Goal: Communication & Community: Answer question/provide support

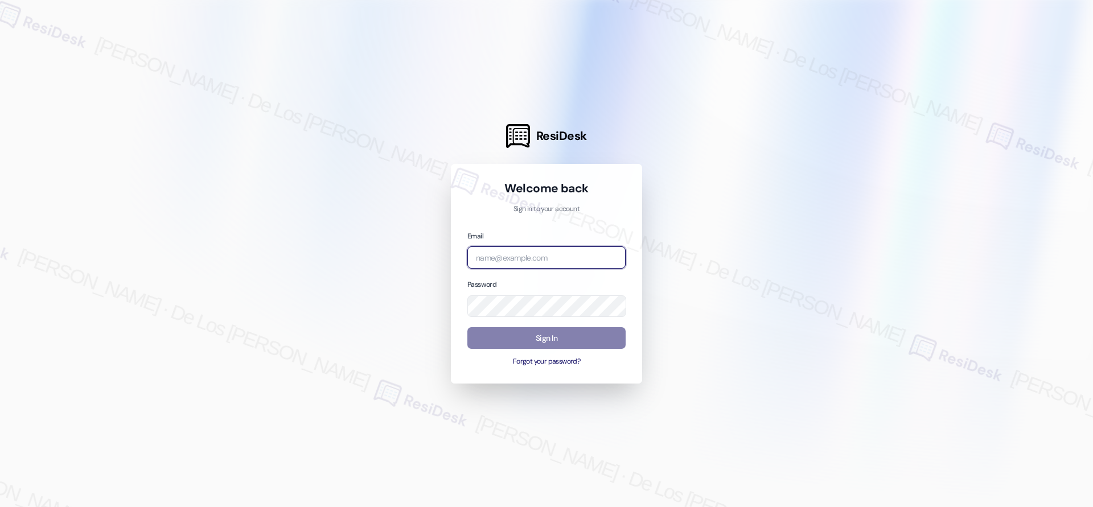
click at [564, 257] on input "email" at bounding box center [546, 257] width 158 height 22
type input "automated-surveys-home_now_properties-[PERSON_NAME].[PERSON_NAME]@home_now_[DOM…"
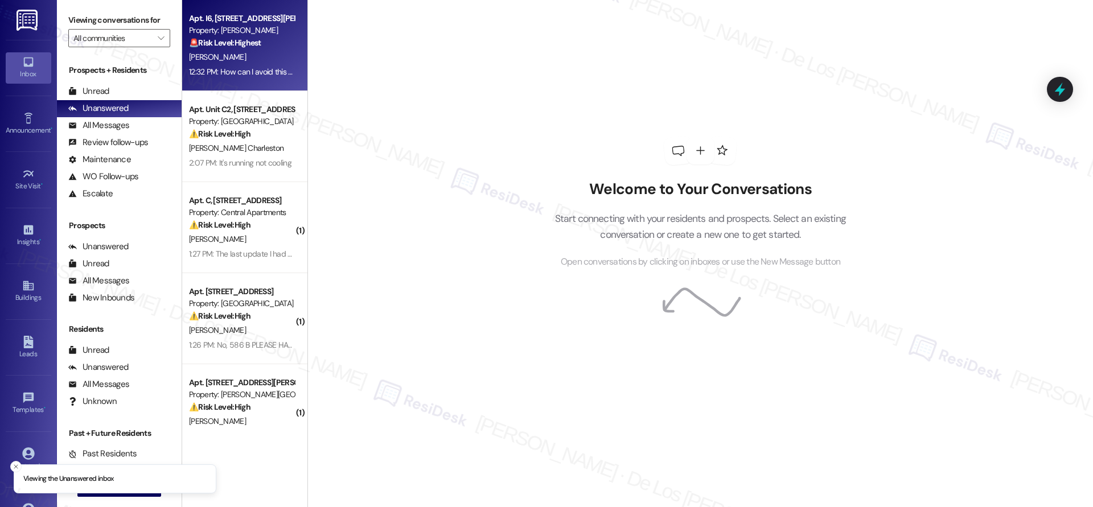
click at [232, 45] on strong "🚨 Risk Level: Highest" at bounding box center [225, 43] width 72 height 10
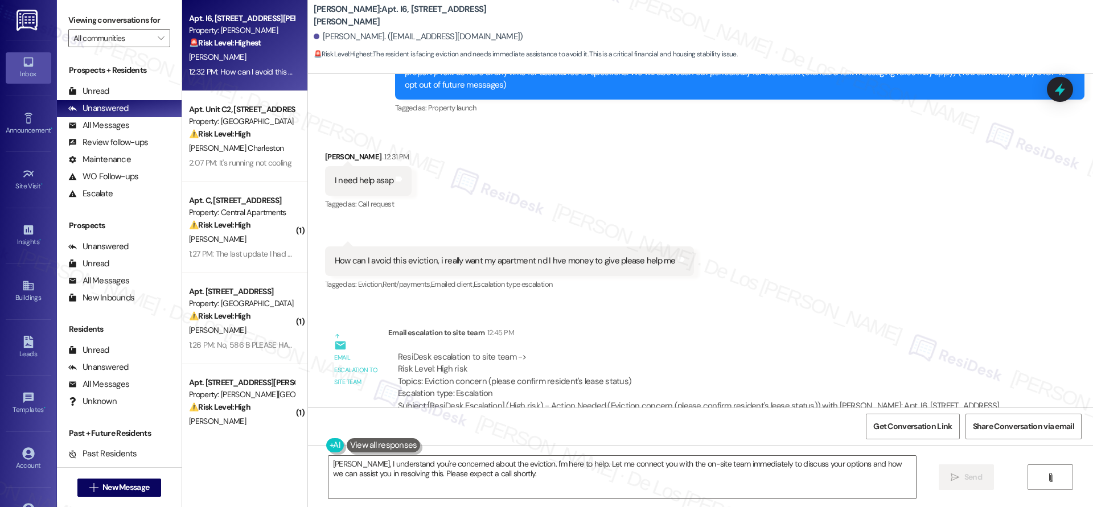
scroll to position [156, 0]
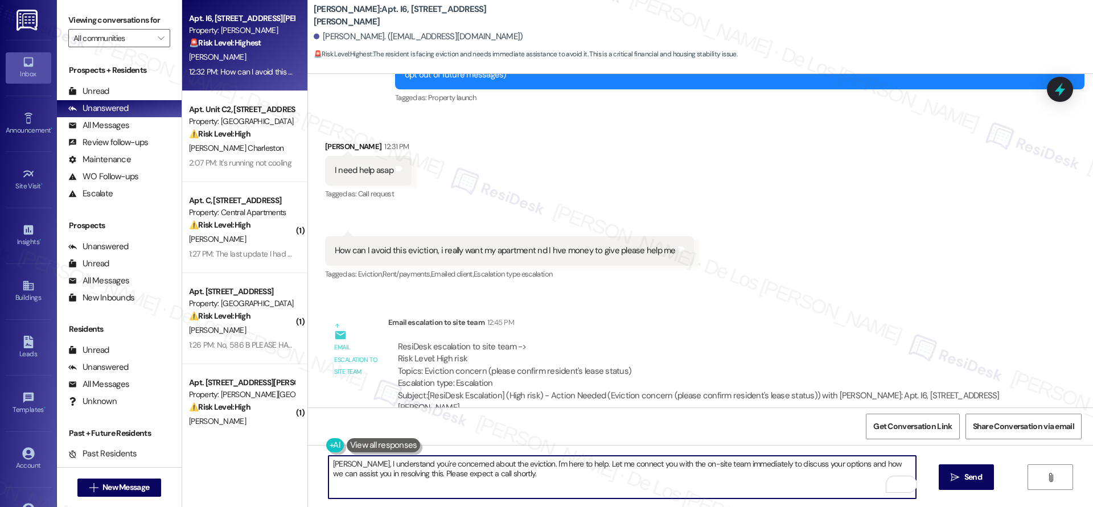
drag, startPoint x: 542, startPoint y: 463, endPoint x: 619, endPoint y: 495, distance: 83.4
click at [570, 484] on textarea "[PERSON_NAME], I understand you're concerned about the eviction. I'm here to he…" at bounding box center [621, 477] width 587 height 43
paste textarea "’re concerned about the eviction, and I’m here to help. I’ve already reached ou…"
drag, startPoint x: 760, startPoint y: 462, endPoint x: 738, endPoint y: 470, distance: 24.1
click at [722, 466] on textarea "[PERSON_NAME], I understand you’re concerned about the eviction, and I’m here t…" at bounding box center [621, 477] width 587 height 43
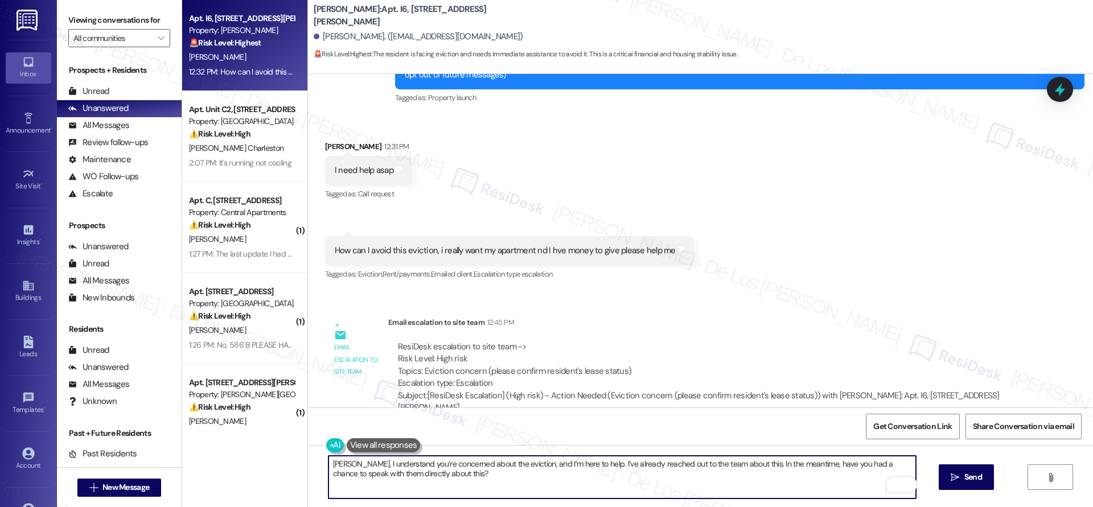
click at [739, 481] on textarea "[PERSON_NAME], I understand you’re concerned about the eviction, and I’m here t…" at bounding box center [621, 477] width 587 height 43
type textarea "[PERSON_NAME], I understand you’re concerned about the eviction, and I’m here t…"
click at [976, 476] on span "Send" at bounding box center [973, 477] width 18 height 12
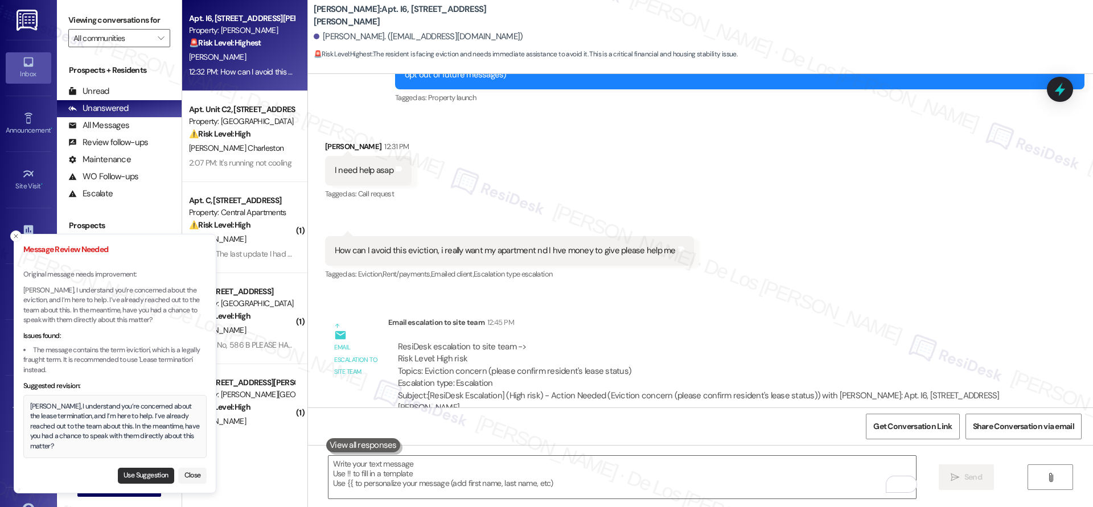
click at [149, 474] on button "Use Suggestion" at bounding box center [146, 476] width 56 height 16
type textarea "[PERSON_NAME], I understand you’re concerned about the lease termination, and I…"
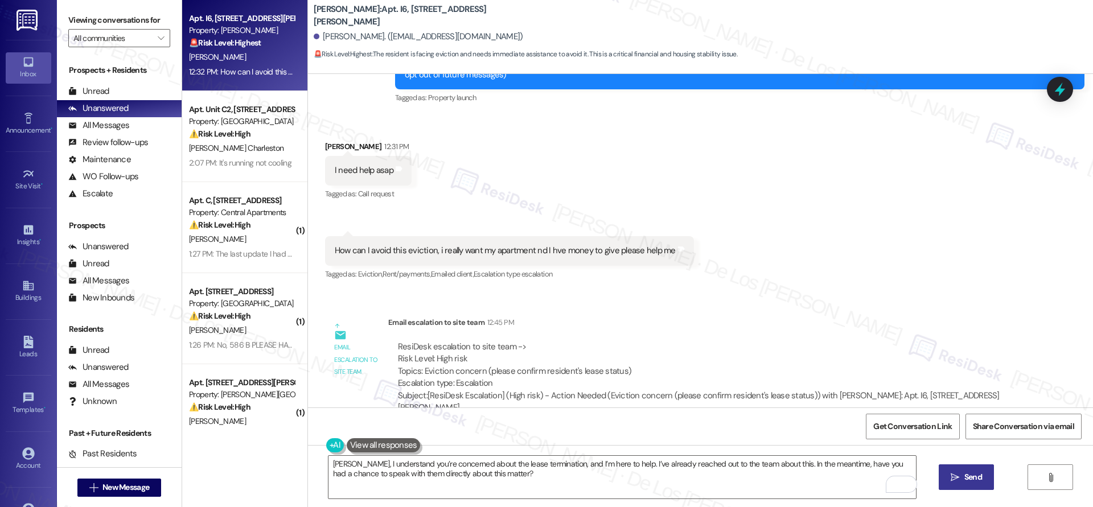
click at [972, 480] on span "Send" at bounding box center [973, 477] width 18 height 12
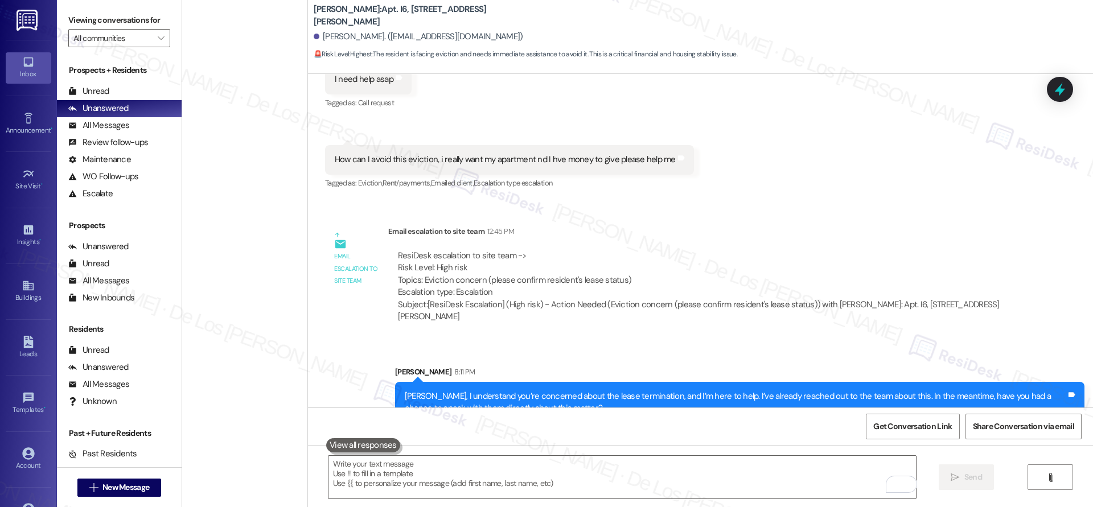
scroll to position [0, 0]
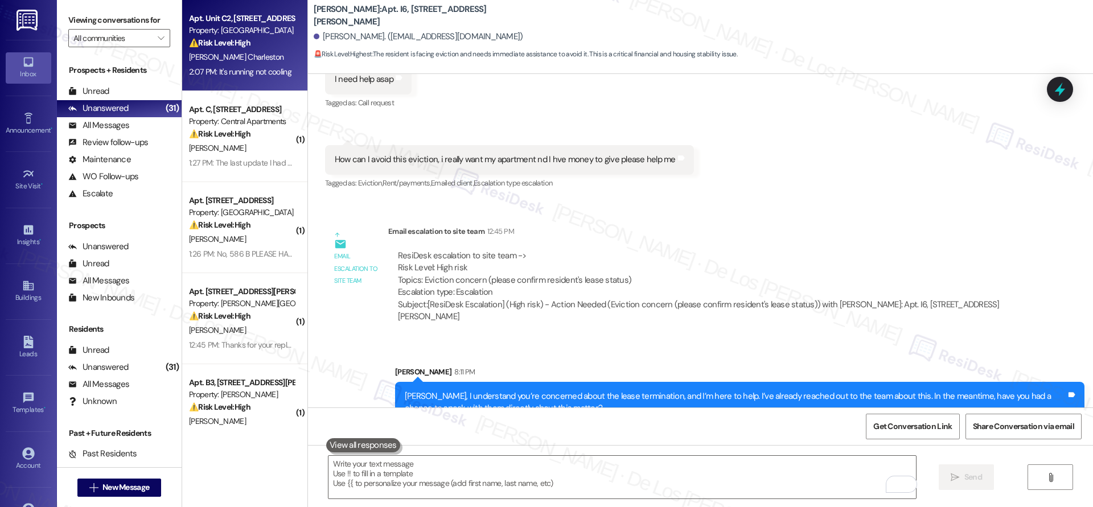
click at [229, 63] on div "[PERSON_NAME] Charleston" at bounding box center [242, 57] width 108 height 14
type textarea "Fetching suggested responses. Please feel free to read through the conversation…"
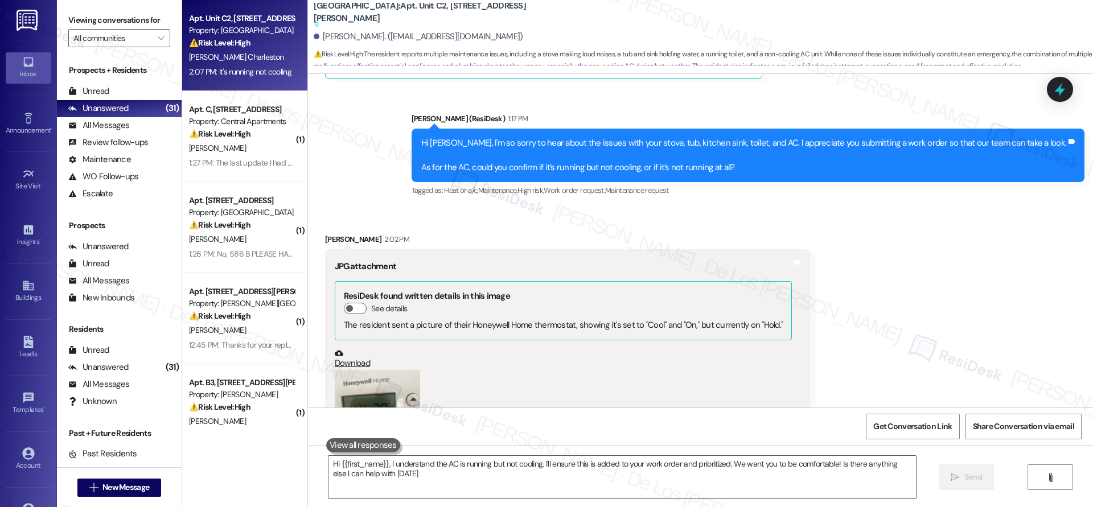
type textarea "Hi {{first_name}}, I understand the AC is running but not cooling. I'll ensure …"
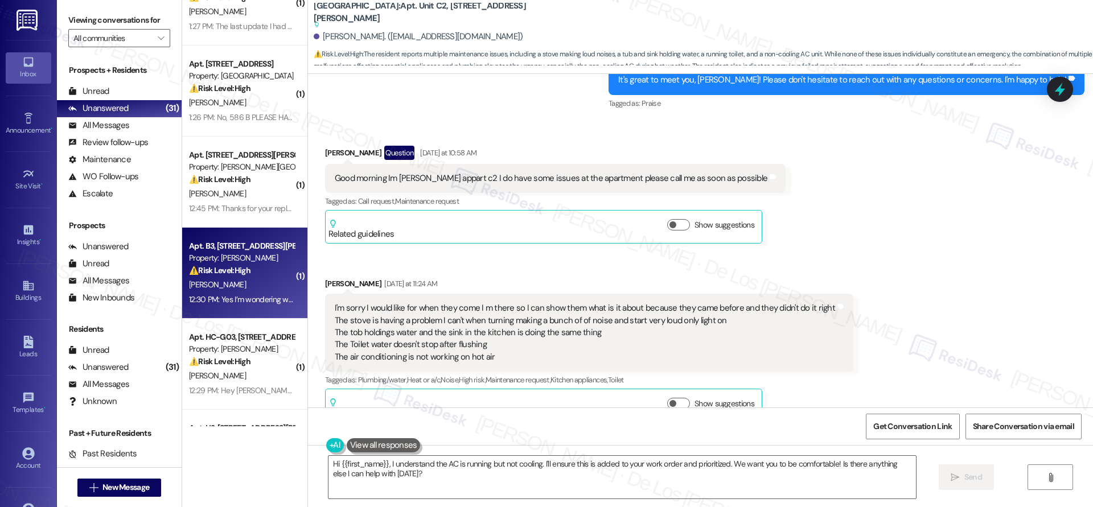
scroll to position [64, 0]
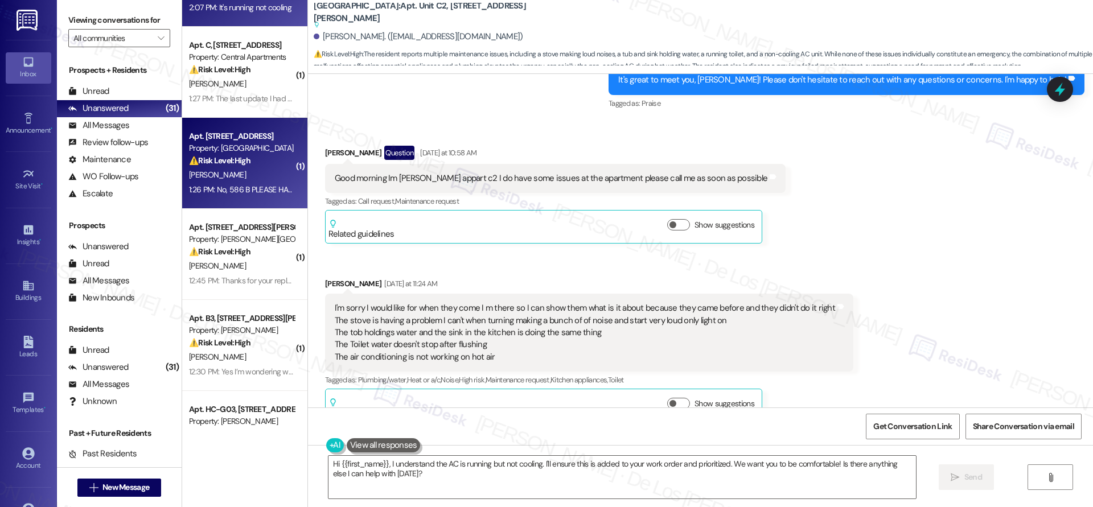
click at [225, 180] on div "[PERSON_NAME]" at bounding box center [242, 175] width 108 height 14
type textarea "Hi {{first_name}}, I understand the AC is running but not cooling. I'll ensure …"
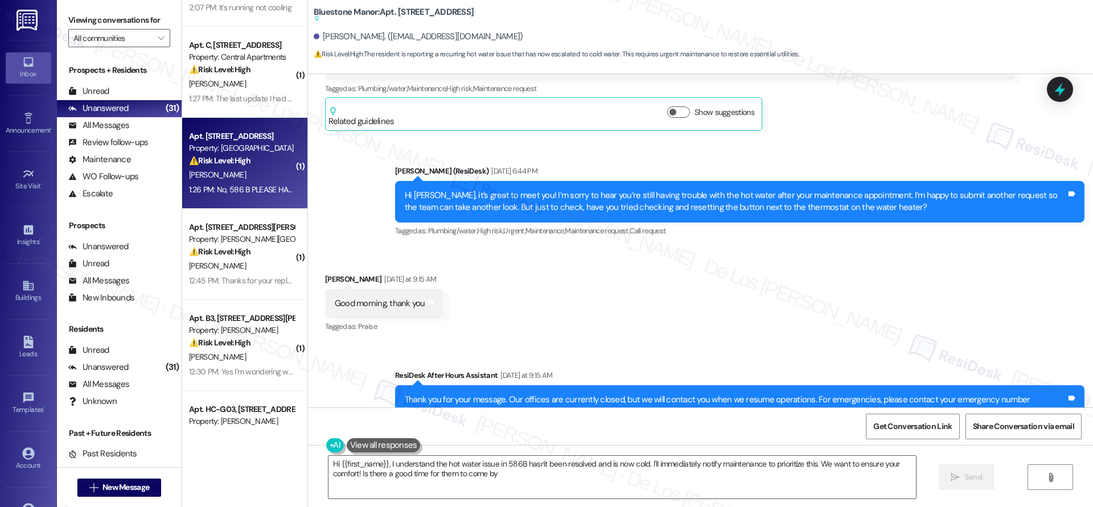
type textarea "Hi {{first_name}}, I understand the hot water issue in 586B hasn't been resolve…"
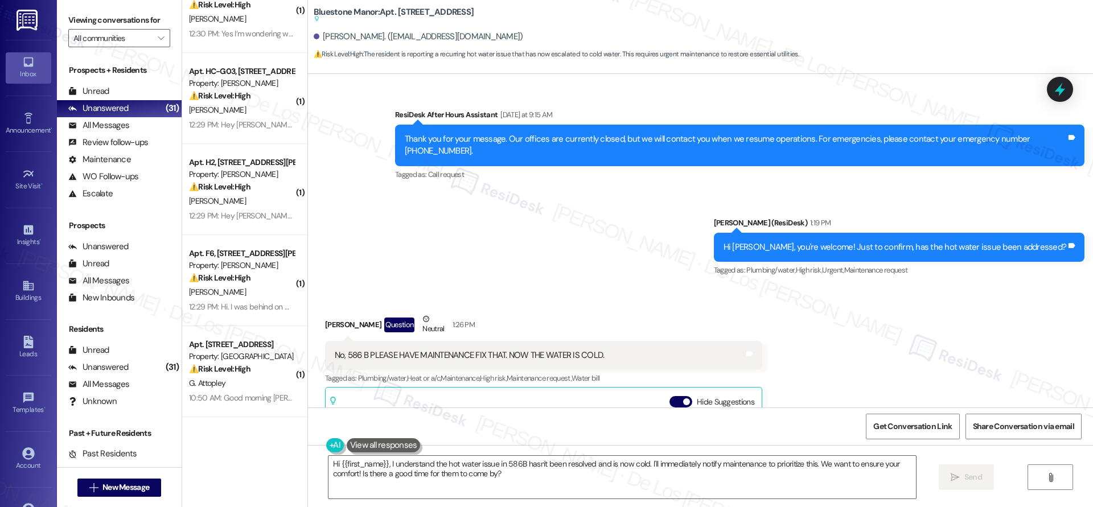
scroll to position [0, 0]
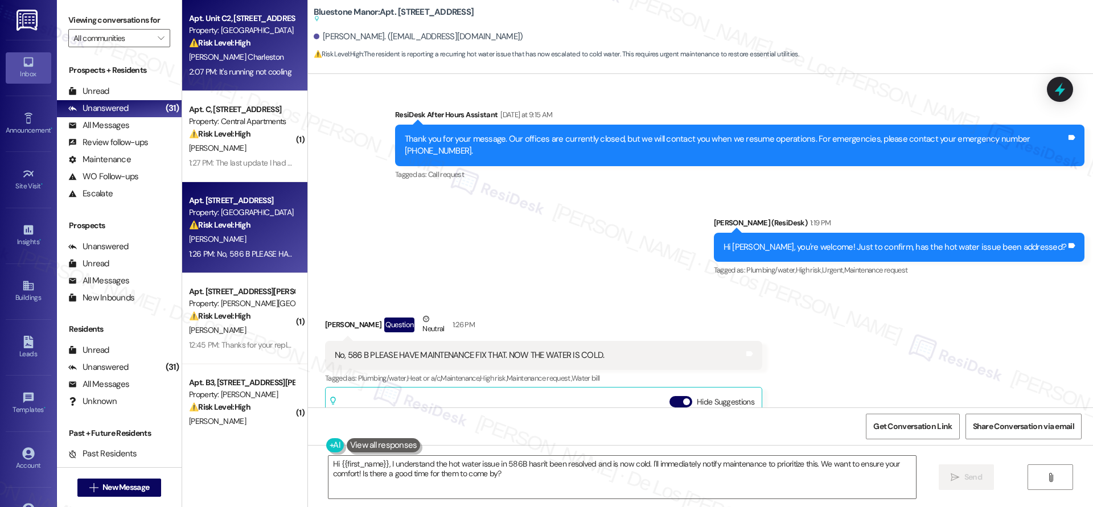
click at [253, 77] on div "2:07 PM: It's running not cooling 2:07 PM: It's running not cooling" at bounding box center [242, 72] width 108 height 14
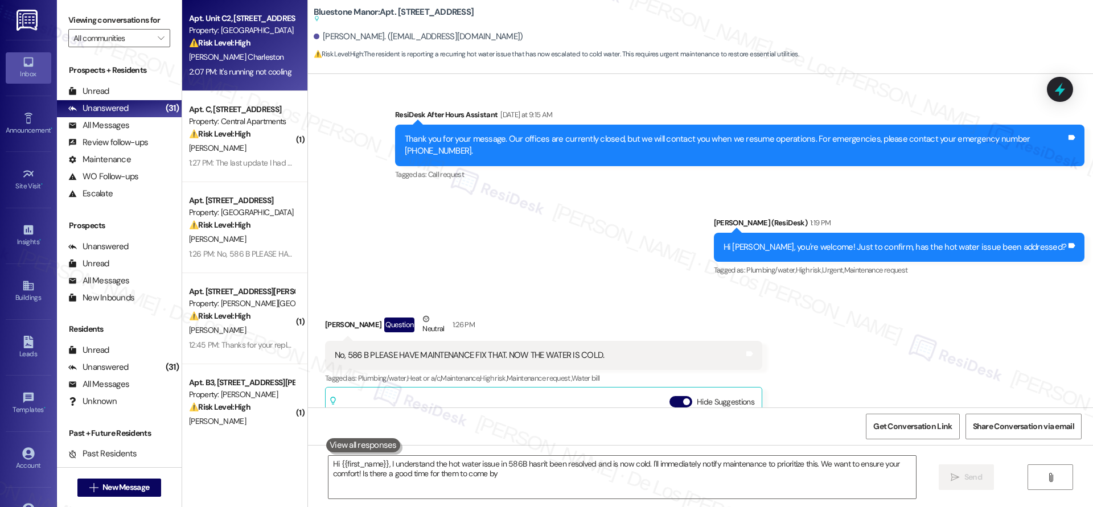
type textarea "Hi {{first_name}}, I understand the hot water issue in 586B hasn't been resolve…"
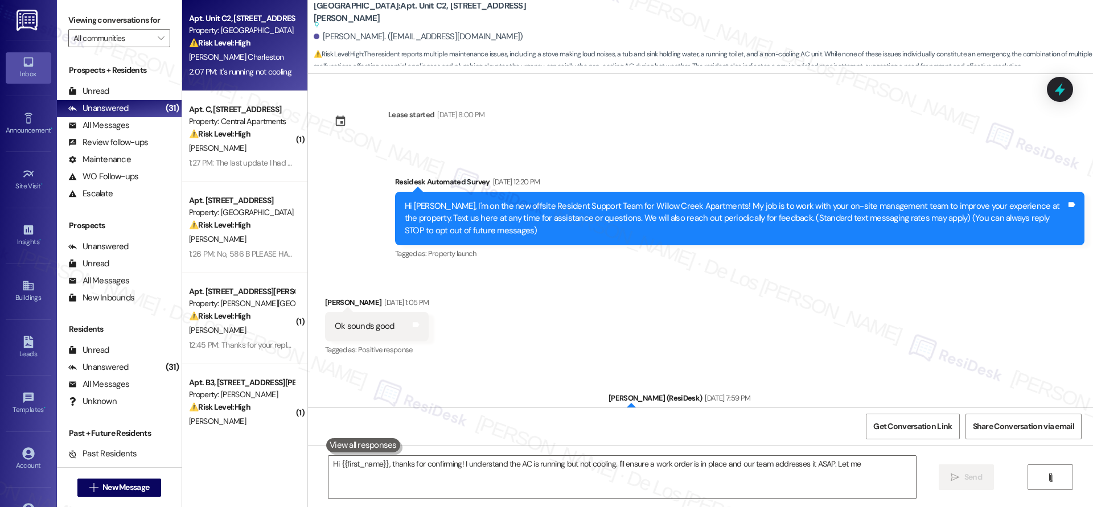
scroll to position [1144, 0]
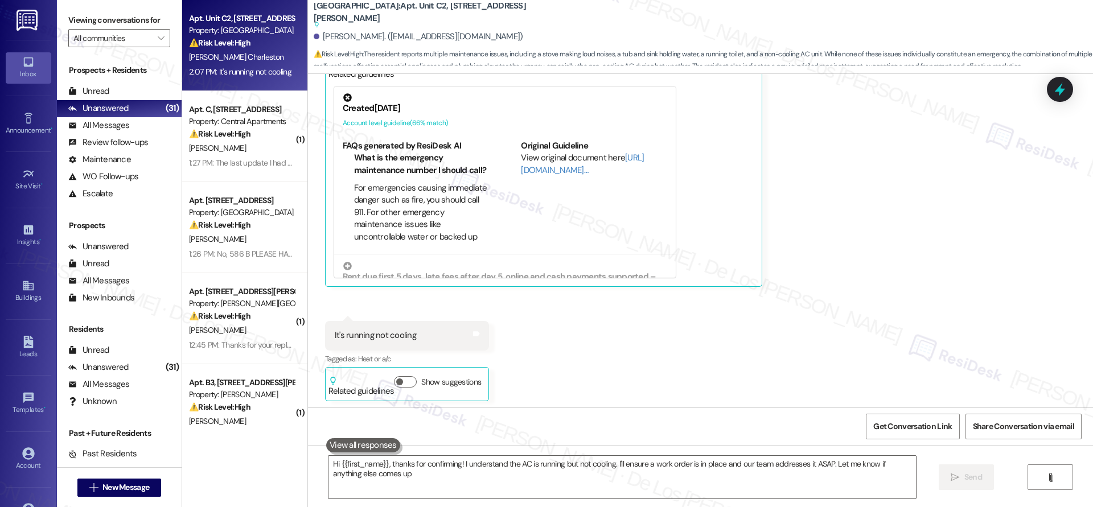
type textarea "Hi {{first_name}}, thanks for confirming! I understand the AC is running but no…"
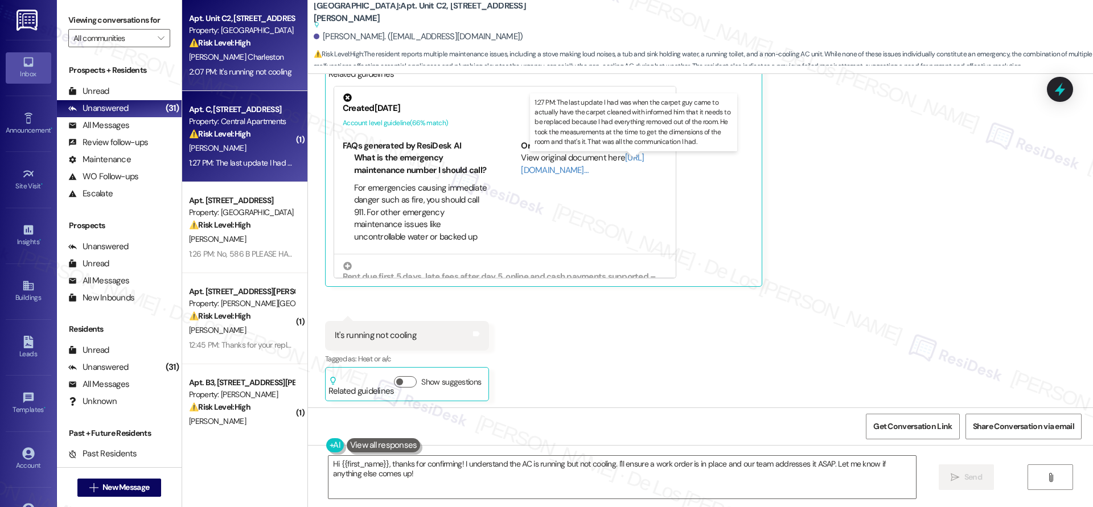
click at [260, 158] on div "1:27 PM: The last update I had was when the carpet guy came to actually have th…" at bounding box center [719, 163] width 1060 height 10
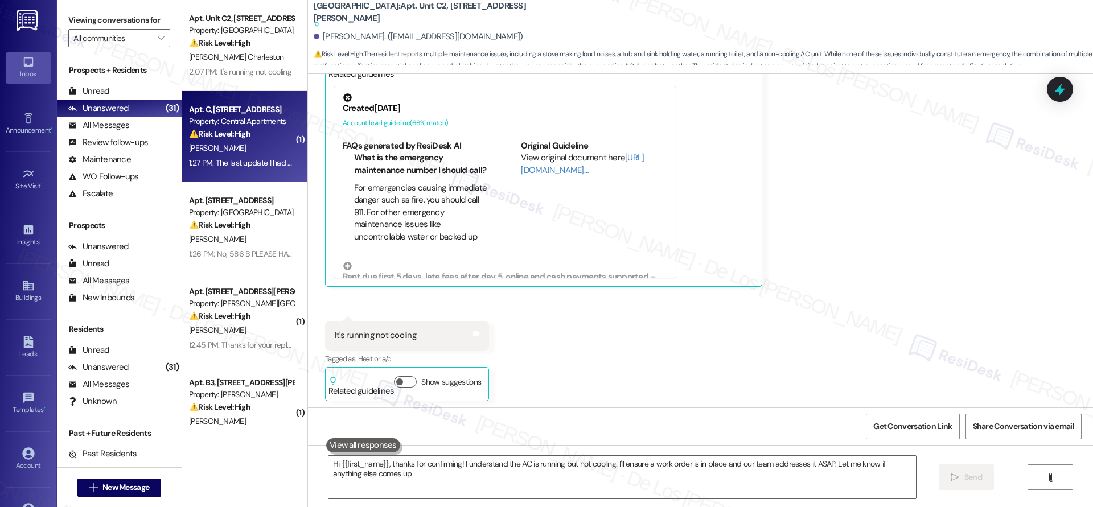
type textarea "Hi {{first_name}}, thanks for confirming! I understand the AC is running but no…"
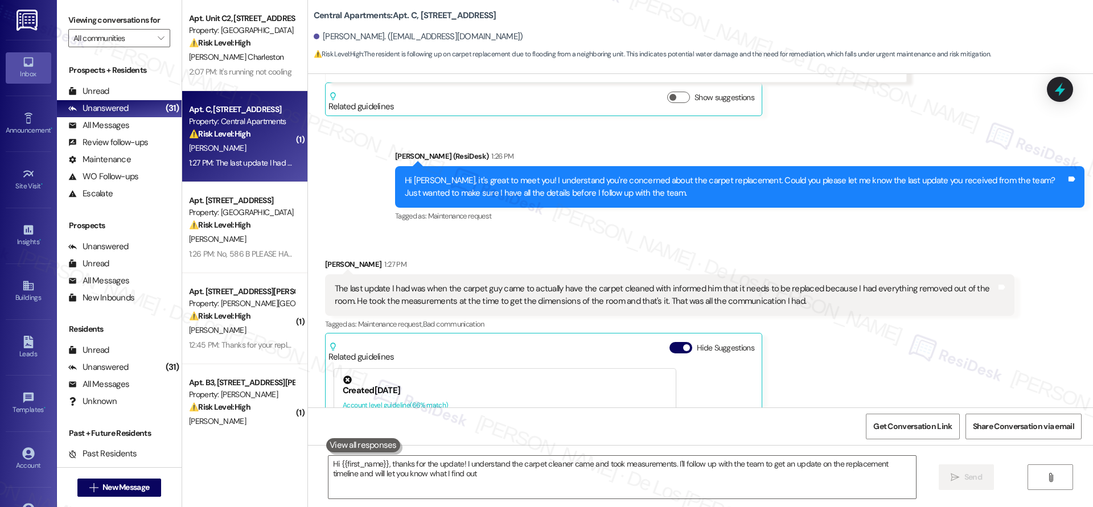
type textarea "Hi {{first_name}}, thanks for the update! I understand the carpet cleaner came …"
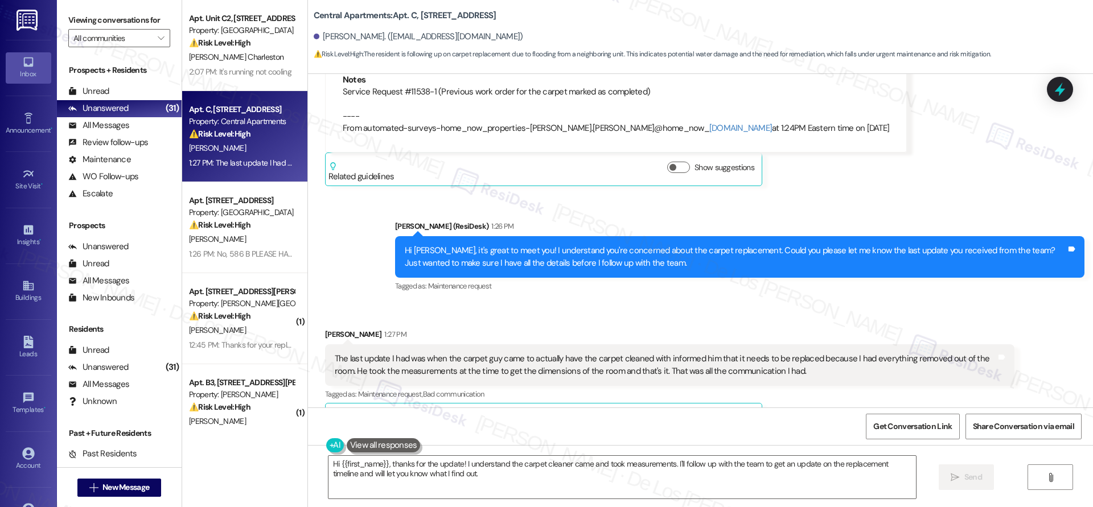
scroll to position [341, 0]
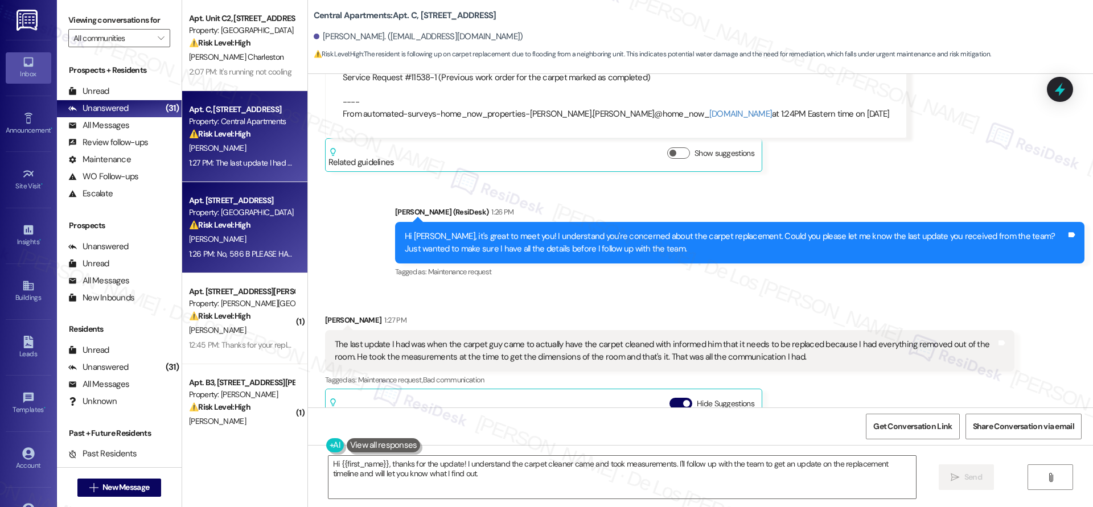
click at [263, 227] on div "⚠️ Risk Level: High The resident is reporting a recurring hot water issue that …" at bounding box center [241, 225] width 105 height 12
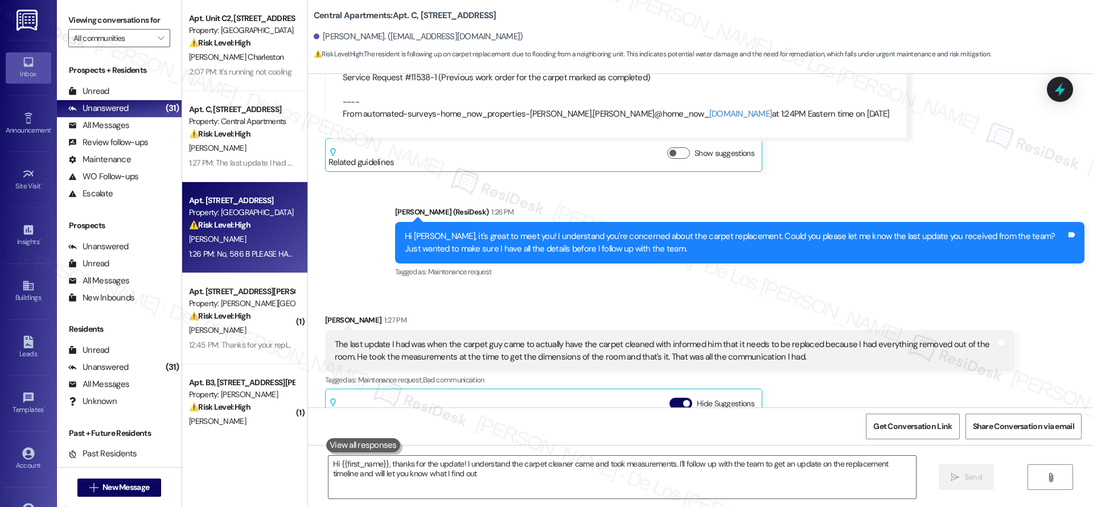
type textarea "Hi {{first_name}}, thanks for the update! I understand the carpet cleaner came …"
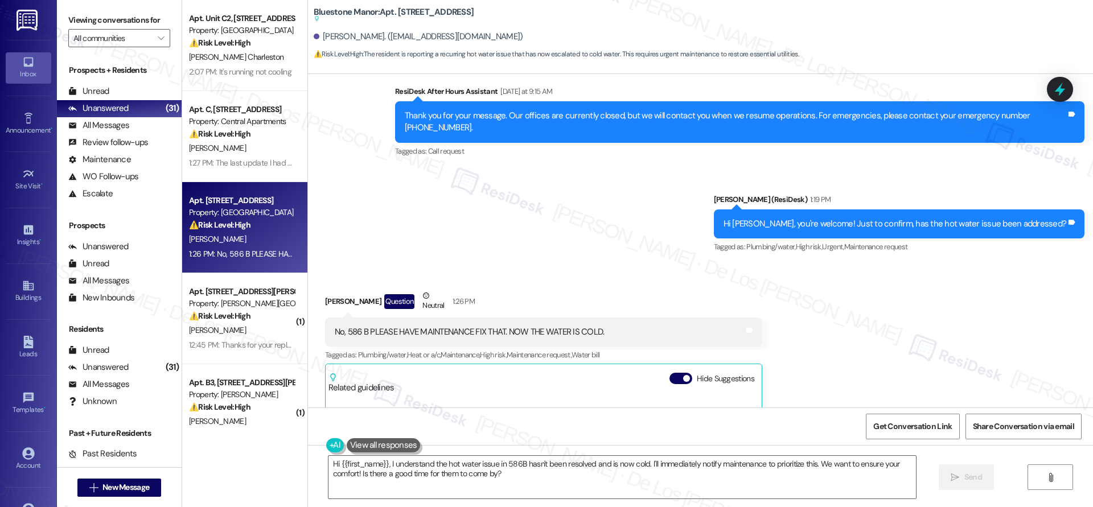
scroll to position [627, 0]
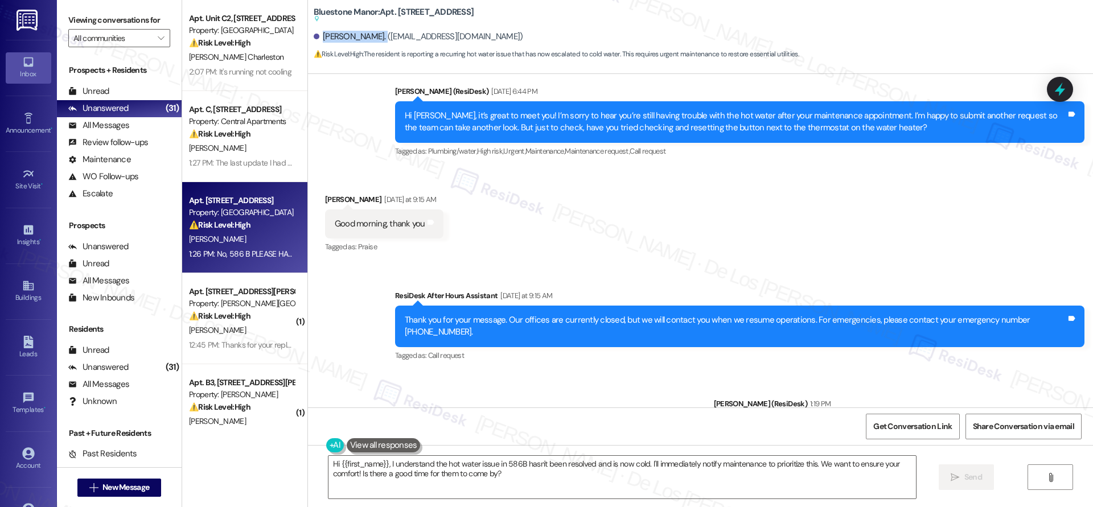
drag, startPoint x: 367, startPoint y: 35, endPoint x: 320, endPoint y: 38, distance: 46.8
click at [314, 39] on div "[PERSON_NAME]. ([EMAIL_ADDRESS][DOMAIN_NAME])" at bounding box center [418, 37] width 209 height 12
copy div "[PERSON_NAME]."
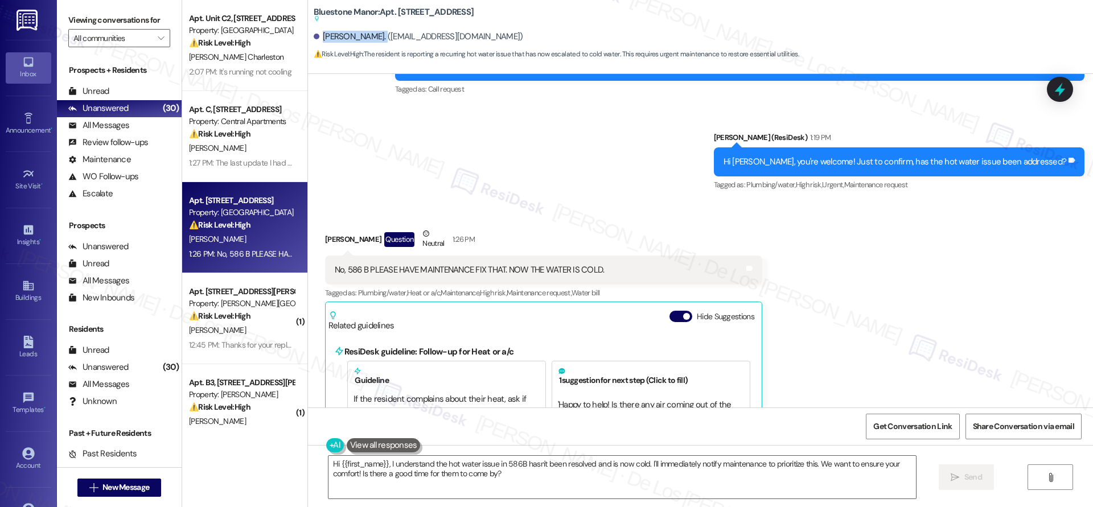
scroll to position [938, 0]
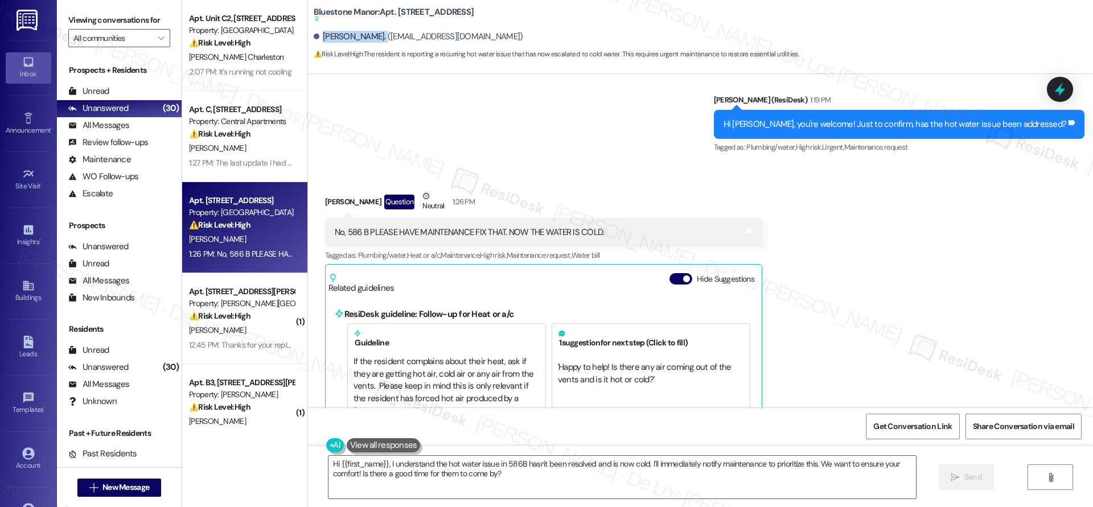
click at [683, 275] on span "button" at bounding box center [686, 278] width 7 height 7
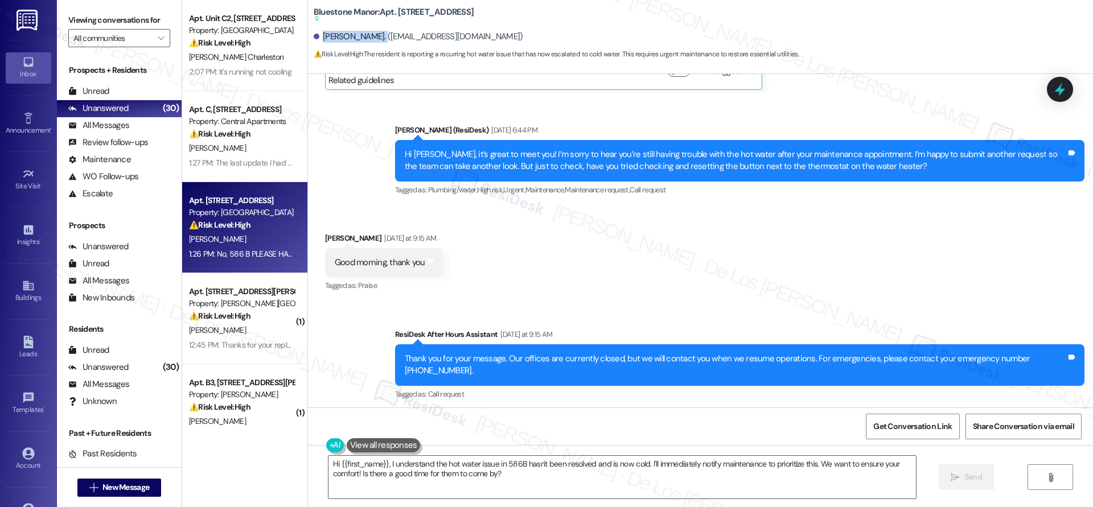
scroll to position [805, 0]
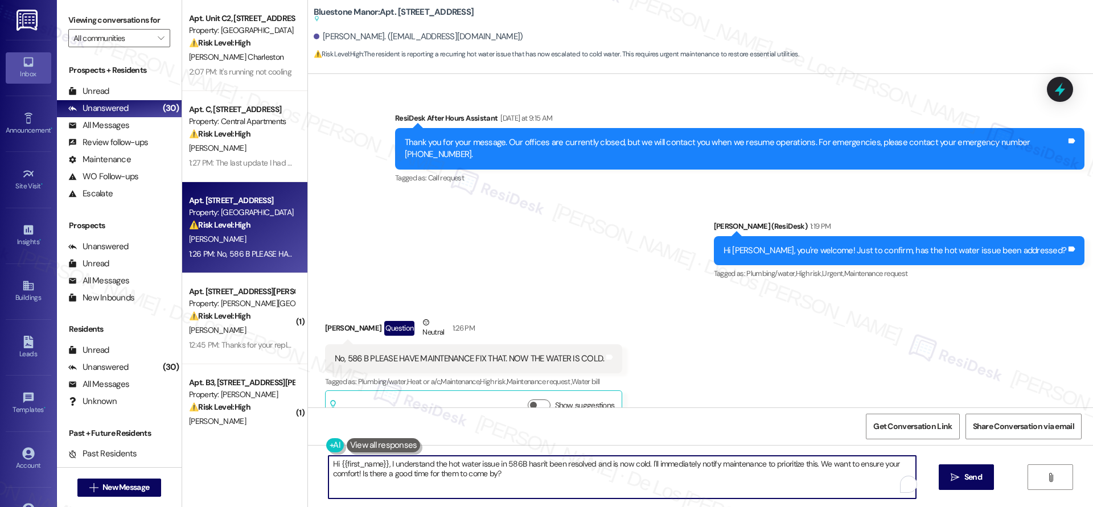
drag, startPoint x: 381, startPoint y: 463, endPoint x: 278, endPoint y: 449, distance: 104.0
click at [279, 450] on div "Apt. Unit C2, [STREET_ADDRESS][PERSON_NAME] Property: [GEOGRAPHIC_DATA] ⚠️ Risk…" at bounding box center [637, 253] width 911 height 507
drag, startPoint x: 431, startPoint y: 463, endPoint x: 464, endPoint y: 461, distance: 33.1
click at [457, 467] on textarea "I understand the hot water issue in 586B hasn't been resolved and is now cold. …" at bounding box center [621, 477] width 587 height 43
click at [554, 463] on textarea "I understand the hot water issue hasn't been resolved and is now cold. I'll imm…" at bounding box center [621, 477] width 587 height 43
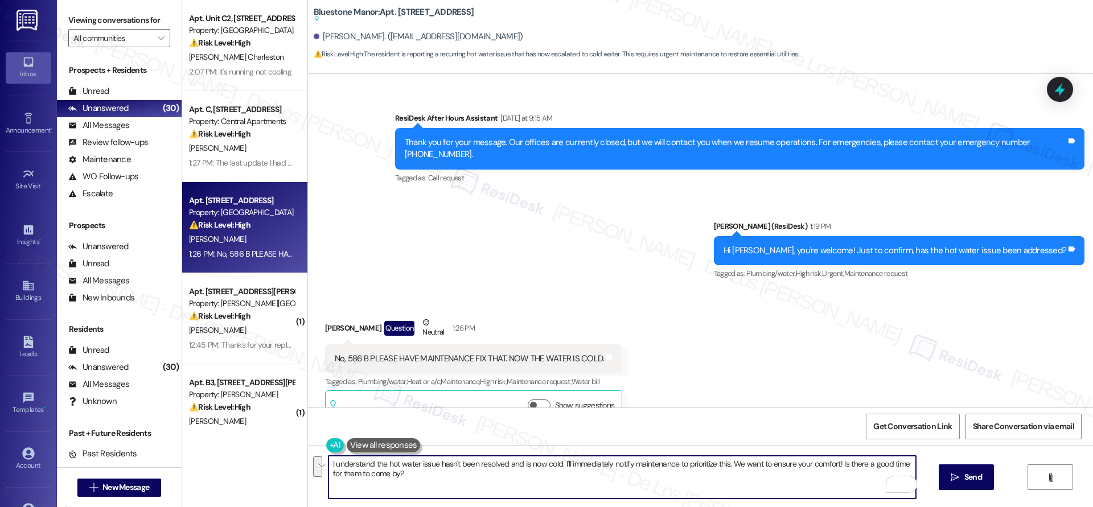
drag, startPoint x: 562, startPoint y: 463, endPoint x: 589, endPoint y: 495, distance: 41.6
click at [589, 495] on textarea "I understand the hot water issue hasn't been resolved and is now cold. I'll imm…" at bounding box center [621, 477] width 587 height 43
paste textarea "Do we have your permission to enter if you’re not home? Also, do you have any p…"
click at [553, 460] on textarea "I understand the hot water issue hasn't been resolved and is now cold. I'll sub…" at bounding box center [621, 477] width 587 height 43
type textarea "I understand the hot water issue hasn't been resolved. I'll submit a service re…"
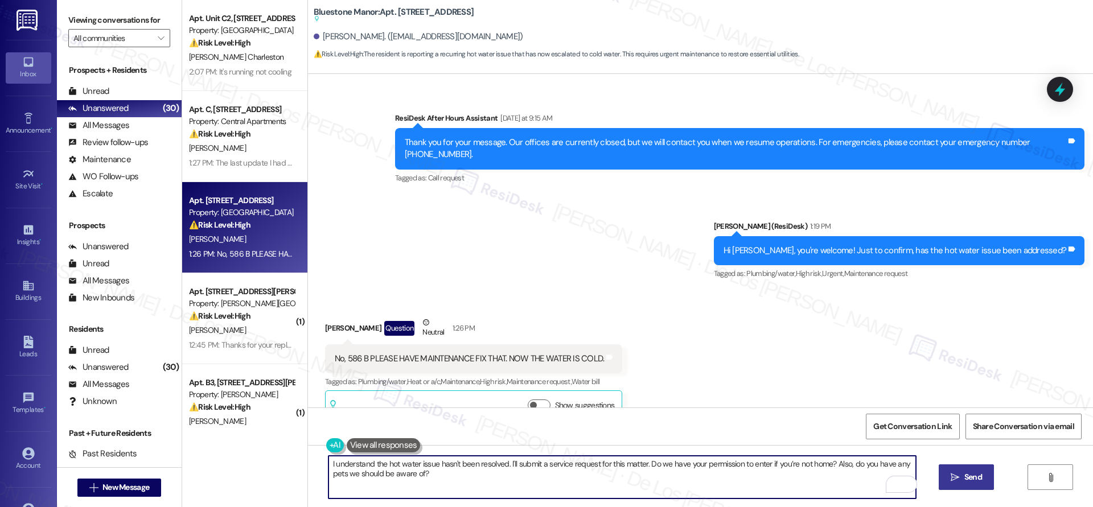
click at [971, 476] on span "Send" at bounding box center [973, 477] width 18 height 12
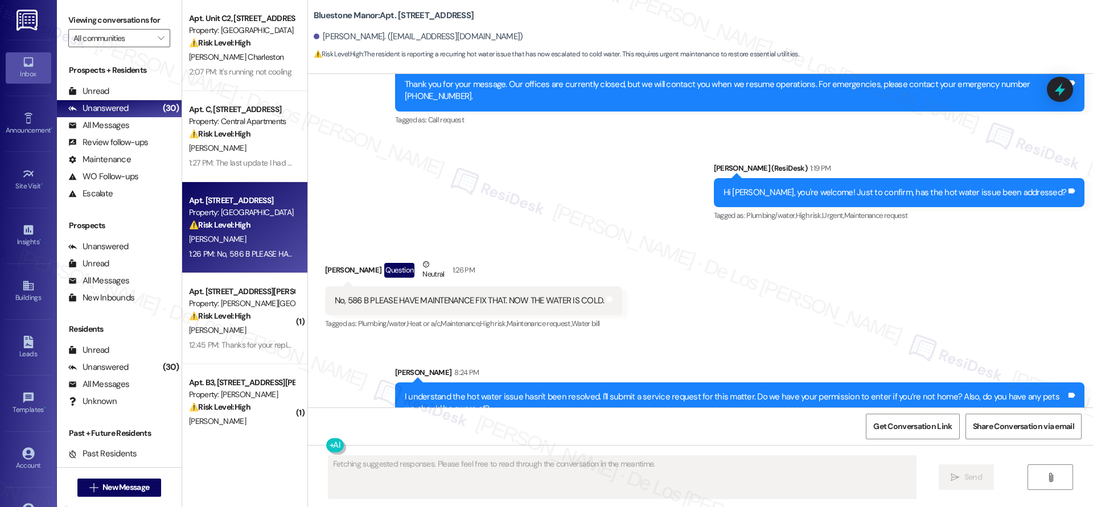
scroll to position [863, 0]
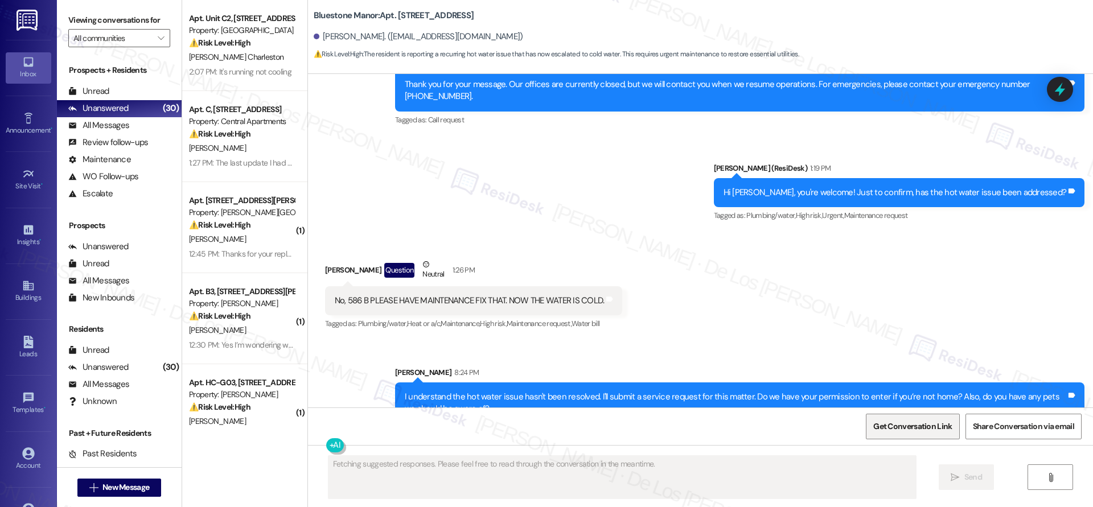
click at [897, 426] on span "Get Conversation Link" at bounding box center [912, 427] width 79 height 12
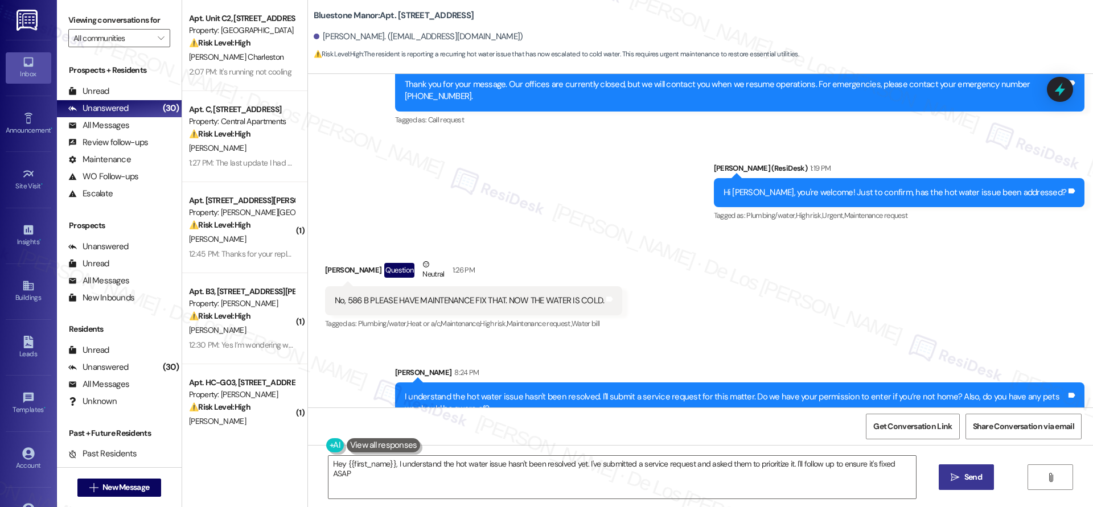
type textarea "Hey {{first_name}}, I understand the hot water issue hasn't been resolved yet. …"
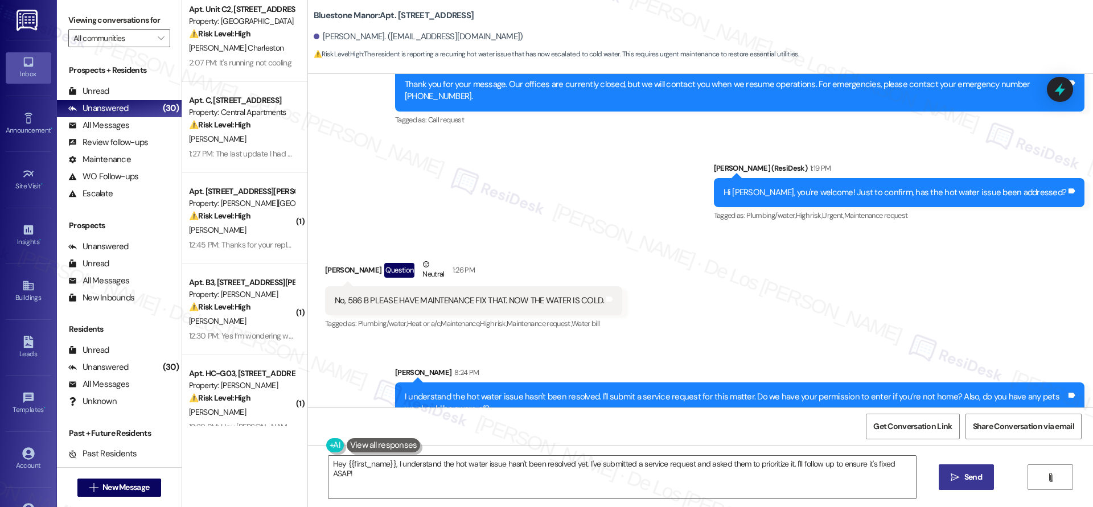
scroll to position [23, 0]
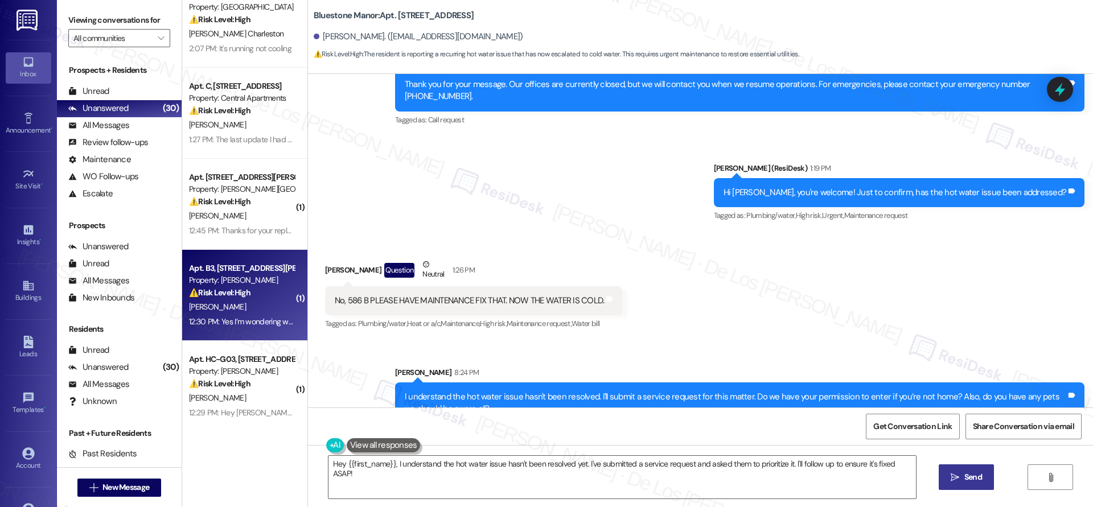
click at [237, 291] on strong "⚠️ Risk Level: High" at bounding box center [219, 292] width 61 height 10
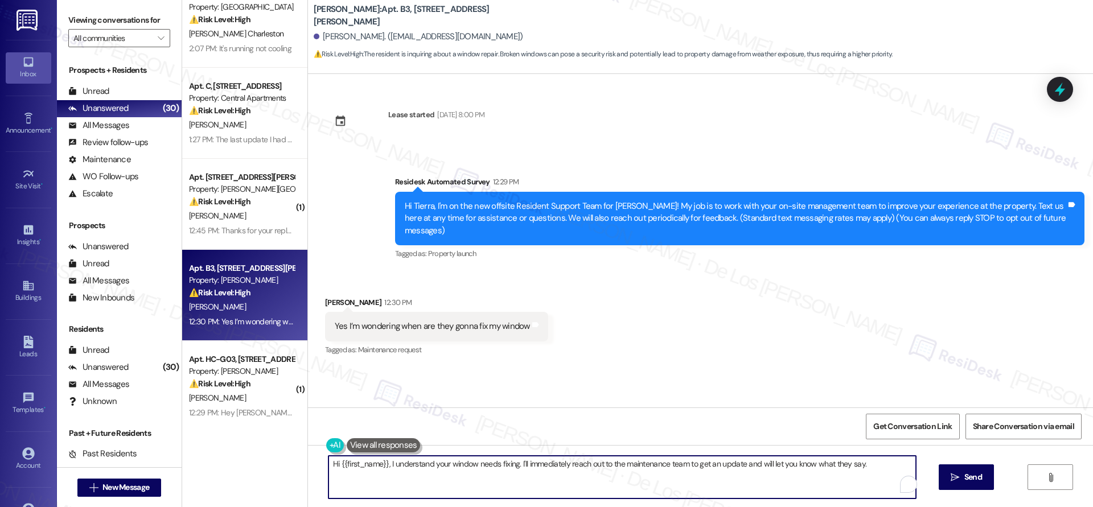
drag, startPoint x: 511, startPoint y: 459, endPoint x: 585, endPoint y: 479, distance: 76.5
click at [582, 485] on textarea "Hi {{first_name}}, I understand your window needs fixing. I'll immediately reac…" at bounding box center [621, 477] width 587 height 43
paste textarea "to be repaired, and I’m here to help. Could you let me know when you last recei…"
click at [955, 475] on icon "" at bounding box center [955, 477] width 9 height 9
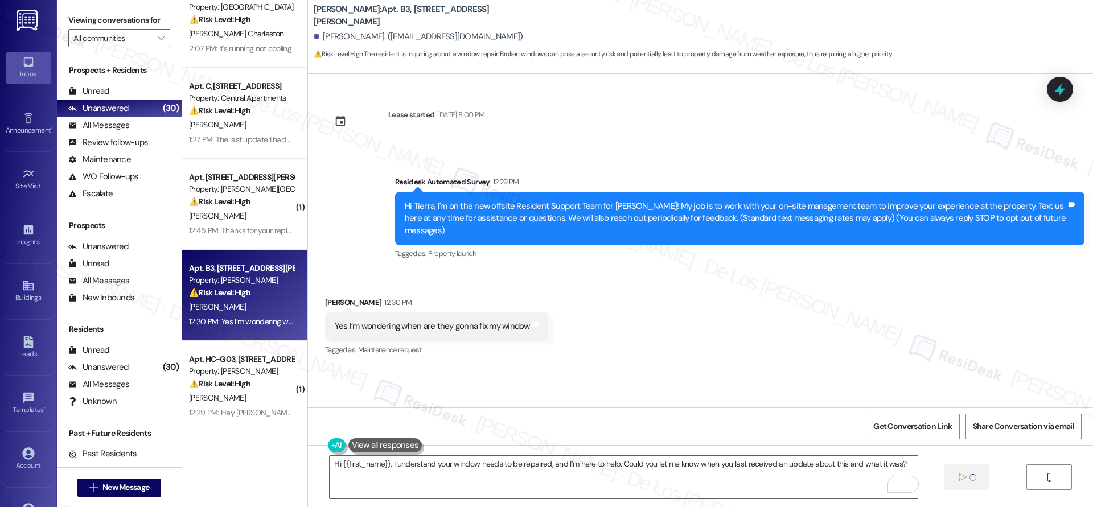
type textarea "Fetching suggested responses. Please feel free to read through the conversation…"
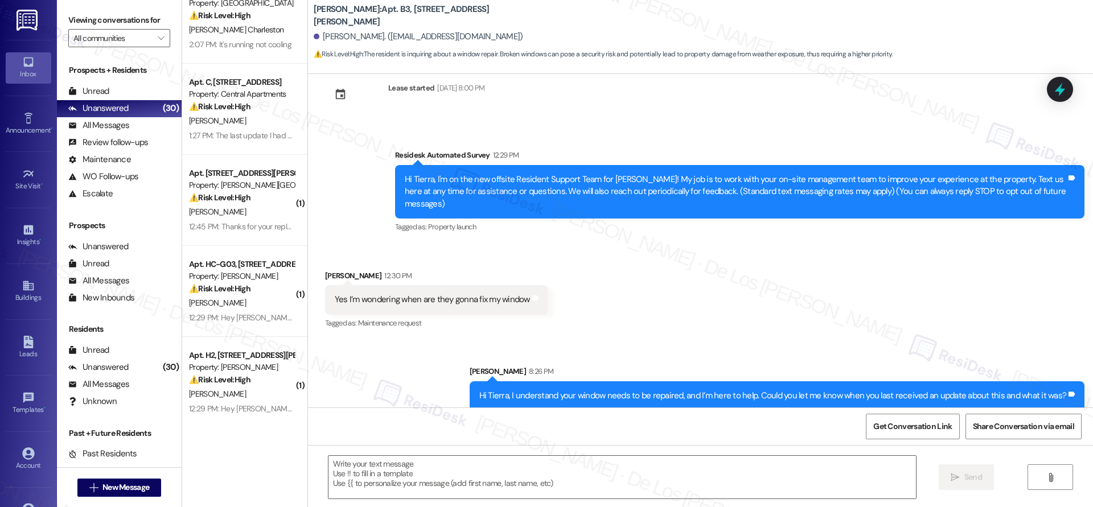
scroll to position [0, 0]
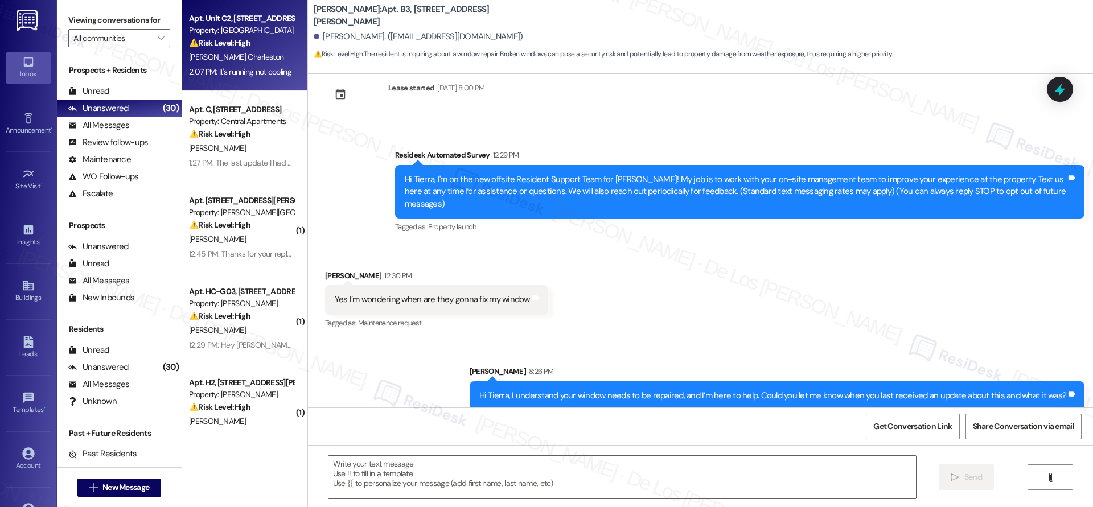
click at [209, 50] on div "Apt. Unit C2, [STREET_ADDRESS][PERSON_NAME] Property: [GEOGRAPHIC_DATA] ⚠️ Risk…" at bounding box center [242, 30] width 108 height 39
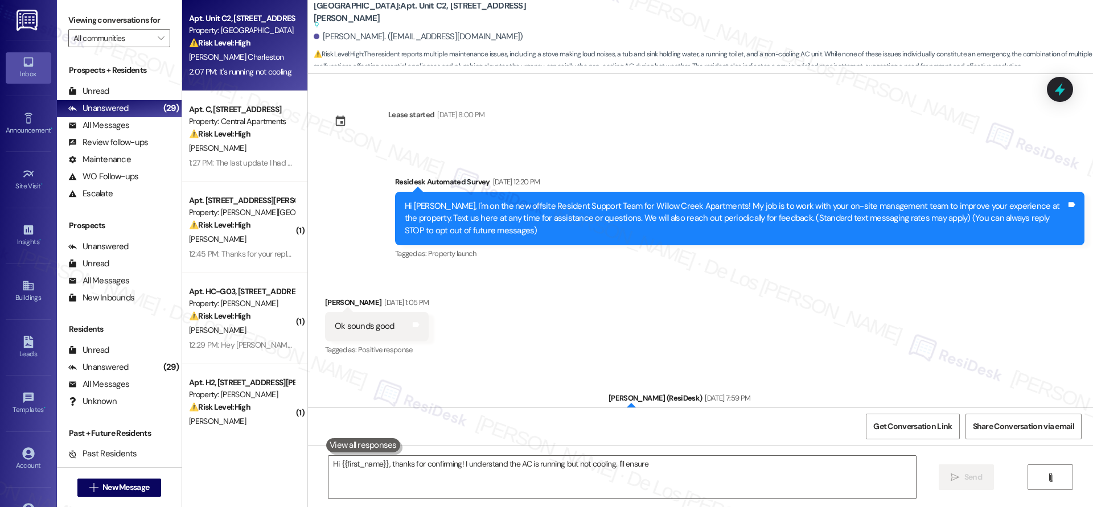
scroll to position [1144, 0]
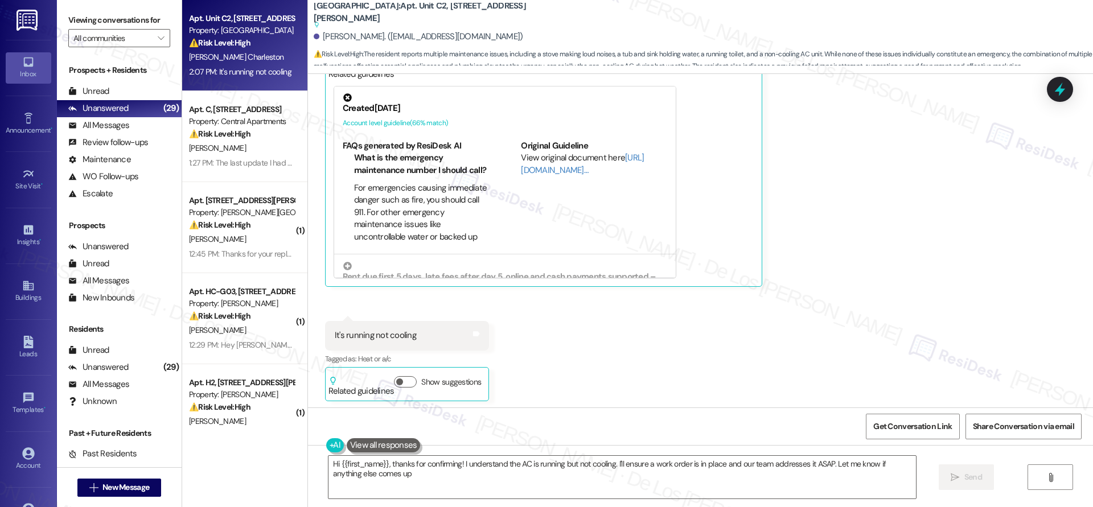
type textarea "Hi {{first_name}}, thanks for confirming! I understand the AC is running but no…"
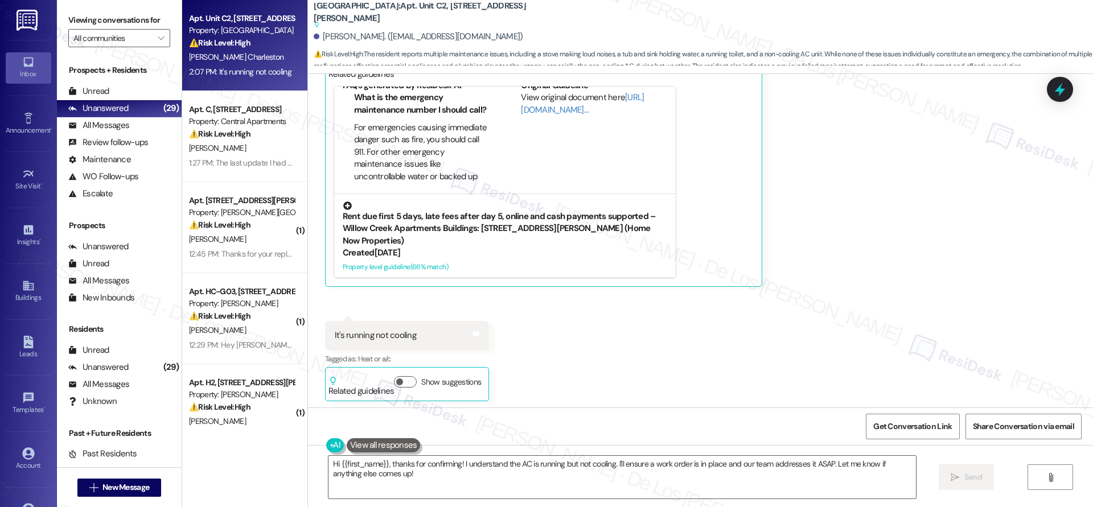
scroll to position [62, 0]
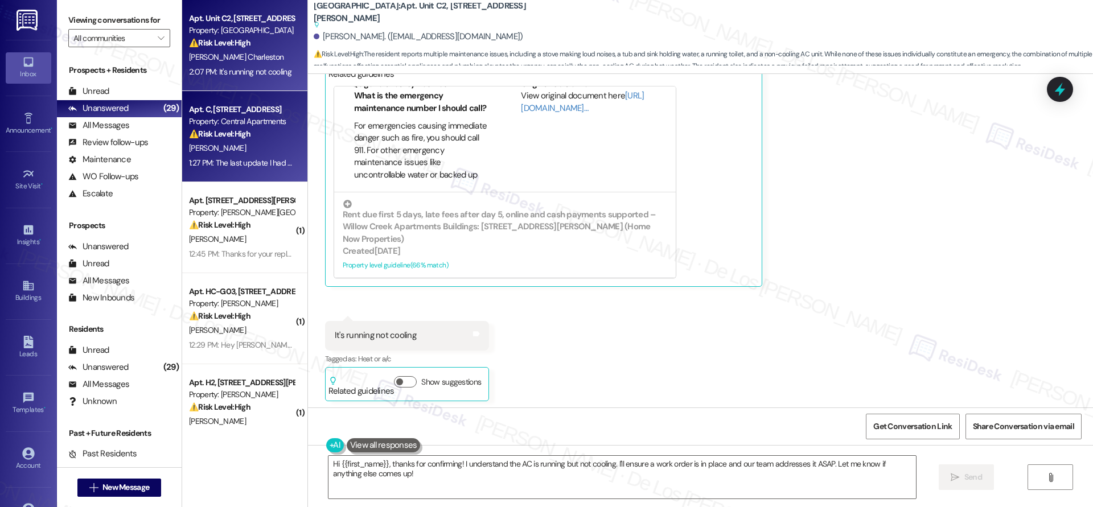
click at [269, 121] on div "Property: Central Apartments" at bounding box center [241, 122] width 105 height 12
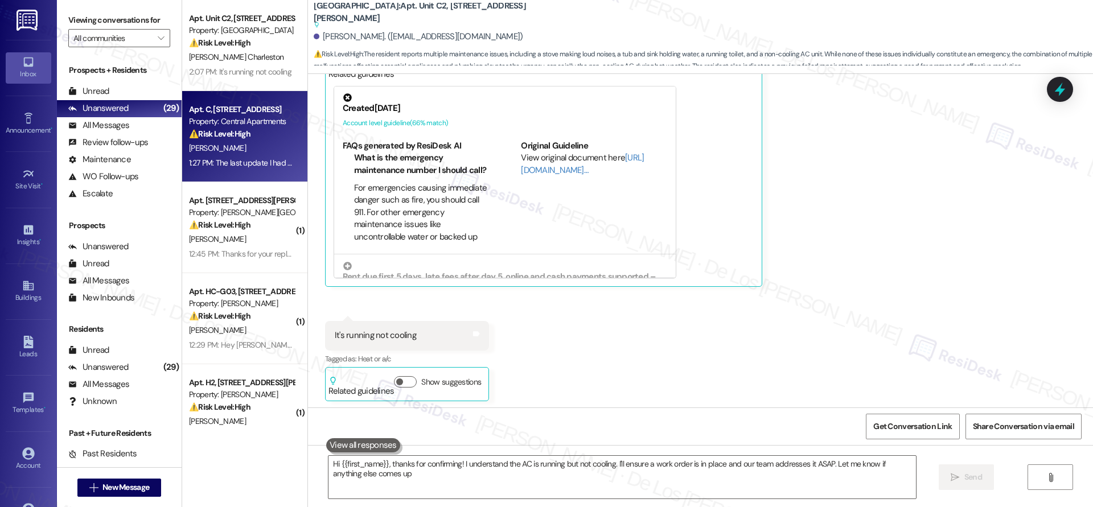
type textarea "Hi {{first_name}}, thanks for confirming! I understand the AC is running but no…"
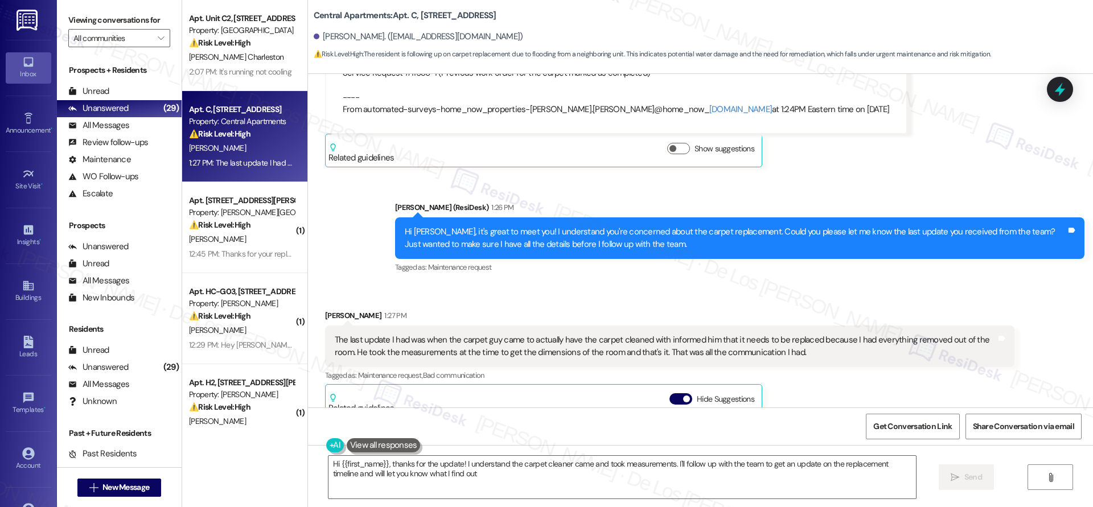
type textarea "Hi {{first_name}}, thanks for the update! I understand the carpet cleaner came …"
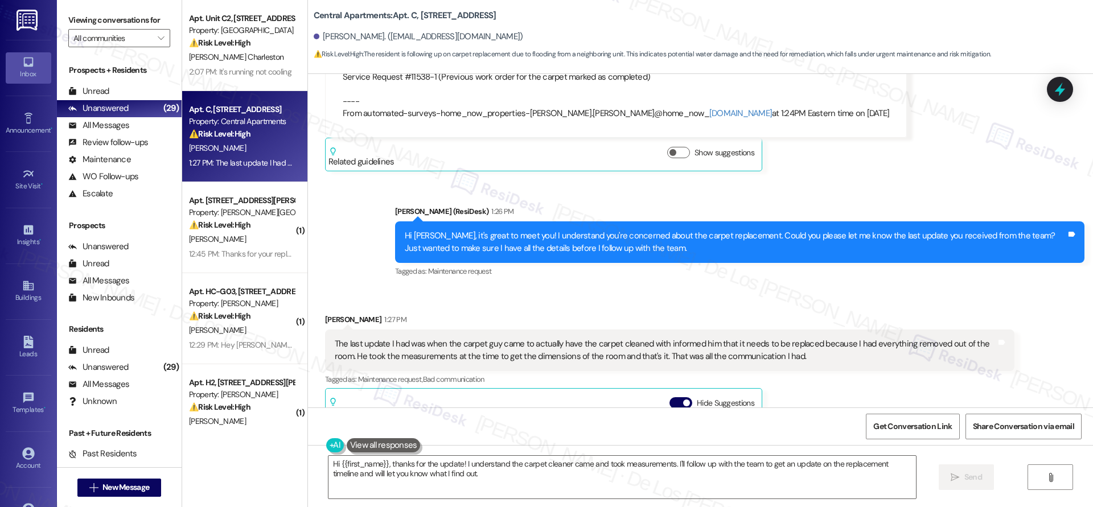
scroll to position [542, 0]
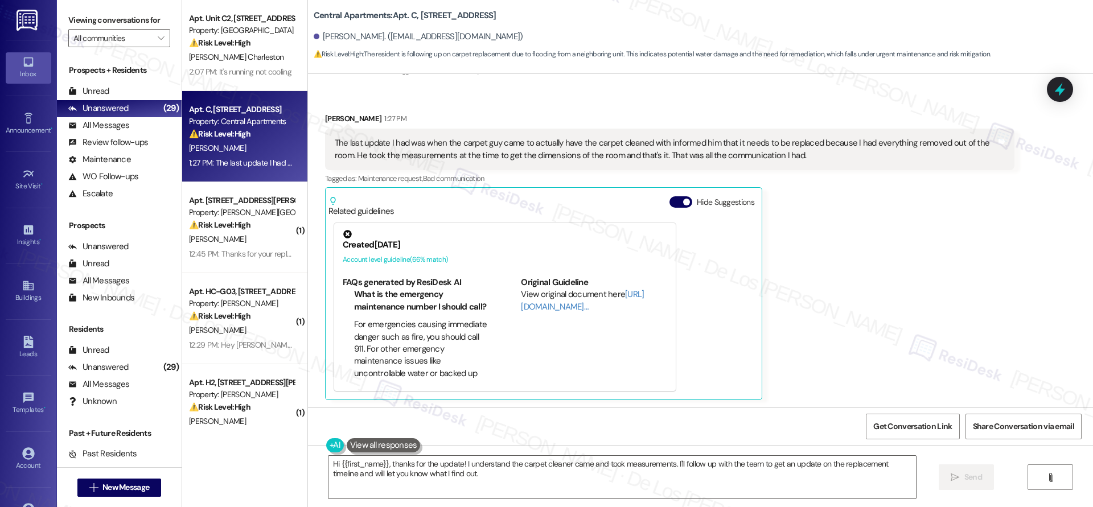
drag, startPoint x: 268, startPoint y: 236, endPoint x: 301, endPoint y: 241, distance: 33.5
click at [268, 236] on div "[PERSON_NAME]" at bounding box center [242, 239] width 108 height 14
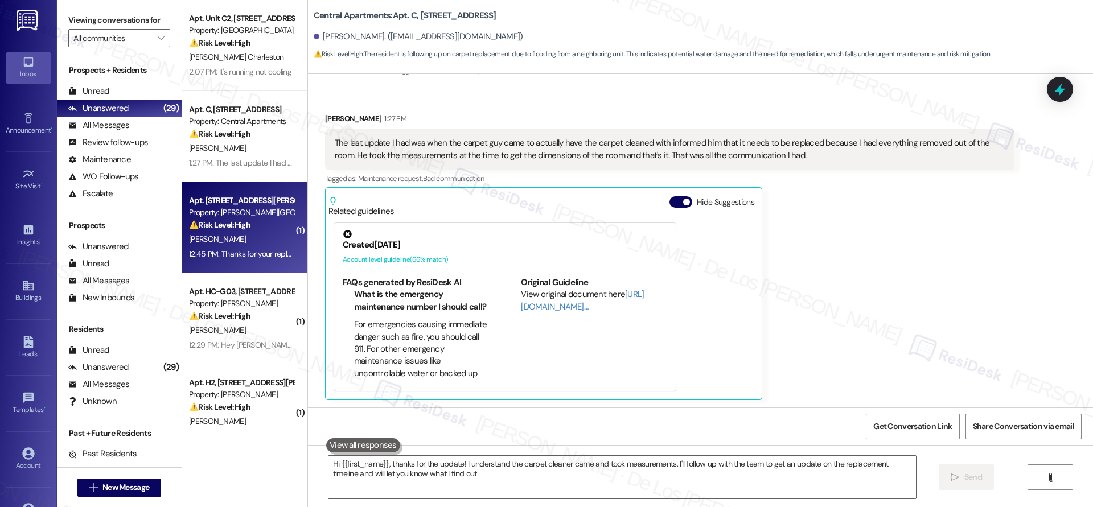
type textarea "Hi {{first_name}}, thanks for the update! I understand the carpet cleaner came …"
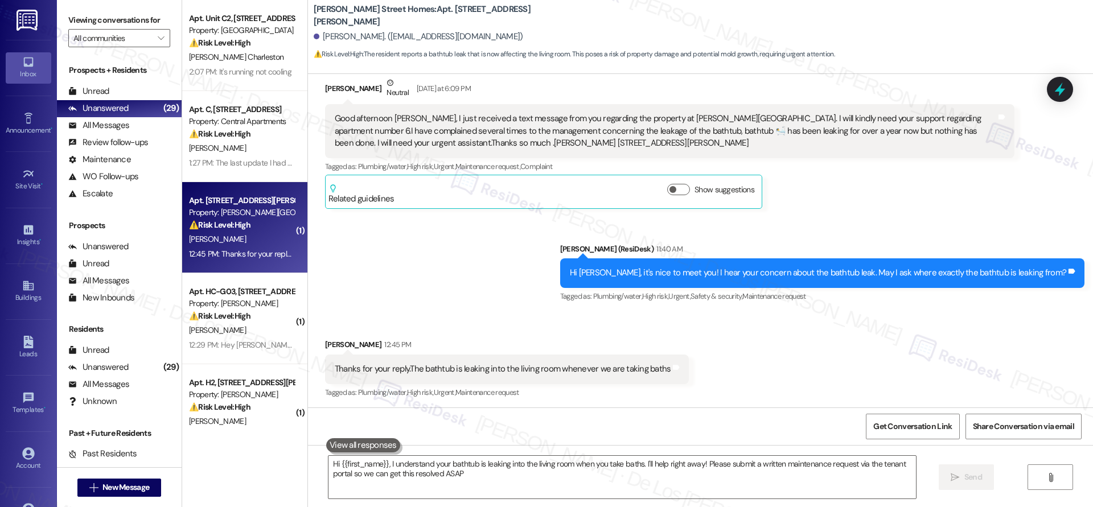
type textarea "Hi {{first_name}}, I understand your bathtub is leaking into the living room wh…"
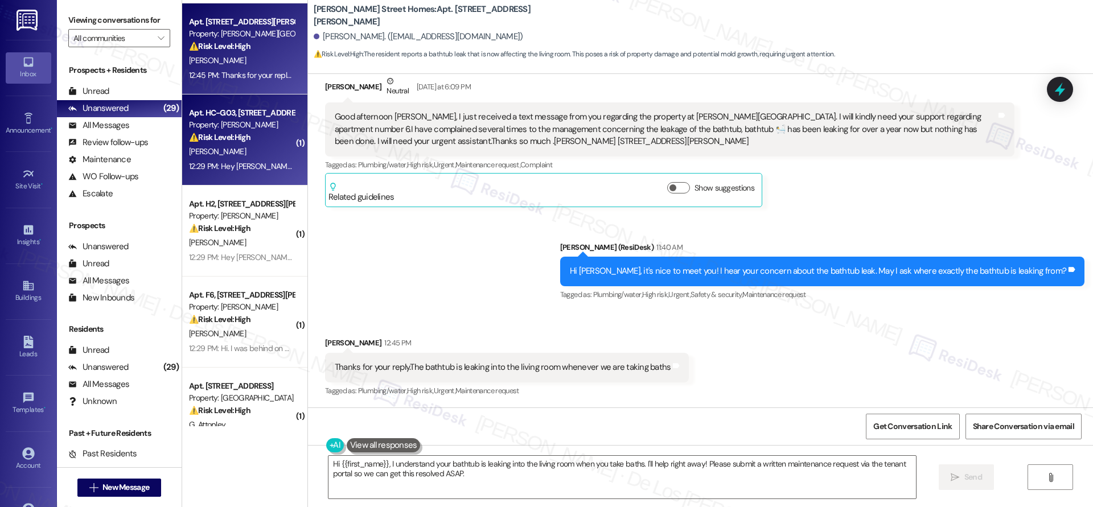
scroll to position [198, 0]
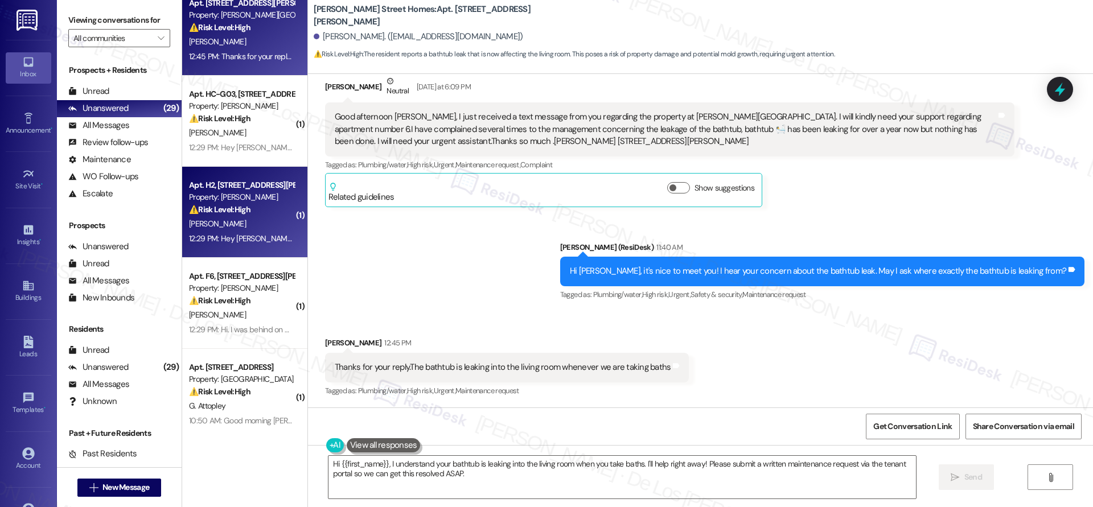
click at [249, 244] on div "12:29 PM: Hey [PERSON_NAME]! I fell behind on rent and need resources or to wor…" at bounding box center [444, 238] width 511 height 10
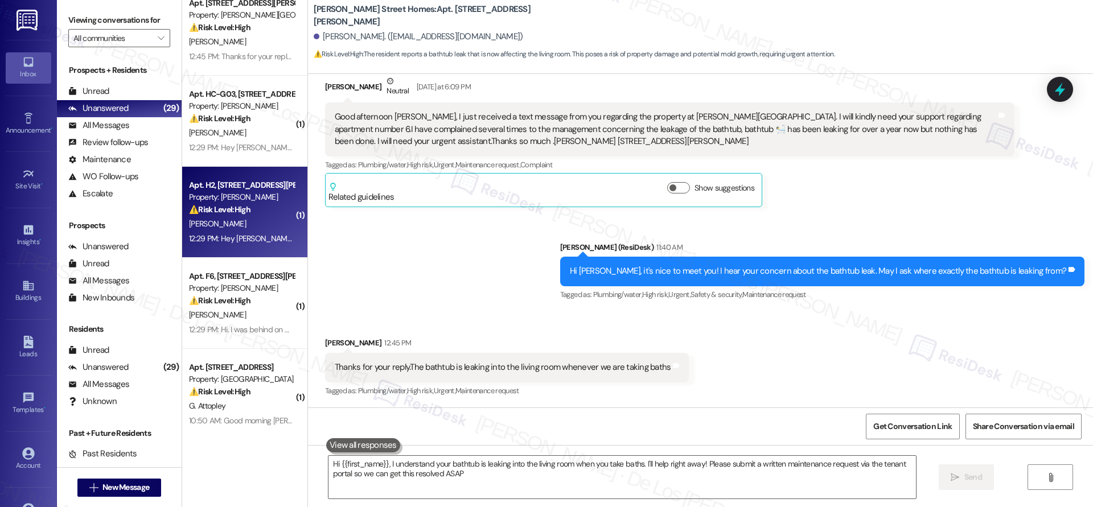
type textarea "Hi {{first_name}}, I understand your bathtub is leaking into the living room wh…"
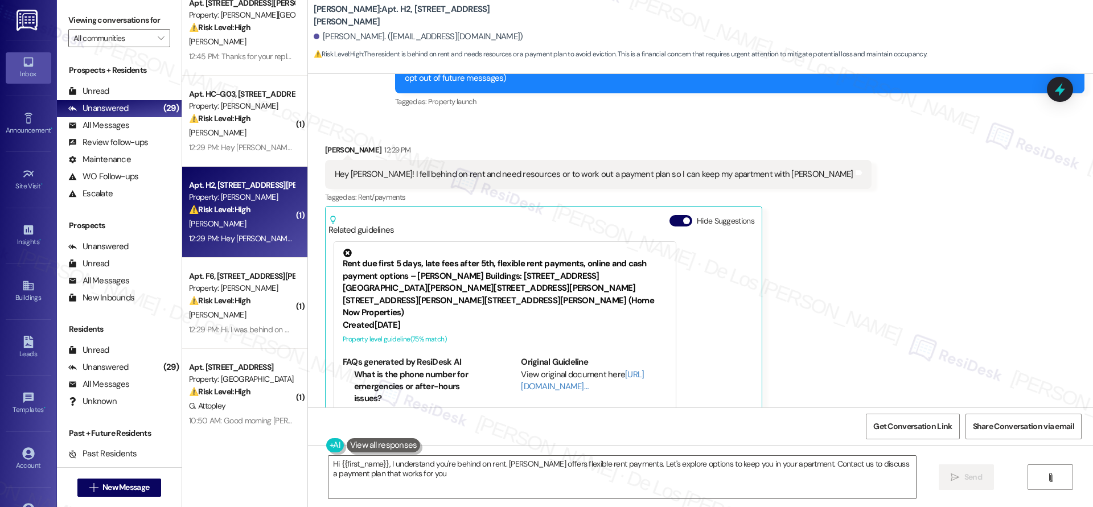
scroll to position [206, 0]
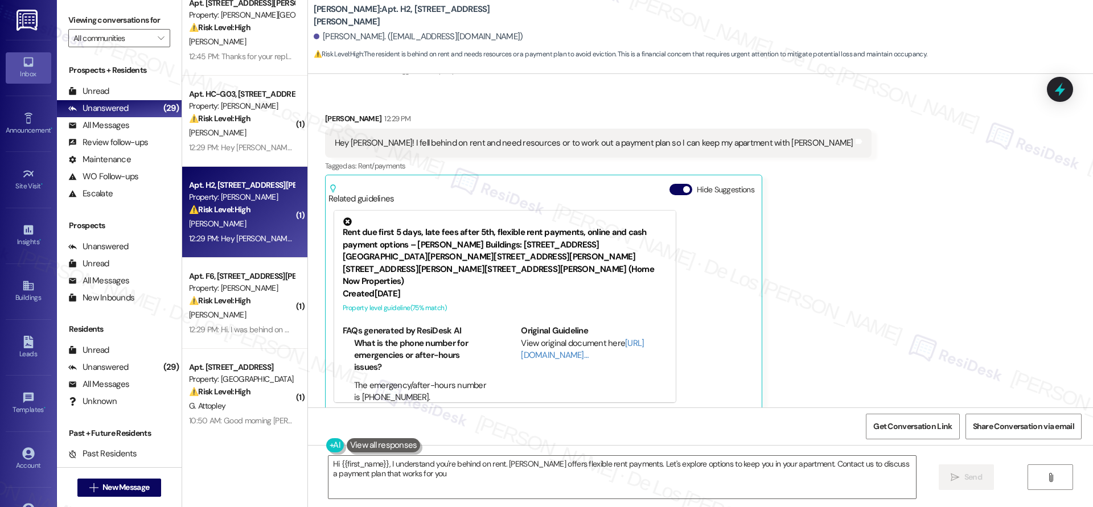
type textarea "Hi {{first_name}}, I understand you're behind on rent. [PERSON_NAME] offers fle…"
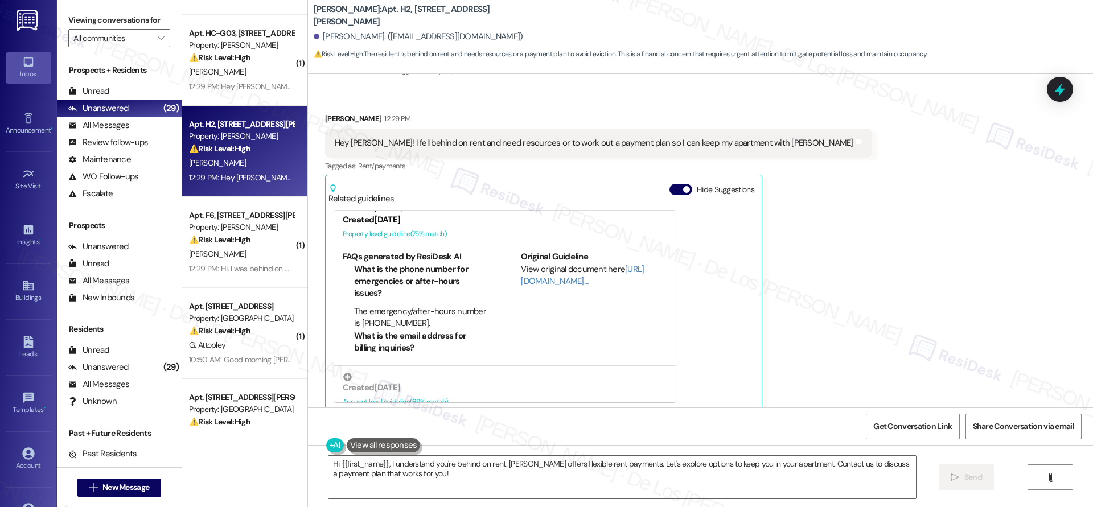
scroll to position [334, 0]
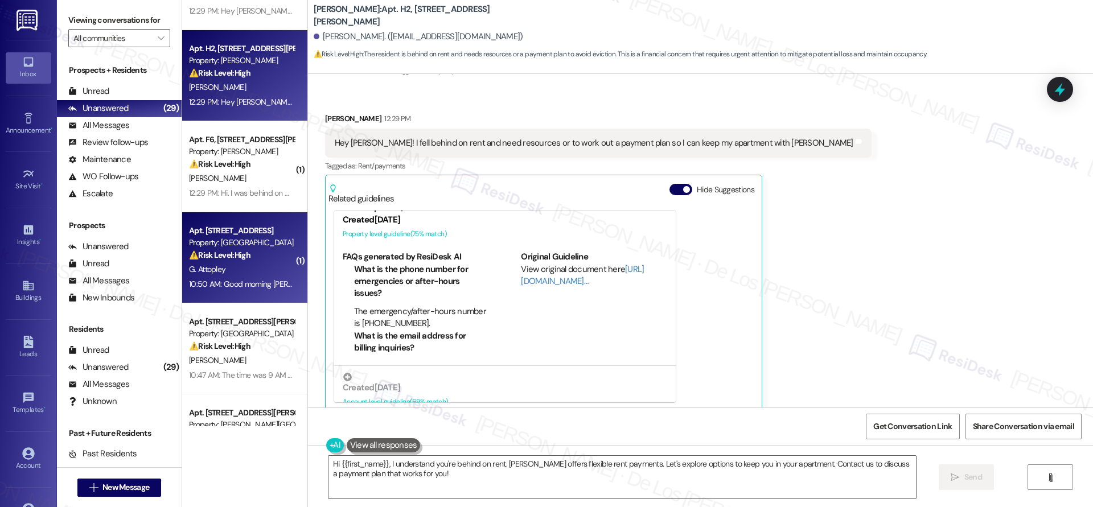
click at [263, 273] on div "G. Attopley" at bounding box center [242, 269] width 108 height 14
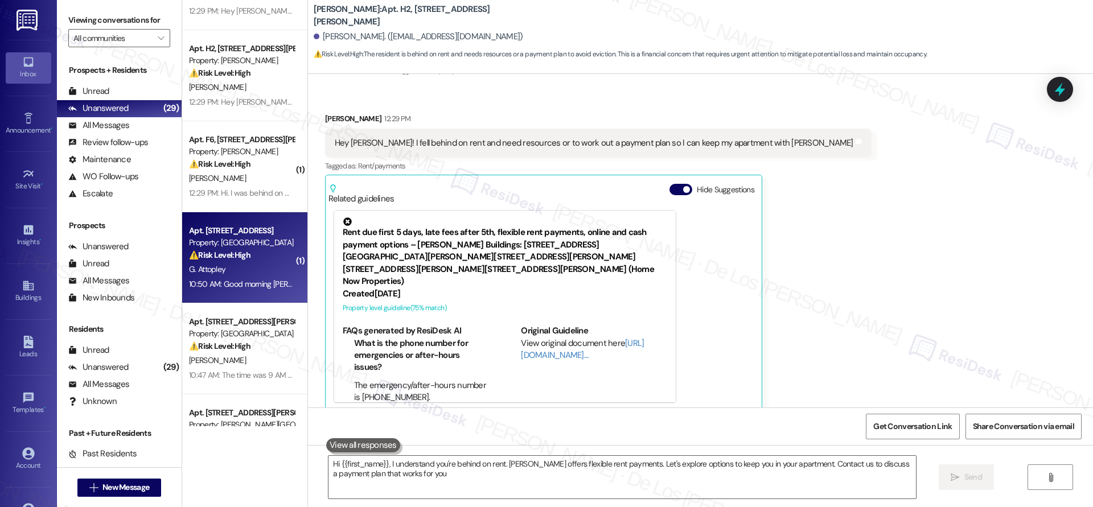
type textarea "Hi {{first_name}}, I understand you're behind on rent. [PERSON_NAME] offers fle…"
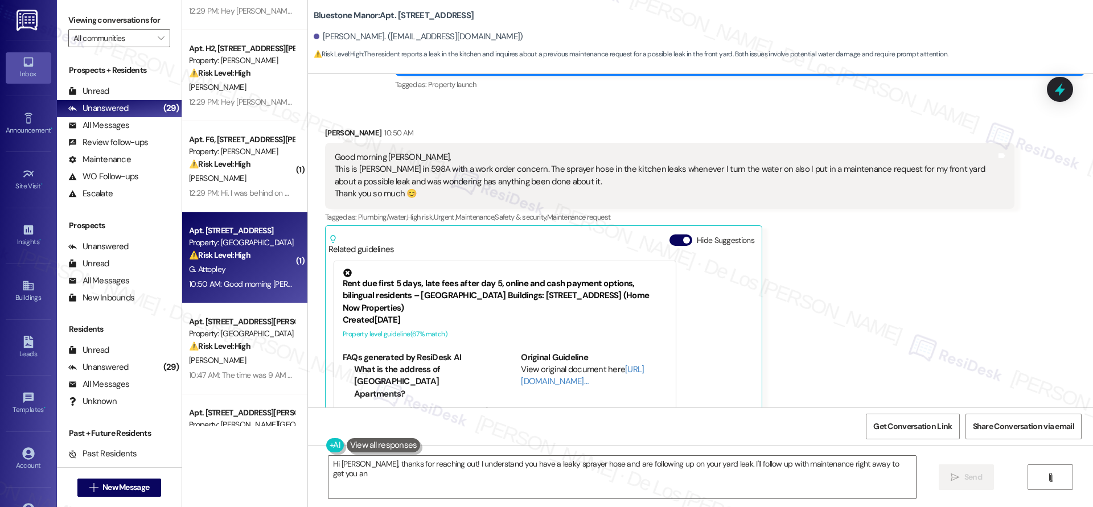
scroll to position [254, 0]
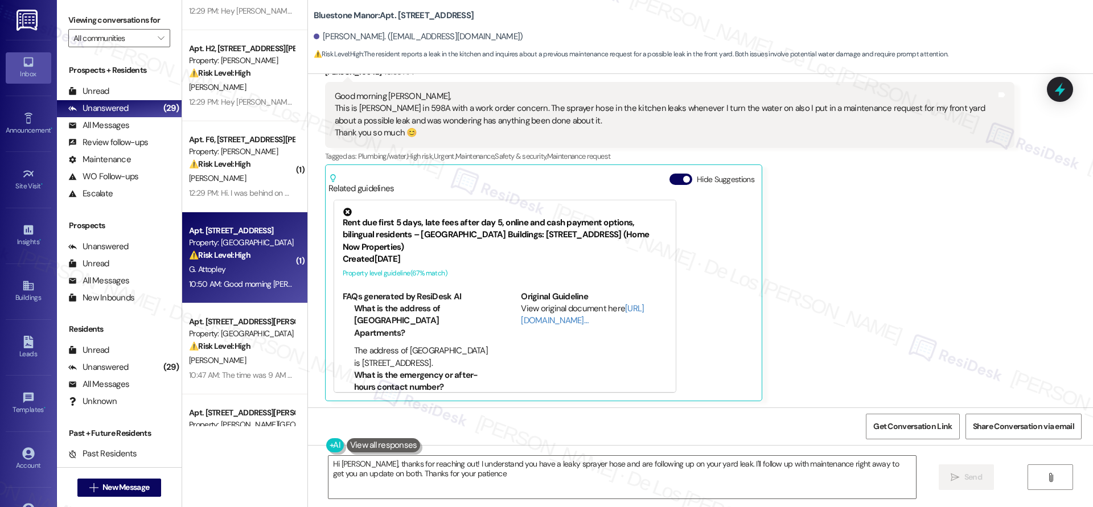
type textarea "Hi [PERSON_NAME], thanks for reaching out! I understand you have a leaky spraye…"
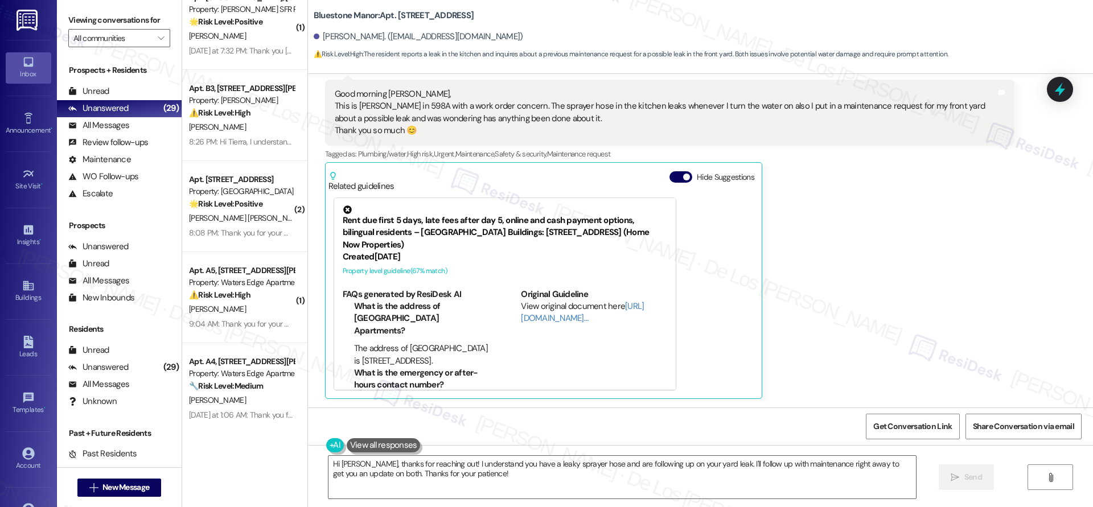
scroll to position [2214, 0]
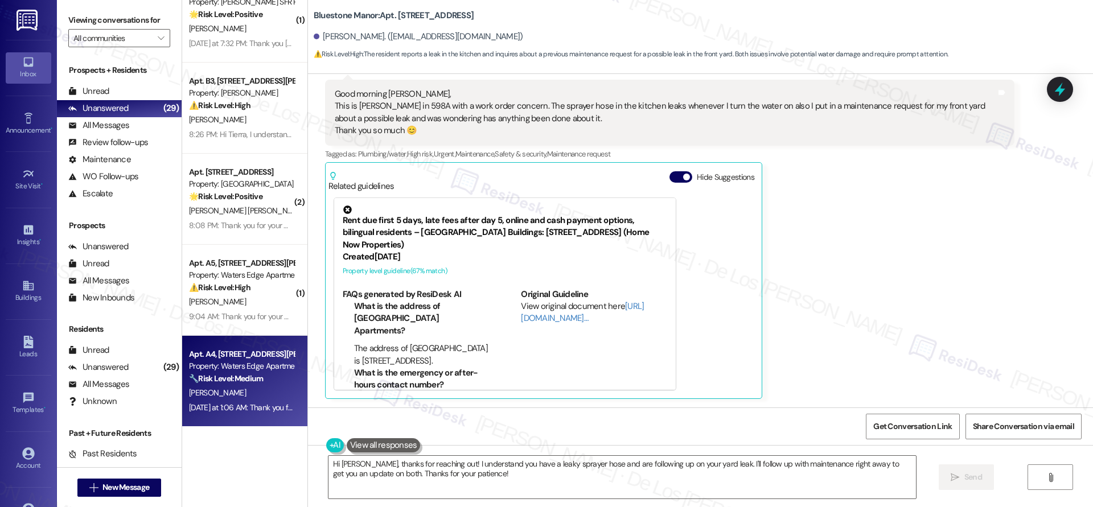
click at [246, 379] on strong "🔧 Risk Level: Medium" at bounding box center [226, 378] width 74 height 10
type textarea "Hi [PERSON_NAME], thanks for reaching out! I understand you have a leaky spraye…"
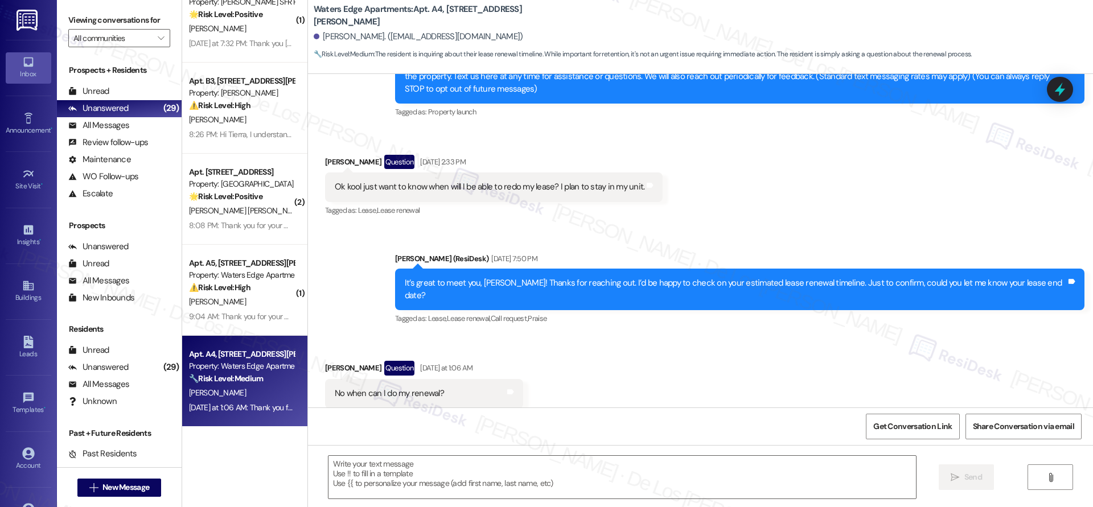
type textarea "Fetching suggested responses. Please feel free to read through the conversation…"
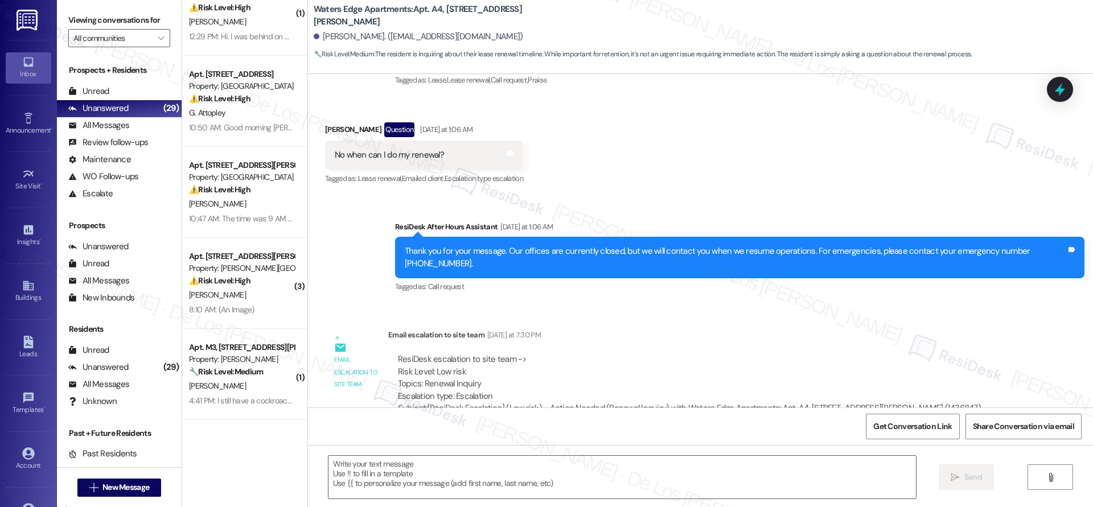
scroll to position [0, 0]
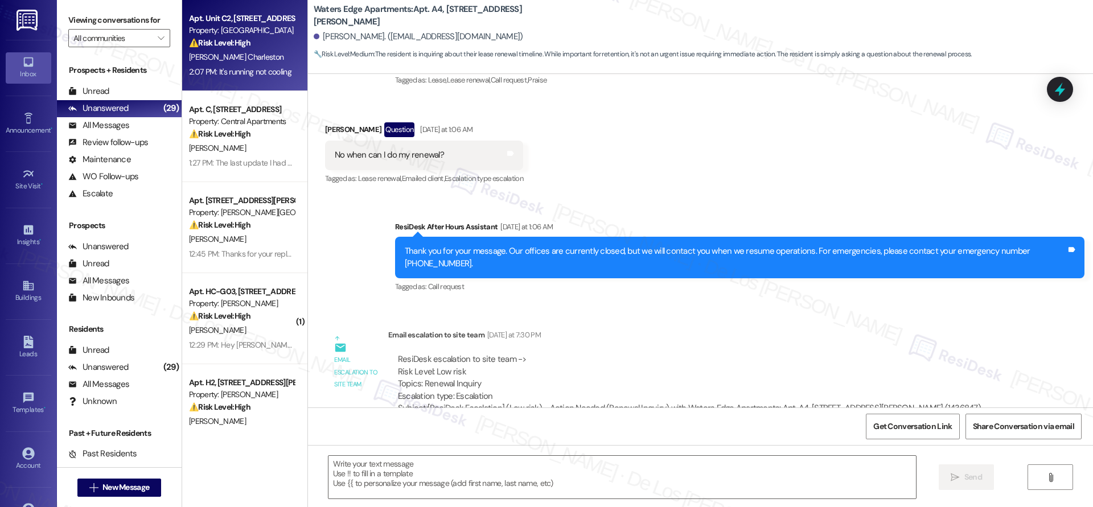
click at [208, 41] on strong "⚠️ Risk Level: High" at bounding box center [219, 43] width 61 height 10
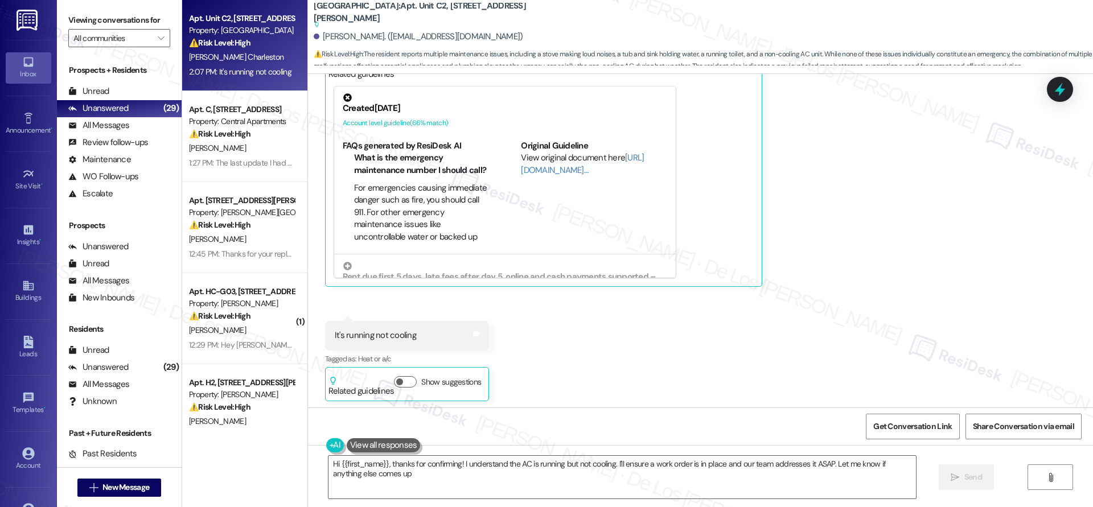
type textarea "Hi {{first_name}}, thanks for confirming! I understand the AC is running but no…"
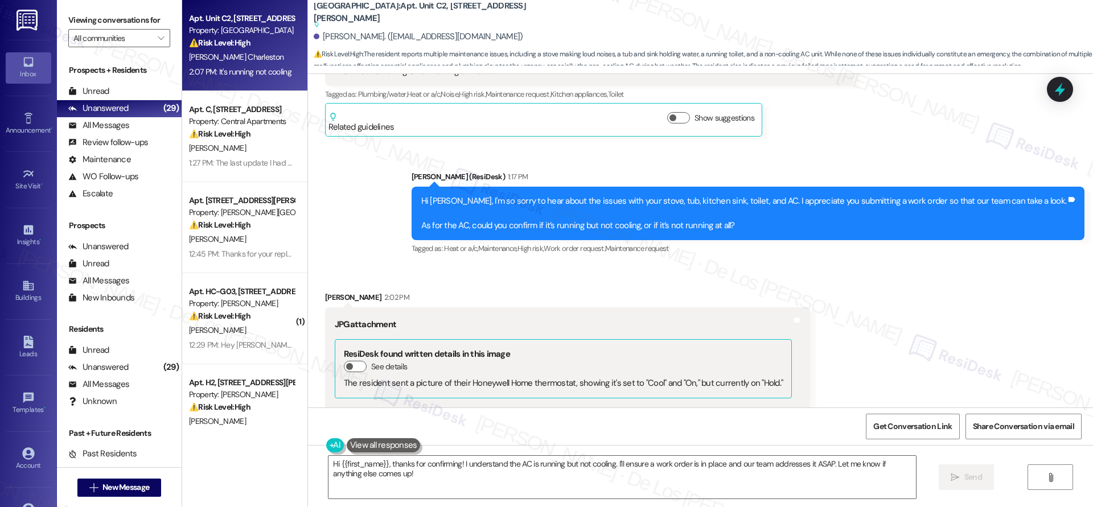
scroll to position [626, 0]
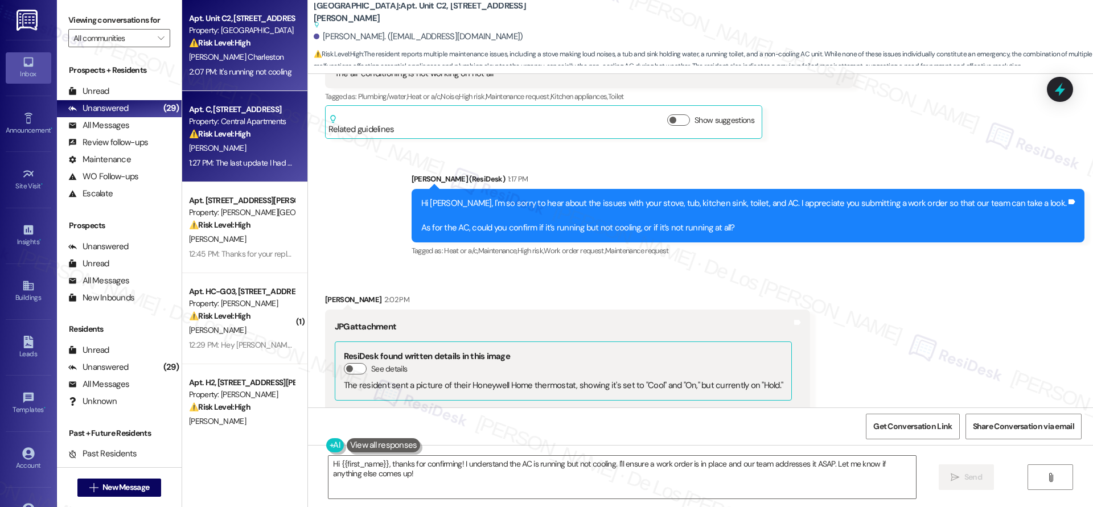
click at [256, 133] on div "⚠️ Risk Level: High The resident is following up on carpet replacement due to f…" at bounding box center [241, 134] width 105 height 12
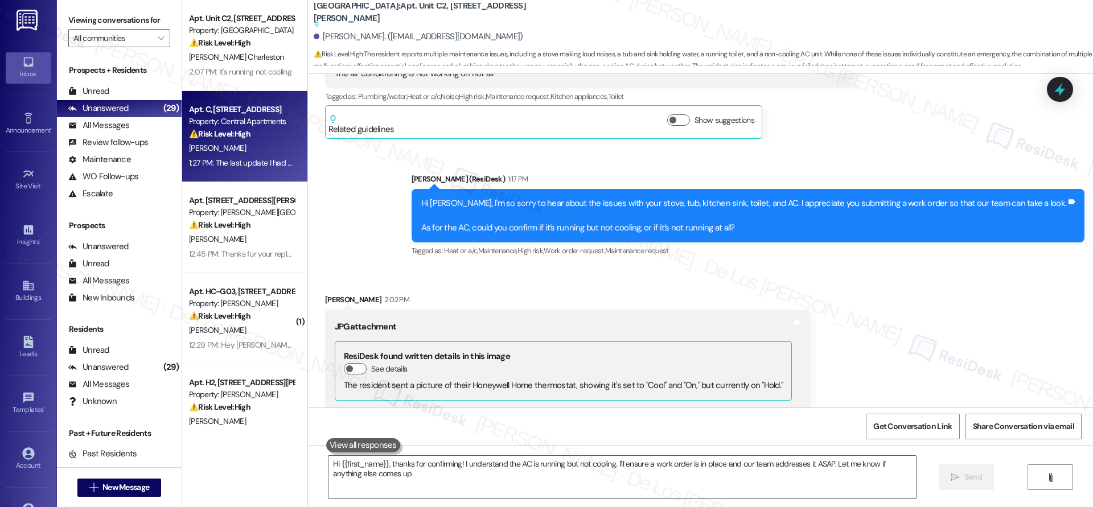
type textarea "Hi {{first_name}}, thanks for confirming! I understand the AC is running but no…"
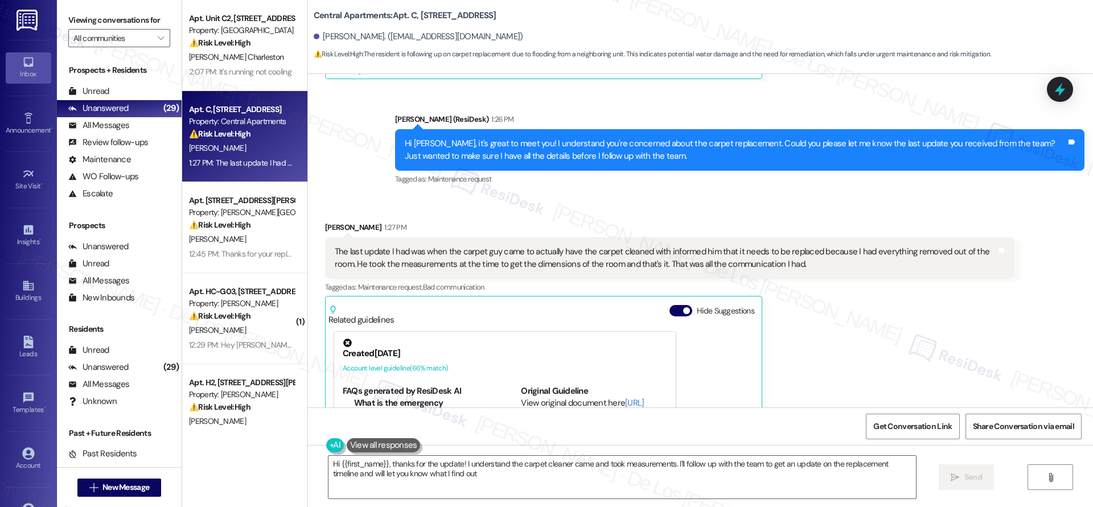
type textarea "Hi {{first_name}}, thanks for the update! I understand the carpet cleaner came …"
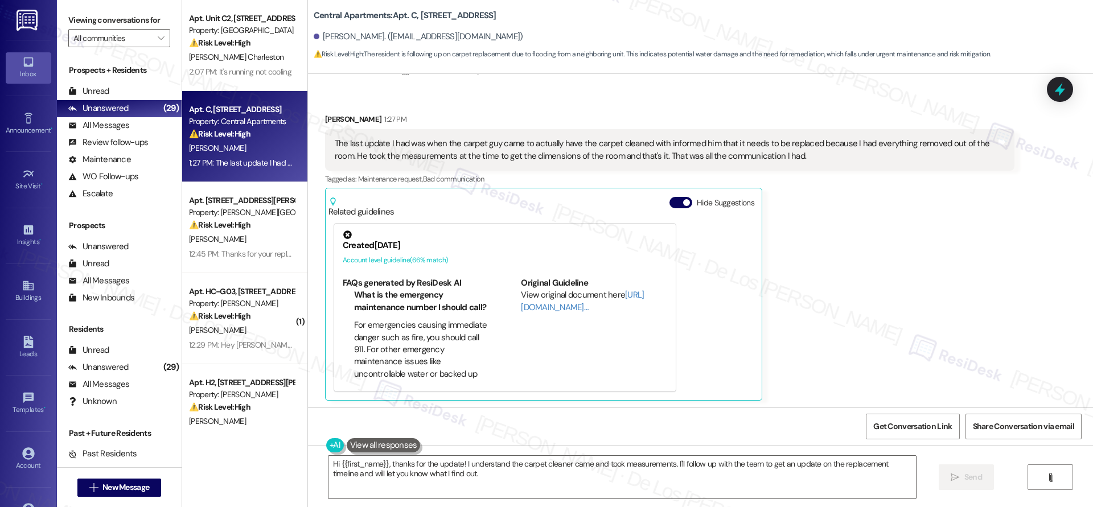
scroll to position [542, 0]
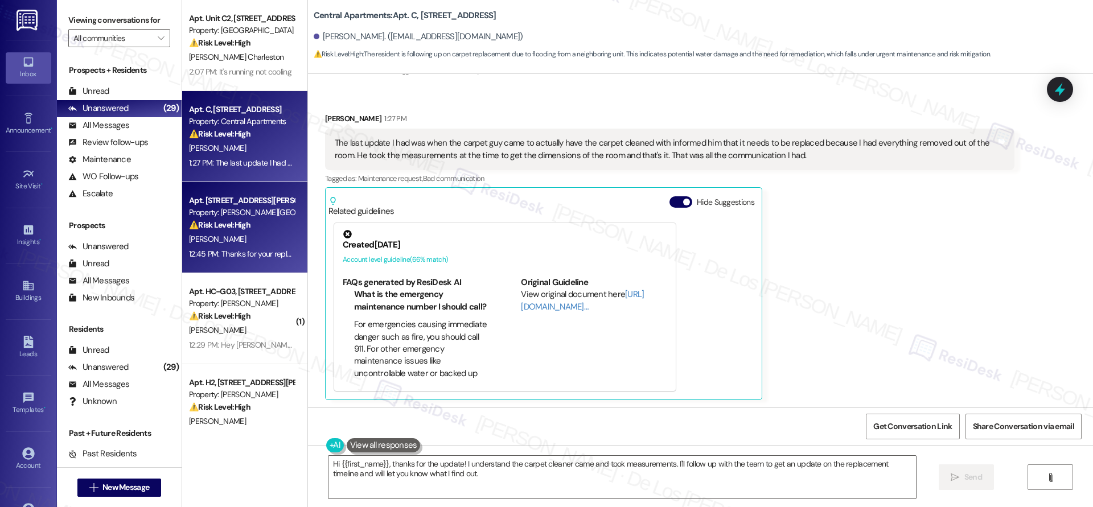
click at [255, 239] on div "[PERSON_NAME]" at bounding box center [242, 239] width 108 height 14
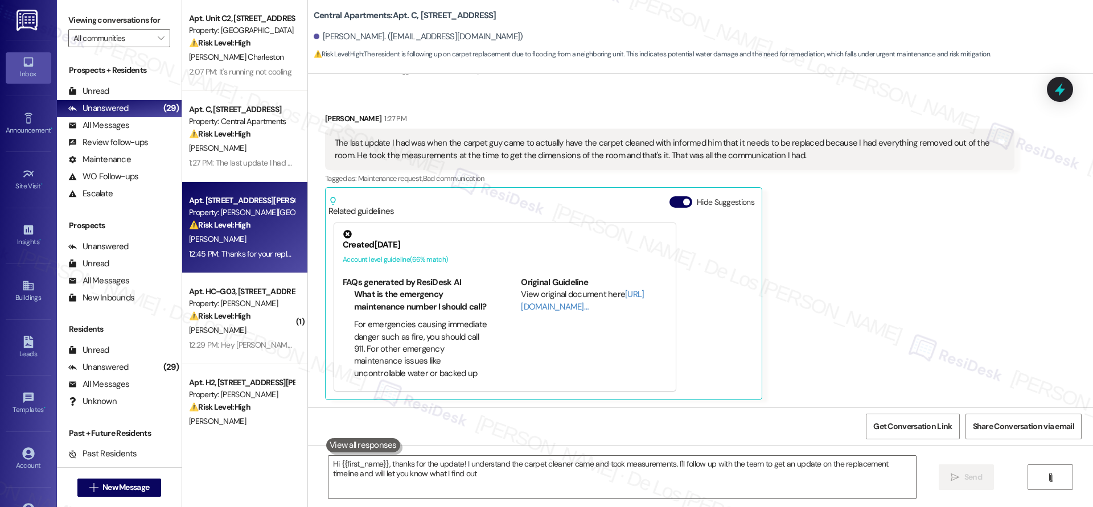
type textarea "Hi {{first_name}}, thanks for the update! I understand the carpet cleaner came …"
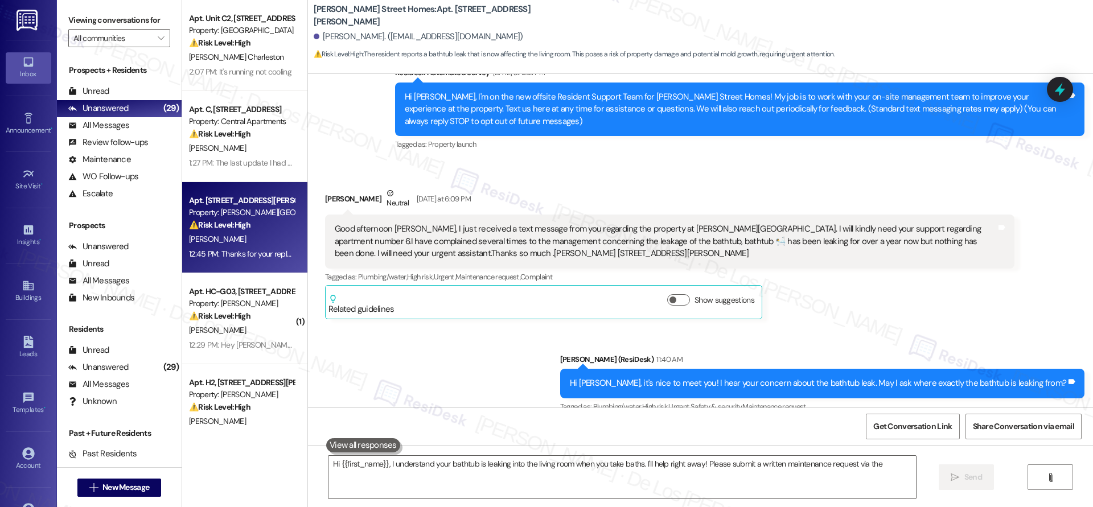
scroll to position [221, 0]
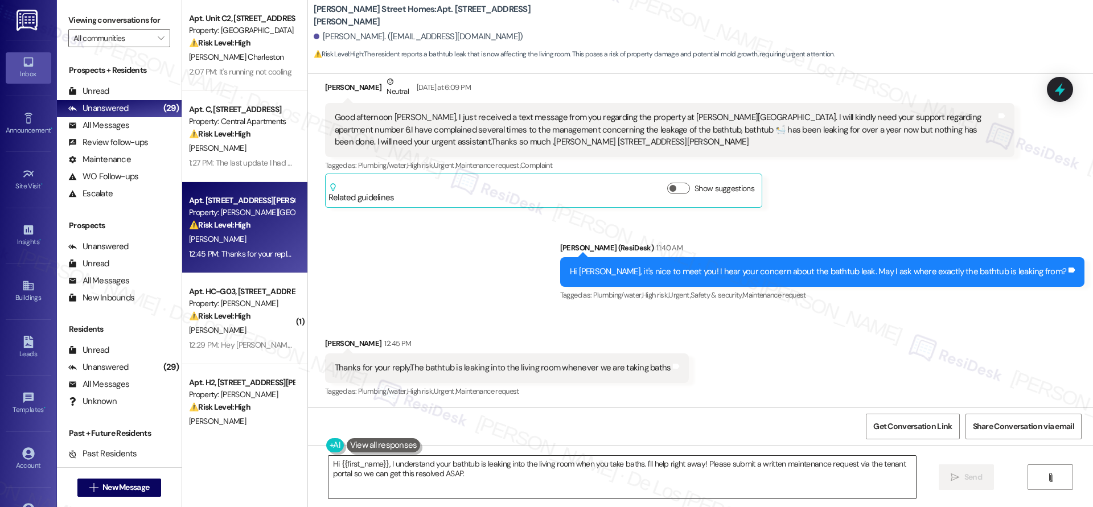
click at [475, 471] on textarea "Hi {{first_name}}, I understand your bathtub is leaking into the living room wh…" at bounding box center [621, 477] width 587 height 43
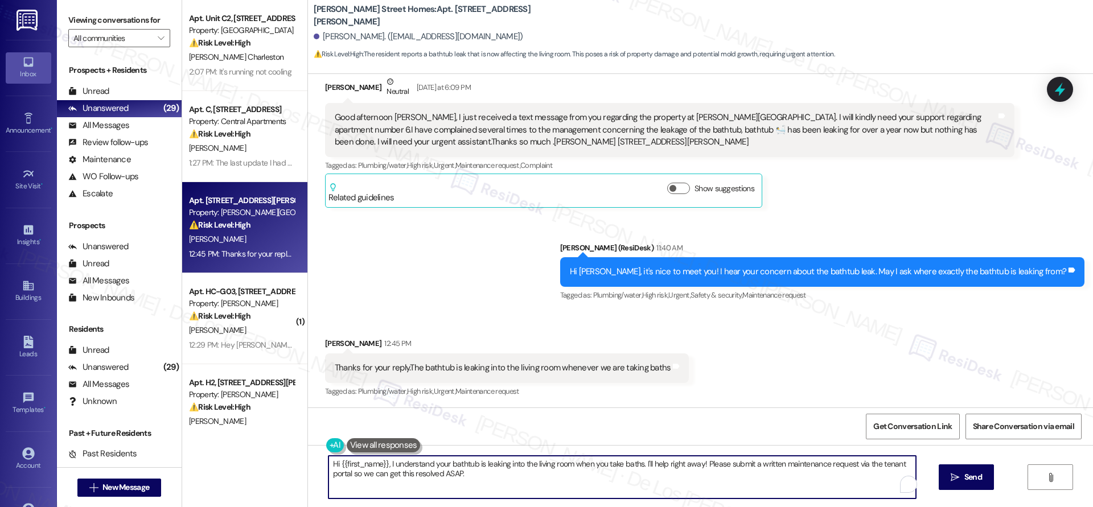
click at [475, 471] on textarea "Hi {{first_name}}, I understand your bathtub is leaking into the living room wh…" at bounding box center [621, 477] width 587 height 43
click at [478, 474] on textarea "Hi {{first_name}}, I understand your bathtub is leaking into the living room wh…" at bounding box center [621, 477] width 587 height 43
click at [383, 462] on textarea "Hi {{first_name}}, I understand your bathtub is leaking into the living room wh…" at bounding box center [621, 477] width 587 height 43
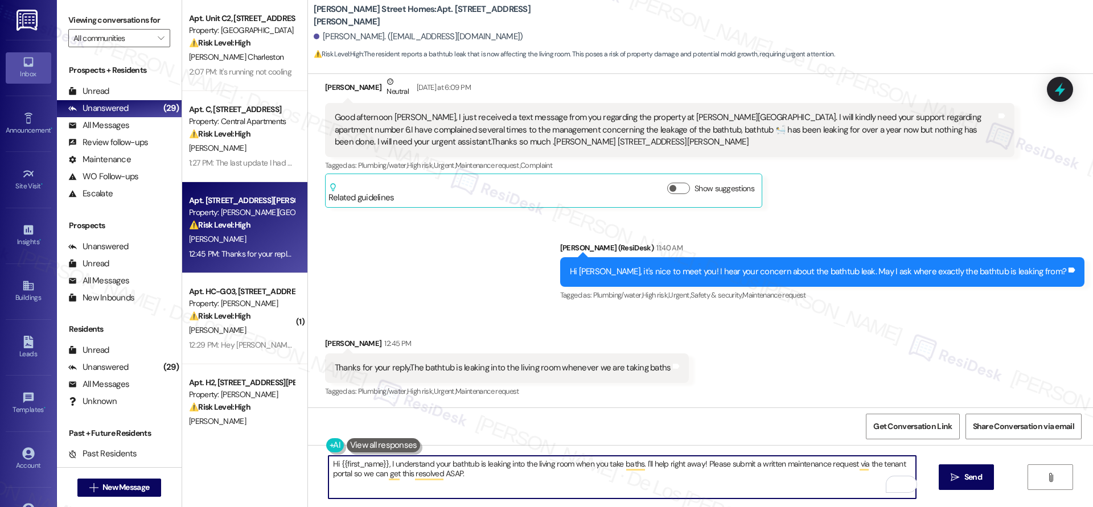
click at [383, 462] on textarea "Hi {{first_name}}, I understand your bathtub is leaking into the living room wh…" at bounding box center [621, 477] width 587 height 43
paste textarea "ional information. Do you happen to have a photo or video of the issue? That wo…"
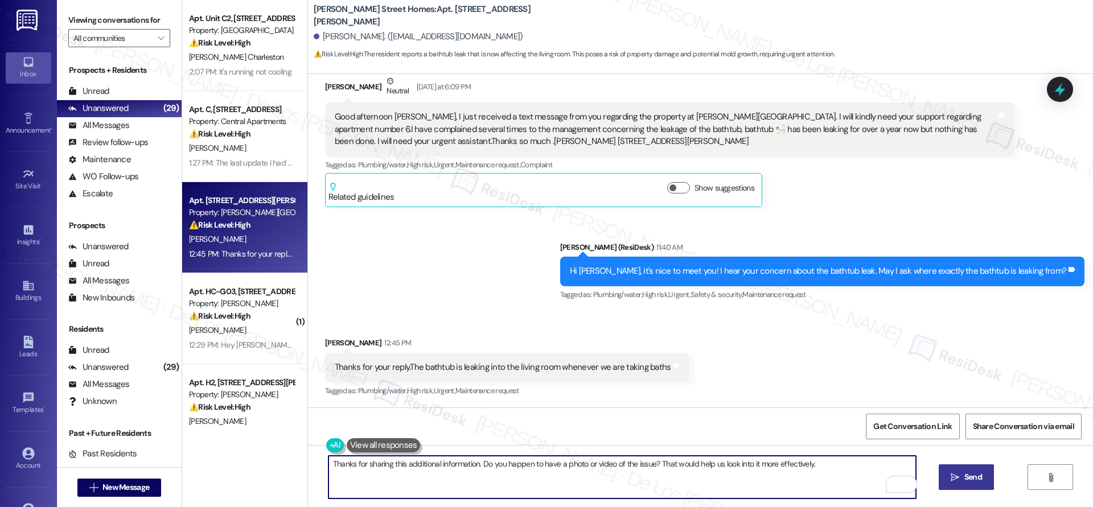
type textarea "Thanks for sharing this additional information. Do you happen to have a photo o…"
click at [962, 474] on span "Send" at bounding box center [973, 477] width 22 height 12
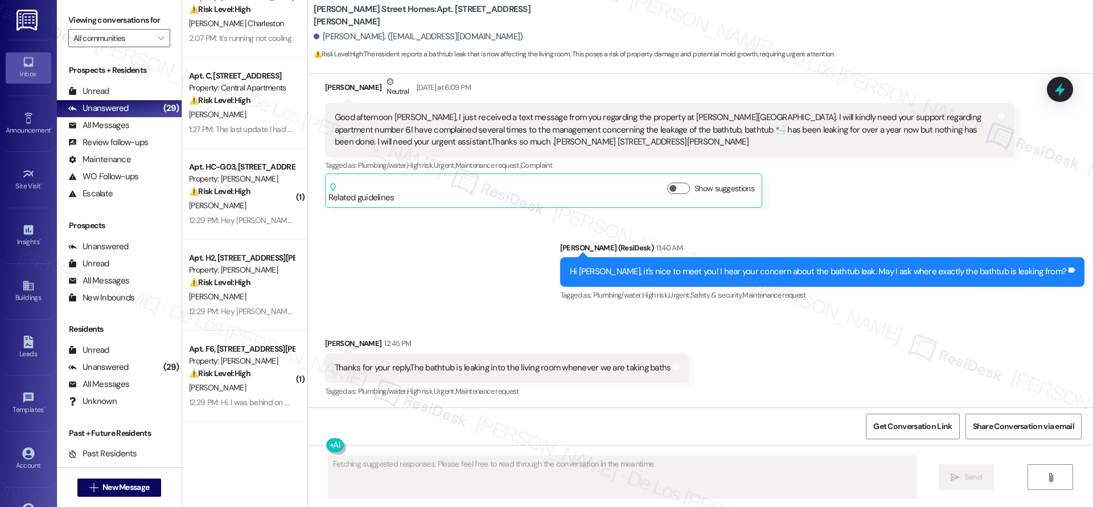
scroll to position [131, 0]
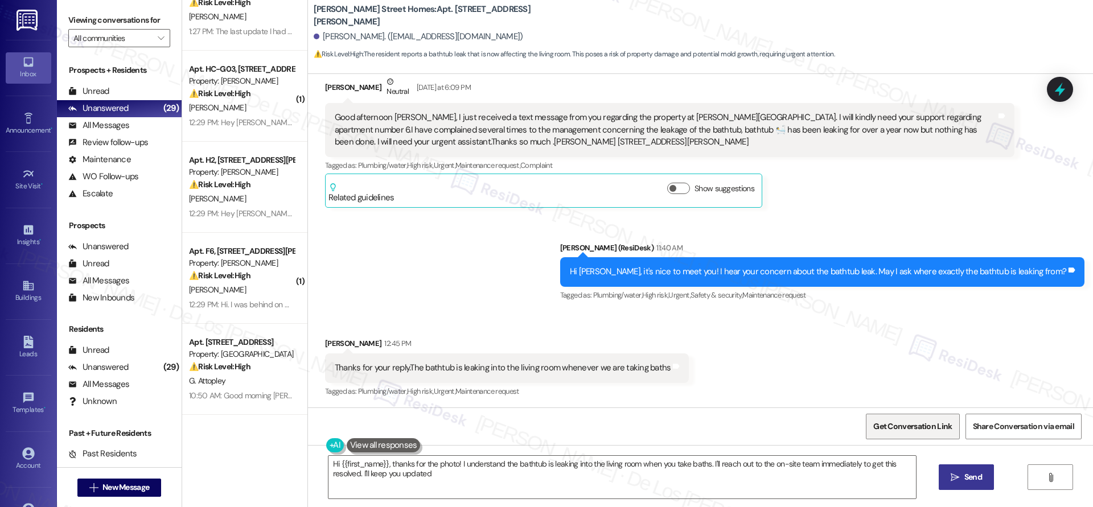
type textarea "Hi {{first_name}}, thanks for the photo! I understand the bathtub is leaking in…"
click at [919, 423] on span "Get Conversation Link" at bounding box center [912, 427] width 79 height 12
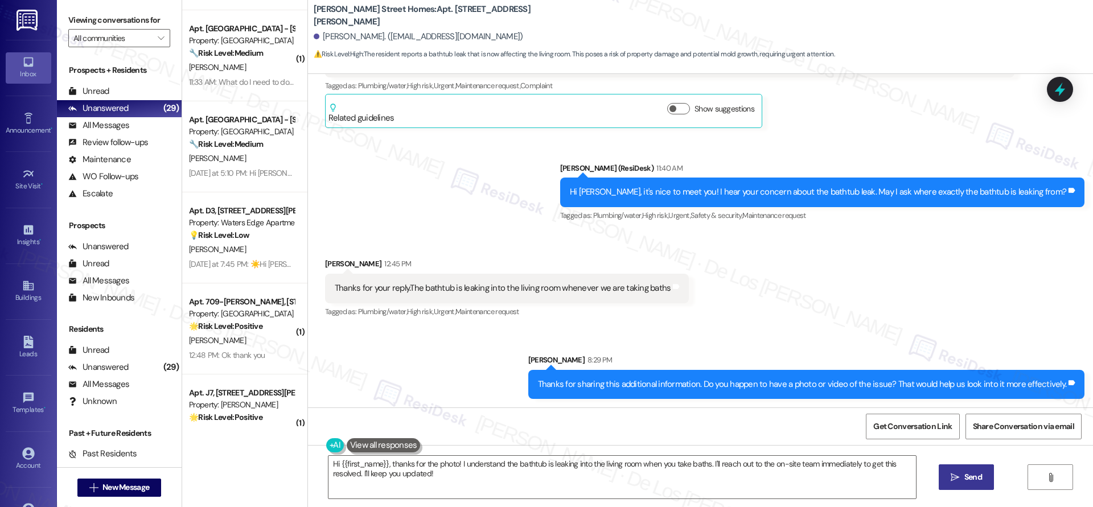
scroll to position [2214, 0]
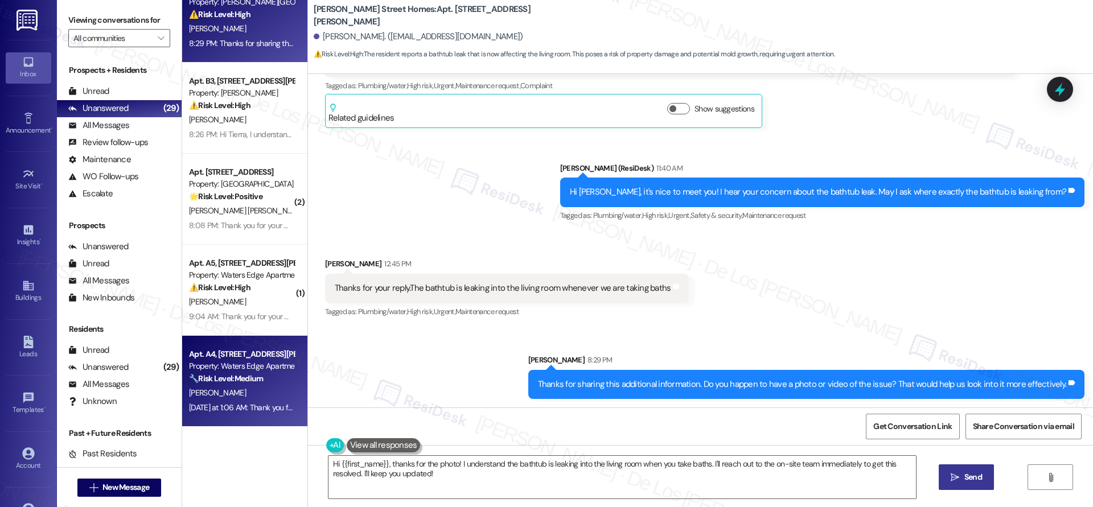
click at [250, 385] on div "Apt. A4, [STREET_ADDRESS][PERSON_NAME] Property: Waters Edge Apartments 🔧 Risk …" at bounding box center [242, 366] width 108 height 39
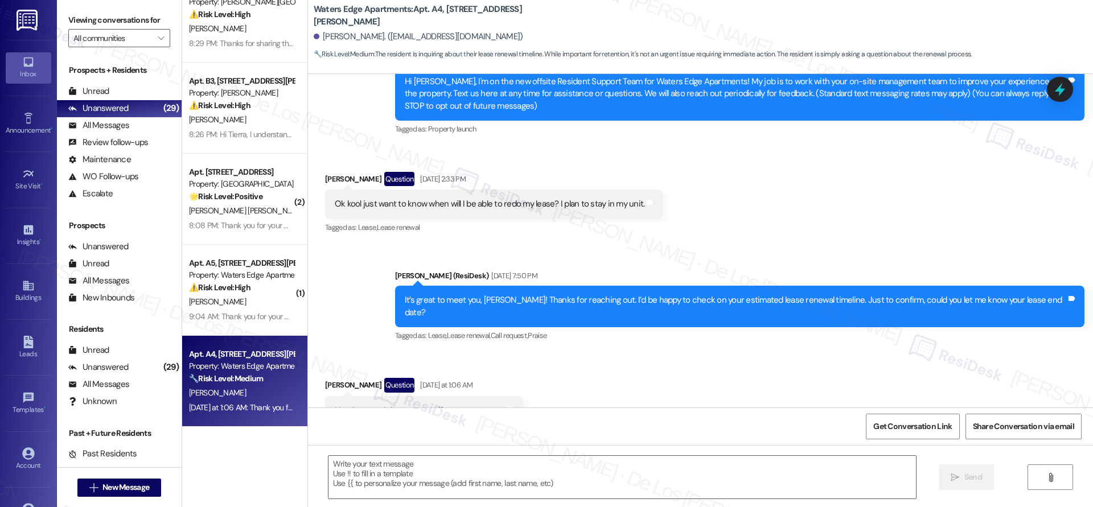
type textarea "Fetching suggested responses. Please feel free to read through the conversation…"
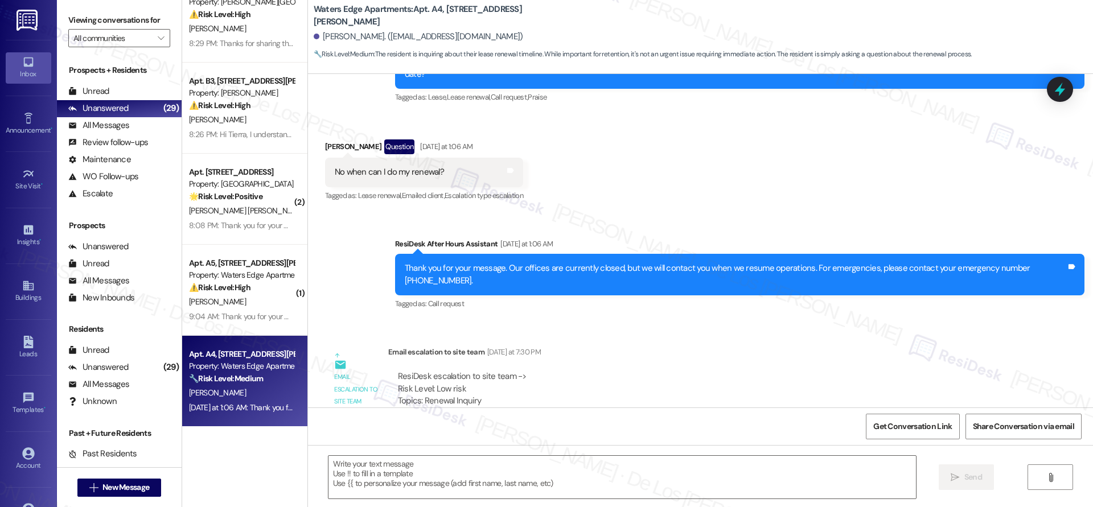
scroll to position [380, 0]
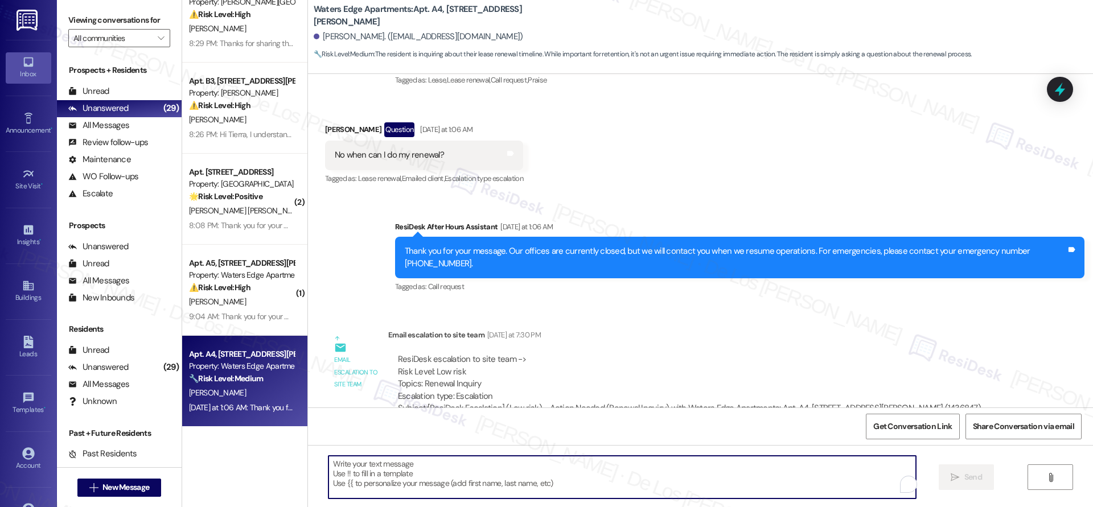
click at [476, 486] on textarea "To enrich screen reader interactions, please activate Accessibility in Grammarl…" at bounding box center [621, 477] width 587 height 43
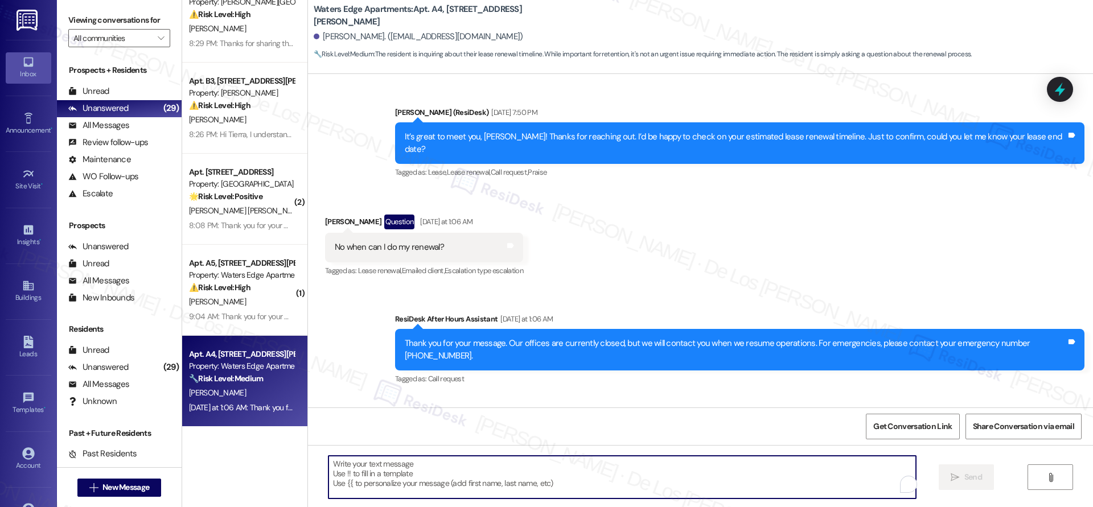
scroll to position [276, 0]
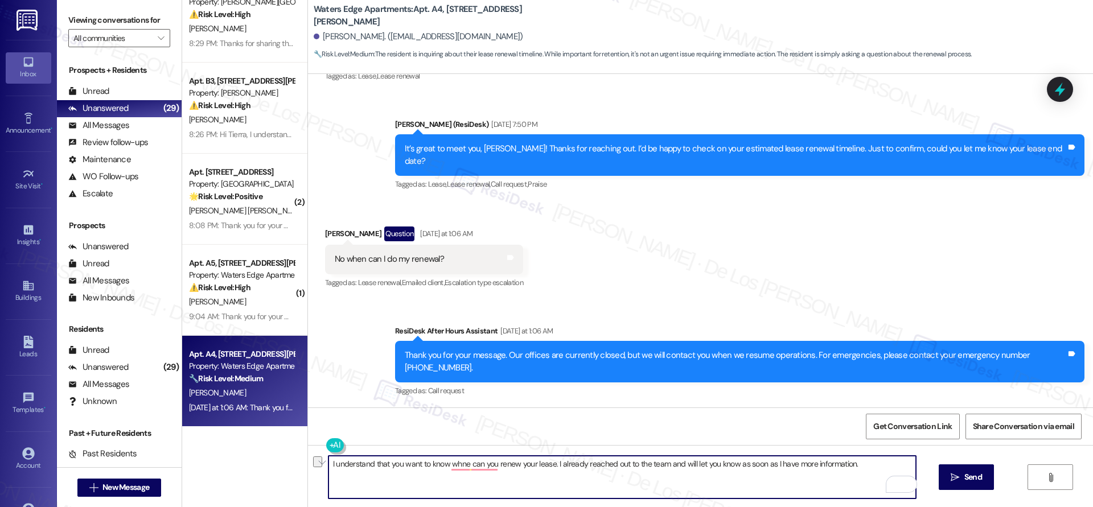
paste textarea "you’d like to know when you can renew your lease. I’ve already reached out to t…"
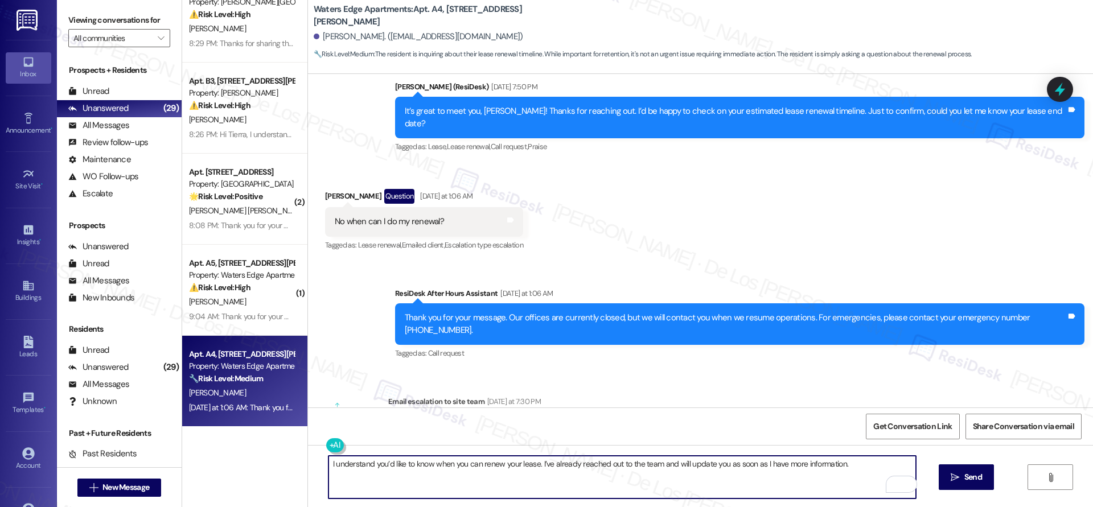
scroll to position [309, 0]
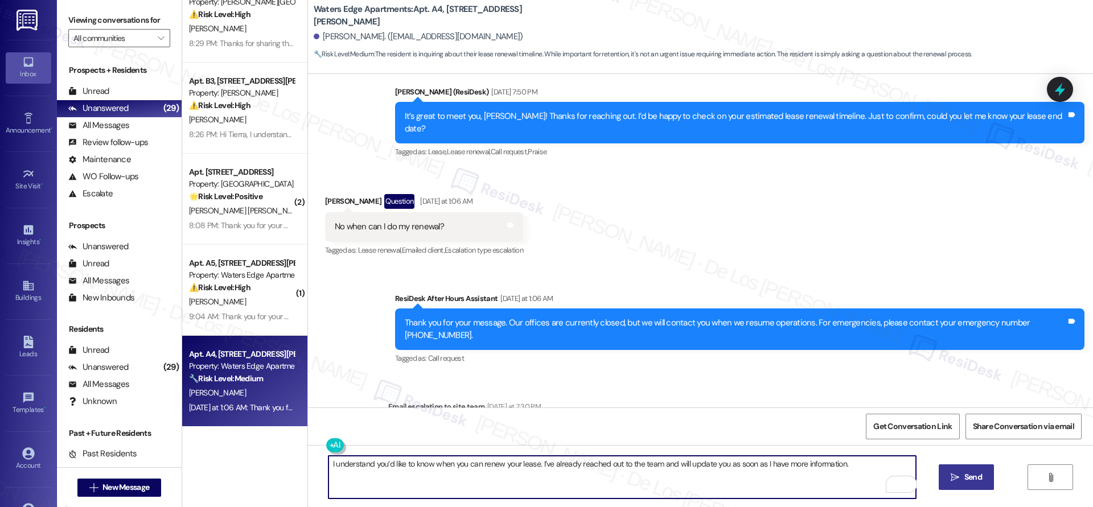
type textarea "I understand you’d like to know when you can renew your lease. I’ve already rea…"
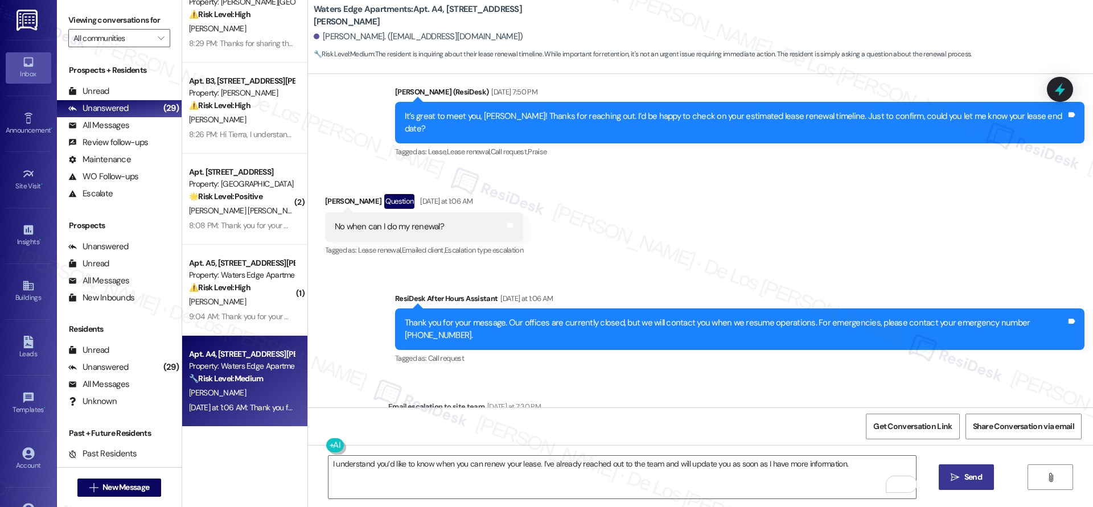
click at [956, 474] on icon "" at bounding box center [955, 477] width 9 height 9
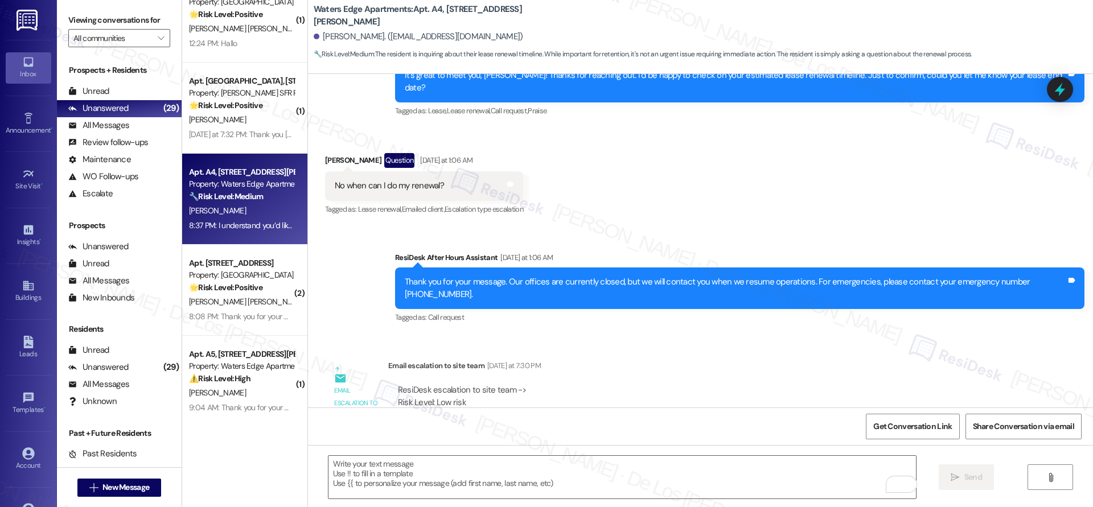
scroll to position [460, 0]
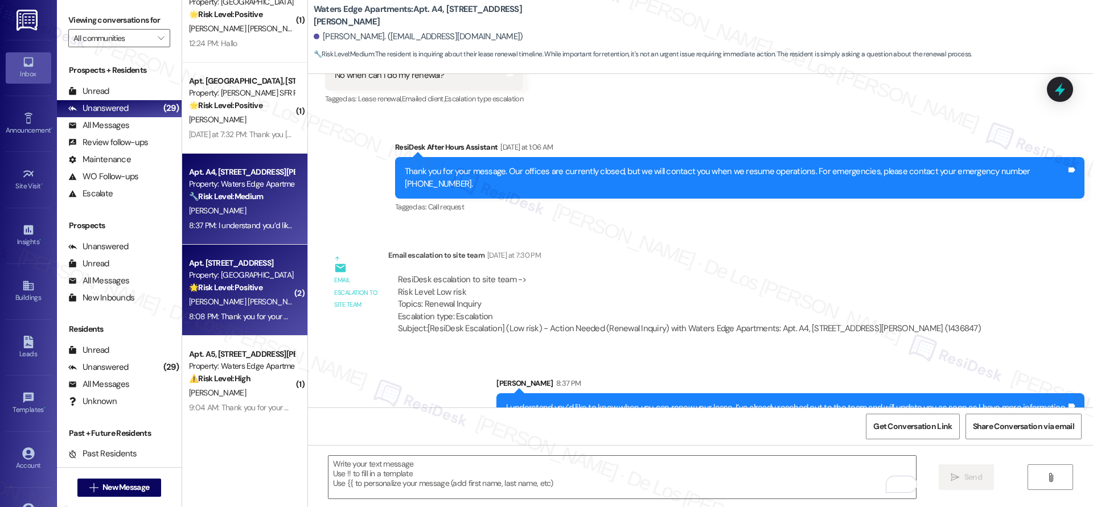
click at [245, 282] on div "🌟 Risk Level: Positive The resident is acknowledging the introductory message f…" at bounding box center [241, 288] width 105 height 12
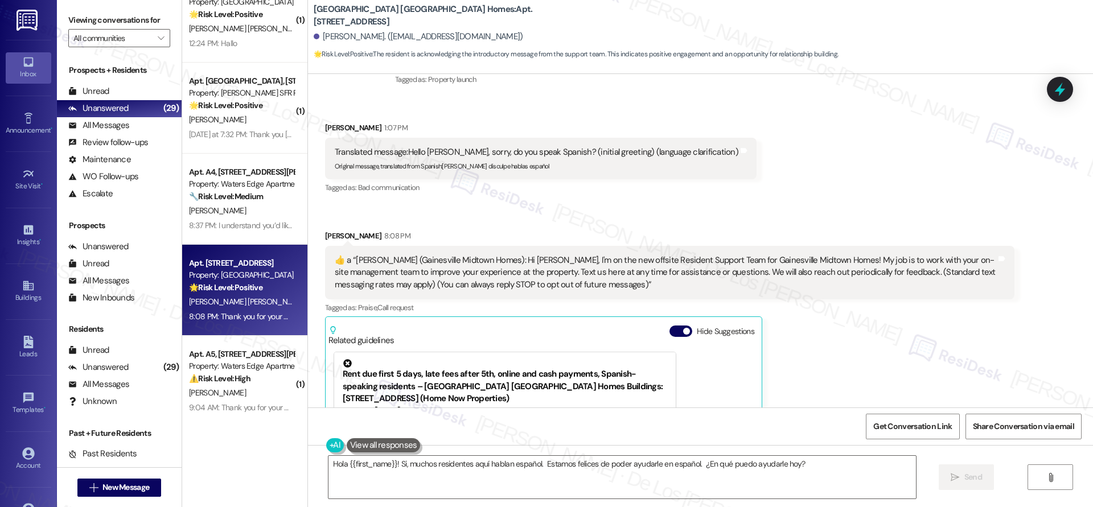
scroll to position [104, 0]
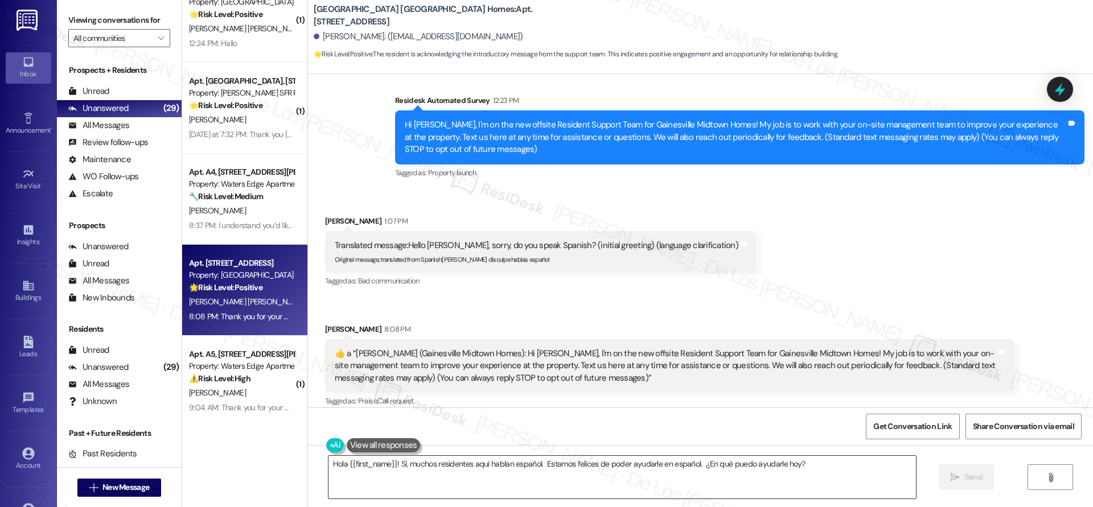
click at [513, 463] on textarea "Hola {{first_name}}! Si, muchos residentes aquí hablan español. Estamos felices…" at bounding box center [621, 477] width 587 height 43
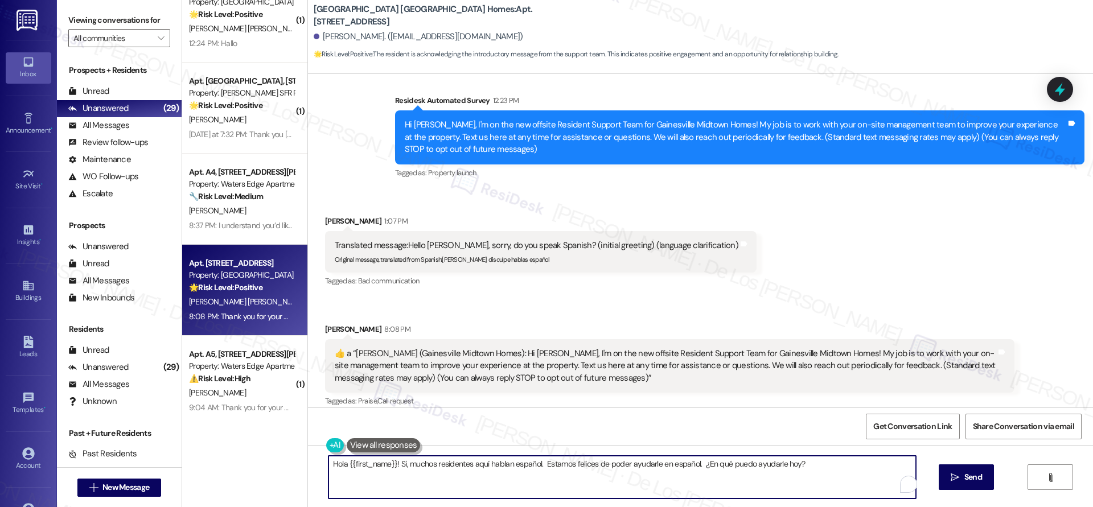
click at [513, 463] on textarea "Hola {{first_name}}! Si, muchos residentes aquí hablan español. Estamos felices…" at bounding box center [621, 477] width 587 height 43
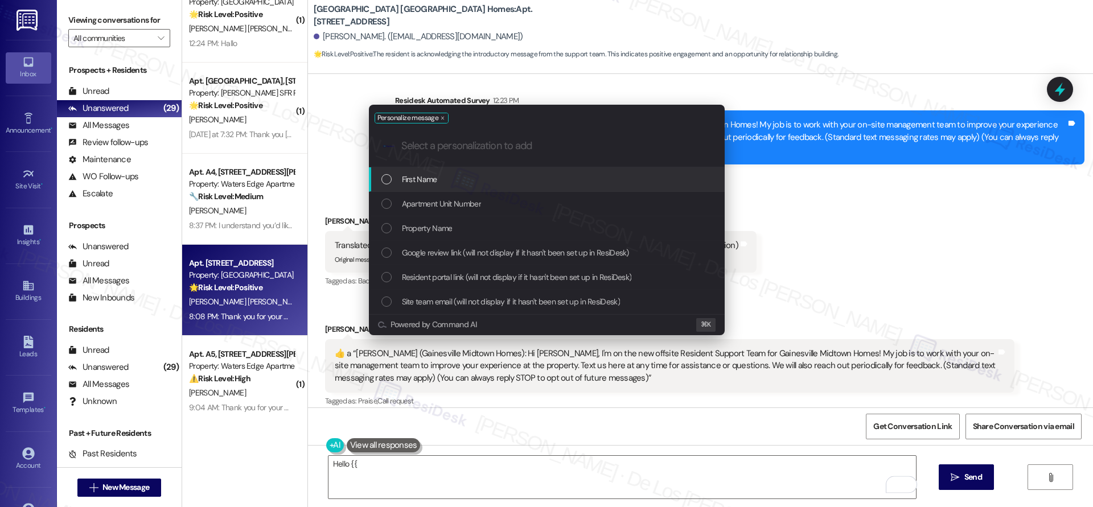
drag, startPoint x: 529, startPoint y: 161, endPoint x: 528, endPoint y: 170, distance: 9.1
click at [529, 161] on div ".cls-1{fill:#0a055f;}.cls-2{fill:#0cc4c4;} resideskLogoBlueOrange" at bounding box center [547, 146] width 356 height 40
click at [527, 175] on div "First Name" at bounding box center [547, 179] width 333 height 13
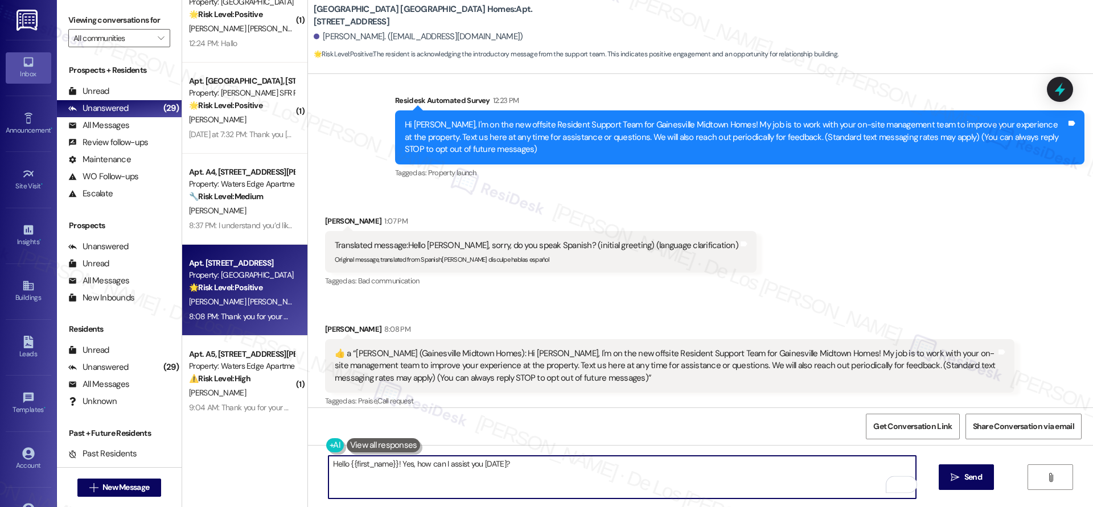
click at [537, 464] on textarea "Hello {{first_name}}! Yes, how can I assist you [DATE]?" at bounding box center [621, 477] width 587 height 43
type textarea "Hello {{first_name}}! Yes, how can I assist you [DATE]?"
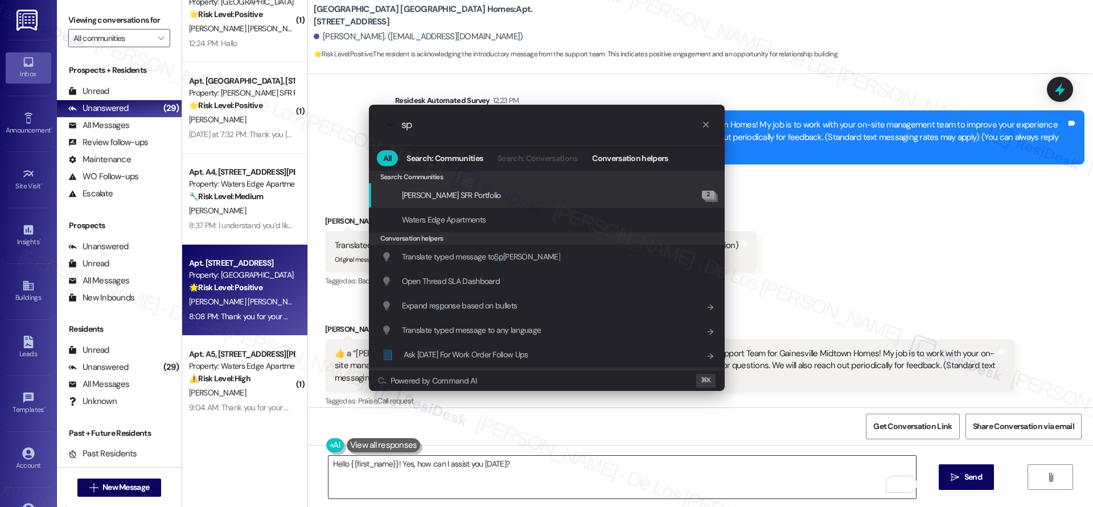
type input "spa"
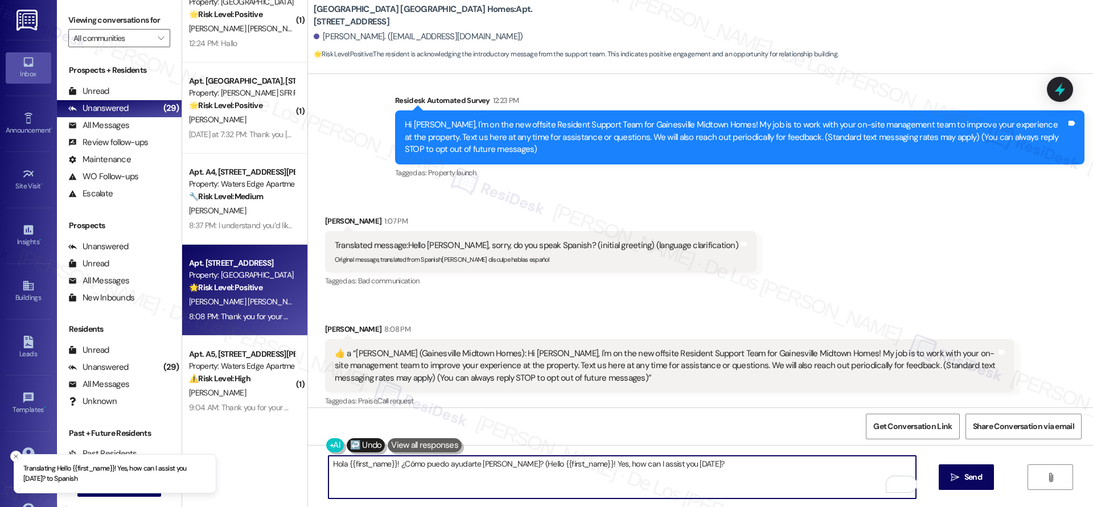
type textarea "Hola {{first_name}}! ¿Cómo puedo ayudarte [PERSON_NAME]? (Hello {{first_name}}!…"
click at [968, 478] on span "Send" at bounding box center [973, 477] width 18 height 12
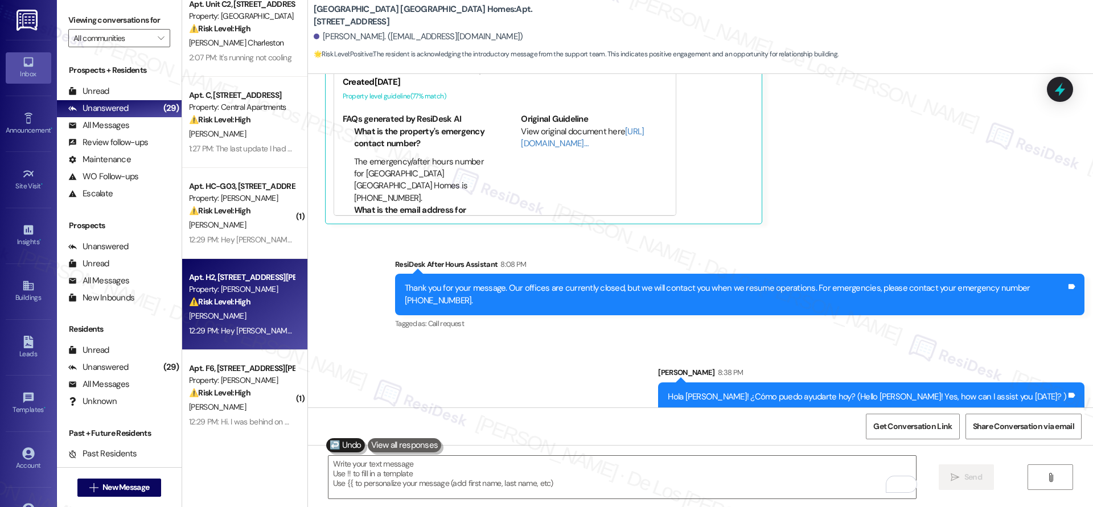
scroll to position [0, 0]
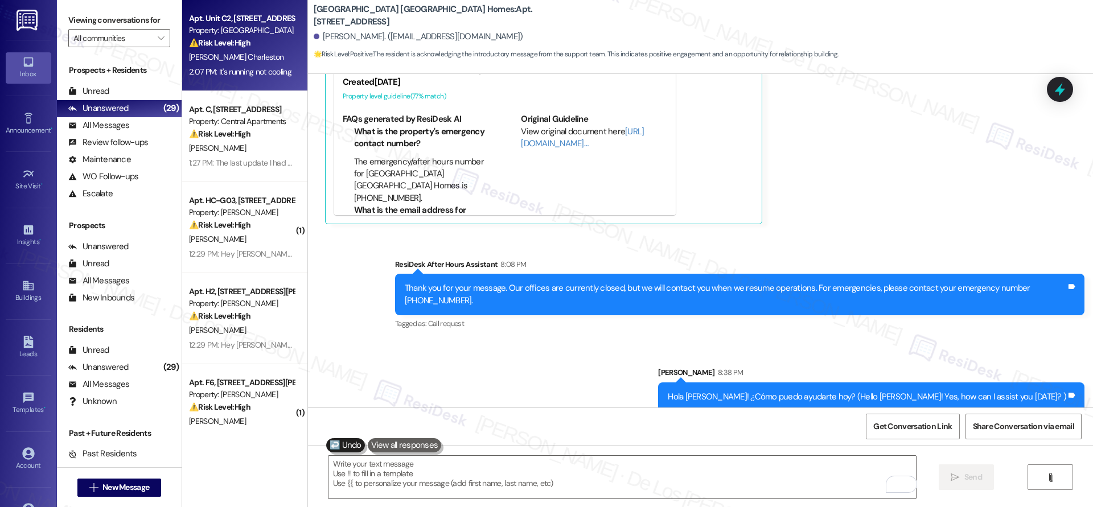
click at [236, 54] on div "[PERSON_NAME] Charleston" at bounding box center [242, 57] width 108 height 14
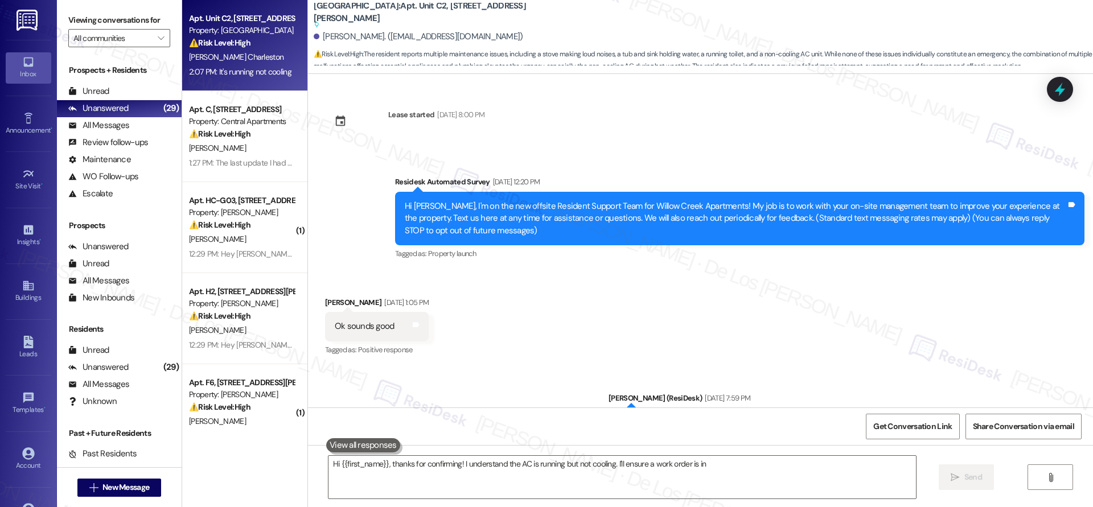
scroll to position [1144, 0]
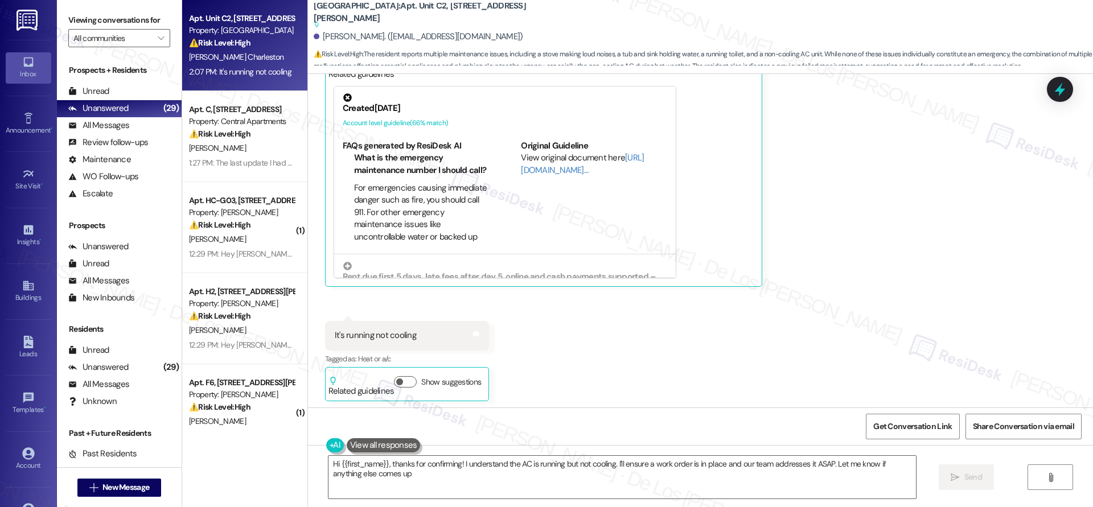
type textarea "Hi {{first_name}}, thanks for confirming! I understand the AC is running but no…"
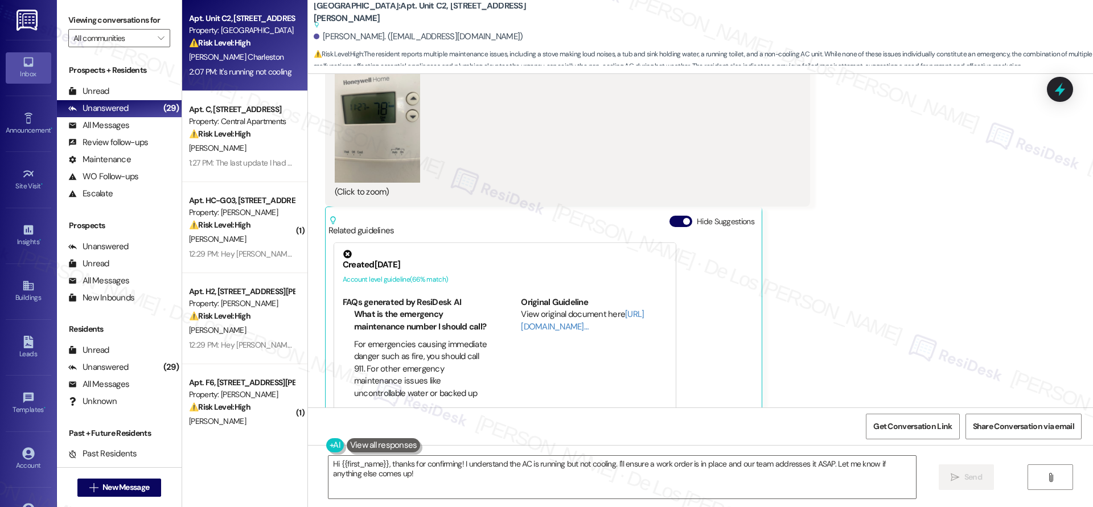
scroll to position [955, 0]
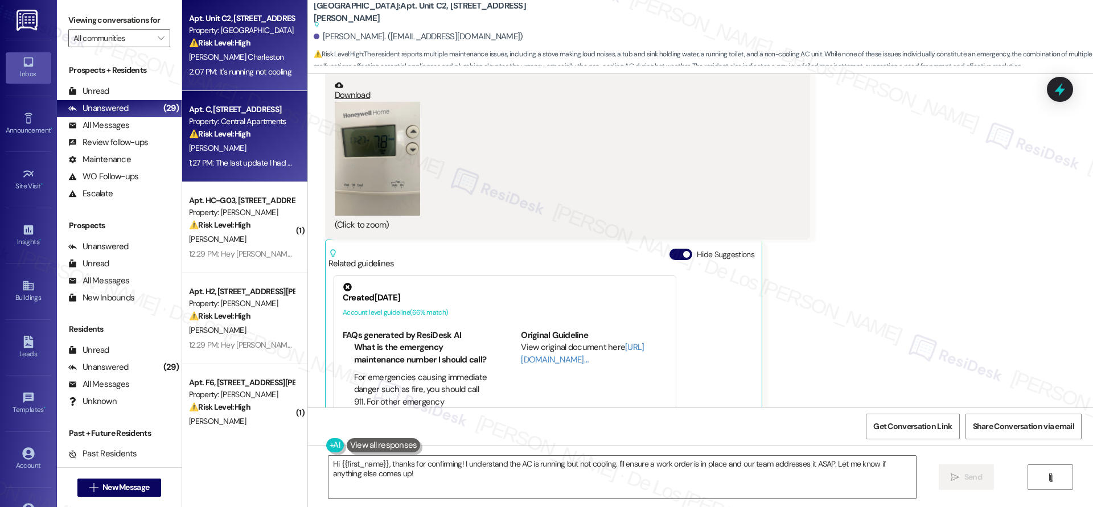
click at [268, 151] on div "[PERSON_NAME]" at bounding box center [242, 148] width 108 height 14
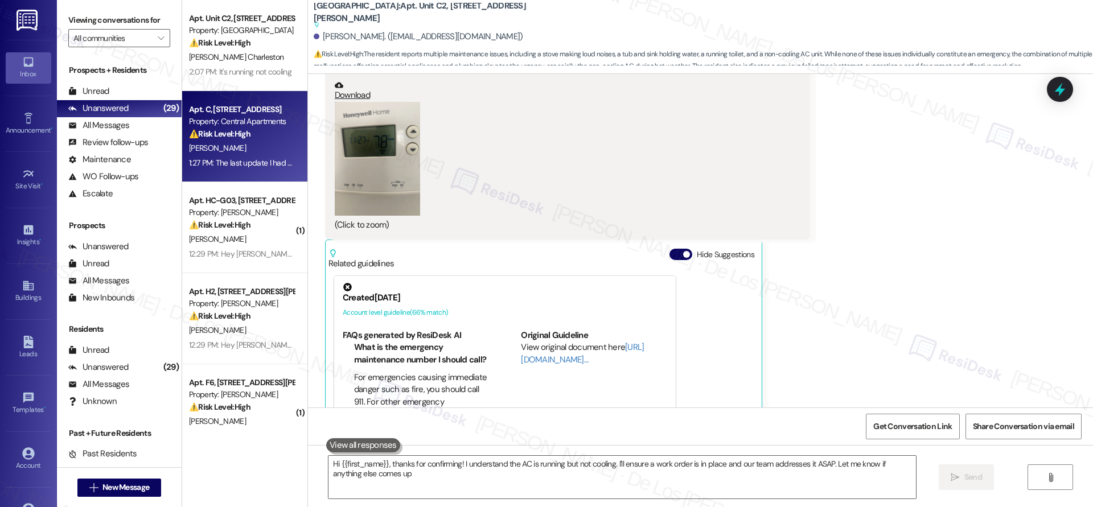
type textarea "Hi {{first_name}}, thanks for confirming! I understand the AC is running but no…"
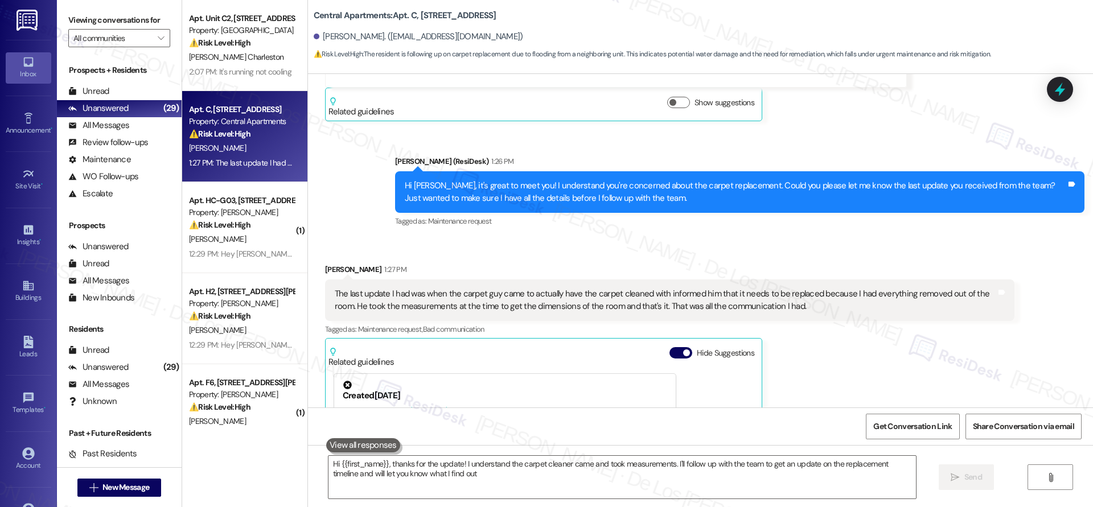
type textarea "Hi {{first_name}}, thanks for the update! I understand the carpet cleaner came …"
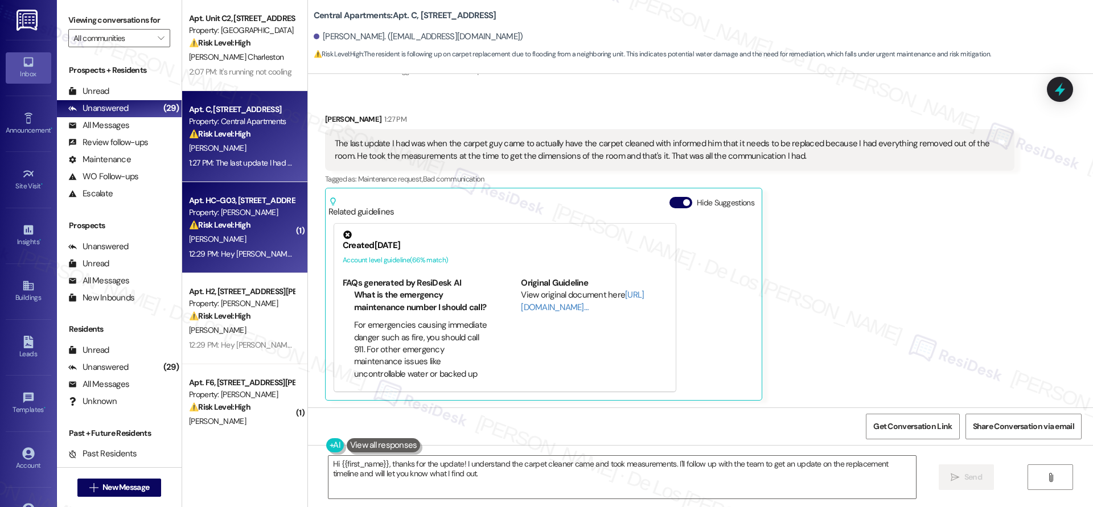
scroll to position [542, 0]
click at [245, 232] on div "[PERSON_NAME]" at bounding box center [242, 239] width 108 height 14
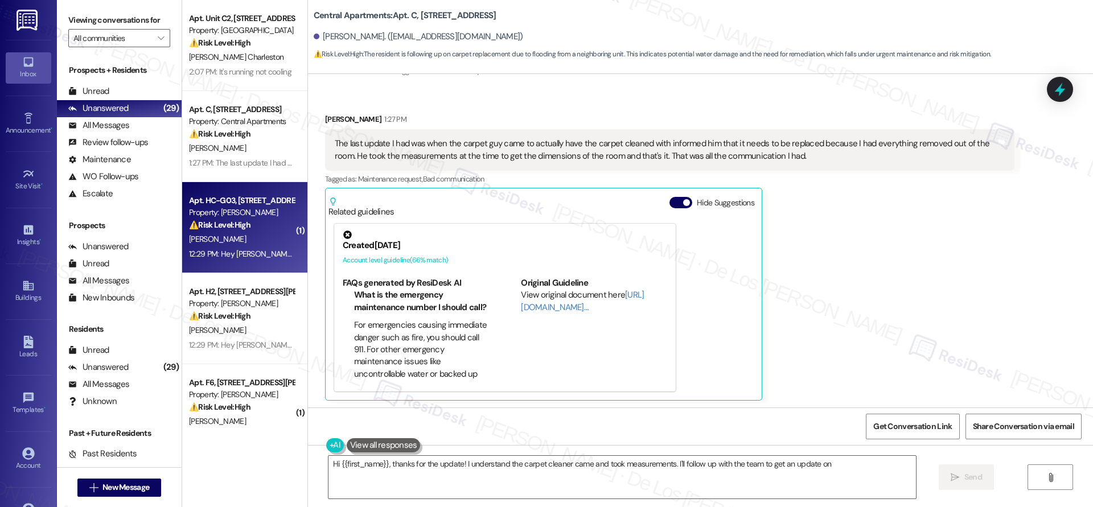
type textarea "Hi {{first_name}}, thanks for the update! I understand the carpet cleaner came …"
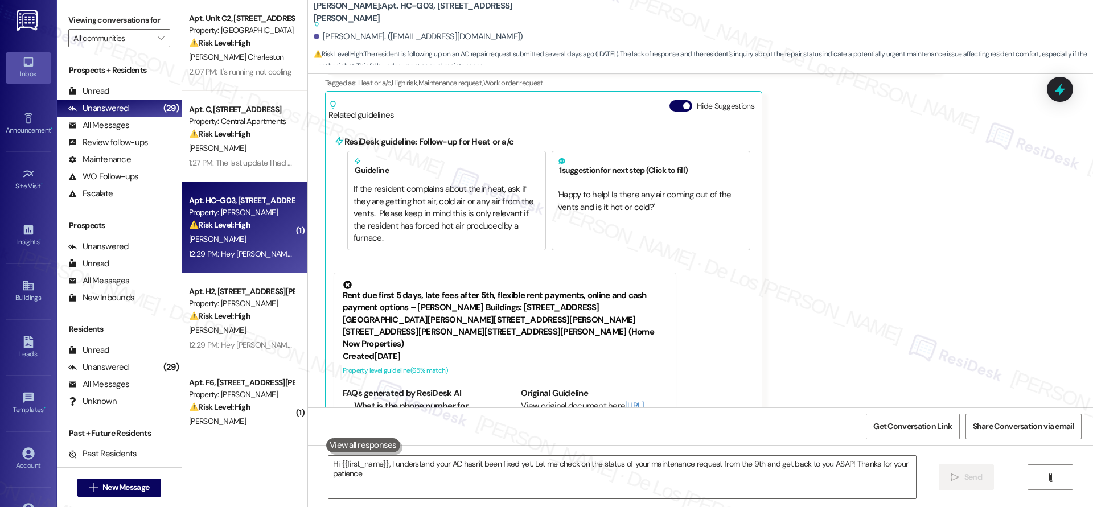
type textarea "Hi {{first_name}}, I understand your AC hasn't been fixed yet. Let me check on …"
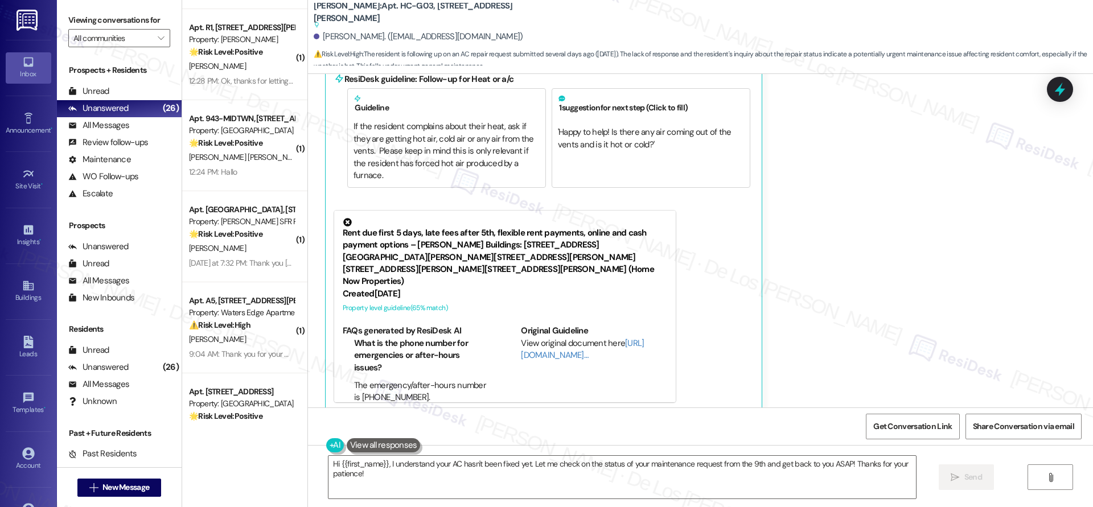
scroll to position [1888, 0]
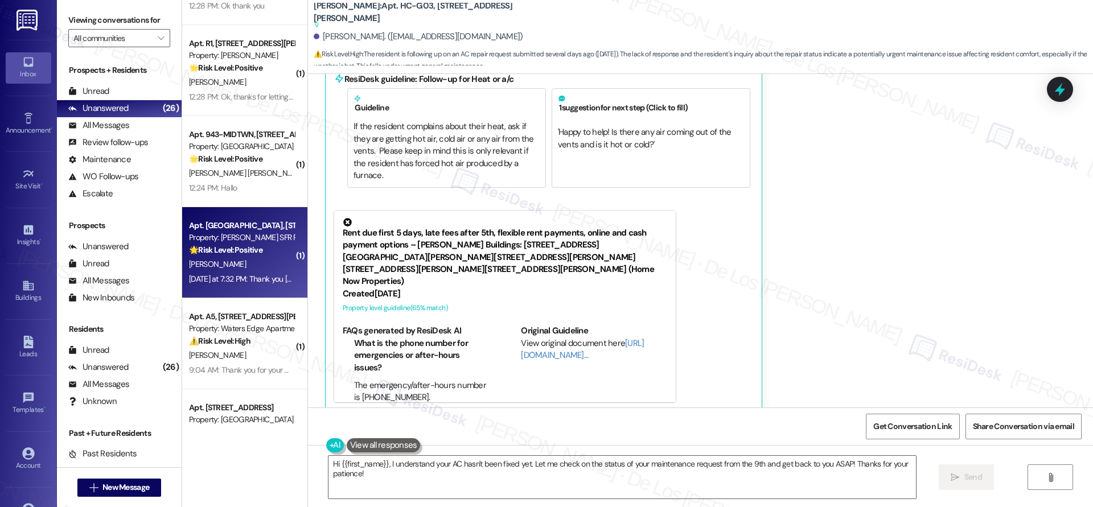
click at [261, 242] on div "Property: [PERSON_NAME] SFR Portfolio" at bounding box center [241, 238] width 105 height 12
type textarea "Hi {{first_name}}, I understand your AC hasn't been fixed yet. Let me check on …"
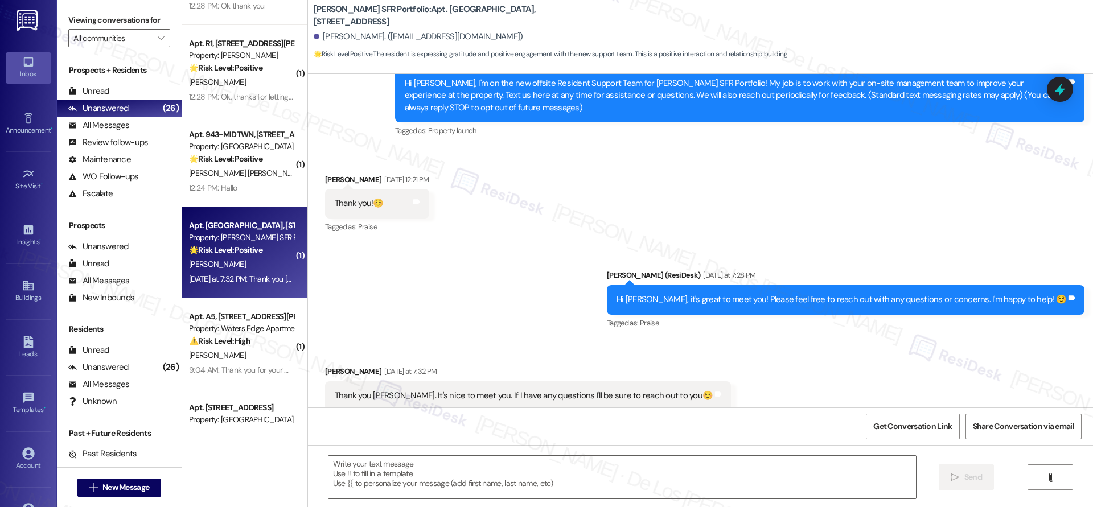
type textarea "Fetching suggested responses. Please feel free to read through the conversation…"
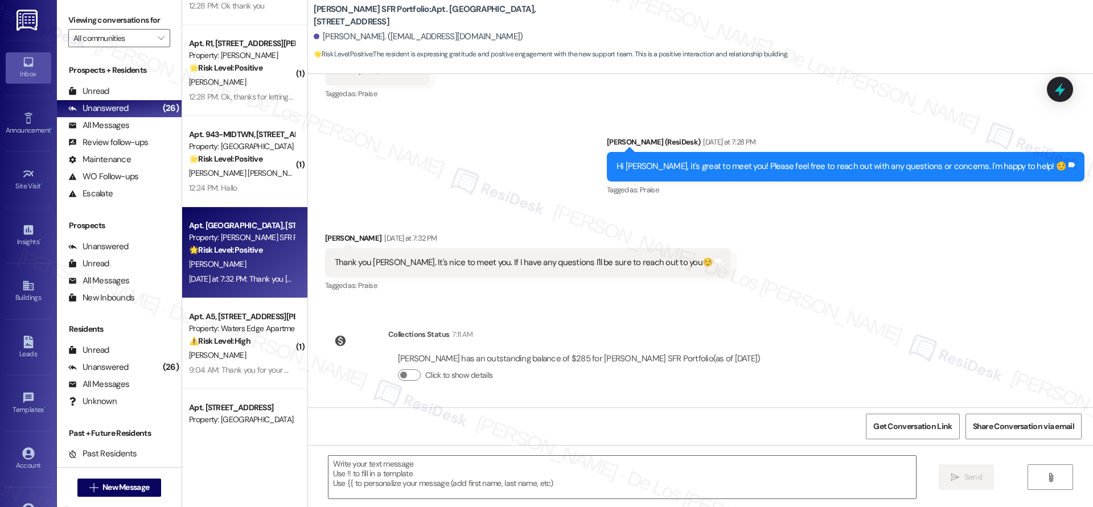
scroll to position [256, 0]
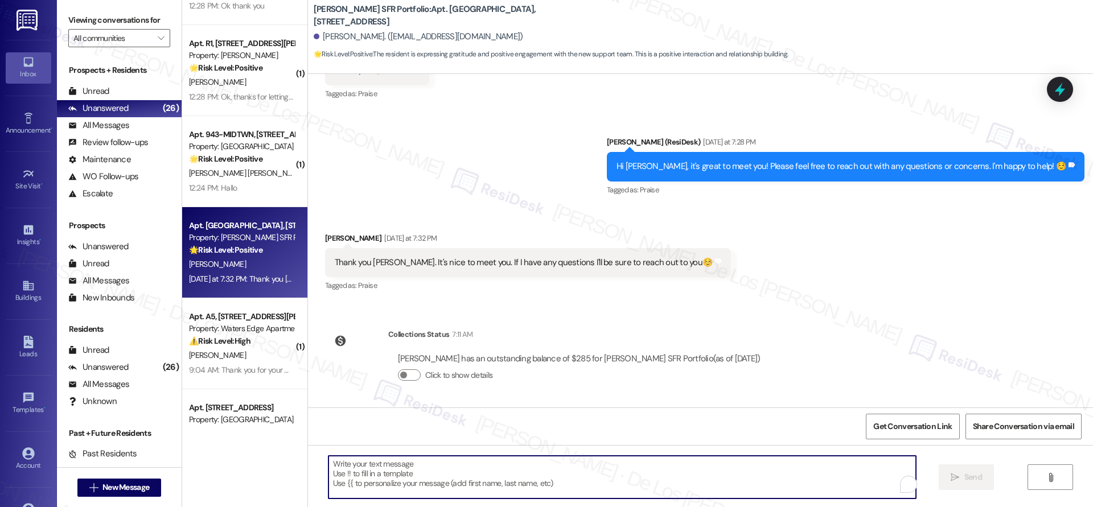
click at [513, 465] on textarea "To enrich screen reader interactions, please activate Accessibility in Grammarl…" at bounding box center [621, 477] width 587 height 43
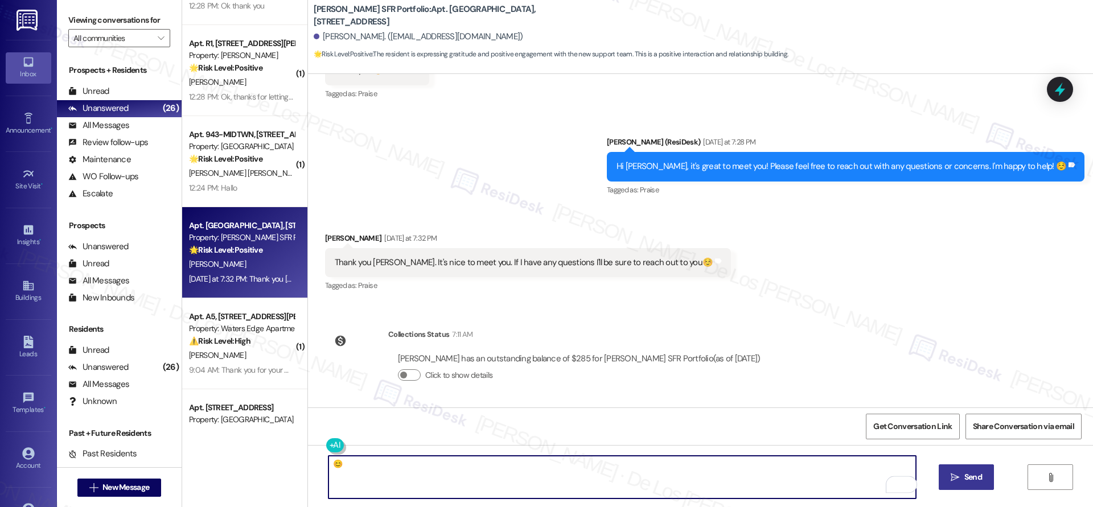
type textarea "😊"
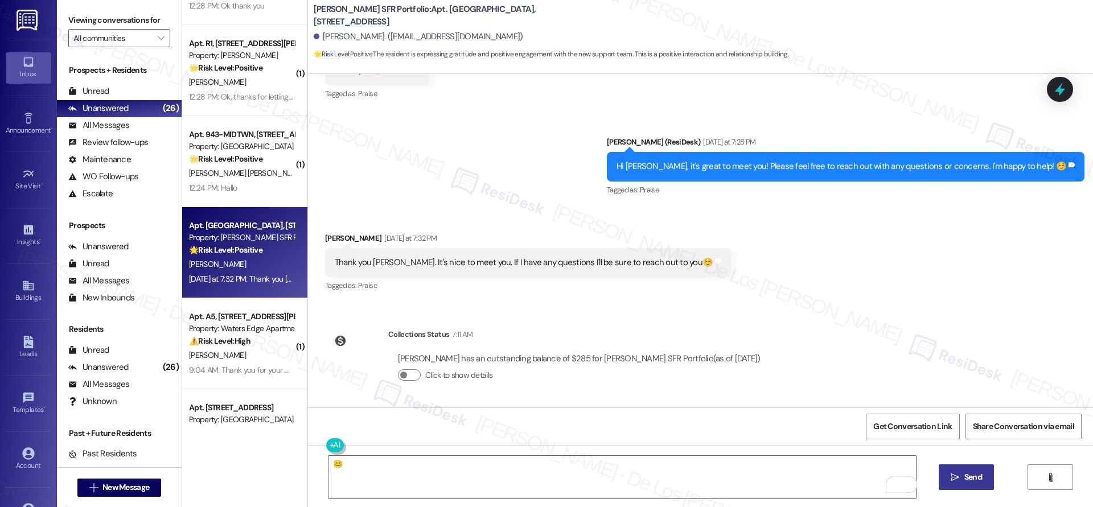
click at [966, 475] on span "Send" at bounding box center [973, 477] width 18 height 12
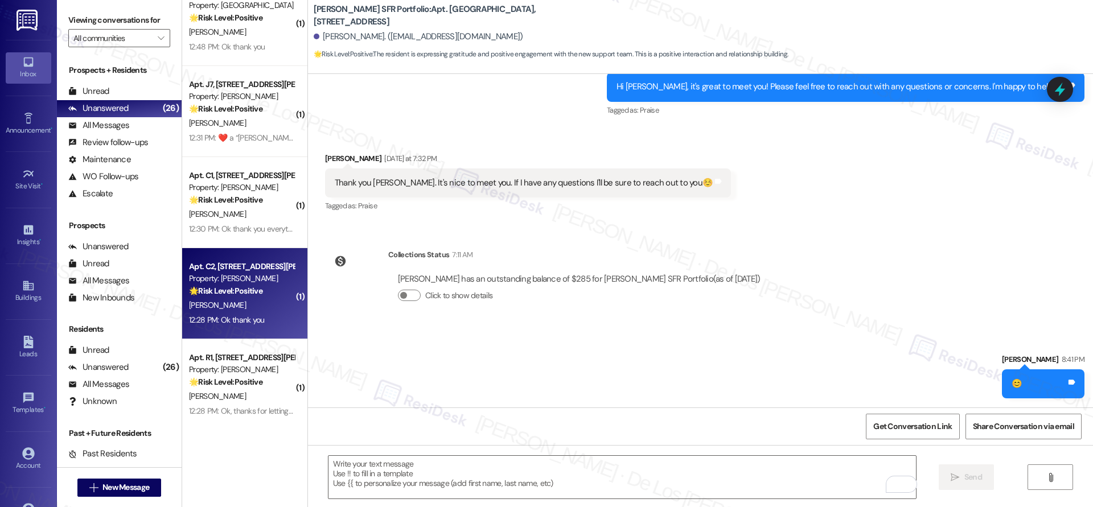
scroll to position [1572, 0]
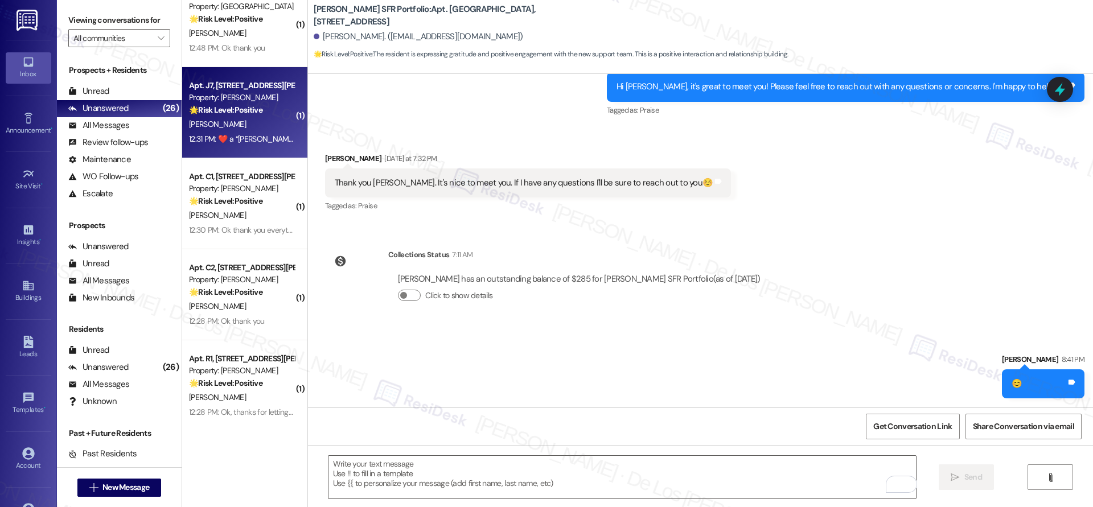
click at [249, 132] on div "12:31 PM:  ​❤️​ a “ [PERSON_NAME] ([PERSON_NAME]): Hi [PERSON_NAME], I'm on the…" at bounding box center [242, 139] width 108 height 14
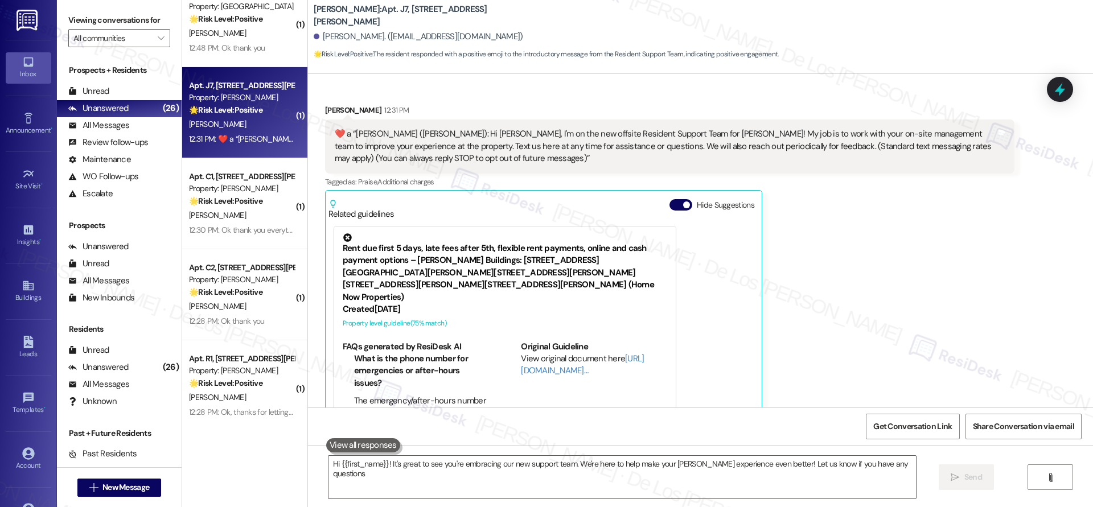
type textarea "Hi {{first_name}}! It's great to see you're embracing our new support team. We'…"
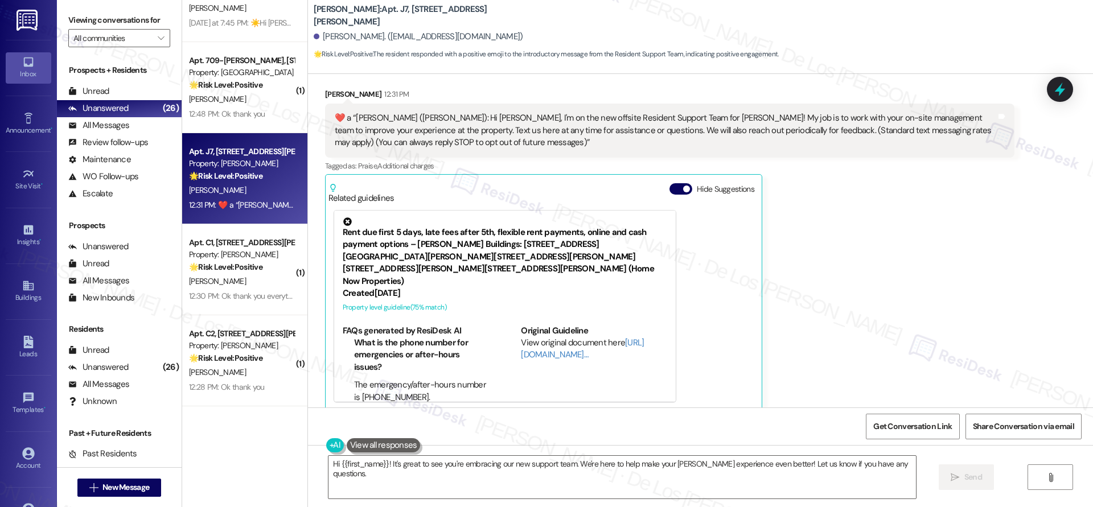
scroll to position [1322, 0]
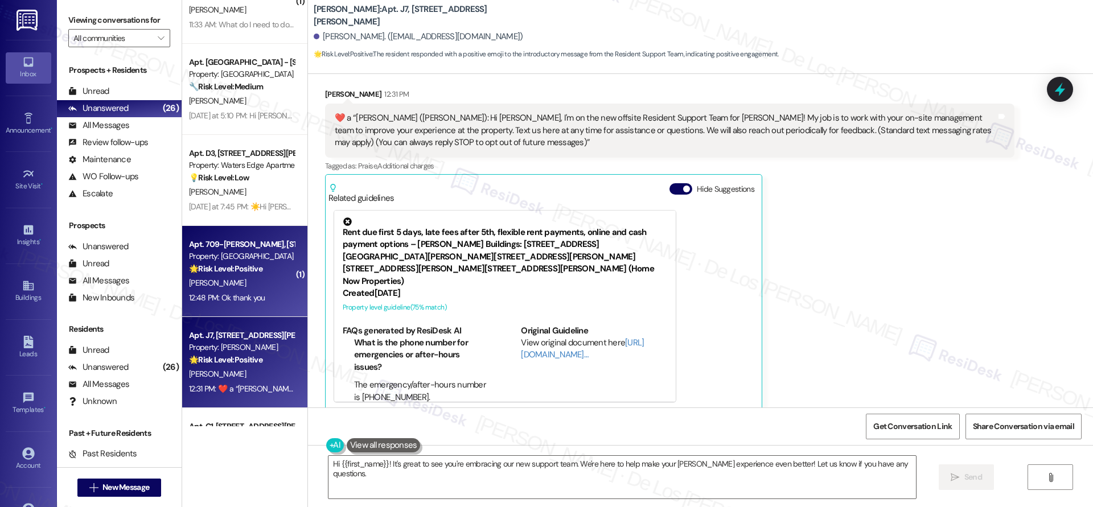
click at [241, 281] on div "[PERSON_NAME]" at bounding box center [242, 283] width 108 height 14
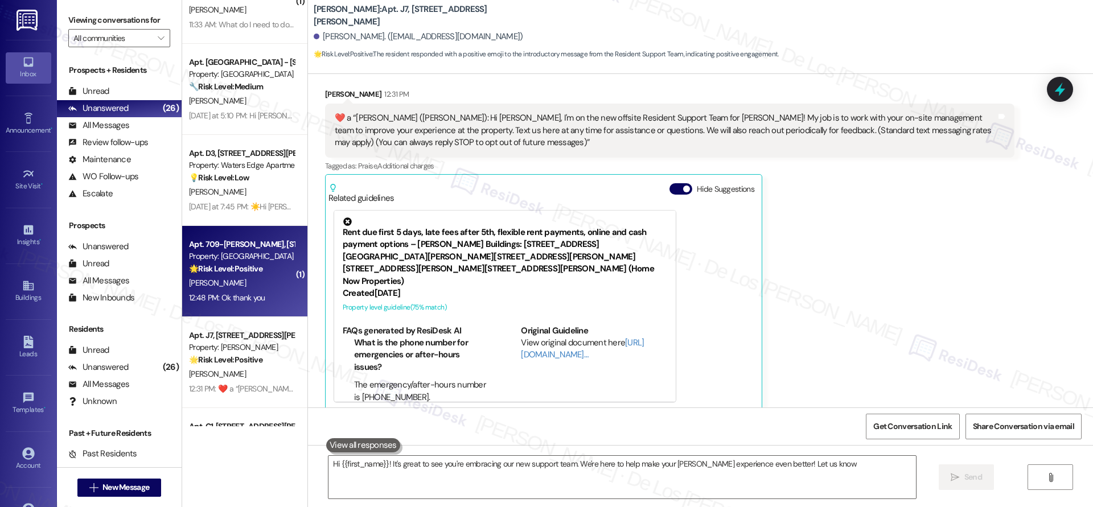
type textarea "Hi {{first_name}}! It's great to see you're embracing our new support team. We'…"
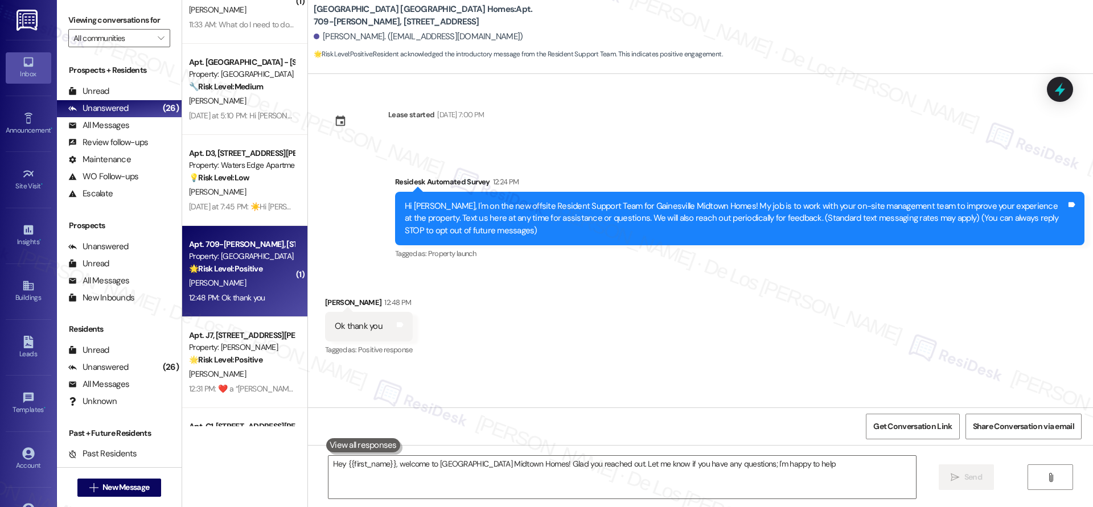
type textarea "Hey {{first_name}}, welcome to [GEOGRAPHIC_DATA] Midtown Homes! Glad you reache…"
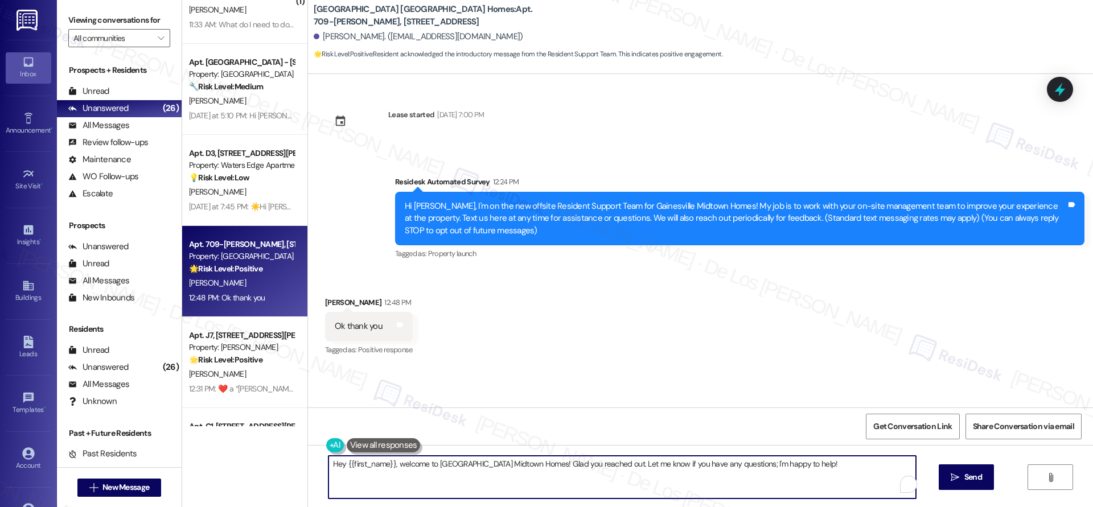
click at [821, 462] on textarea "Hey {{first_name}}, welcome to [GEOGRAPHIC_DATA] Midtown Homes! Glad you reache…" at bounding box center [621, 477] width 587 height 43
click at [964, 477] on span "Send" at bounding box center [973, 477] width 18 height 12
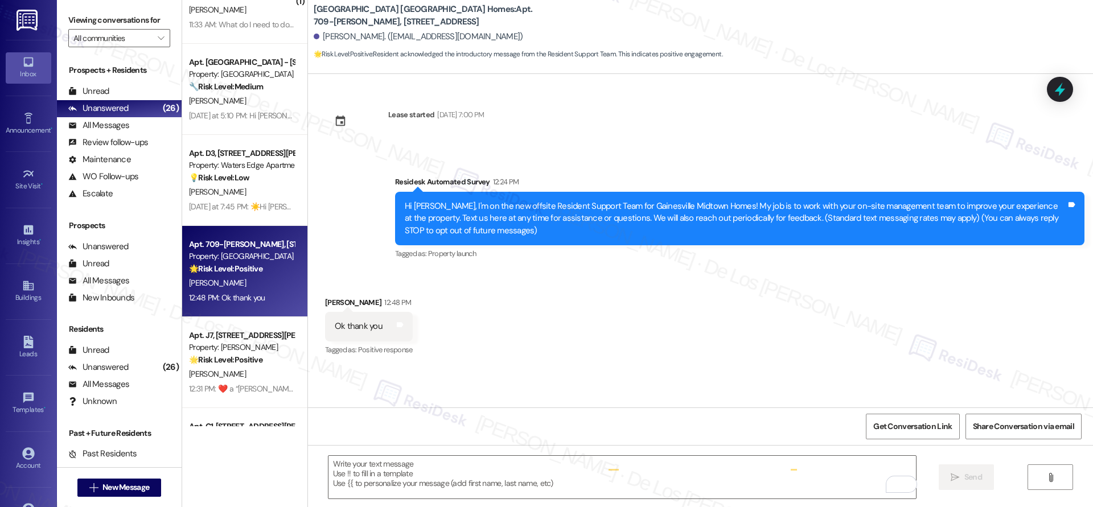
type textarea "Fetching suggested responses. Please feel free to read through the conversation…"
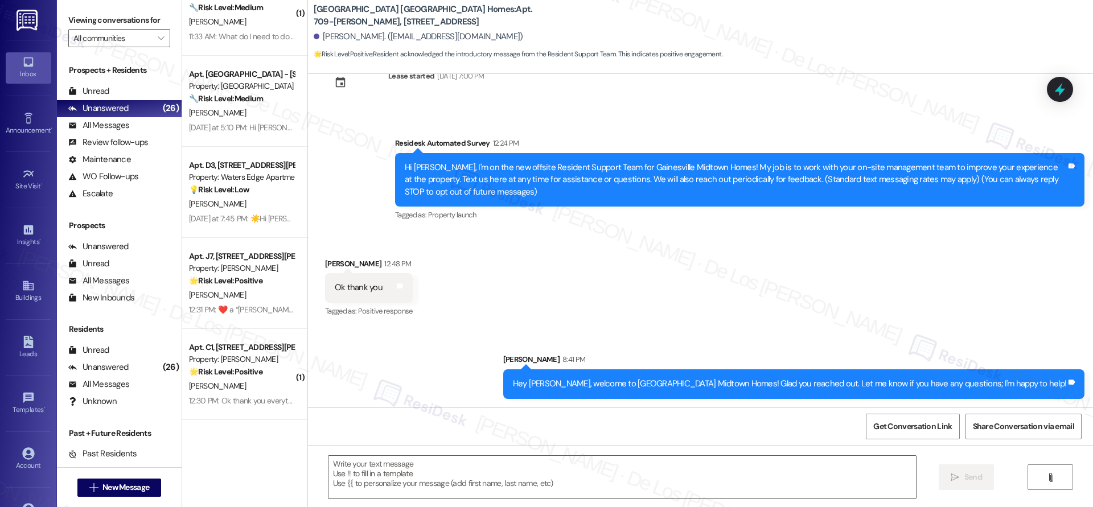
scroll to position [1309, 0]
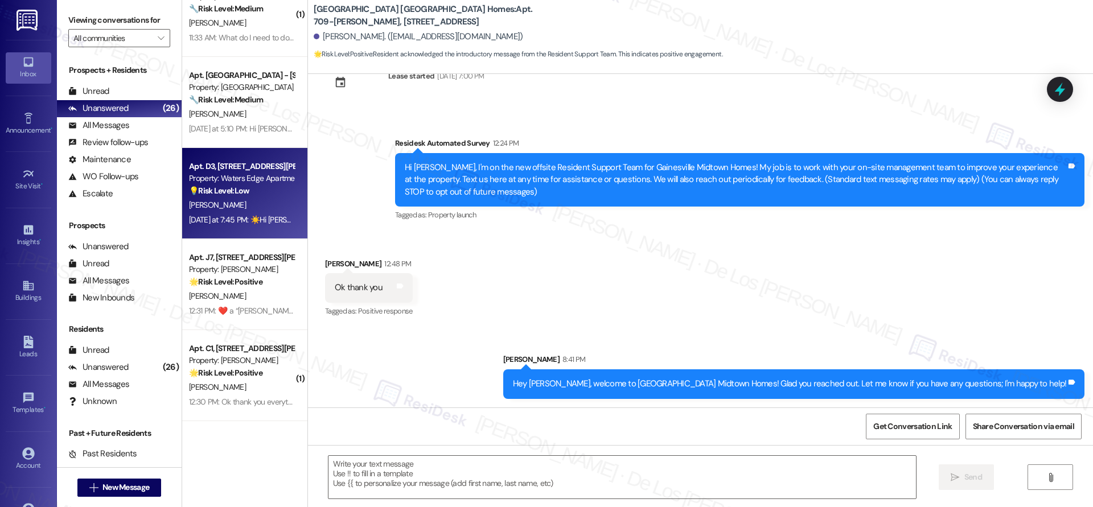
click at [244, 202] on div "[PERSON_NAME]" at bounding box center [242, 205] width 108 height 14
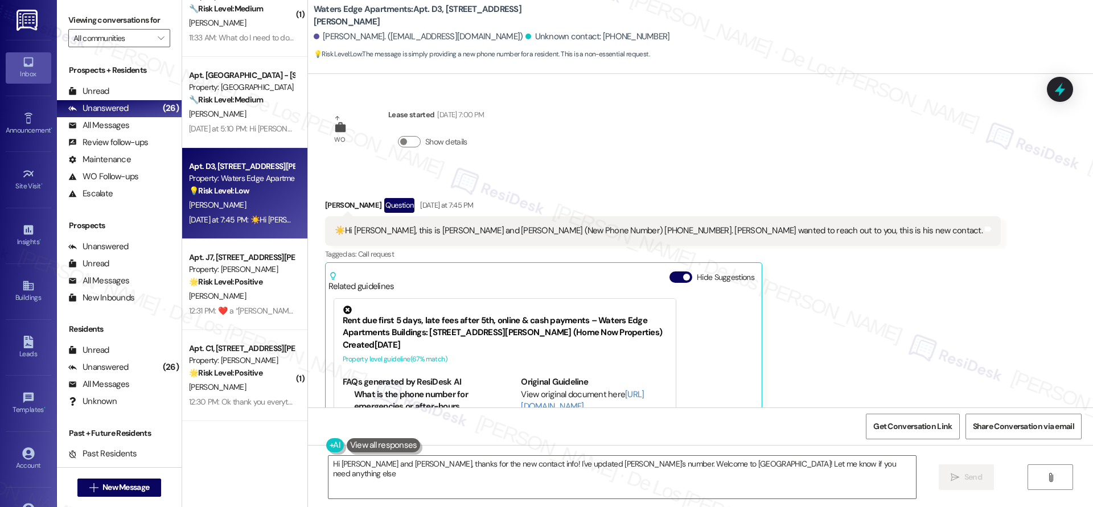
type textarea "Hi [PERSON_NAME] and [PERSON_NAME], thanks for the new contact info! I've updat…"
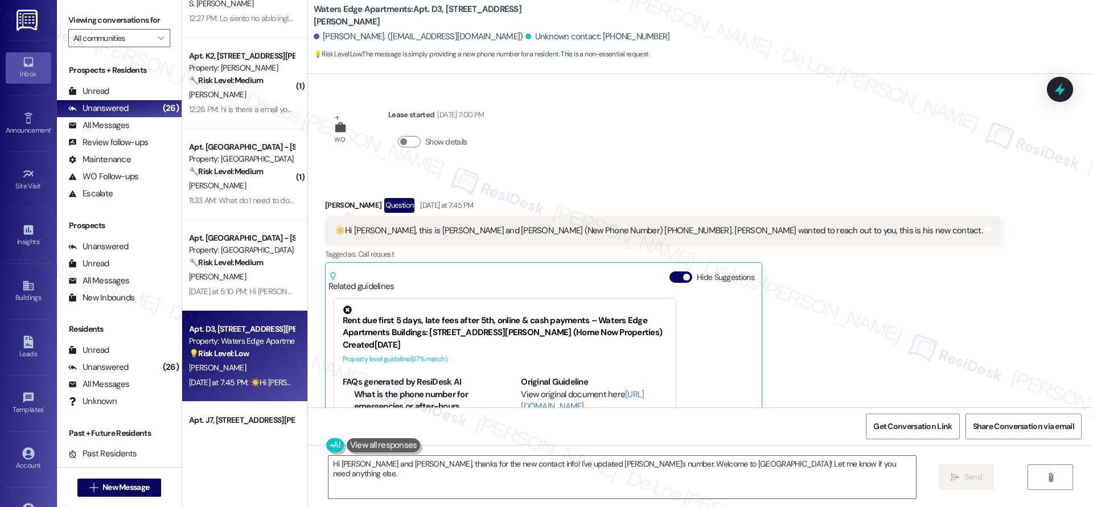
scroll to position [1146, 0]
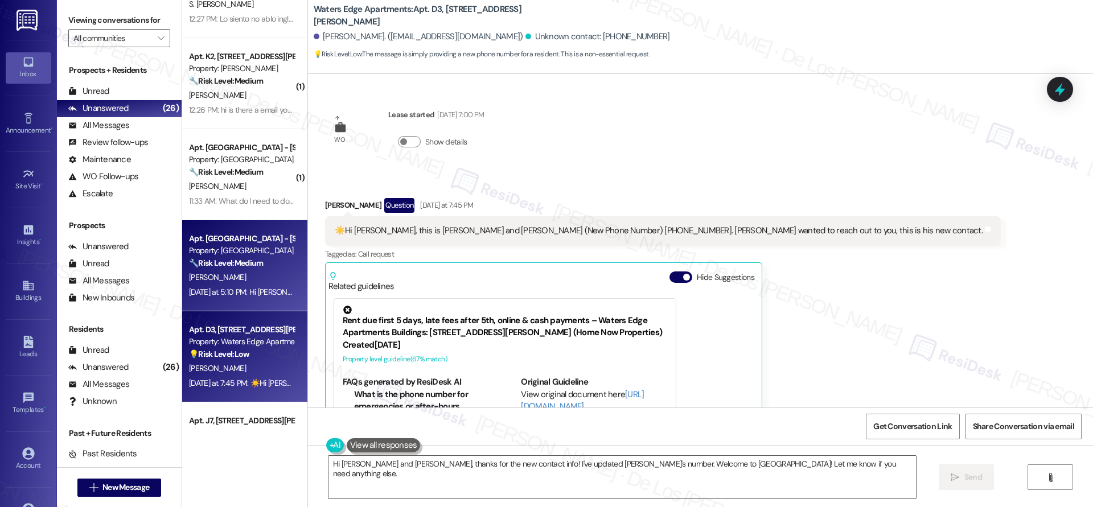
click at [242, 260] on strong "🔧 Risk Level: Medium" at bounding box center [226, 263] width 74 height 10
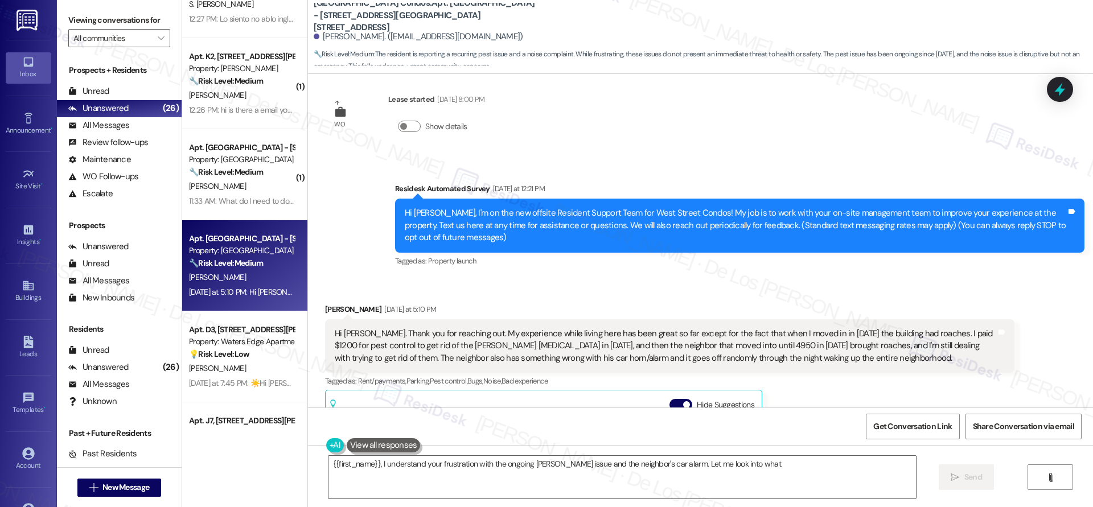
scroll to position [0, 0]
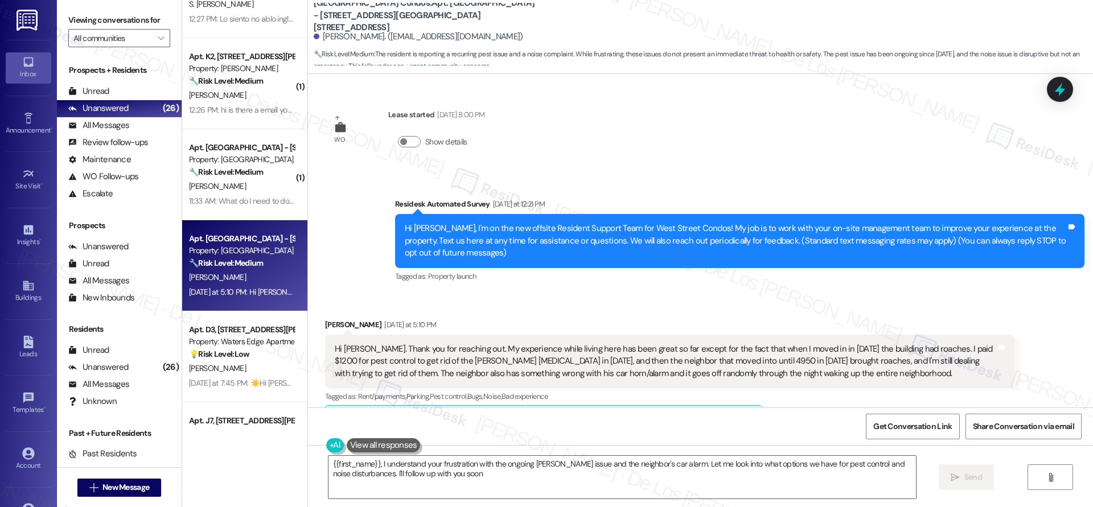
type textarea "{{first_name}}, I understand your frustration with the ongoing roach issue and …"
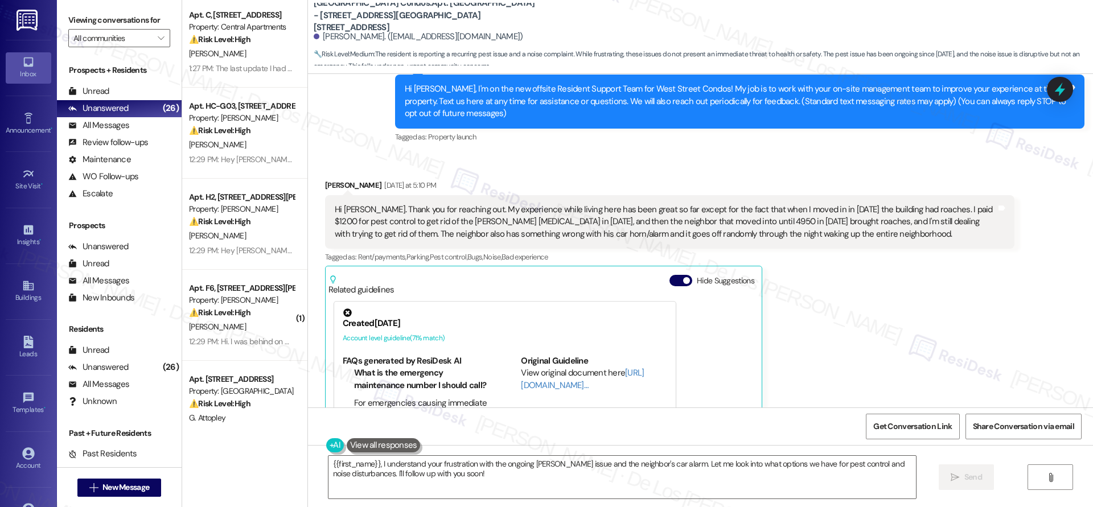
scroll to position [114, 0]
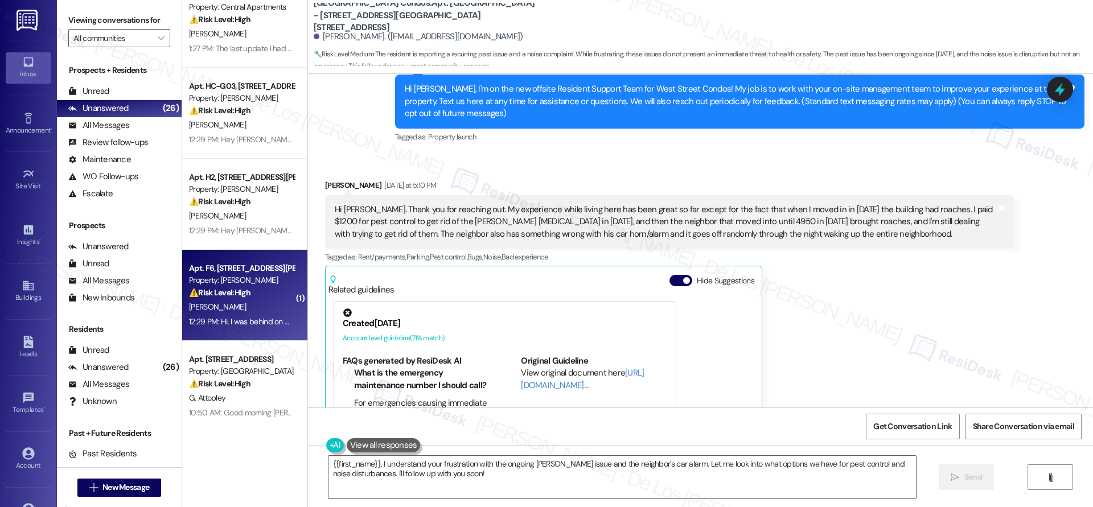
click at [229, 299] on div "Apt. F6, 4735 Courtney Drive Property: Wingate ⚠️ Risk Level: High The resident…" at bounding box center [244, 295] width 125 height 91
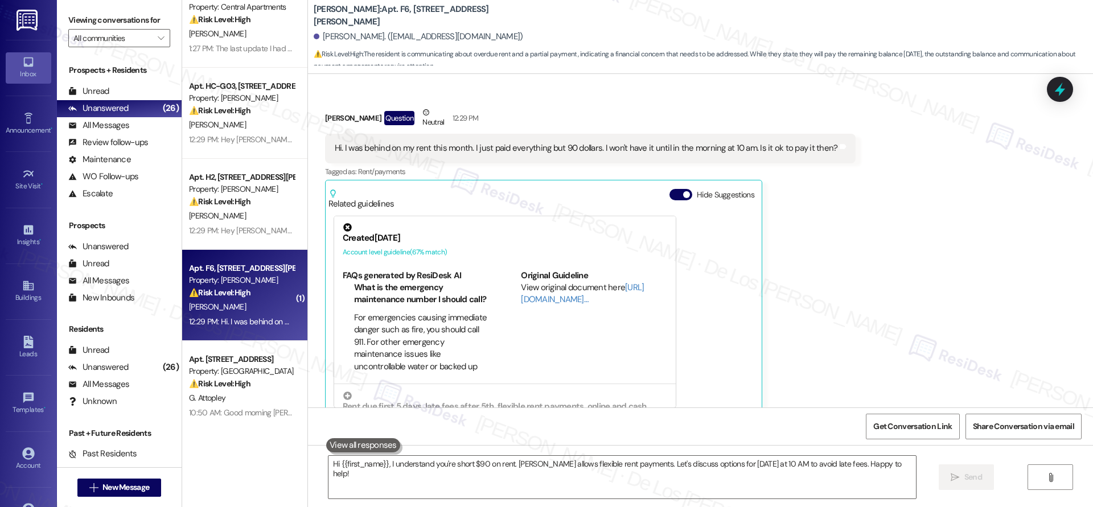
scroll to position [195, 0]
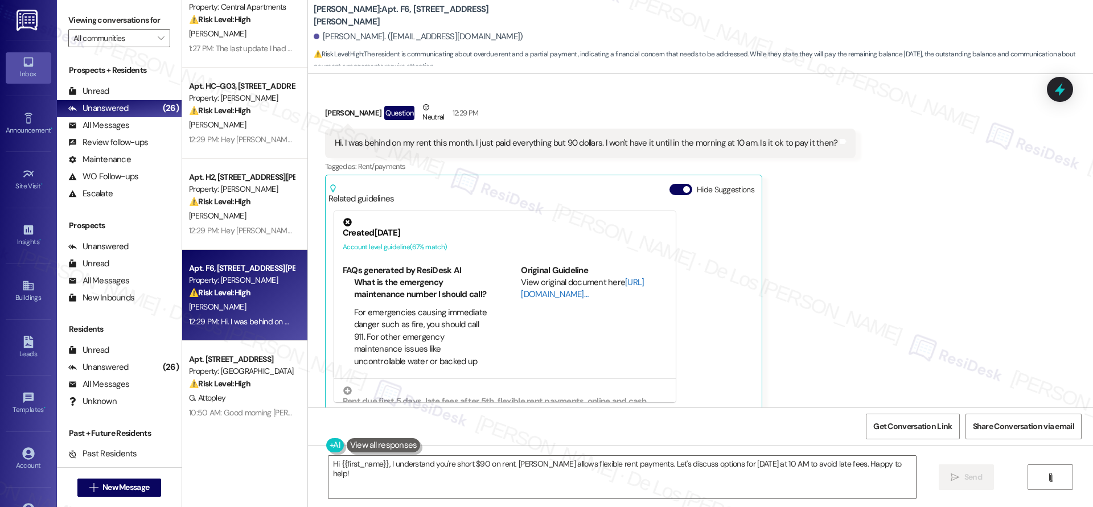
click at [541, 286] on link "[URL][DOMAIN_NAME]…" at bounding box center [582, 288] width 123 height 23
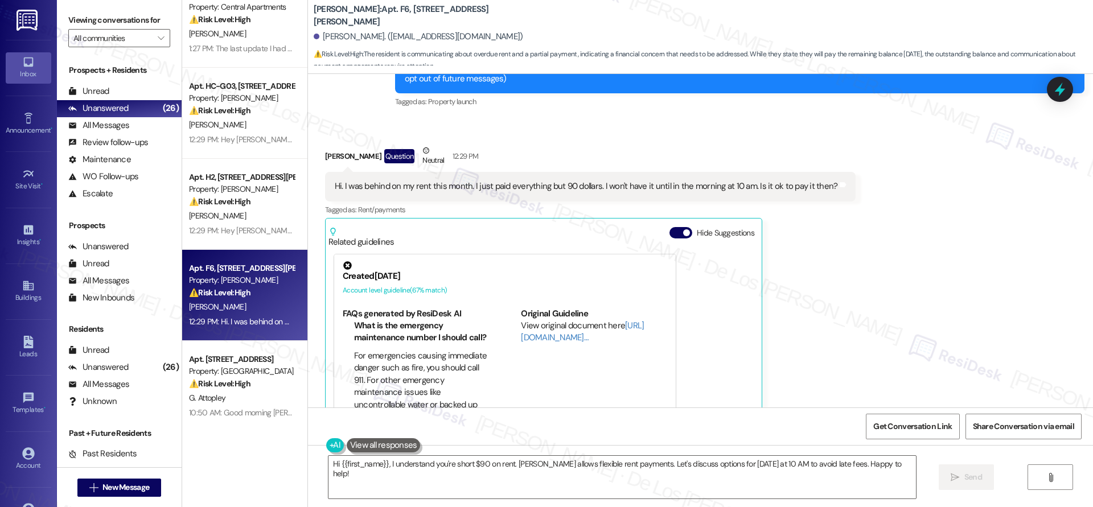
scroll to position [196, 0]
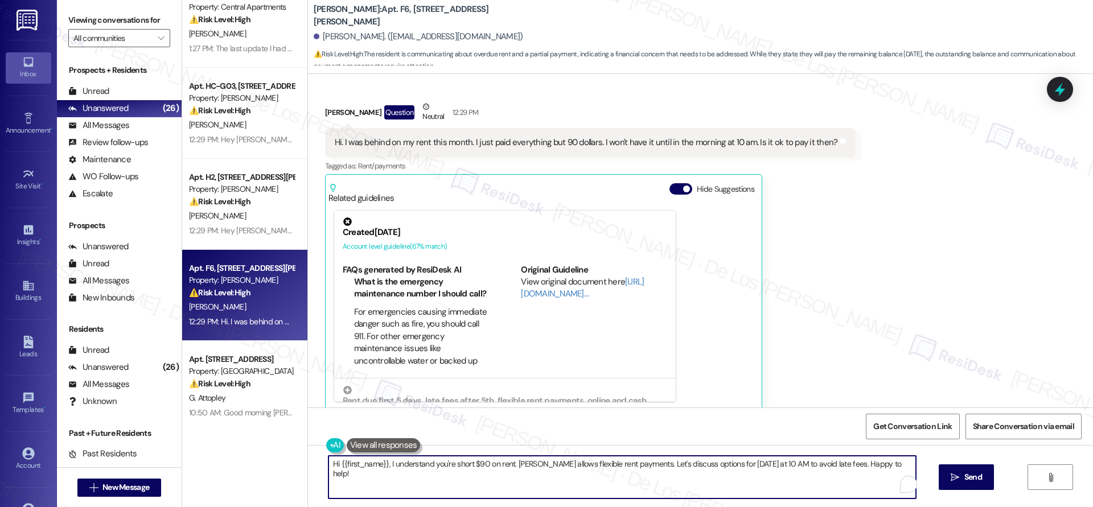
drag, startPoint x: 509, startPoint y: 463, endPoint x: 772, endPoint y: 516, distance: 268.8
click at [772, 507] on html "Inbox Go to Inbox Announcement • Send A Text Announcement Site Visit • Go to Si…" at bounding box center [546, 253] width 1093 height 507
paste textarea "’re short $90 on rent. I’ll check with the team to see if you can make the paym…"
click at [698, 479] on textarea "Hi {{first_name}}, I understand you’re short $90 on rent. I’ll check with the t…" at bounding box center [621, 477] width 587 height 43
type textarea "Hi {{first_name}}, I understand you’re short $90 on rent. I’ll check with the t…"
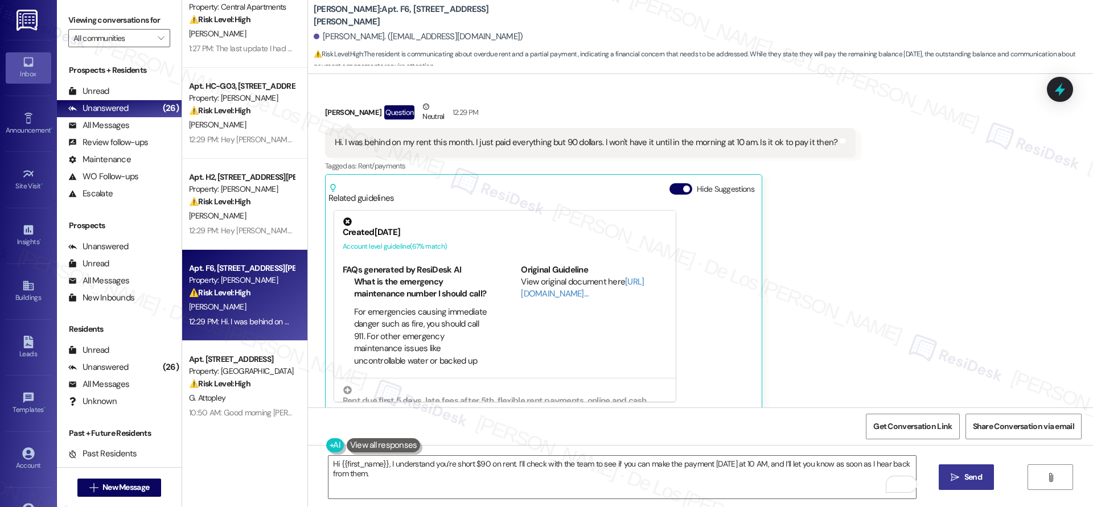
click at [958, 471] on span " Send" at bounding box center [966, 477] width 36 height 12
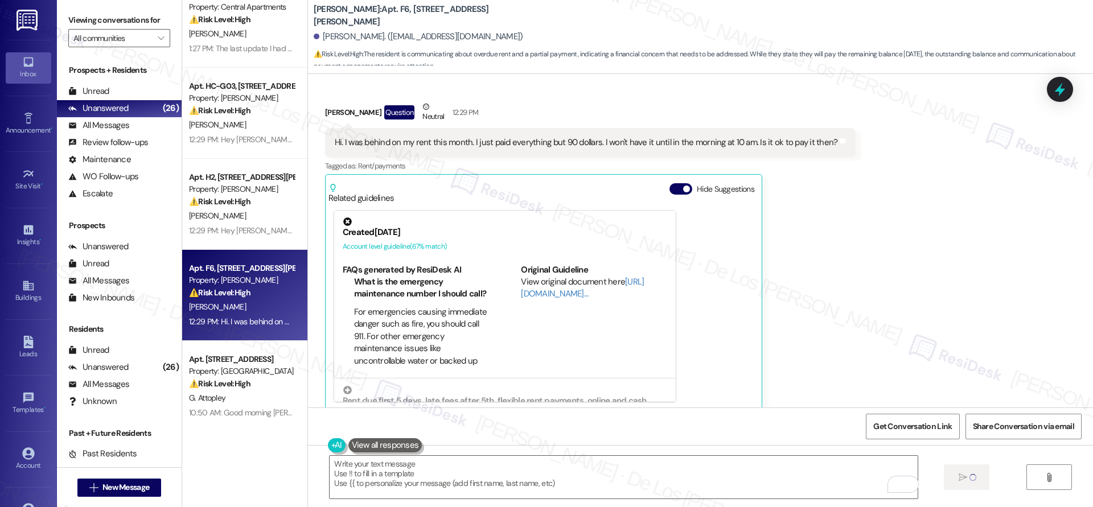
type textarea "Fetching suggested responses. Please feel free to read through the conversation…"
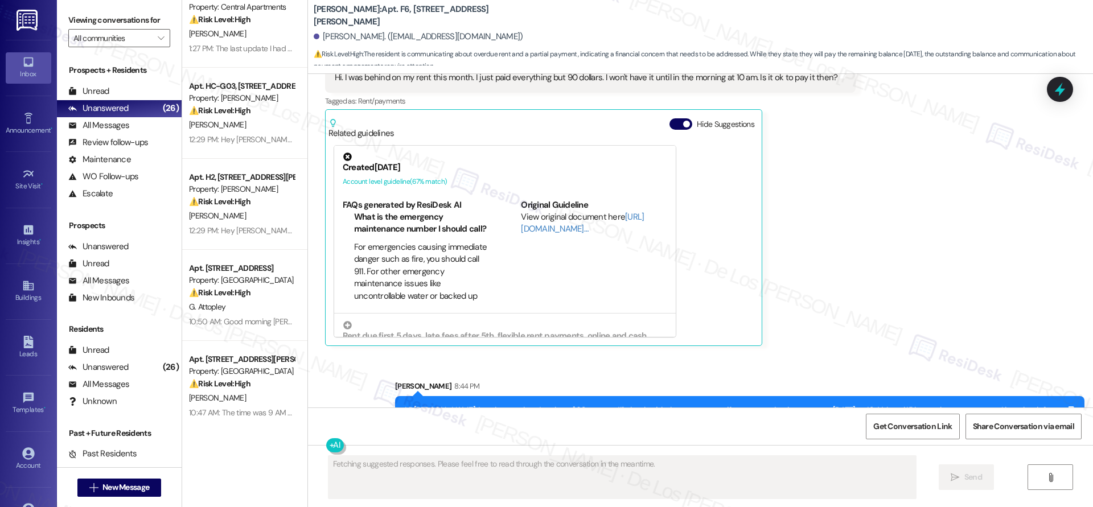
scroll to position [275, 0]
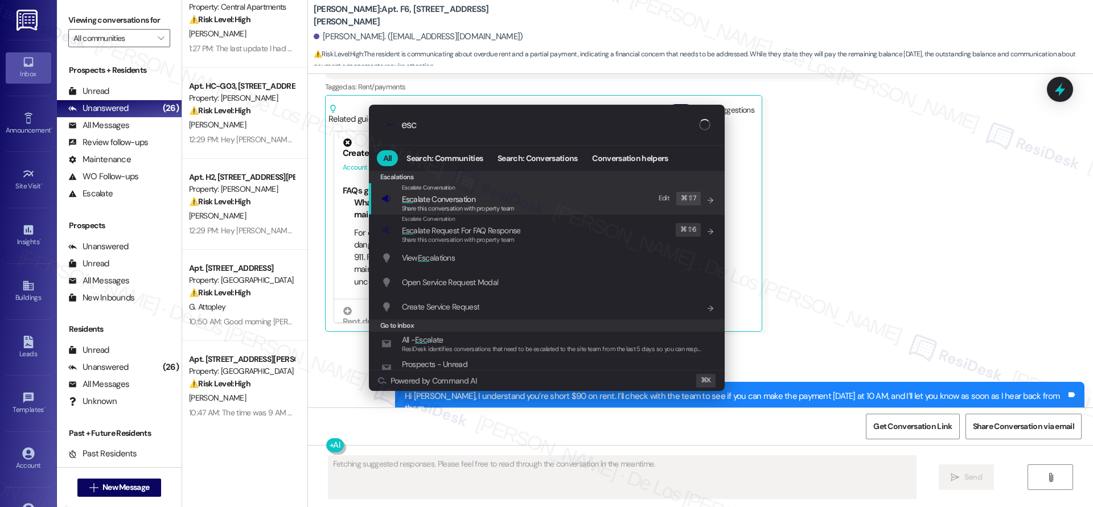
type input "esca"
type textarea "Hi {{first_name}},"
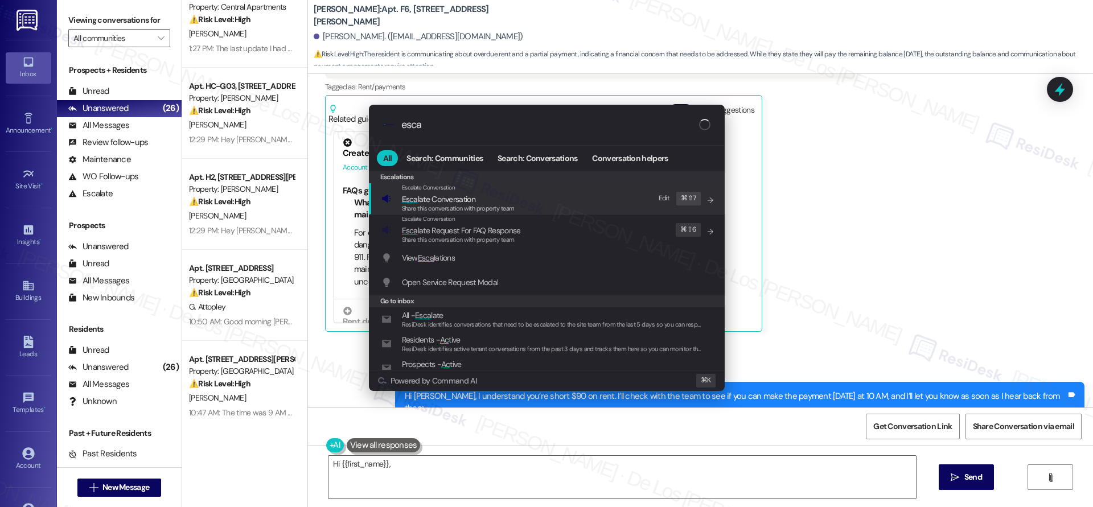
type input "escal"
type textarea "Hi {{first_name}}, I'm happy"
type input "escala"
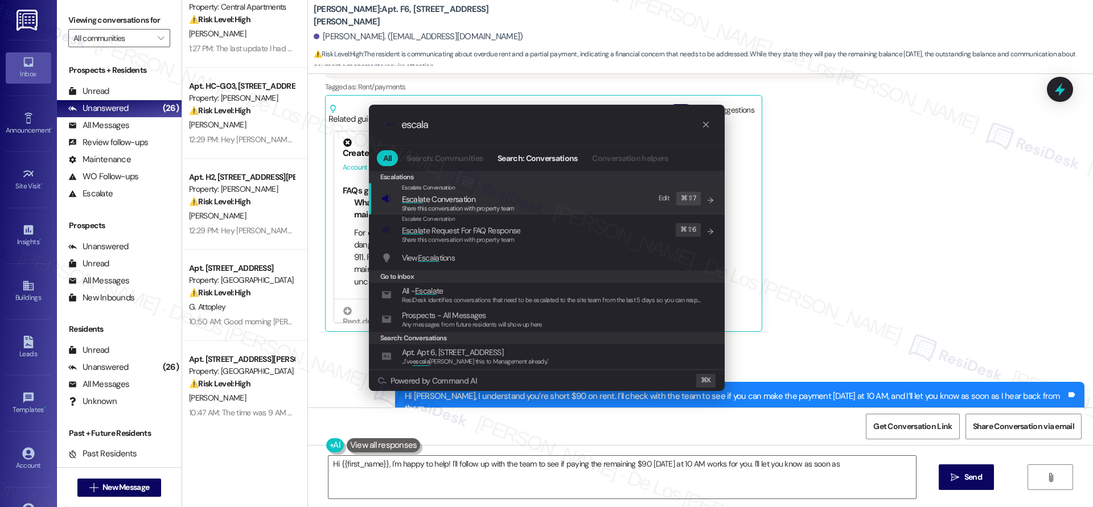
type textarea "Hi {{first_name}}, I'm happy to help! I'll follow up with the team to see if pa…"
type input "escala"
type textarea "Hi {{first_name}}, I'm happy to help! I'll follow up with the team to see if pa…"
click at [568, 203] on div "Escalate Conversation Escala te Conversation Share this conversation with prope…" at bounding box center [547, 198] width 333 height 31
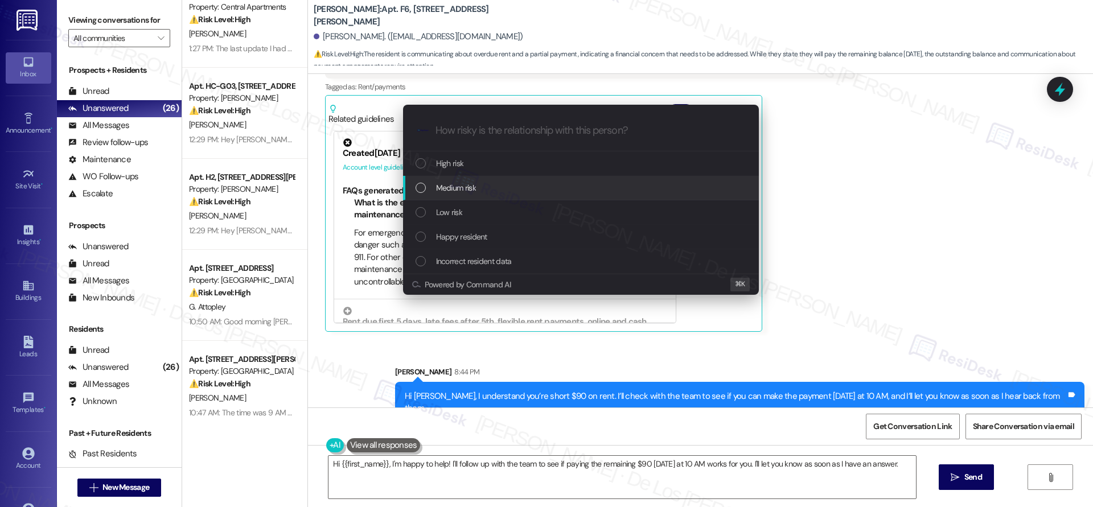
click at [507, 180] on div "Medium risk" at bounding box center [581, 188] width 356 height 24
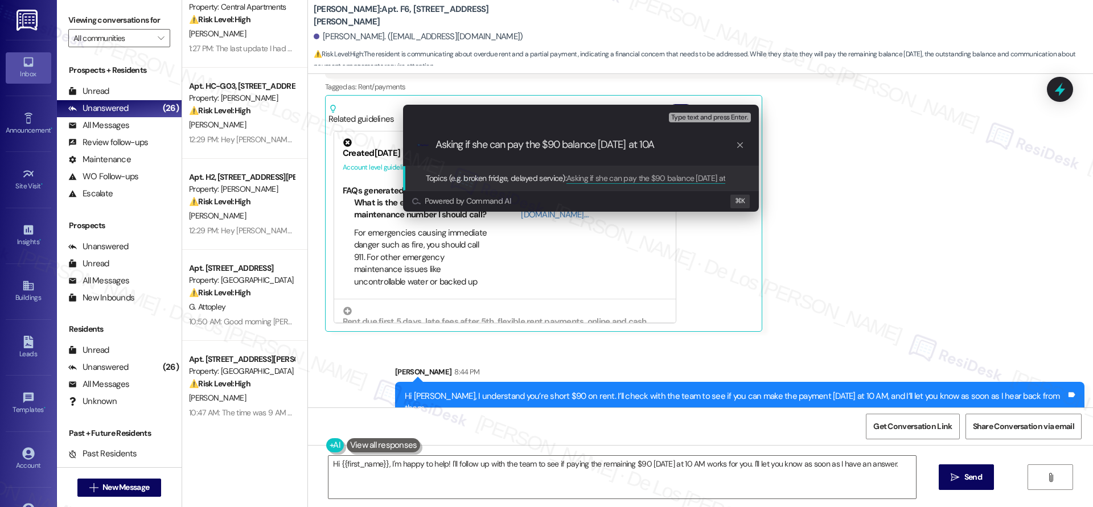
type input "Asking if she can pay the $90 balance tomorrow at 10AM"
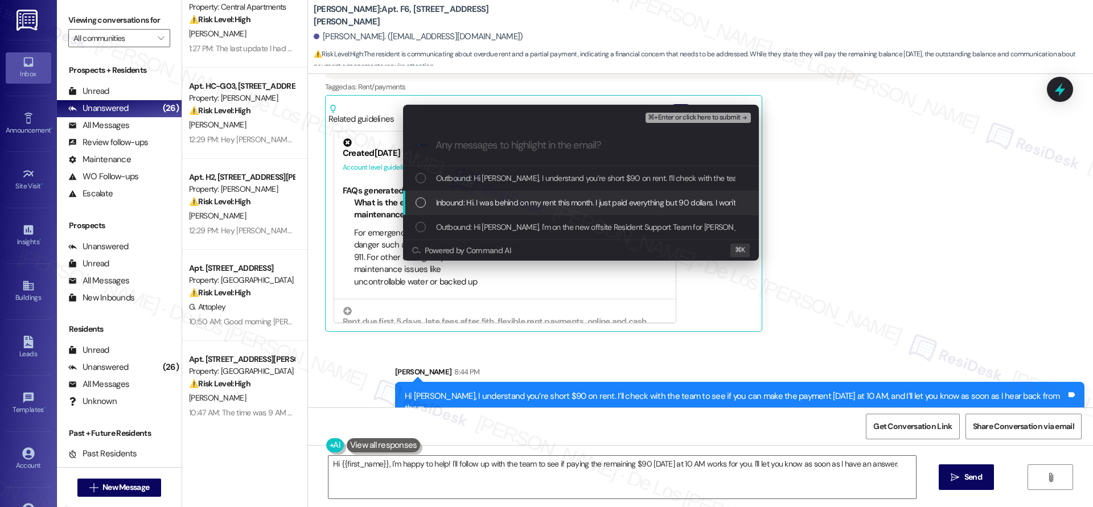
click at [583, 196] on span "Inbound: Hi. I was behind on my rent this month. I just paid everything but 90 …" at bounding box center [681, 202] width 490 height 13
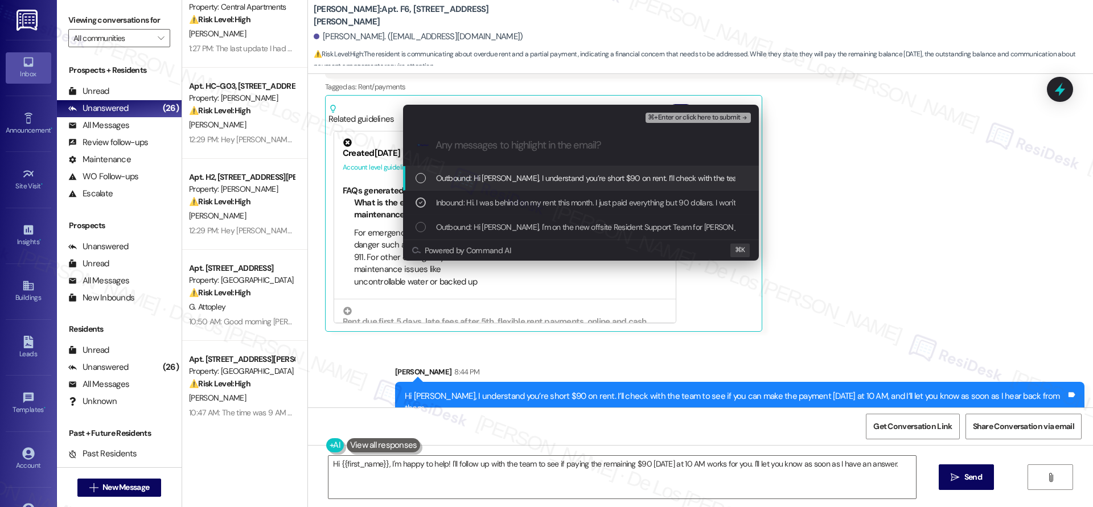
drag, startPoint x: 684, startPoint y: 118, endPoint x: 701, endPoint y: 120, distance: 16.6
click at [684, 118] on span "⌘+Enter or click here to submit" at bounding box center [694, 118] width 92 height 8
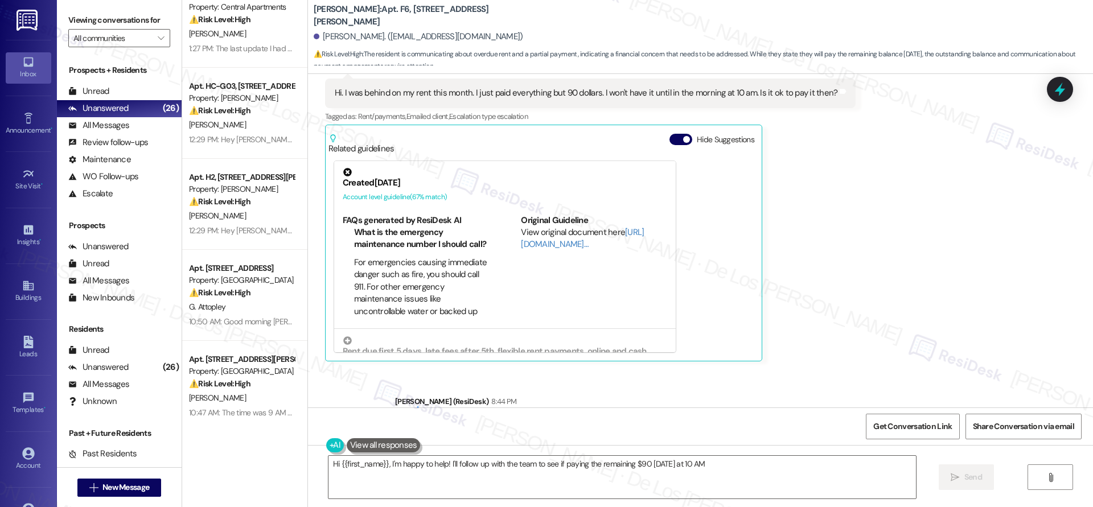
scroll to position [291, 0]
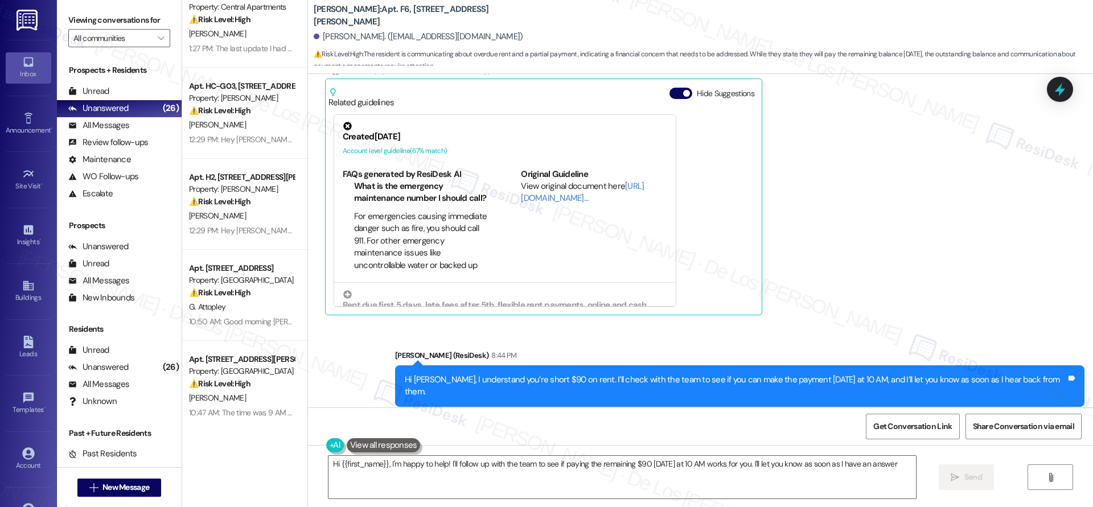
type textarea "Hi {{first_name}}, I'm happy to help! I'll follow up with the team to see if pa…"
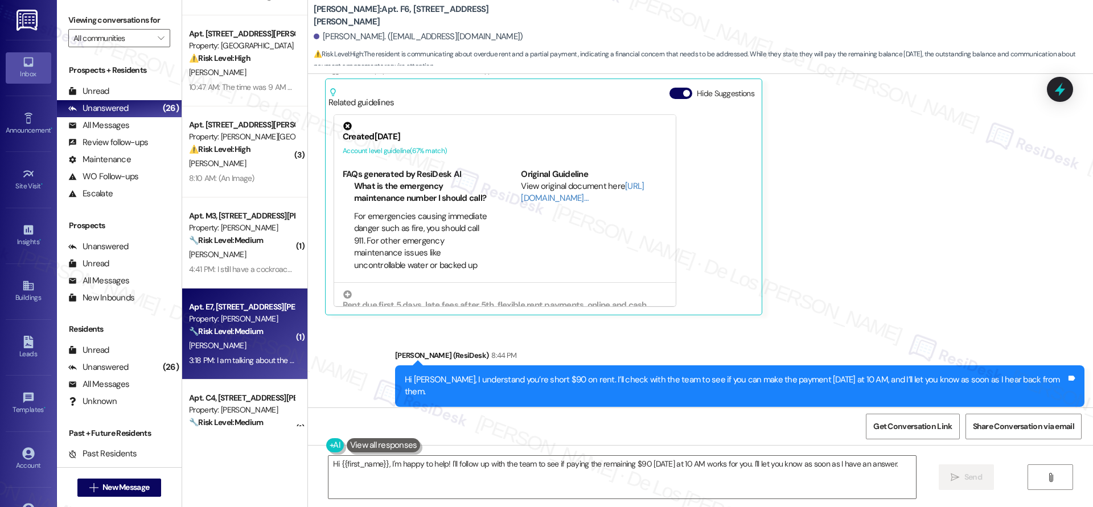
scroll to position [434, 0]
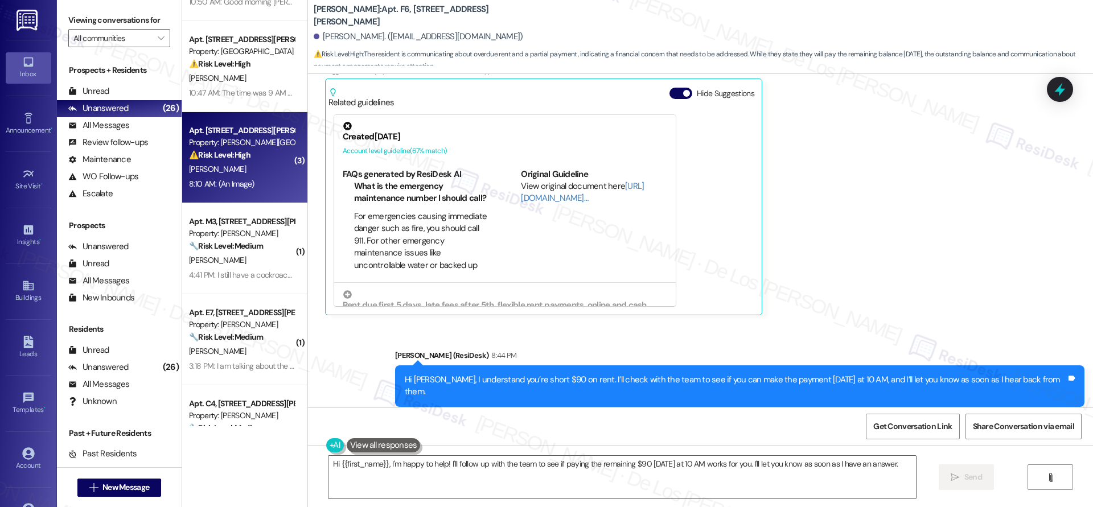
click at [262, 185] on div "8:10 AM: (An Image) 8:10 AM: (An Image)" at bounding box center [242, 184] width 108 height 14
type textarea "Hi {{first_name}}, I'm happy to help! I'll follow up with the team to see if pa…"
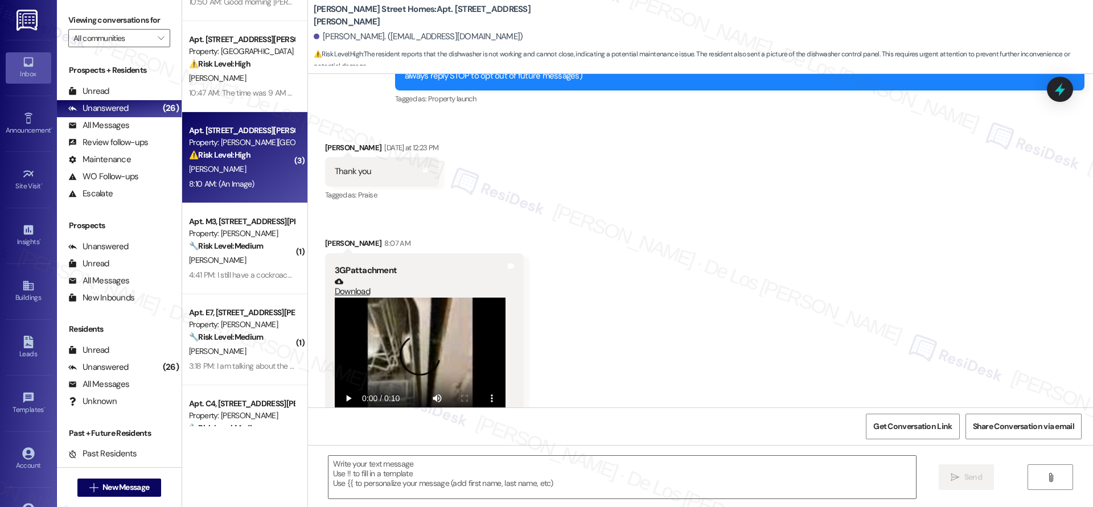
type textarea "Fetching suggested responses. Please feel free to read through the conversation…"
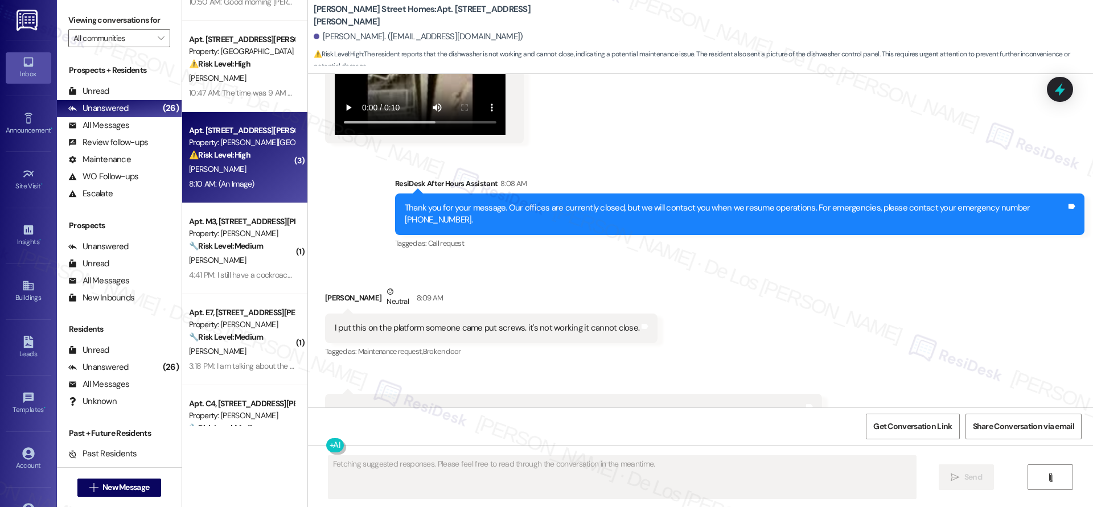
scroll to position [721, 0]
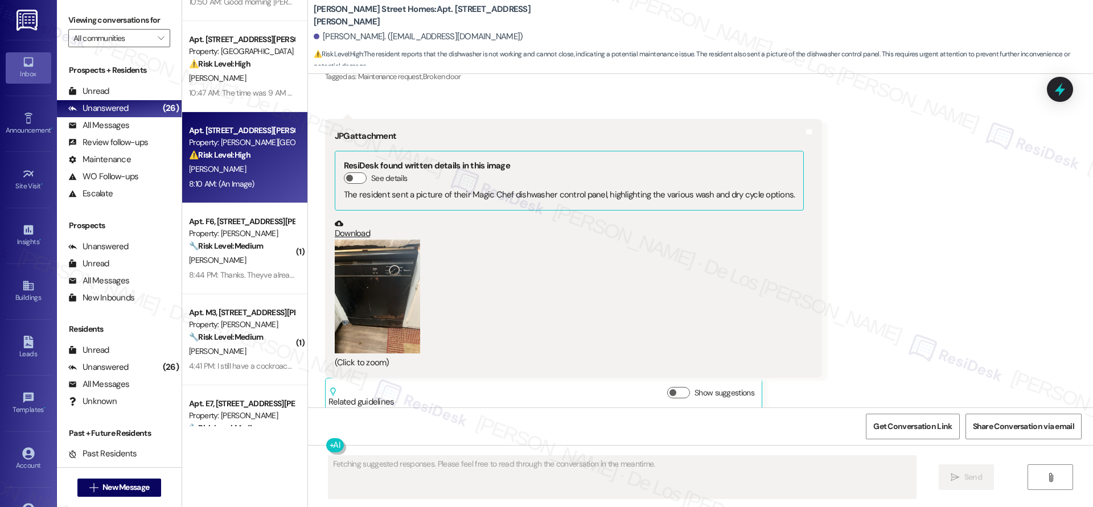
click at [389, 285] on button "Zoom image" at bounding box center [377, 297] width 85 height 114
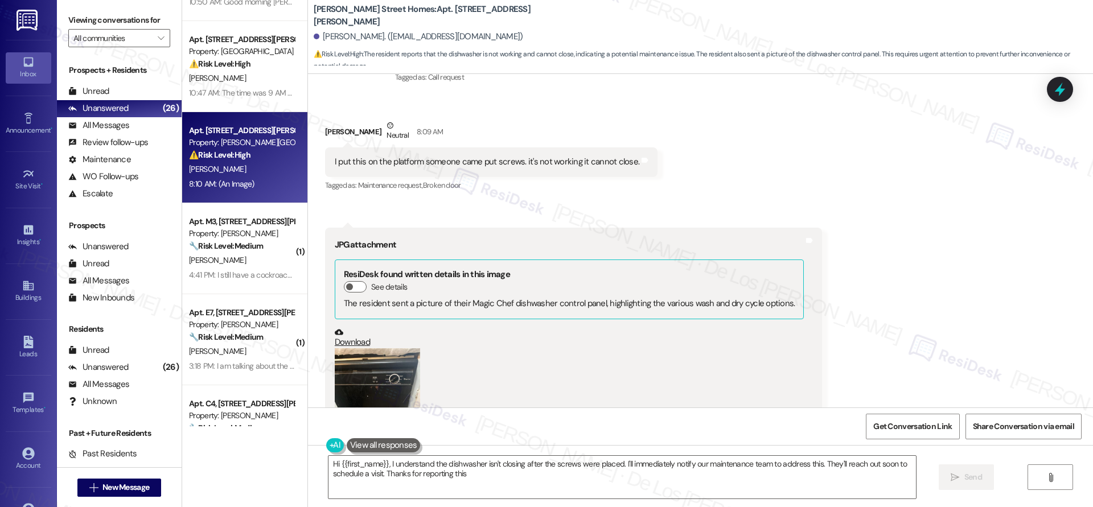
type textarea "Hi {{first_name}}, I understand the dishwasher isn't closing after the screws w…"
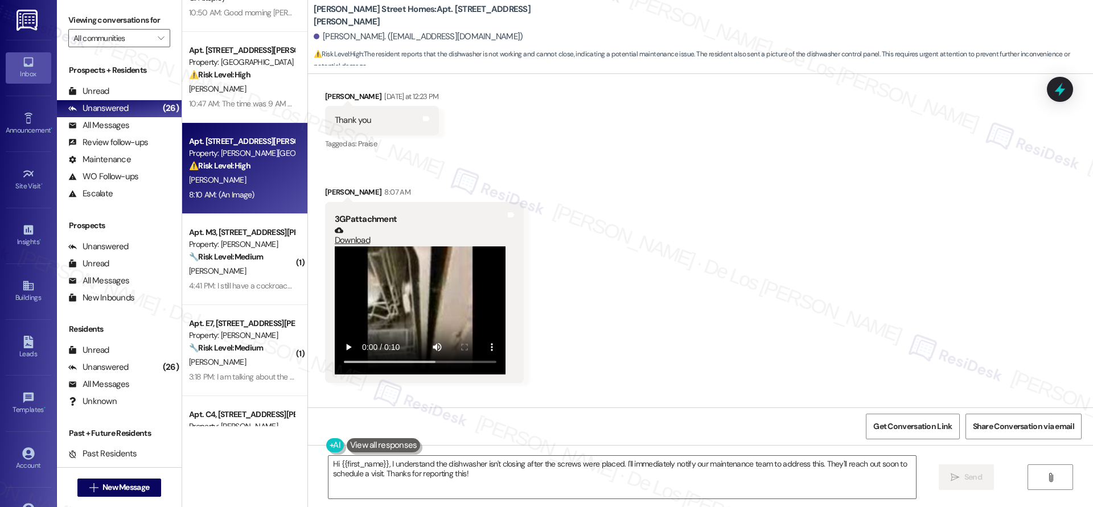
scroll to position [408, 0]
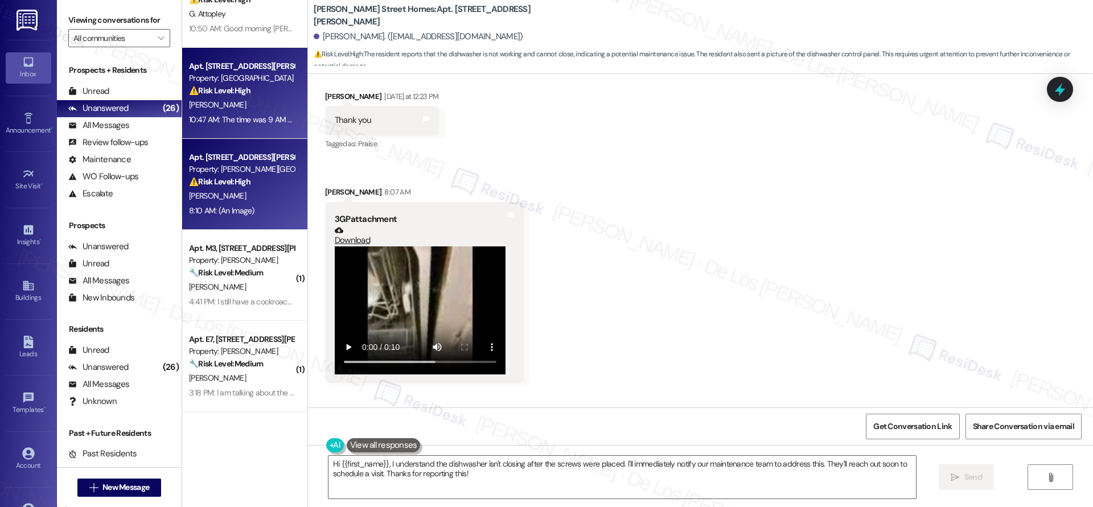
click at [235, 122] on div "10:47 AM: The time was 9 AM - 10 AM it's going on 11 10:47 AM: The time was 9 A…" at bounding box center [274, 119] width 171 height 10
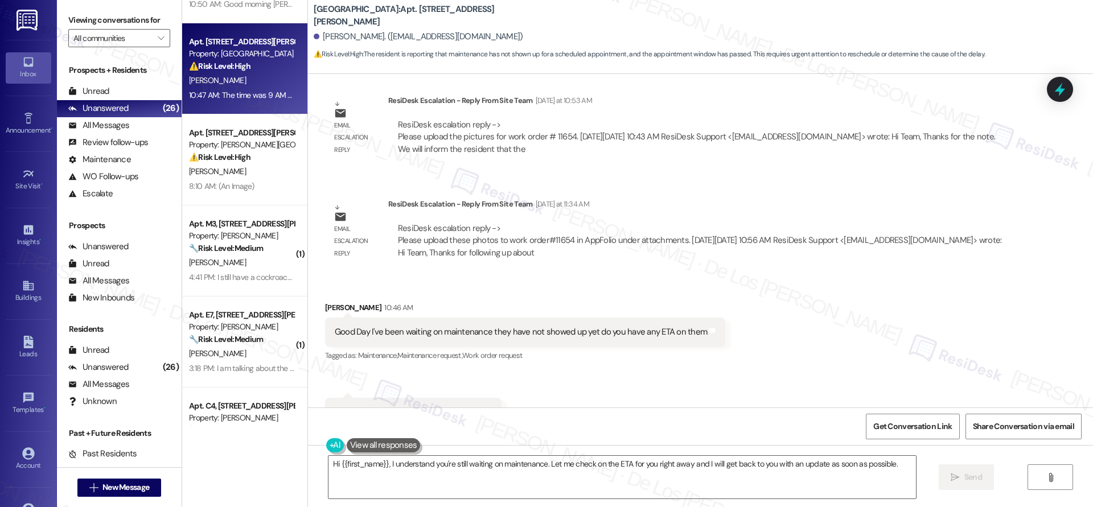
scroll to position [2178, 0]
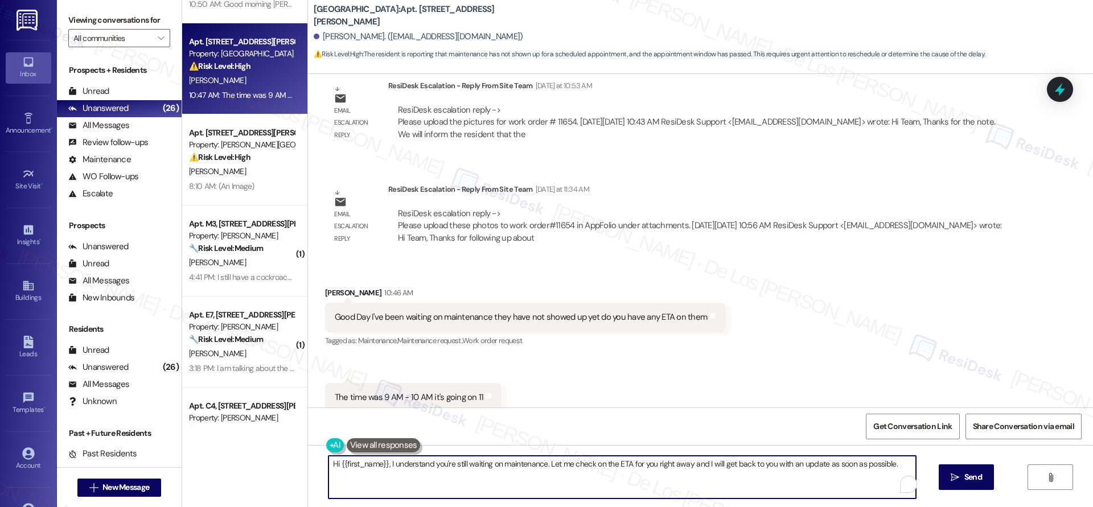
drag, startPoint x: 540, startPoint y: 463, endPoint x: 587, endPoint y: 469, distance: 48.2
click at [587, 469] on textarea "Hi {{first_name}}, I understand you're still waiting on maintenance. Let me che…" at bounding box center [621, 477] width 587 height 43
drag, startPoint x: 542, startPoint y: 460, endPoint x: 700, endPoint y: 478, distance: 158.6
click at [694, 475] on textarea "Hi {{first_name}}, I understand you're still waiting on maintenance. Let me che…" at bounding box center [621, 477] width 587 height 43
paste textarea "’re still waiting on maintenance. Did they happen to come by today? If not, I’l…"
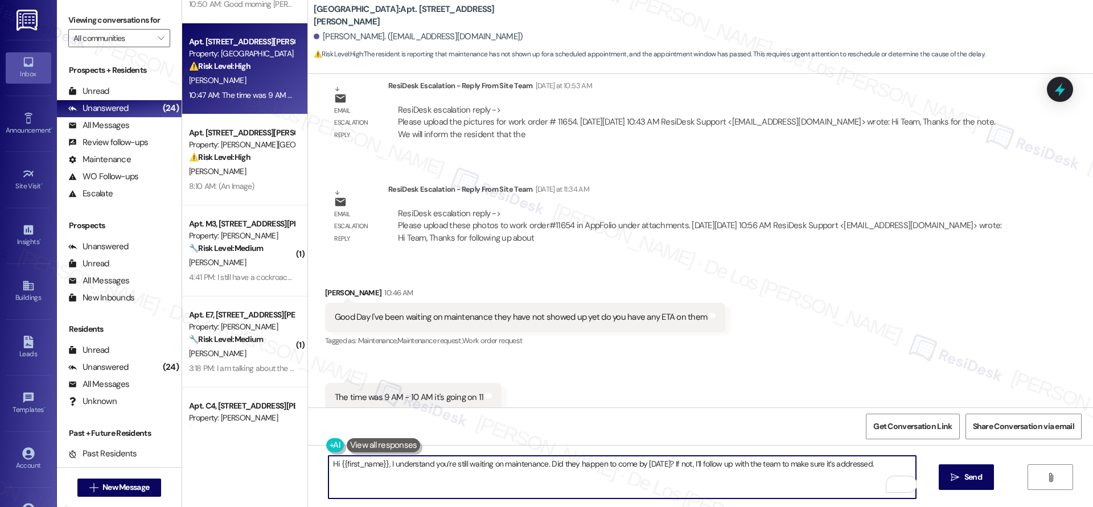
click at [799, 467] on textarea "Hi {{first_name}}, I understand you’re still waiting on maintenance. Did they h…" at bounding box center [621, 477] width 587 height 43
drag, startPoint x: 767, startPoint y: 463, endPoint x: 862, endPoint y: 483, distance: 96.6
click at [862, 483] on textarea "Hi {{first_name}}, I understand you’re still waiting on maintenance. Did they h…" at bounding box center [621, 477] width 587 height 43
click at [690, 462] on textarea "Hi {{first_name}}, I understand you’re still waiting on maintenance. Did they h…" at bounding box center [621, 477] width 587 height 43
click at [838, 463] on textarea "Hi {{first_name}}, I understand you’re still waiting on maintenance. Did they h…" at bounding box center [621, 477] width 587 height 43
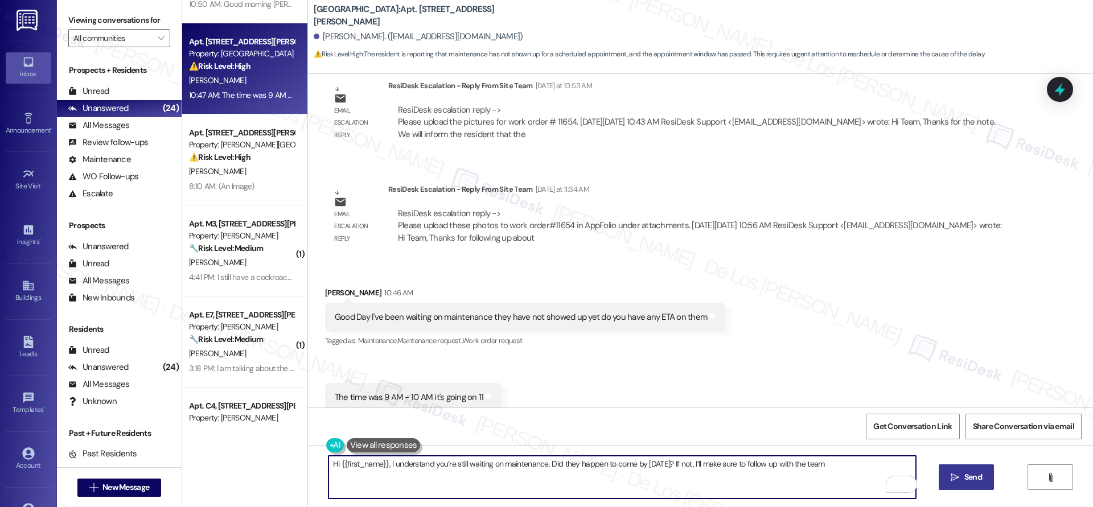
type textarea "Hi {{first_name}}, I understand you’re still waiting on maintenance. Did they h…"
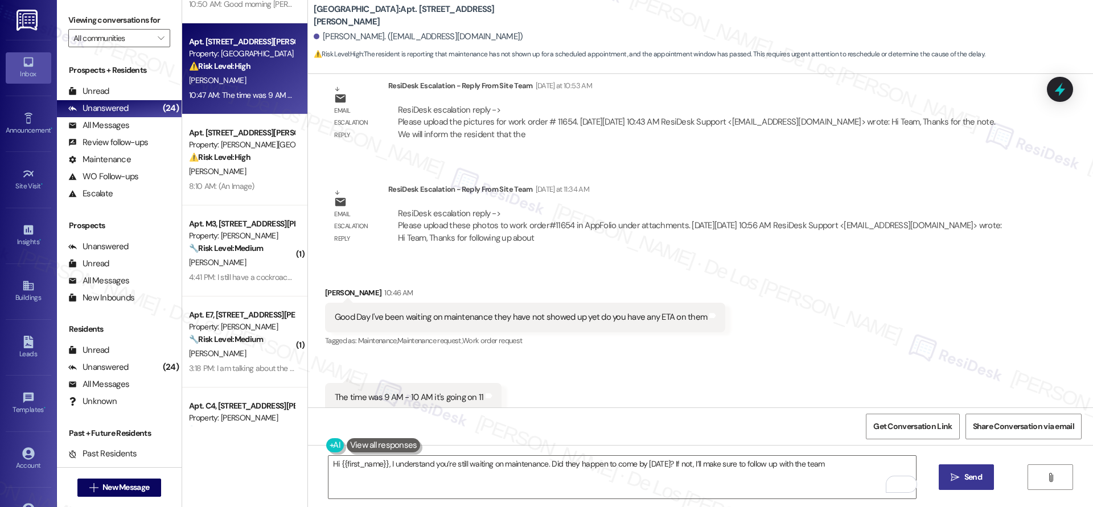
click at [962, 470] on button " Send" at bounding box center [966, 477] width 55 height 26
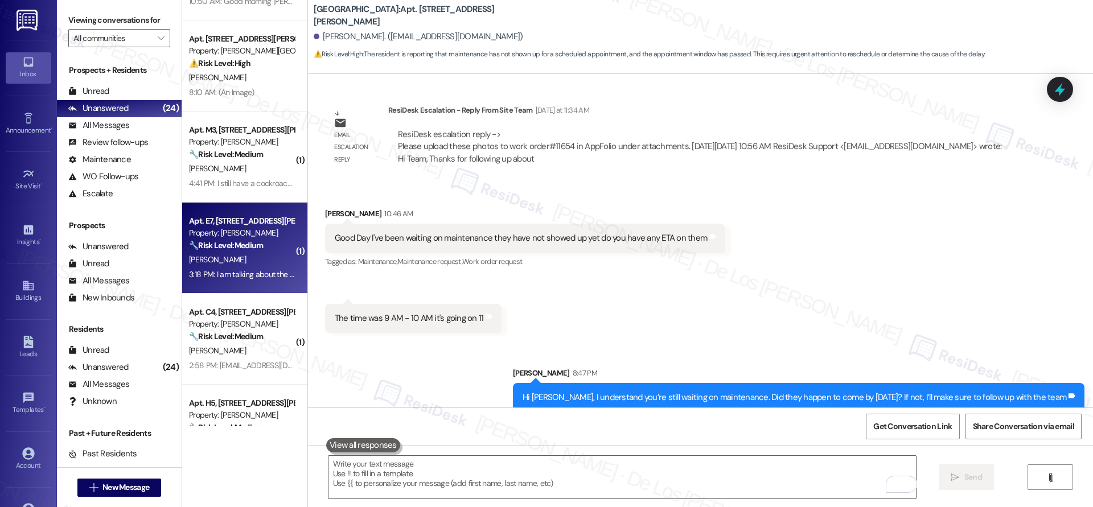
scroll to position [434, 0]
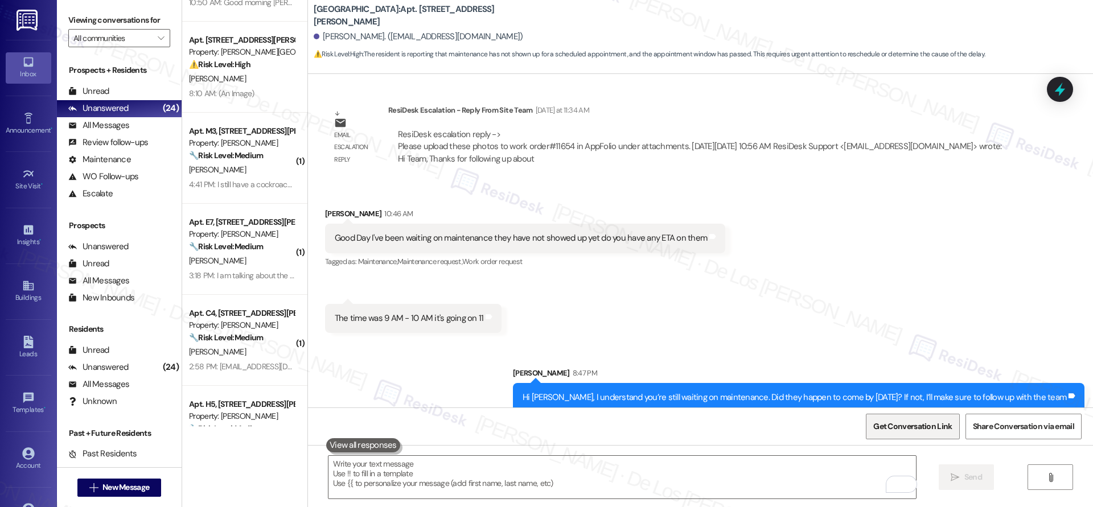
click at [871, 427] on span "Get Conversation Link" at bounding box center [912, 427] width 83 height 12
drag, startPoint x: 147, startPoint y: 125, endPoint x: 167, endPoint y: 129, distance: 19.9
click at [147, 125] on div "All Messages (undefined)" at bounding box center [119, 125] width 125 height 17
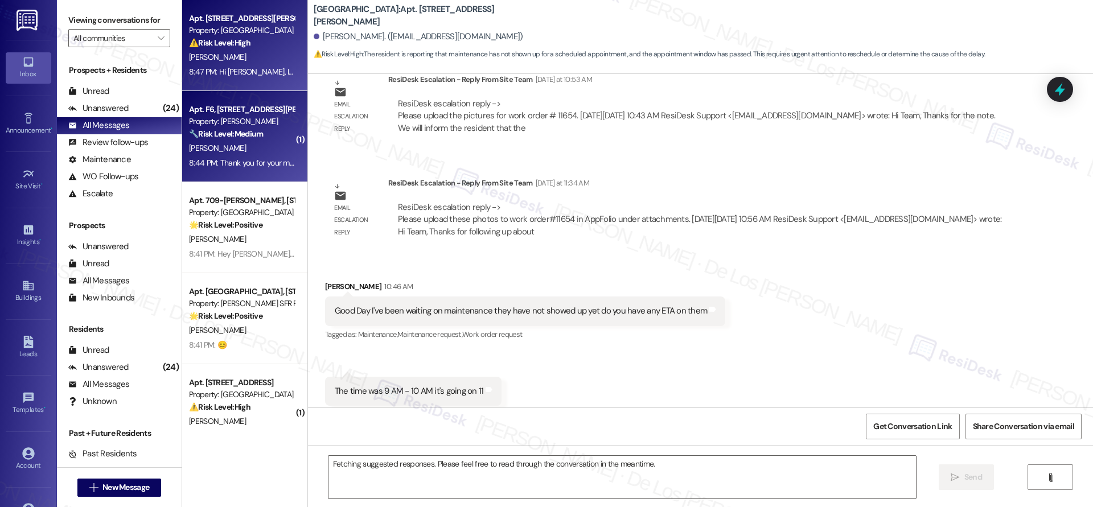
scroll to position [2177, 0]
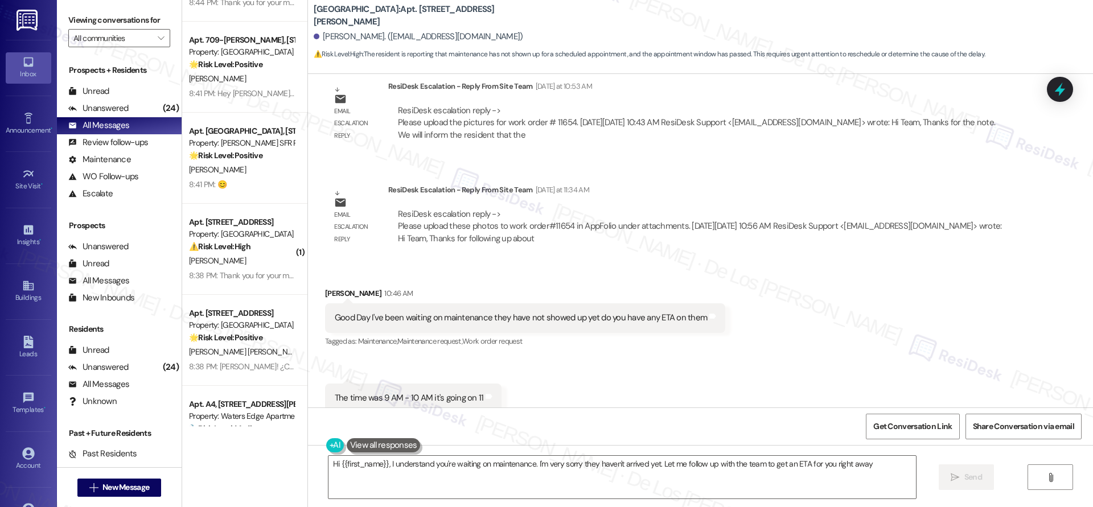
type textarea "Hi {{first_name}}, I understand you're waiting on maintenance. I'm very sorry t…"
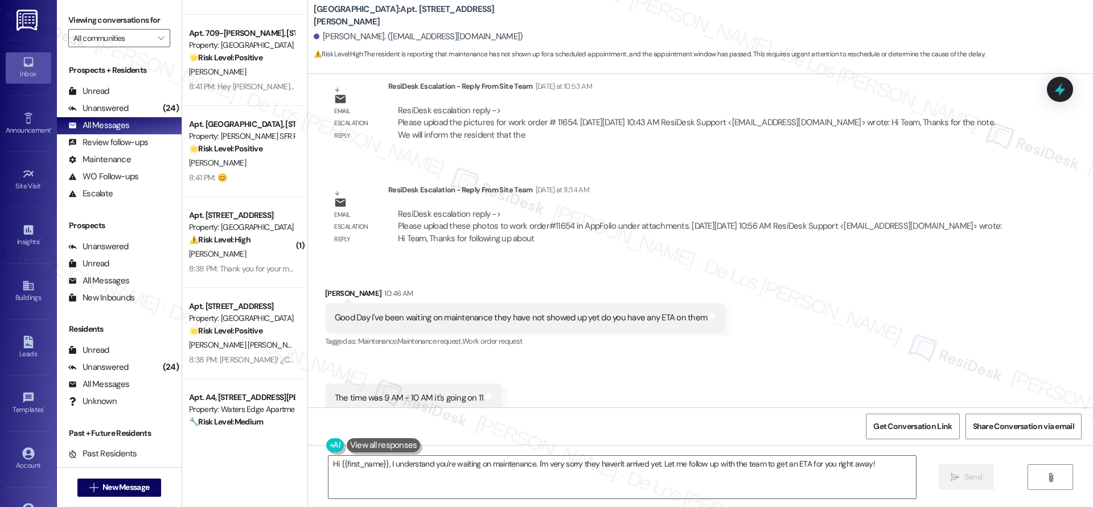
scroll to position [170, 0]
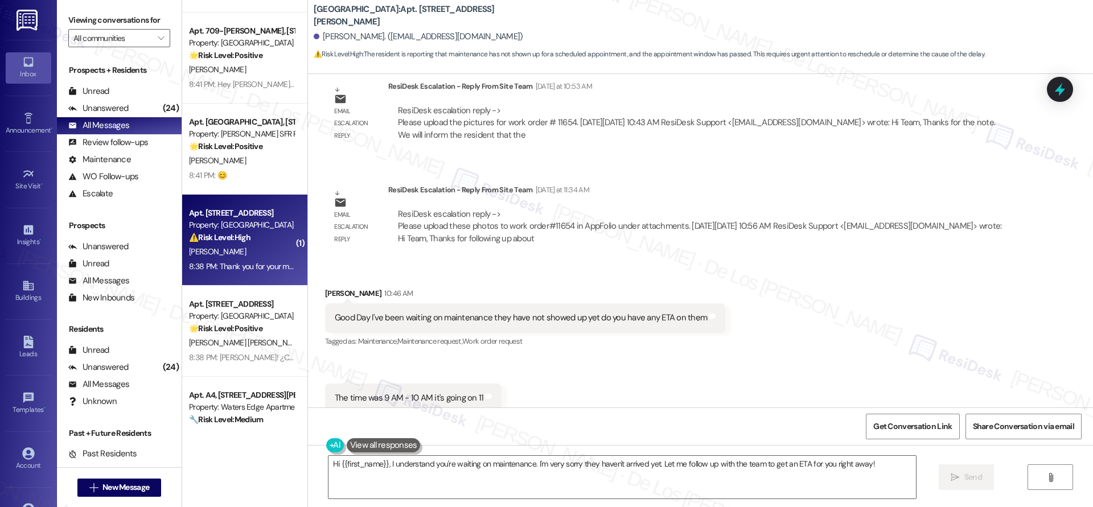
click at [265, 226] on div "Property: [GEOGRAPHIC_DATA]" at bounding box center [241, 225] width 105 height 12
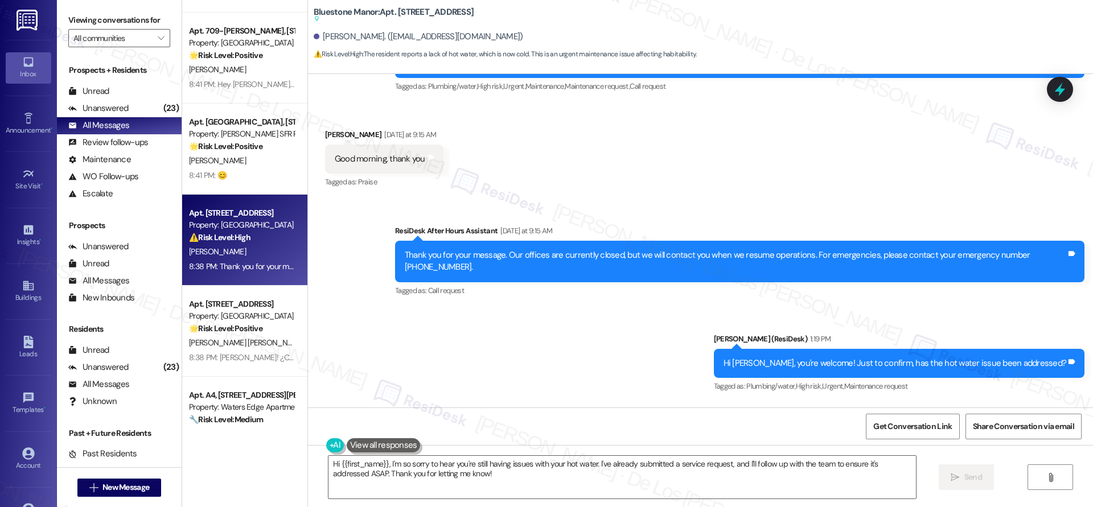
scroll to position [1105, 0]
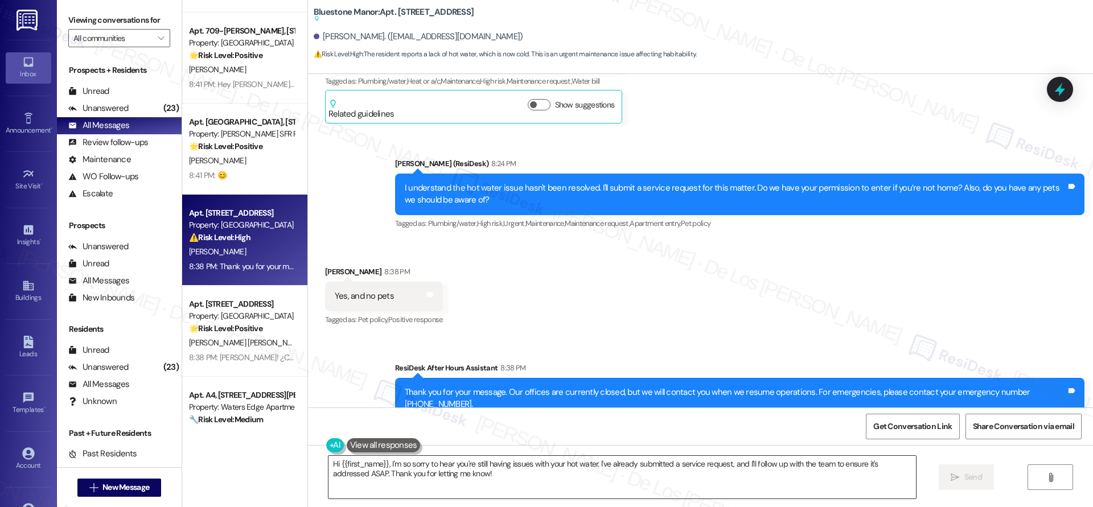
click at [542, 465] on textarea "Hi {{first_name}}, I'm so sorry to hear you're still having issues with your ho…" at bounding box center [621, 477] width 587 height 43
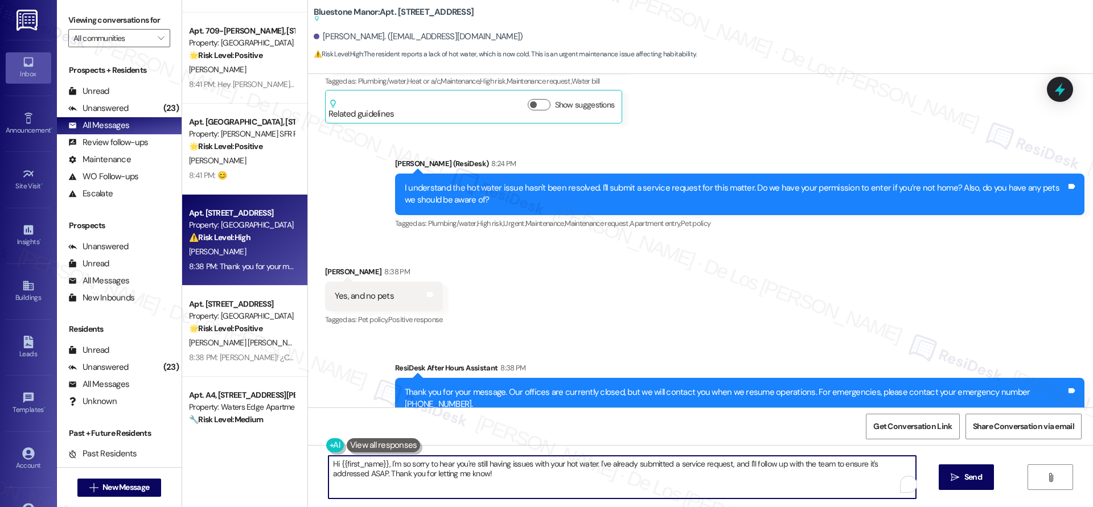
click at [542, 465] on textarea "Hi {{first_name}}, I'm so sorry to hear you're still having issues with your ho…" at bounding box center [621, 477] width 587 height 43
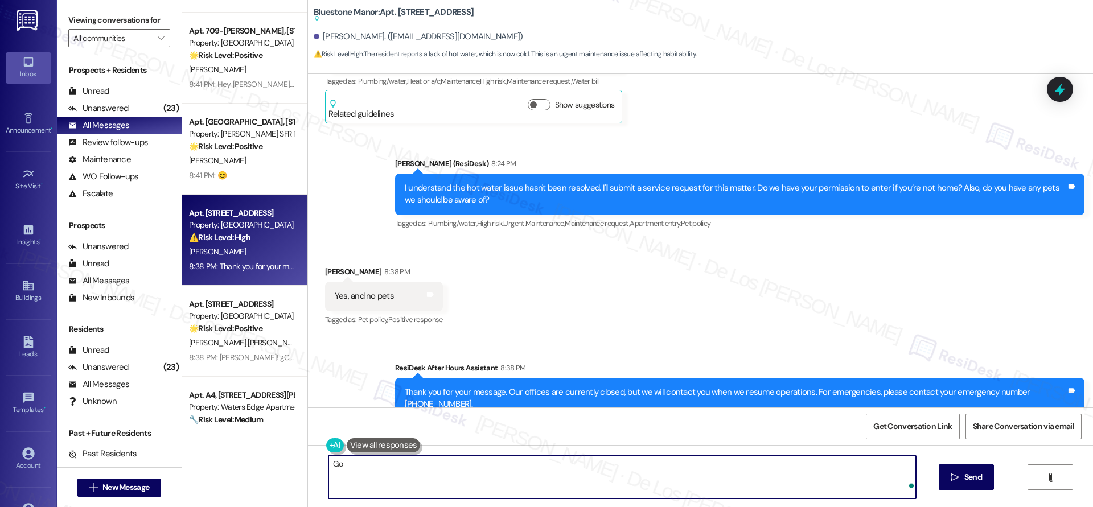
type textarea "G"
paste textarea "#11685"
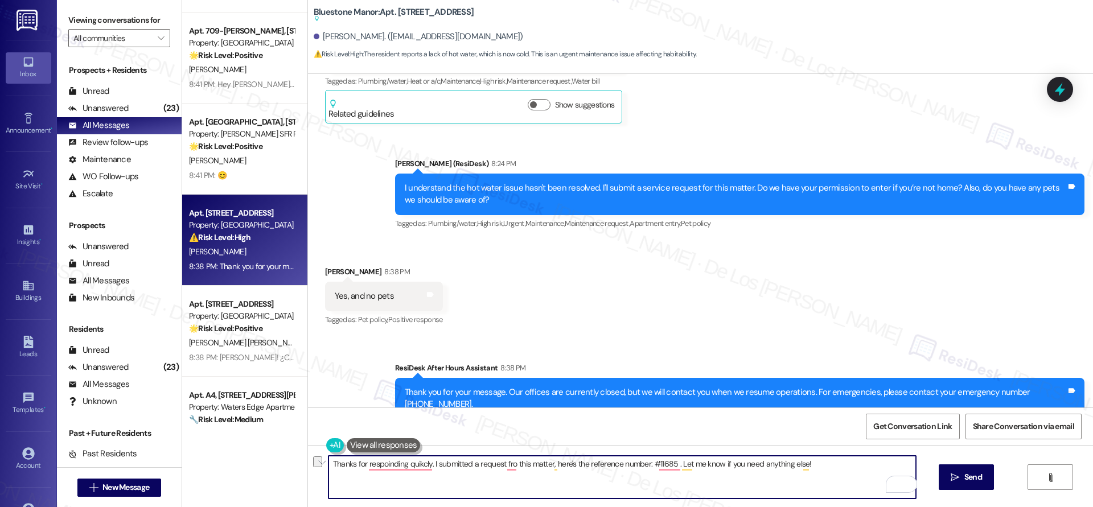
paste textarea "nding so quickly. I’ve submitted a request for this matter — here’s the referen…"
click at [570, 464] on textarea "Thanks for responding so quickly. I’ve submitted a request for this matter — he…" at bounding box center [621, 477] width 587 height 43
click at [845, 475] on textarea "Thanks for responding so quickly. I’ve submitted a request for this matter, her…" at bounding box center [621, 477] width 587 height 43
type textarea "Thanks for responding so quickly. I’ve submitted a request for this matter, her…"
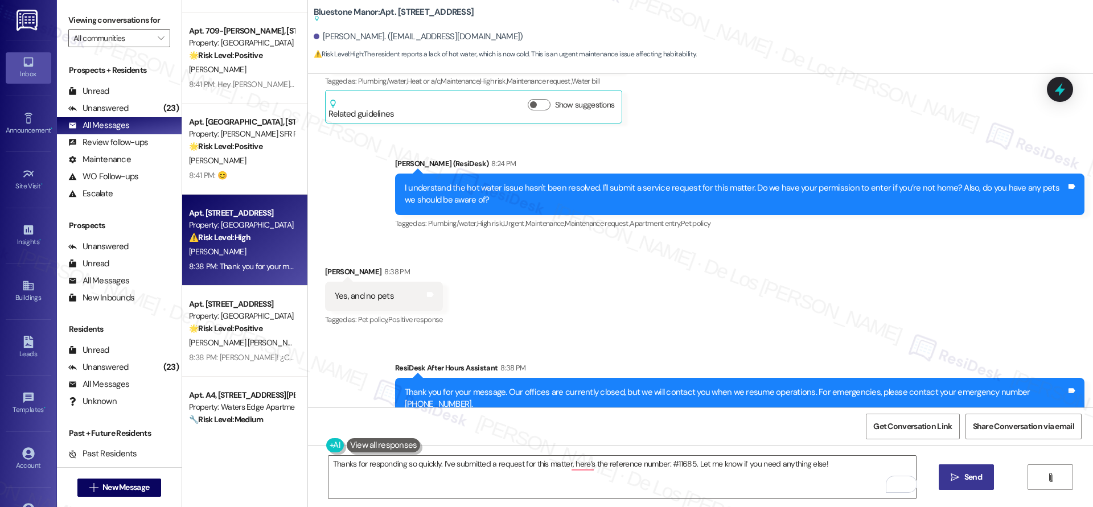
click at [962, 479] on span "Send" at bounding box center [973, 477] width 22 height 12
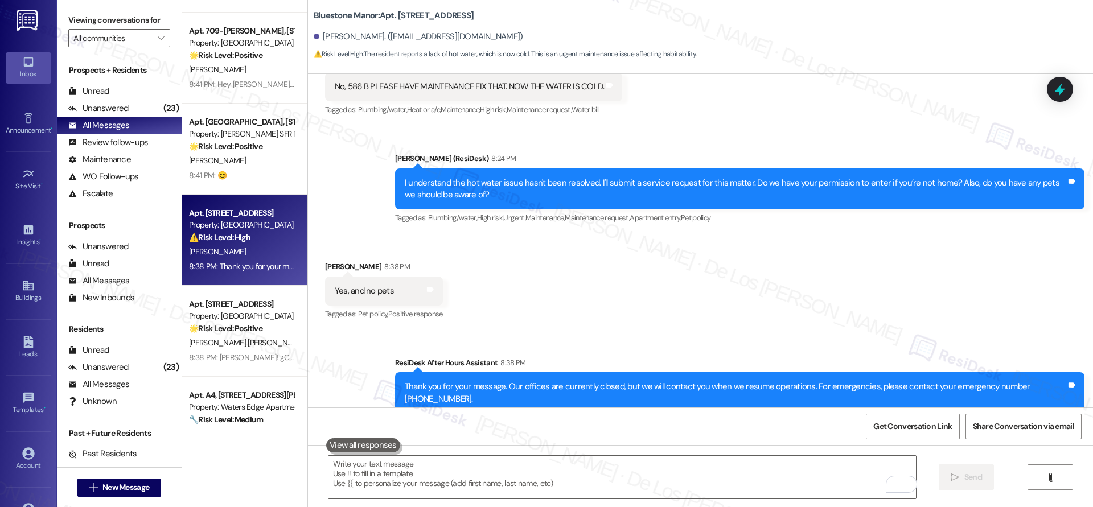
scroll to position [1151, 0]
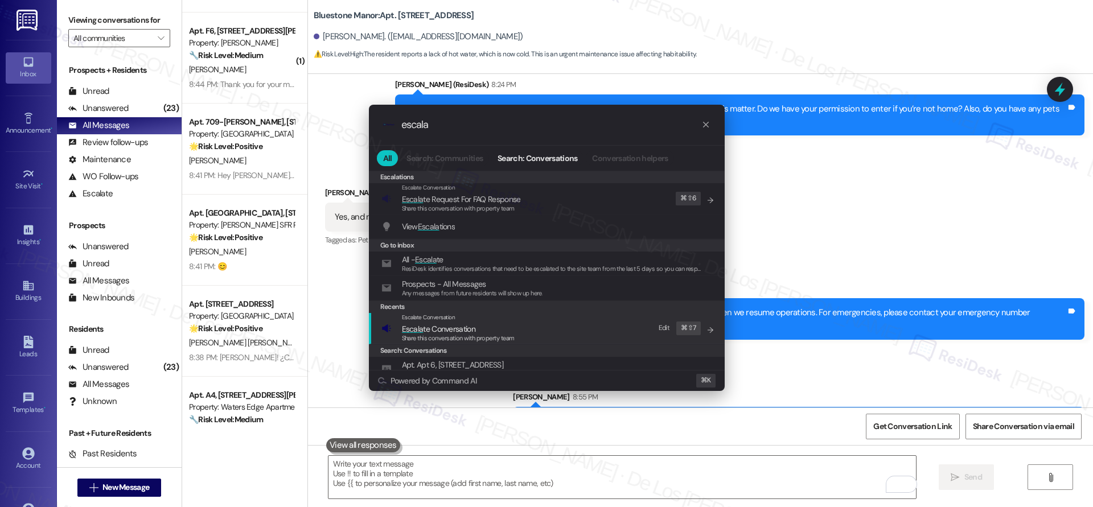
type input "escala"
click at [498, 321] on div "Escalate Conversation" at bounding box center [458, 317] width 113 height 9
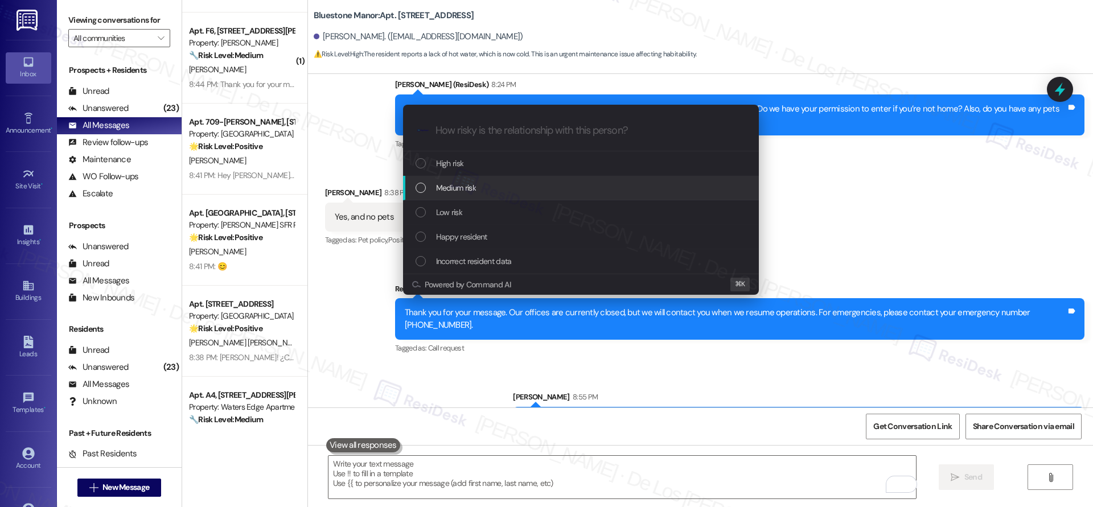
click at [504, 182] on div "Medium risk" at bounding box center [582, 188] width 333 height 13
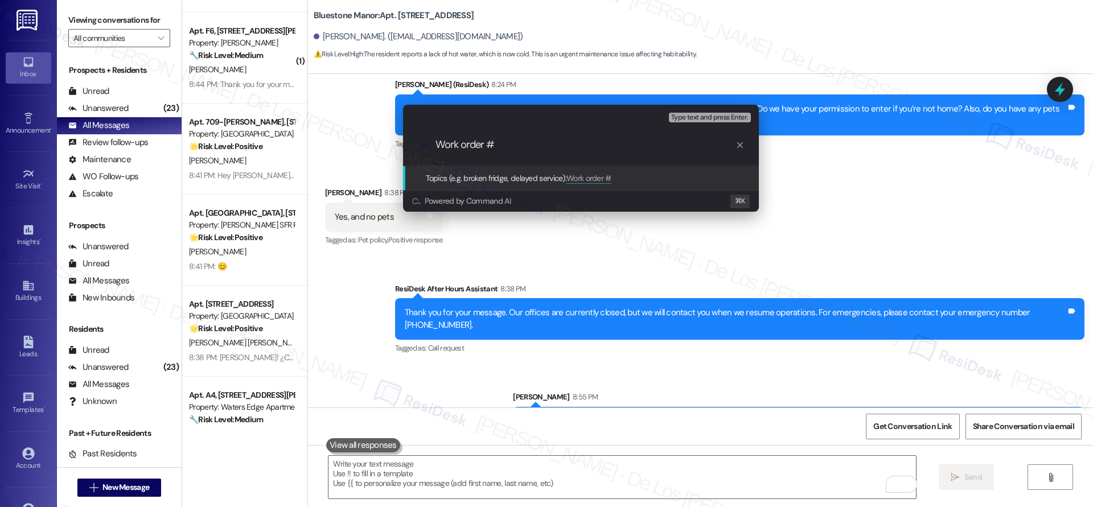
paste input "Thanks for responding so quickly. I’ve submitted a request for this matter — he…"
type input "Work order #11685 filed by ResiDesk - hot water issue"
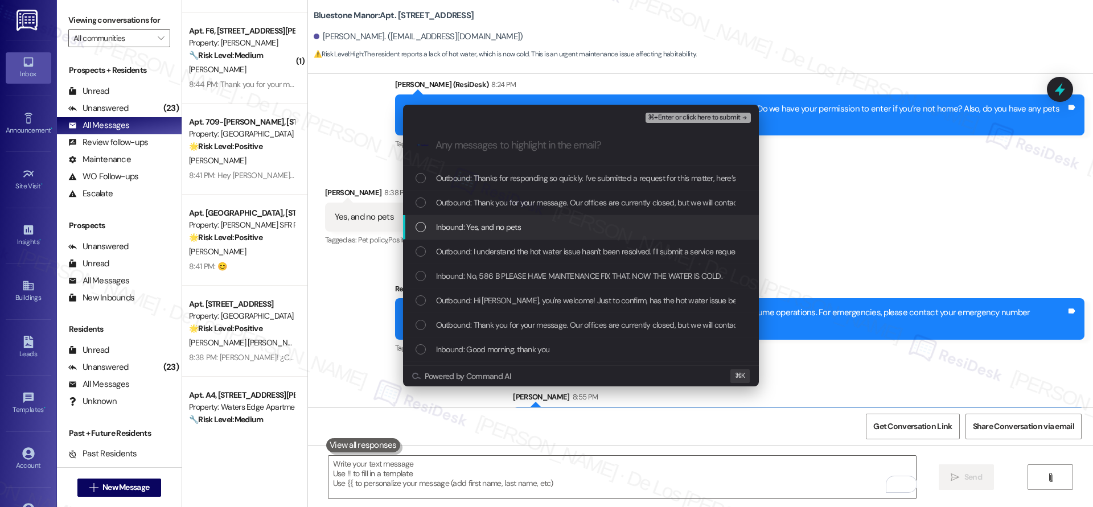
click at [540, 226] on div "Inbound: Yes, and no pets" at bounding box center [582, 227] width 333 height 13
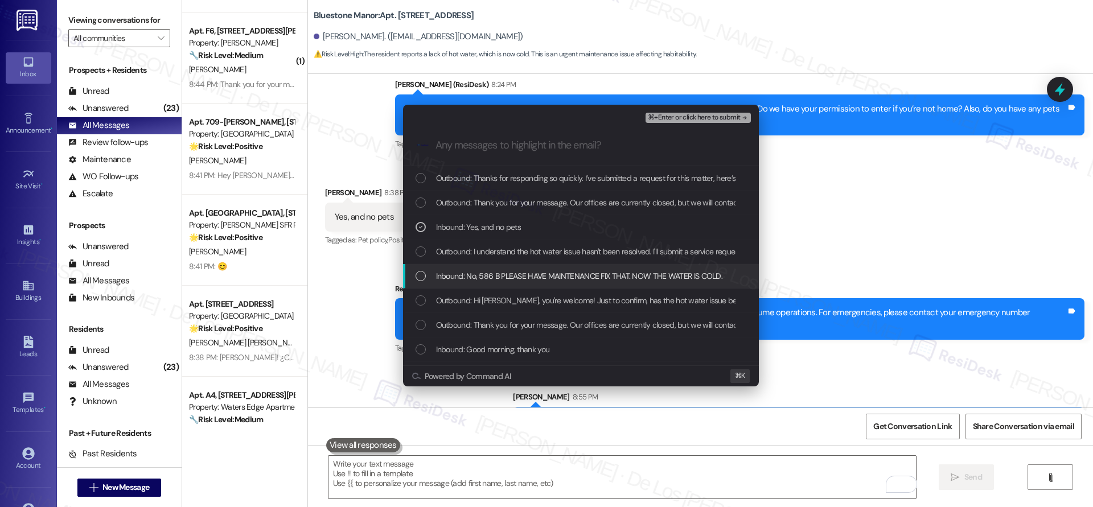
click at [525, 269] on div "Inbound: No, 586 B PLEASE HAVE MAINTENANCE FIX THAT. NOW THE WATER IS COLD." at bounding box center [581, 276] width 356 height 24
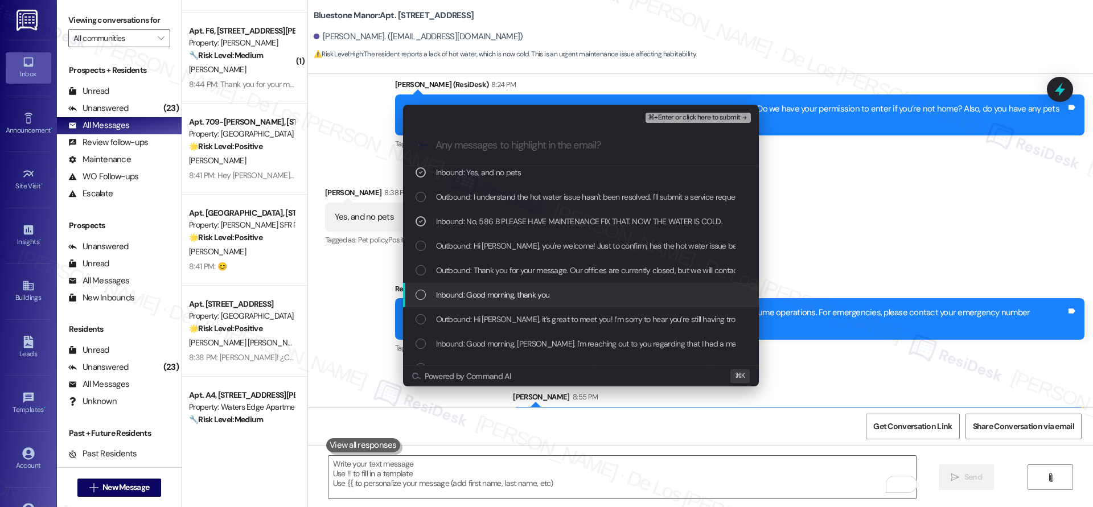
scroll to position [56, 0]
click at [553, 297] on div "Inbound: Good morning, thank you" at bounding box center [582, 293] width 333 height 13
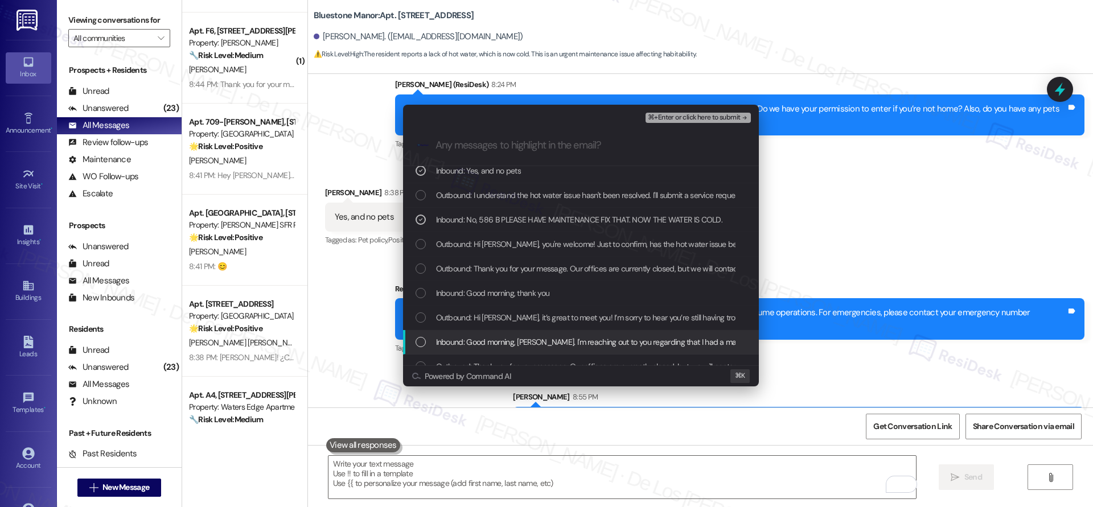
click at [564, 339] on span "Inbound: Good morning, Sarah. I'm reaching out to you regarding that I had a ma…" at bounding box center [838, 342] width 805 height 13
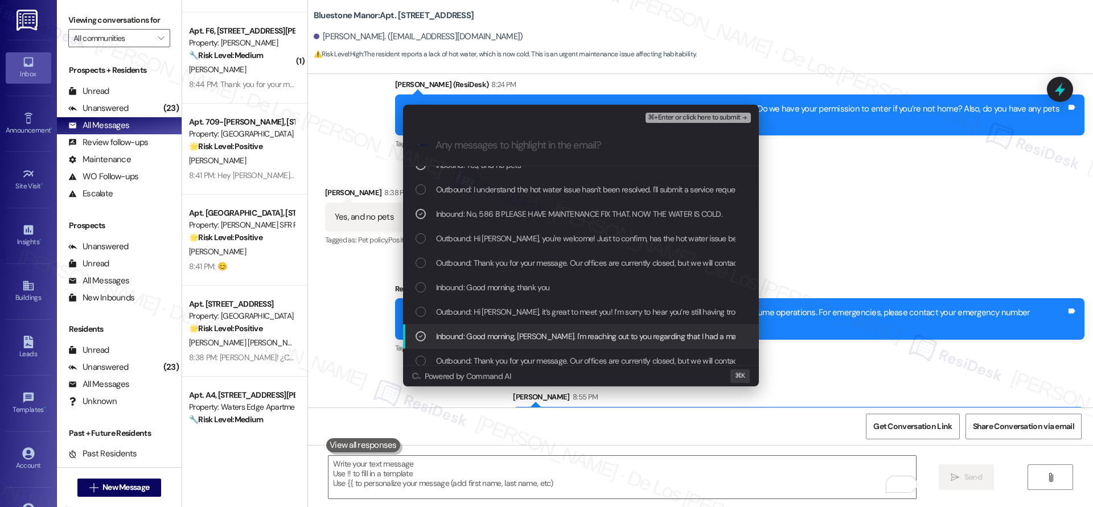
scroll to position [63, 0]
click at [675, 114] on span "⌘+Enter or click here to submit" at bounding box center [694, 118] width 92 height 8
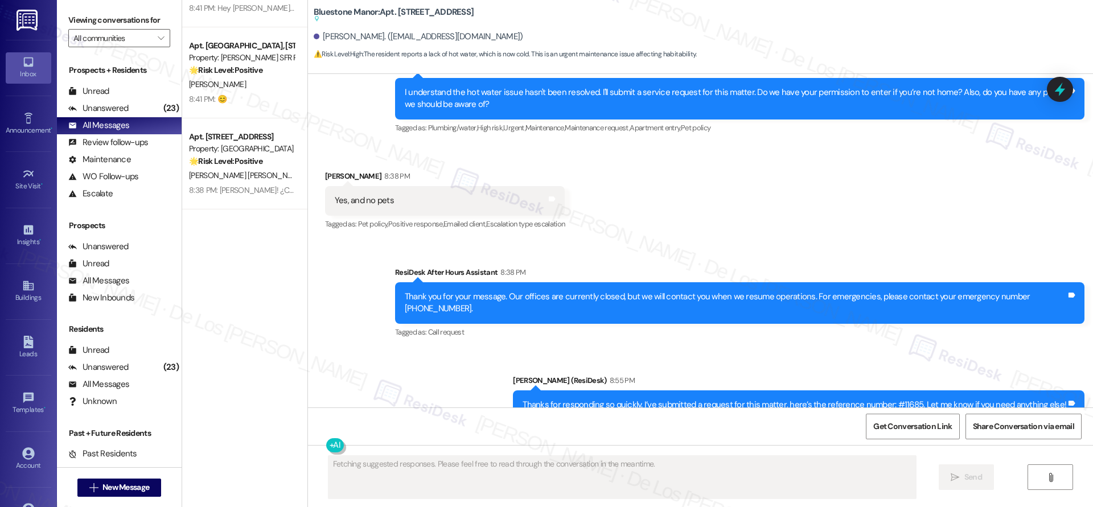
scroll to position [0, 0]
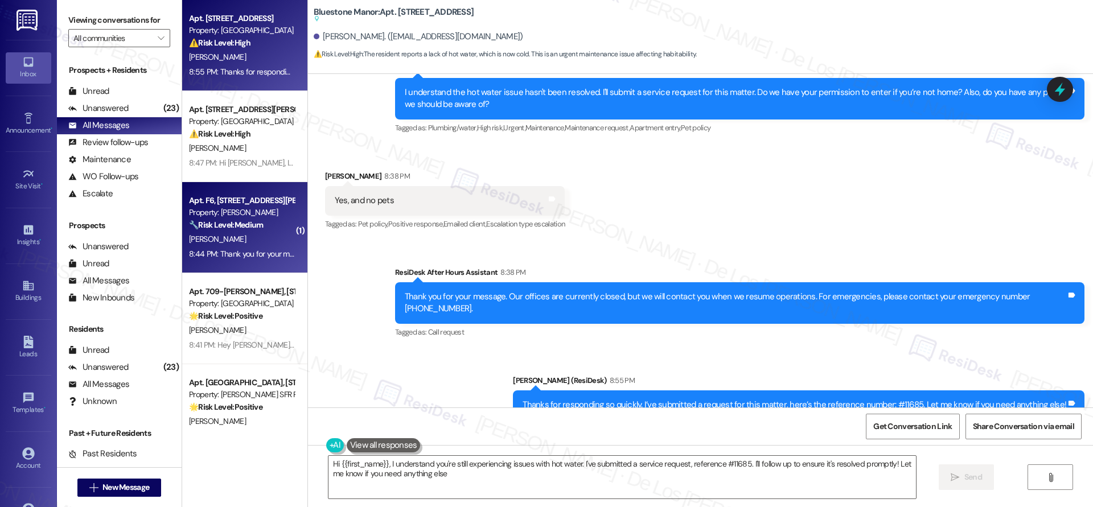
type textarea "Hi {{first_name}}, I understand you're still experiencing issues with hot water…"
click at [220, 236] on div "[PERSON_NAME]" at bounding box center [242, 239] width 108 height 14
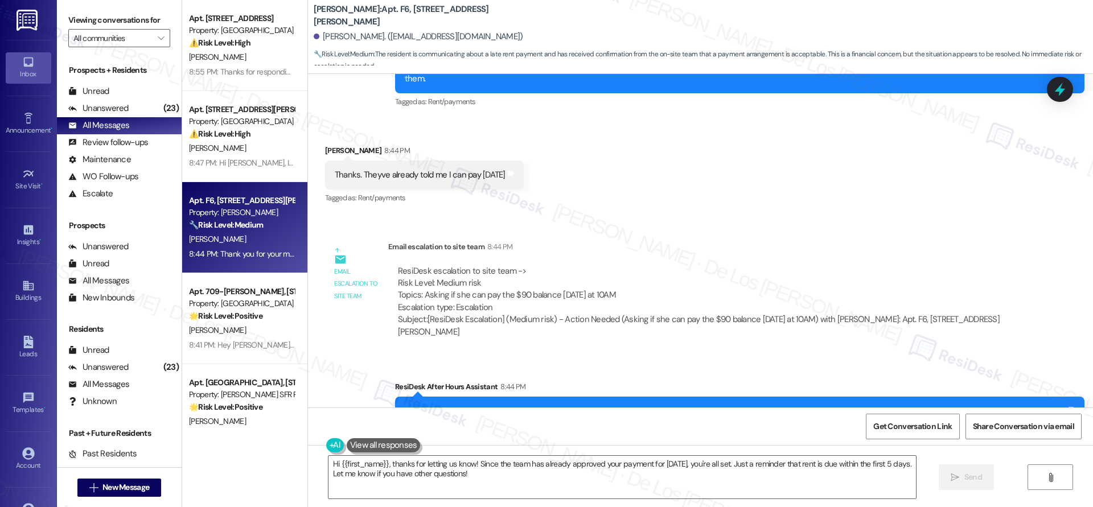
scroll to position [525, 0]
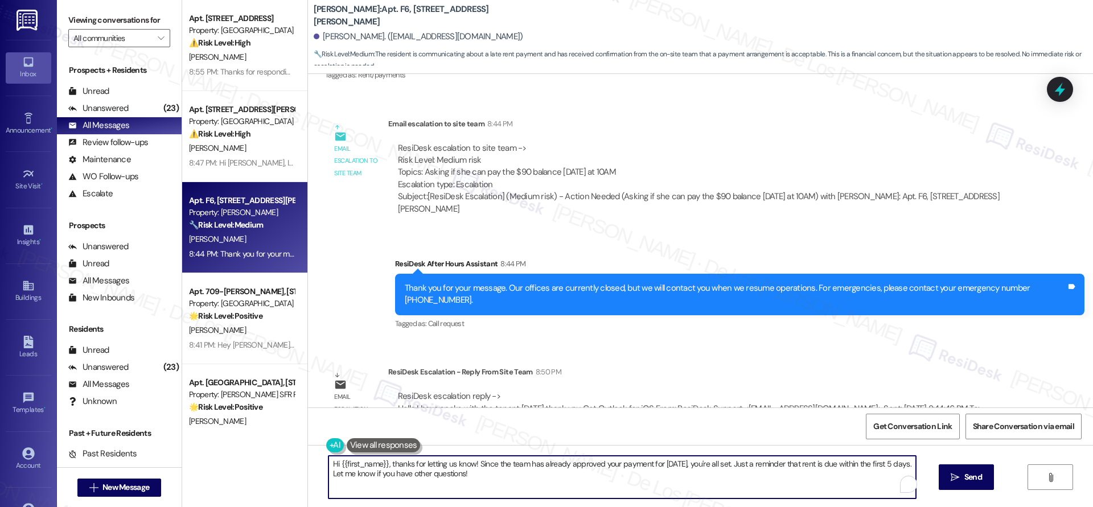
drag, startPoint x: 385, startPoint y: 466, endPoint x: 453, endPoint y: 454, distance: 68.3
click at [290, 462] on div "Apt. 558-BR, 59 Hurricane Shoals Rd NE Property: Bluestone Manor ⚠️ Risk Level:…" at bounding box center [637, 253] width 911 height 507
drag, startPoint x: 412, startPoint y: 461, endPoint x: 850, endPoint y: 464, distance: 438.3
click at [850, 464] on textarea "Thanks for letting us know! Since the team has already approved your payment fo…" at bounding box center [621, 477] width 587 height 43
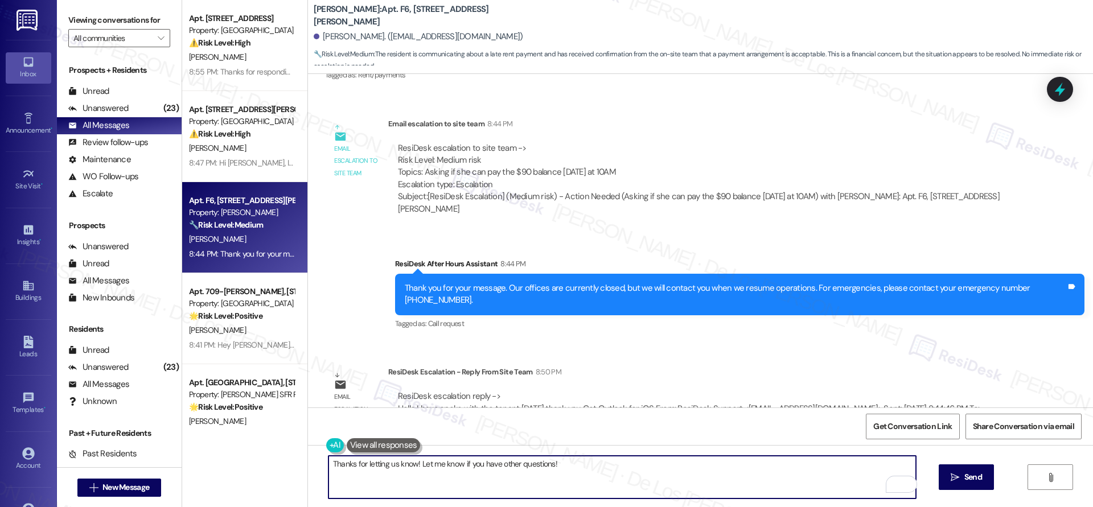
click at [756, 467] on textarea "Thanks for letting us know! Let me know if you have other questions!" at bounding box center [621, 477] width 587 height 43
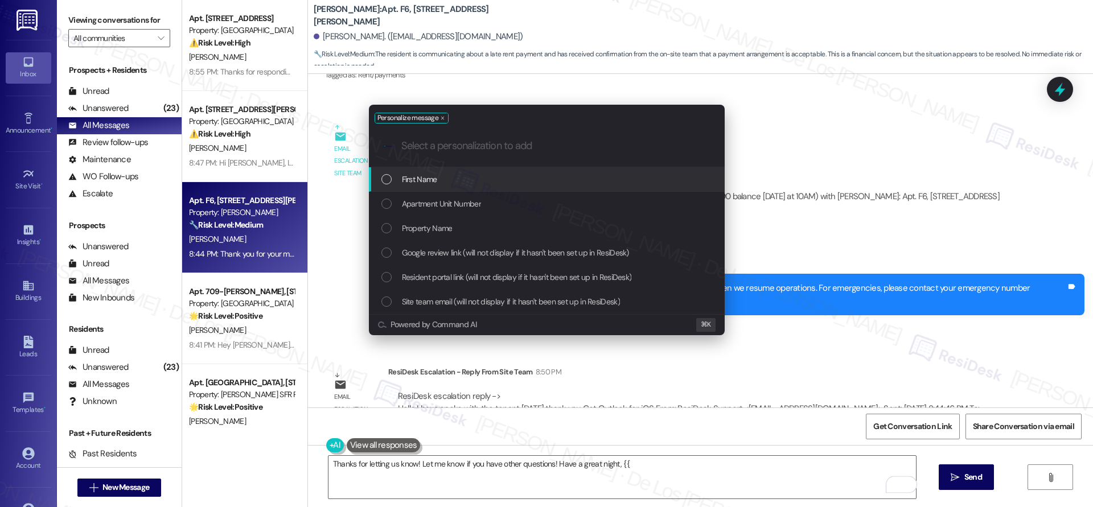
click at [587, 178] on div "First Name" at bounding box center [547, 179] width 333 height 13
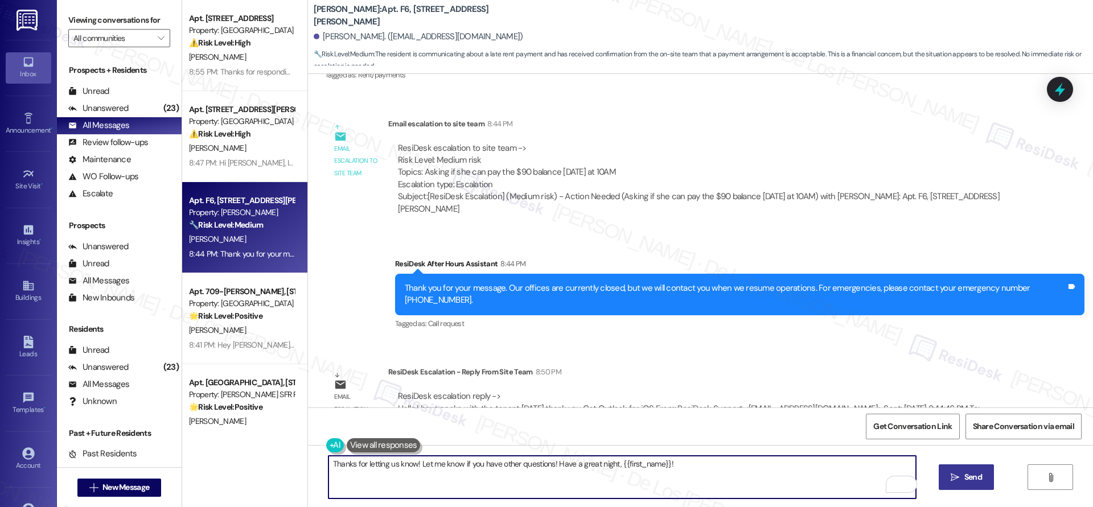
type textarea "Thanks for letting us know! Let me know if you have other questions! Have a gre…"
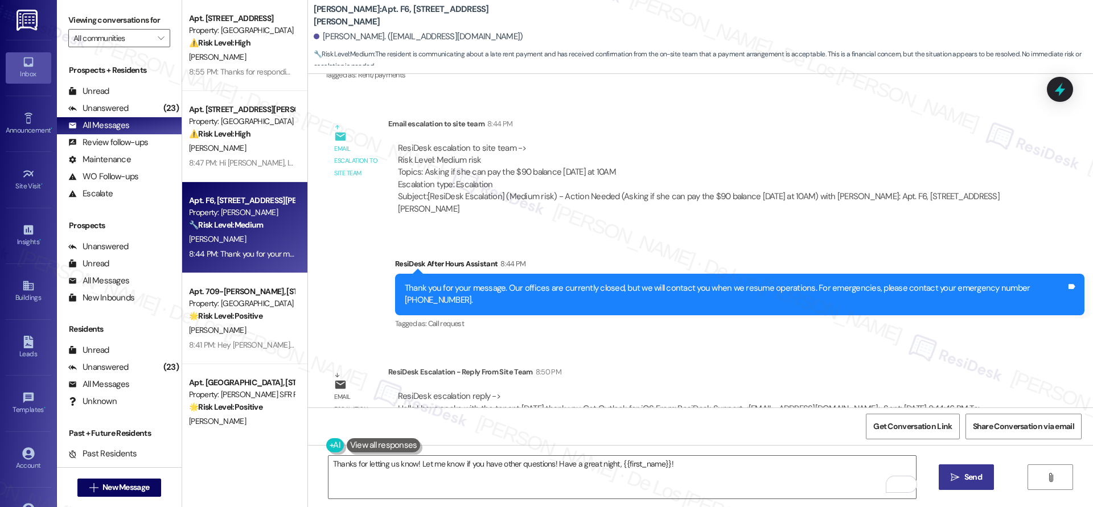
click at [964, 477] on span "Send" at bounding box center [973, 477] width 18 height 12
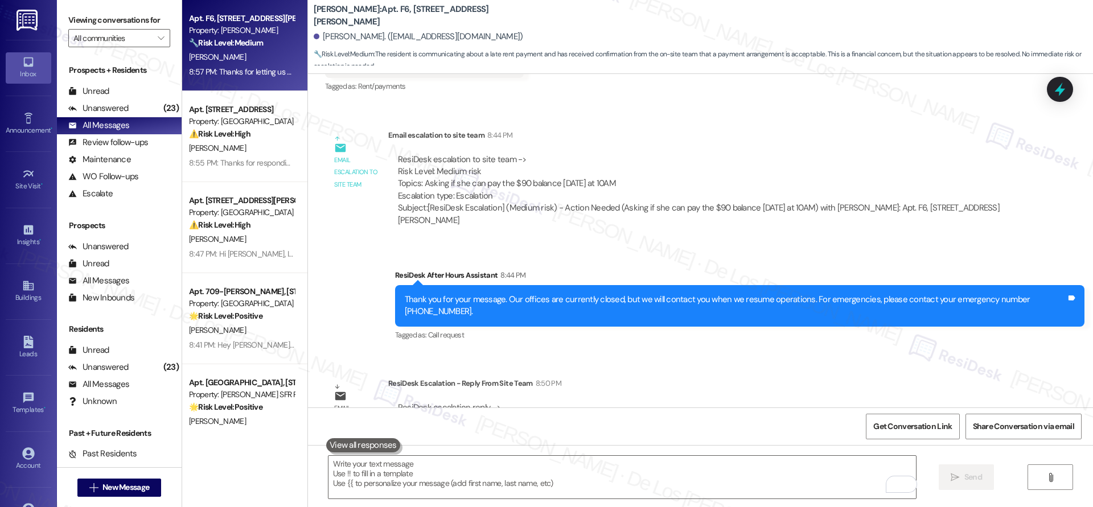
scroll to position [511, 0]
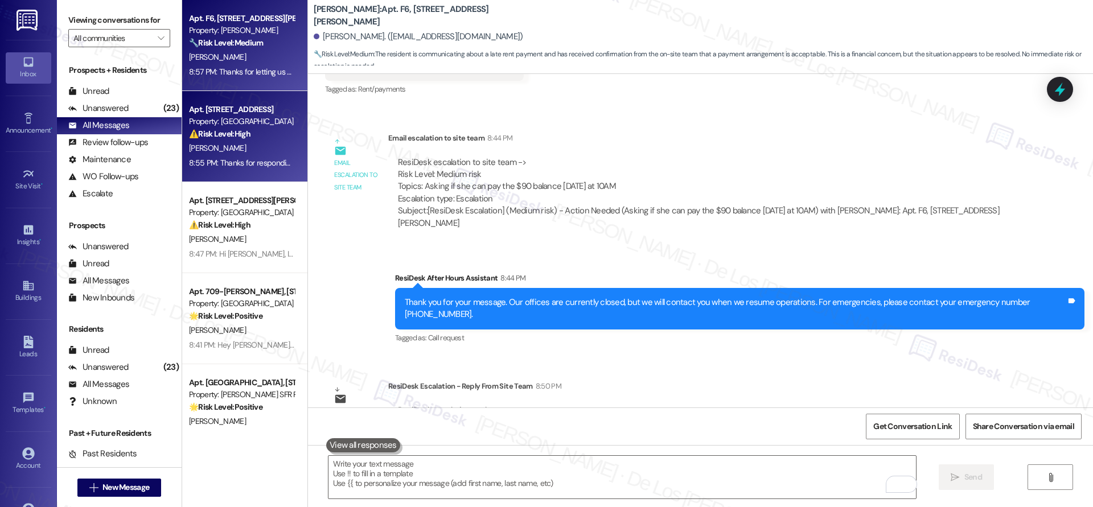
click at [261, 157] on div "8:55 PM: Thanks for responding so quickly. I’ve submitted a request for this ma…" at bounding box center [242, 163] width 108 height 14
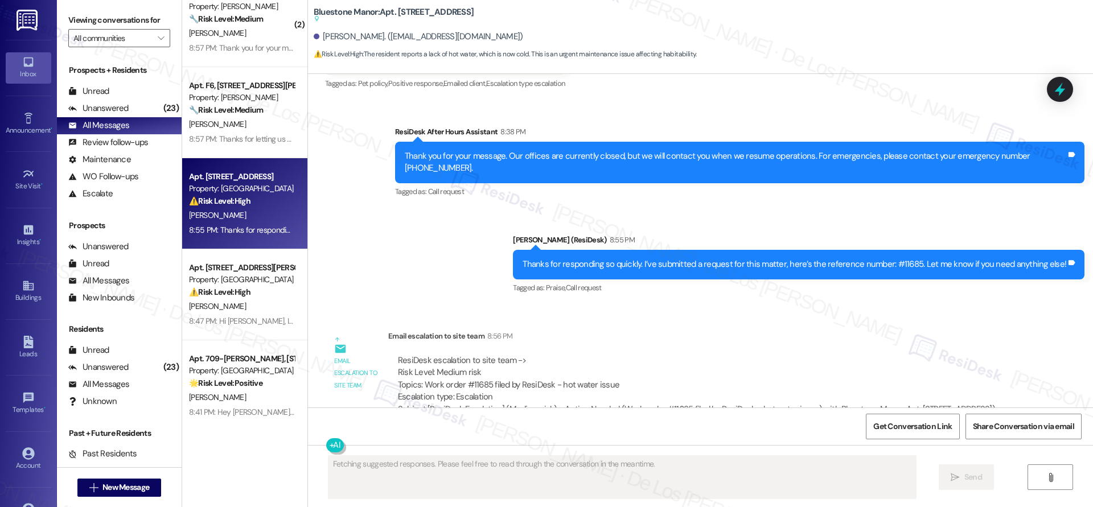
scroll to position [27, 0]
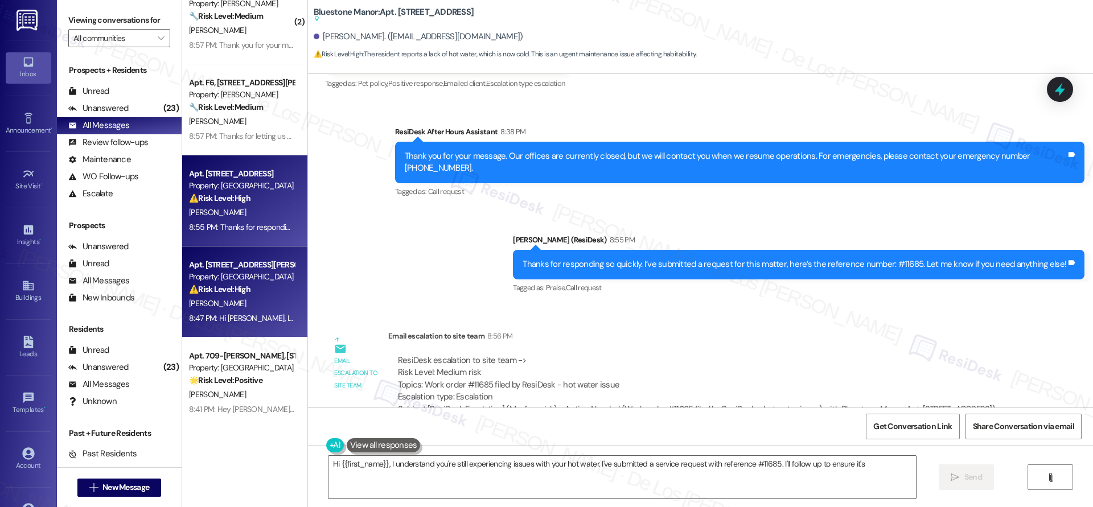
type textarea "Hi {{first_name}}, I understand you're still experiencing issues with your hot …"
click at [243, 265] on div "Apt. [STREET_ADDRESS][PERSON_NAME]" at bounding box center [241, 265] width 105 height 12
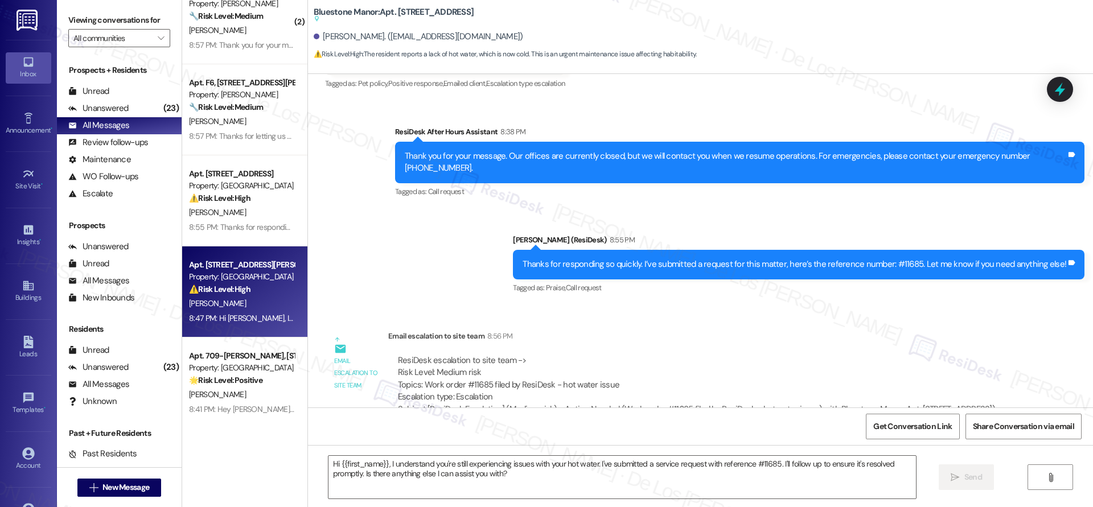
type textarea "Fetching suggested responses. Please feel free to read through the conversation…"
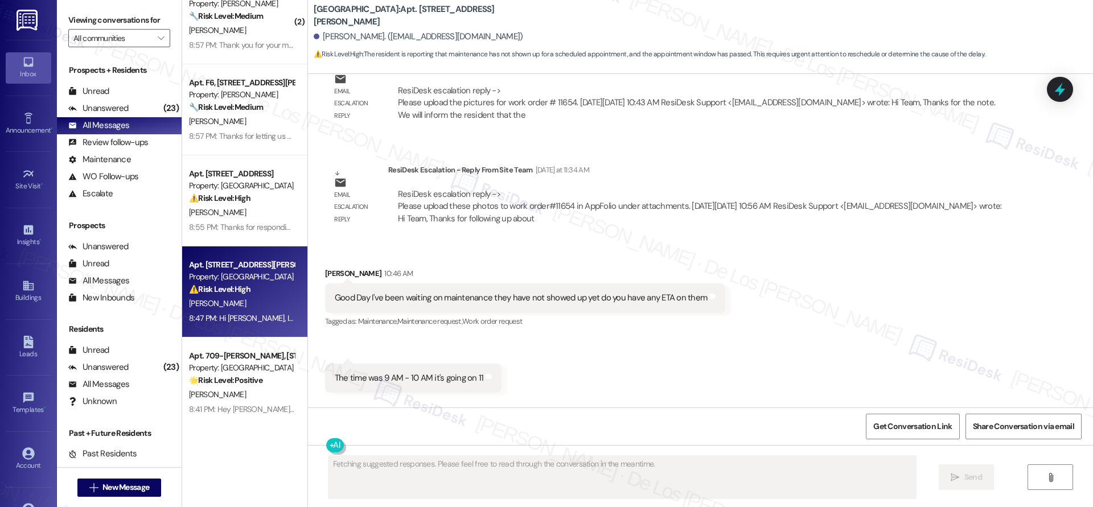
scroll to position [2273, 0]
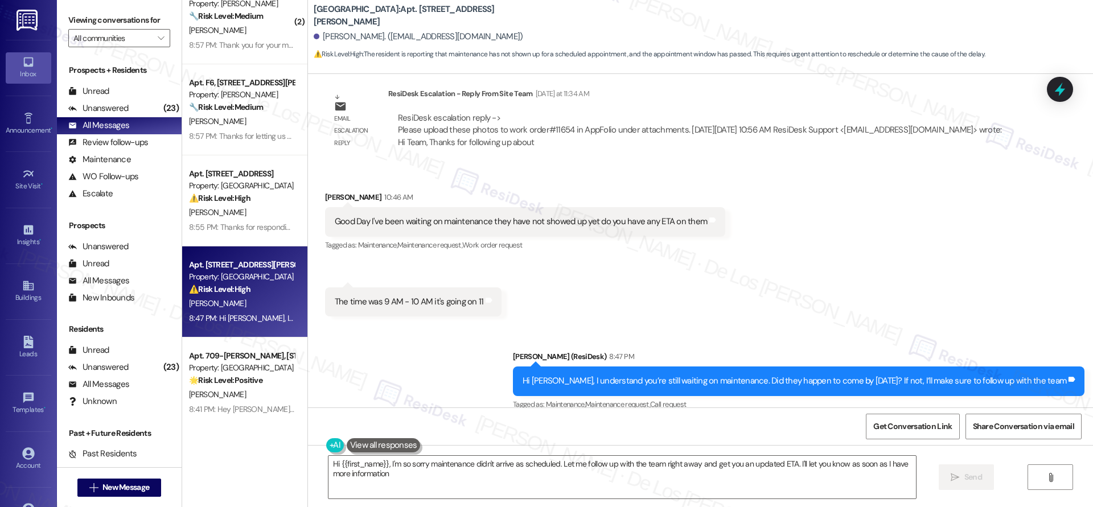
type textarea "Hi {{first_name}}, I'm so sorry maintenance didn't arrive as scheduled. Let me …"
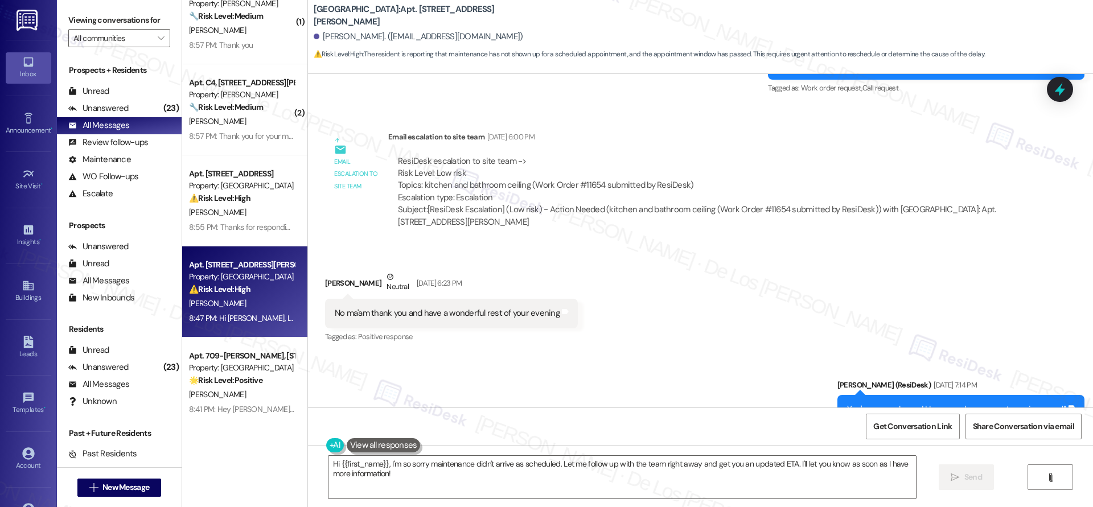
scroll to position [1672, 0]
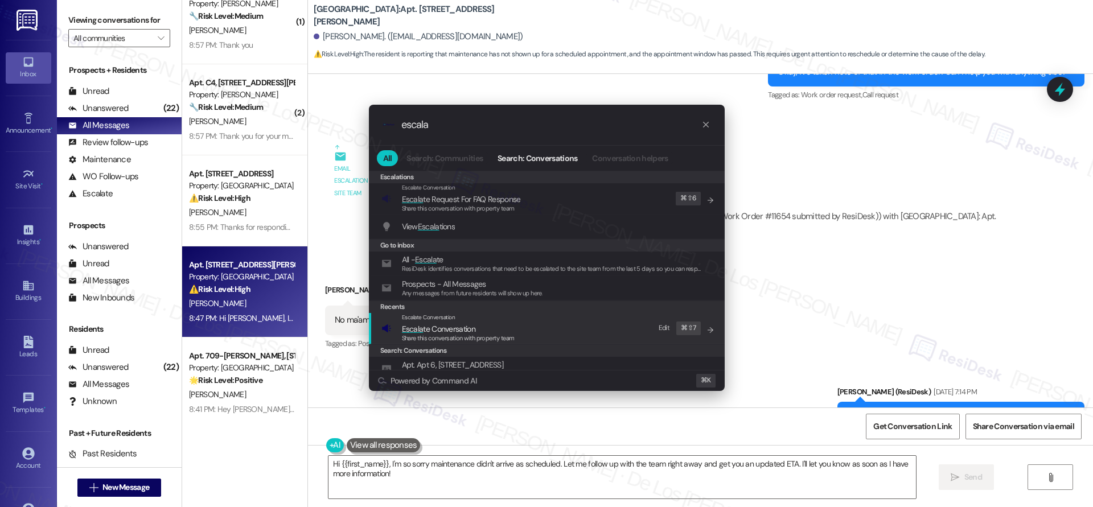
type input "escala"
click at [572, 324] on div "Escalate Conversation Escala te Conversation Share this conversation with prope…" at bounding box center [547, 328] width 333 height 31
type input "escala"
drag, startPoint x: 591, startPoint y: 328, endPoint x: 579, endPoint y: 271, distance: 58.7
click at [588, 319] on div "Escalate Conversation Escala te Conversation Share this conversation with prope…" at bounding box center [547, 328] width 333 height 31
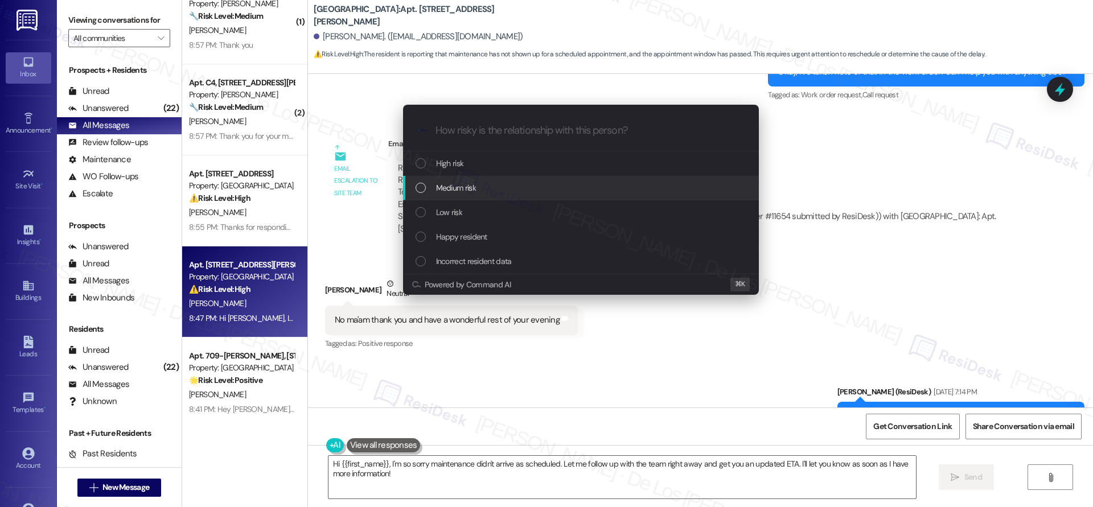
drag, startPoint x: 560, startPoint y: 192, endPoint x: 577, endPoint y: 190, distance: 17.8
click at [560, 193] on div "Medium risk" at bounding box center [582, 188] width 333 height 13
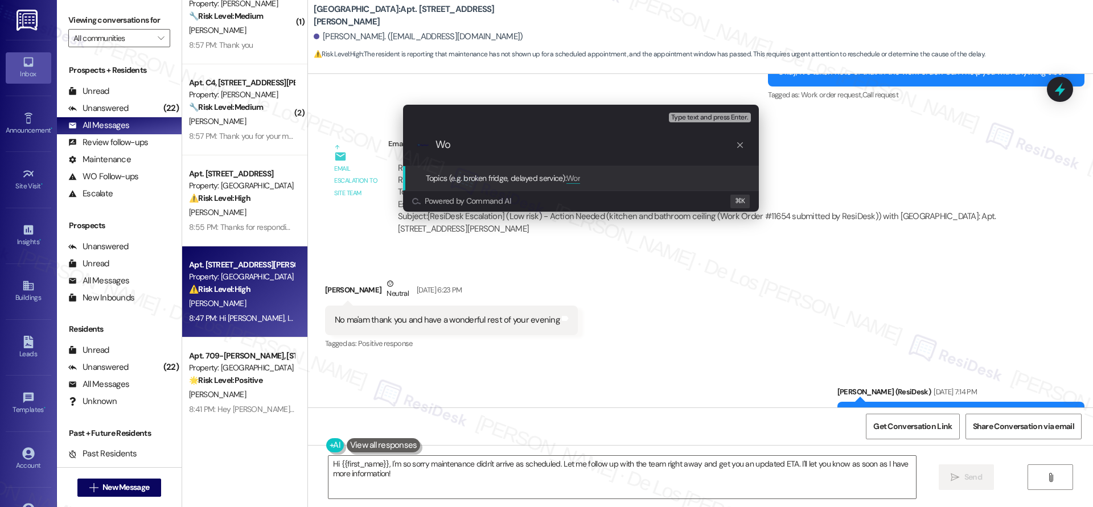
type input "W"
paste input "#11654"
type input "Follow-up on work order #11654"
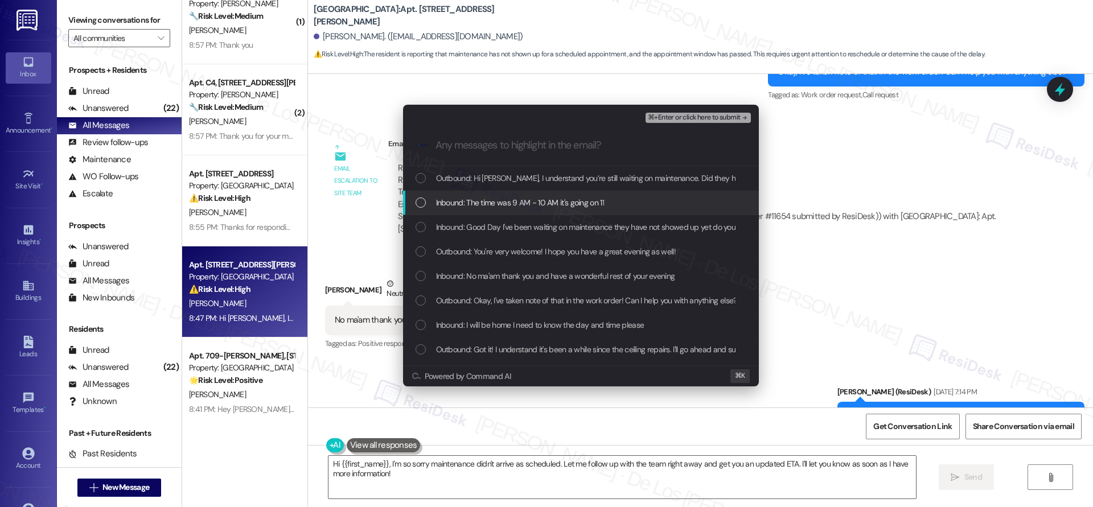
click at [590, 201] on span "Inbound: The time was 9 AM - 10 AM it's going on 11" at bounding box center [520, 202] width 168 height 13
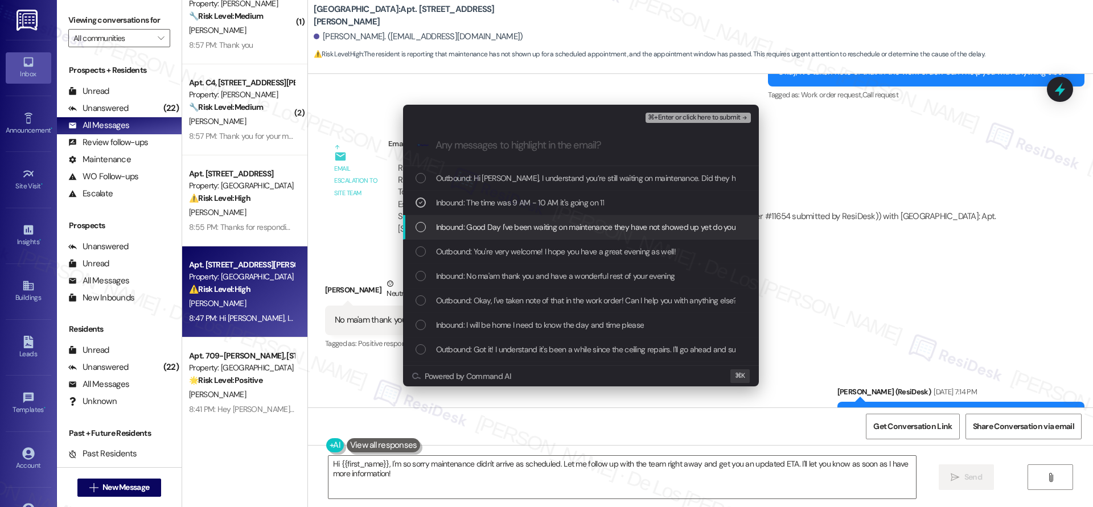
click at [579, 229] on span "Inbound: Good Day I've been waiting on maintenance they have not showed up yet …" at bounding box center [624, 227] width 376 height 13
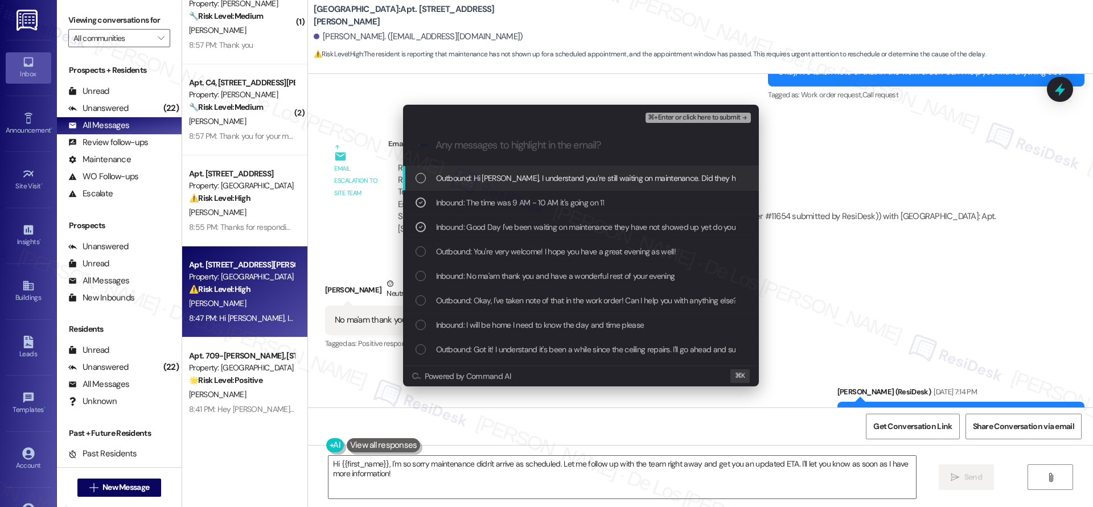
click at [698, 124] on div "⌘+Enter or click here to submit" at bounding box center [698, 117] width 107 height 15
click at [701, 118] on span "⌘+Enter or click here to submit" at bounding box center [694, 118] width 92 height 8
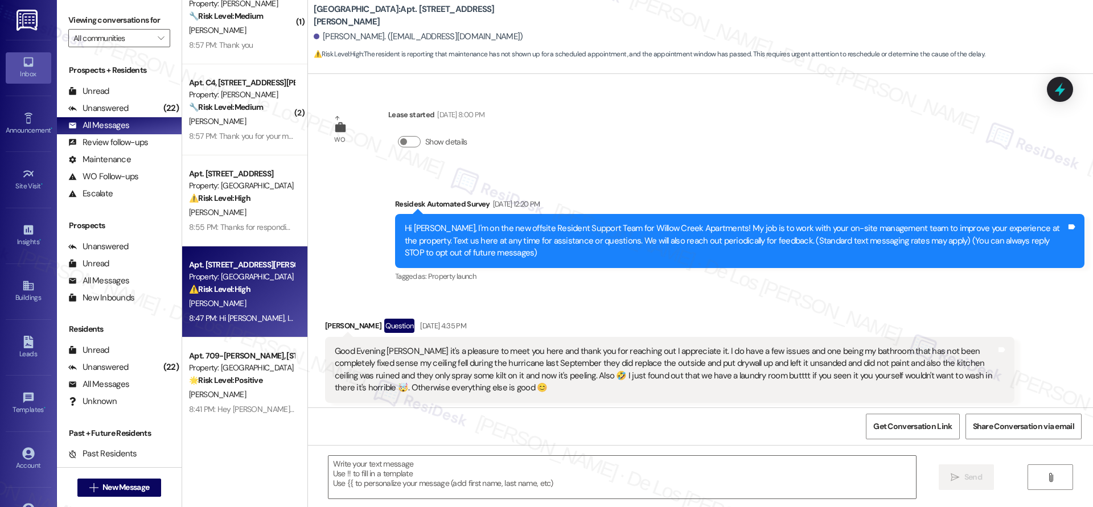
scroll to position [2194, 0]
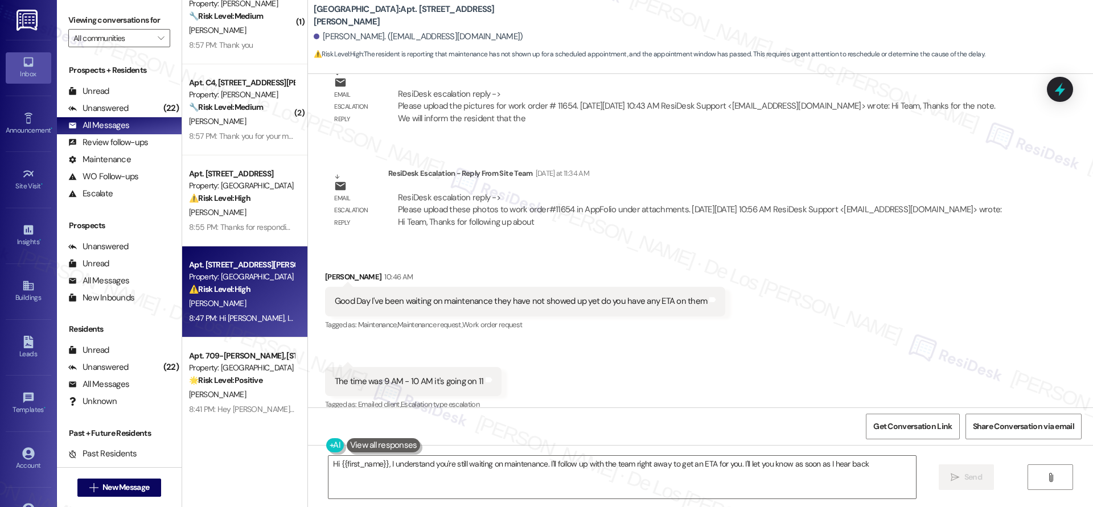
type textarea "Hi {{first_name}}, I understand you're still waiting on maintenance. I'll follo…"
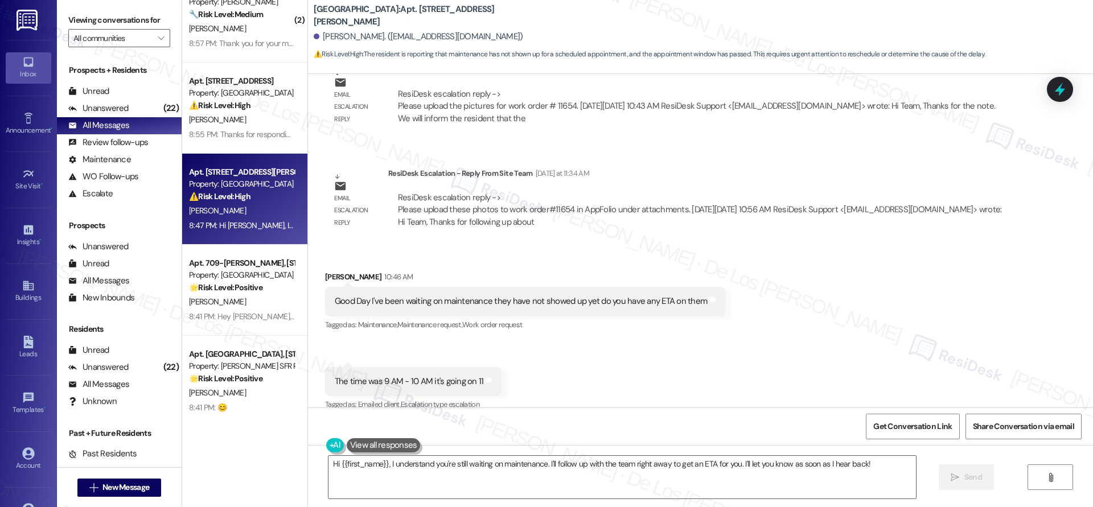
scroll to position [0, 0]
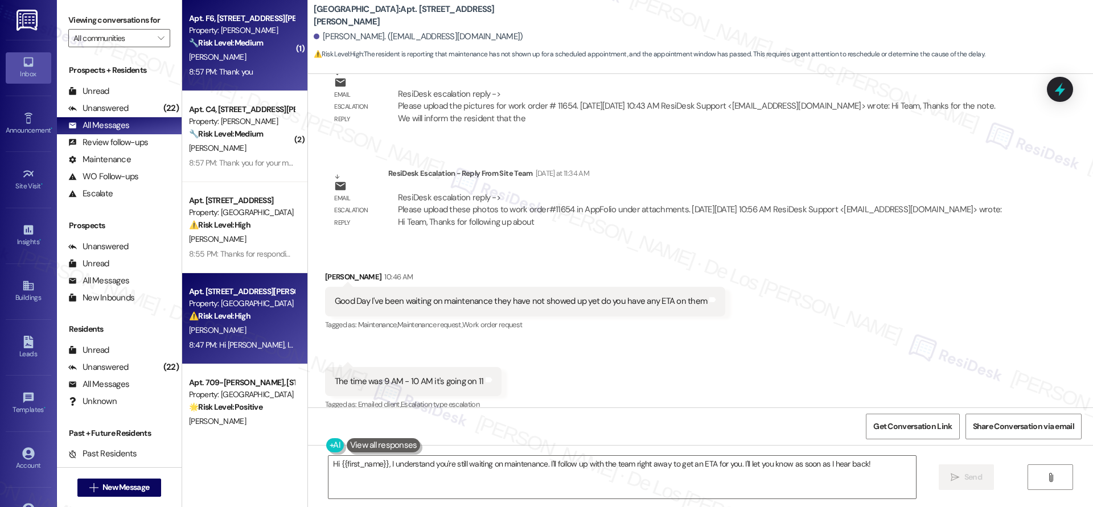
click at [232, 81] on div "Apt. F6, 4735 Courtney Drive Property: Wingate 🔧 Risk Level: Medium The residen…" at bounding box center [244, 45] width 125 height 91
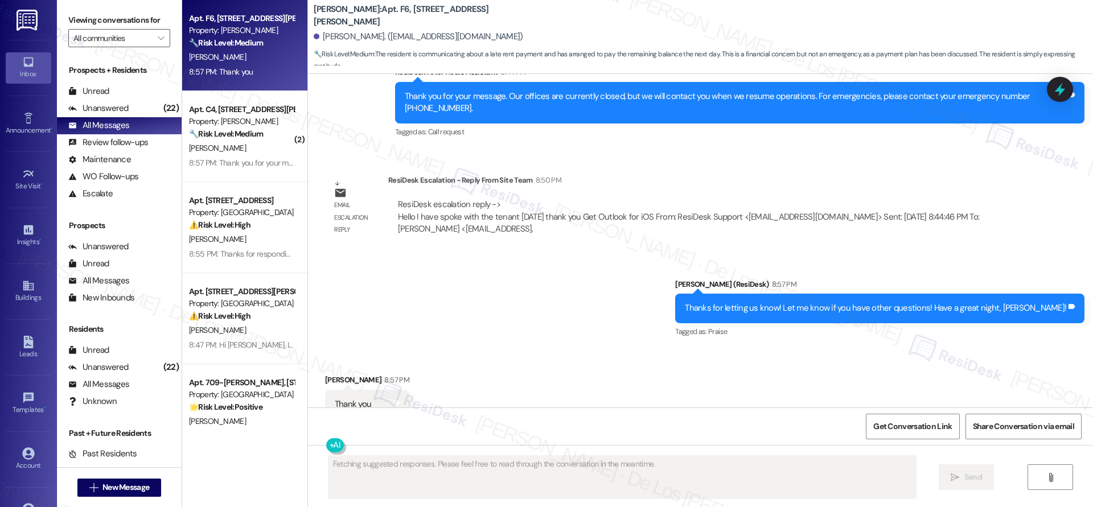
scroll to position [717, 0]
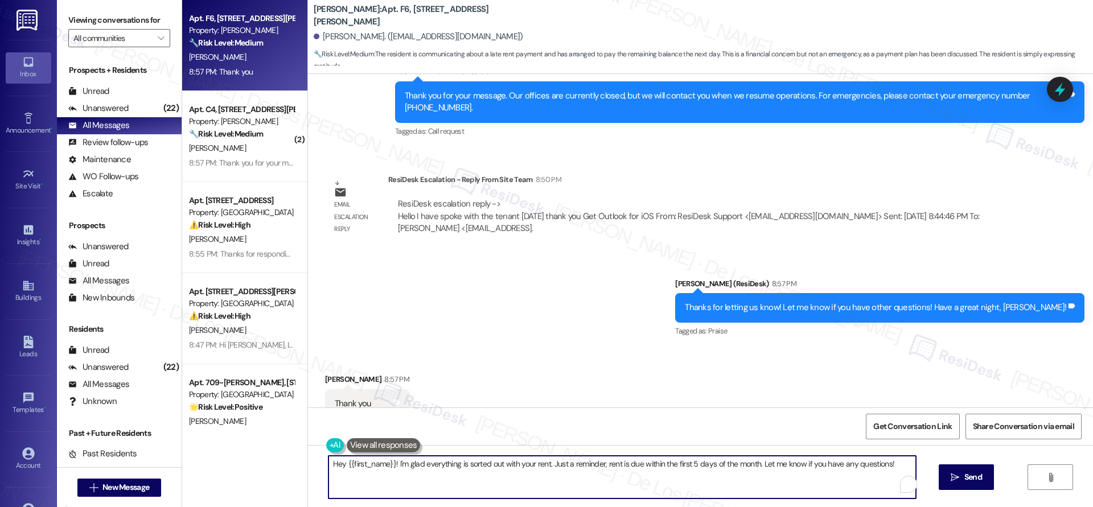
click at [451, 471] on textarea "Hey {{first_name}}! I'm glad everything is sorted out with your rent. Just a re…" at bounding box center [621, 477] width 587 height 43
click at [452, 472] on textarea "Hey {{first_name}}! I'm glad everything is sorted out with your rent. Just a re…" at bounding box center [621, 477] width 587 height 43
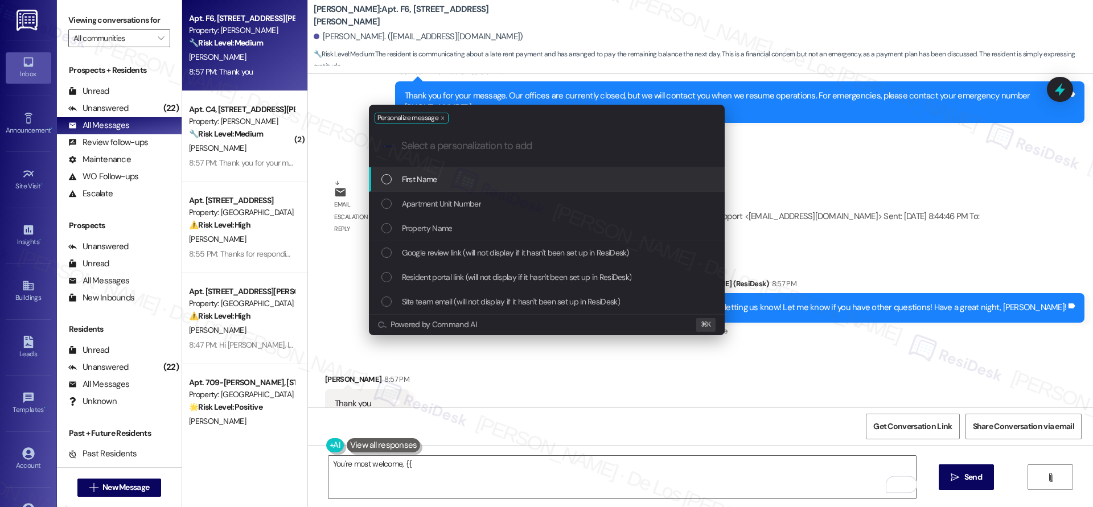
click at [443, 182] on div "First Name" at bounding box center [547, 179] width 333 height 13
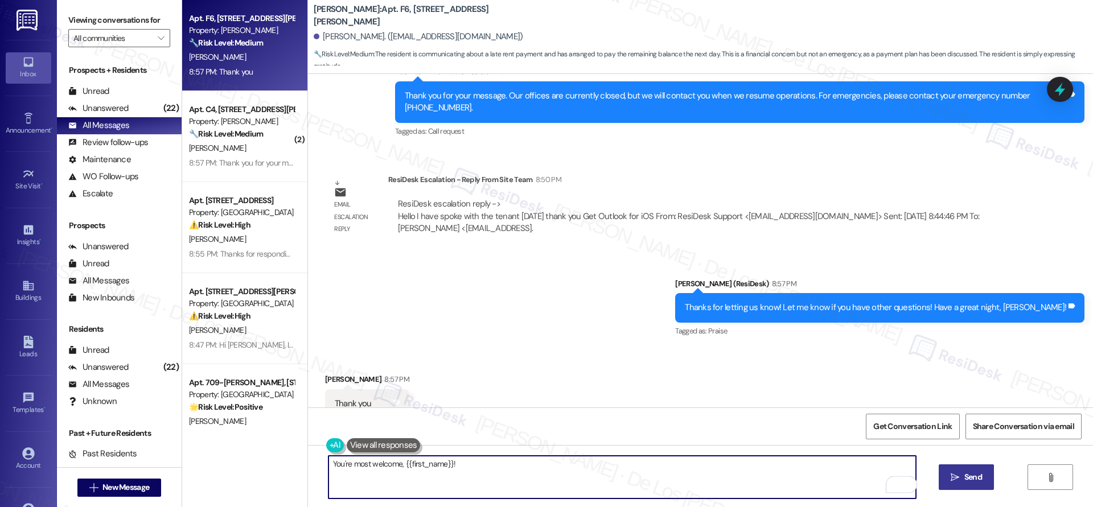
type textarea "You're most welcome, {{first_name}}!"
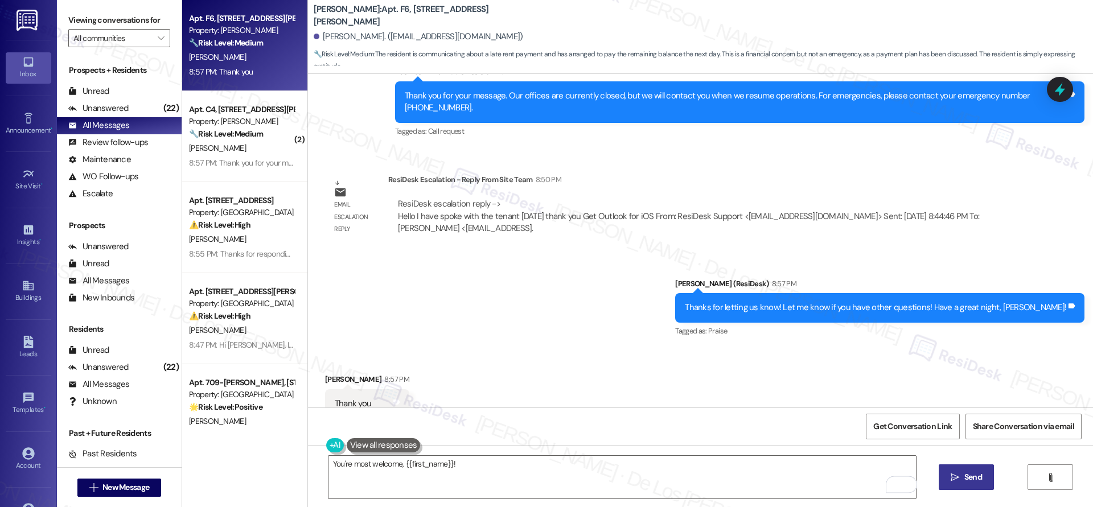
click at [964, 477] on span "Send" at bounding box center [973, 477] width 18 height 12
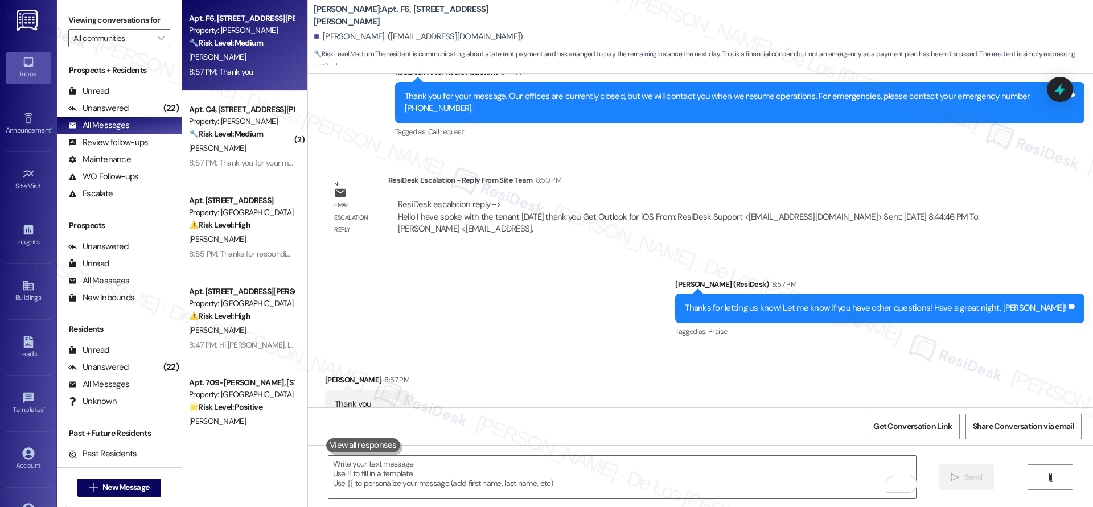
scroll to position [796, 0]
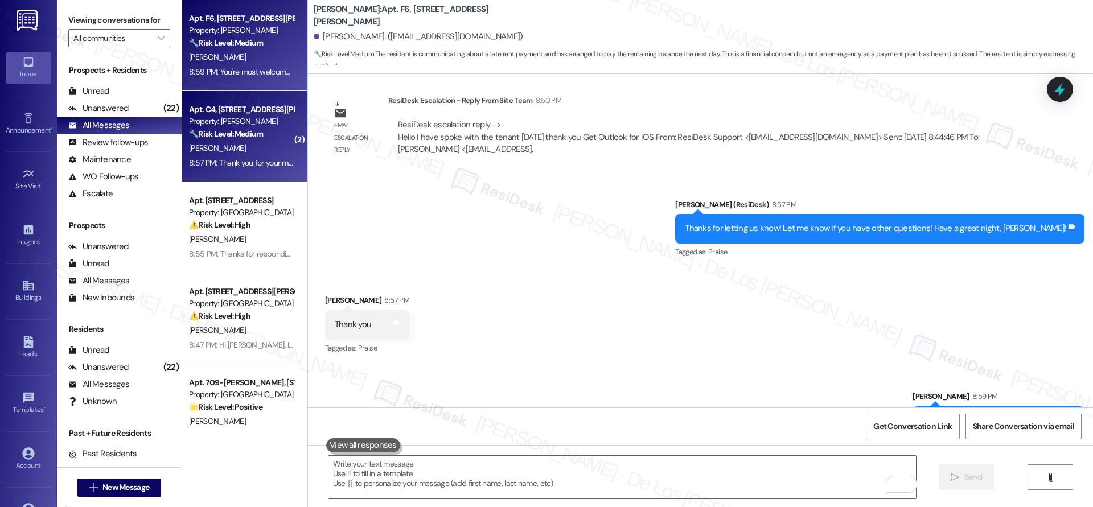
click at [283, 155] on div "Apt. C4, 4735 Courtney Drive Property: Wingate 🔧 Risk Level: Medium The residen…" at bounding box center [244, 136] width 125 height 91
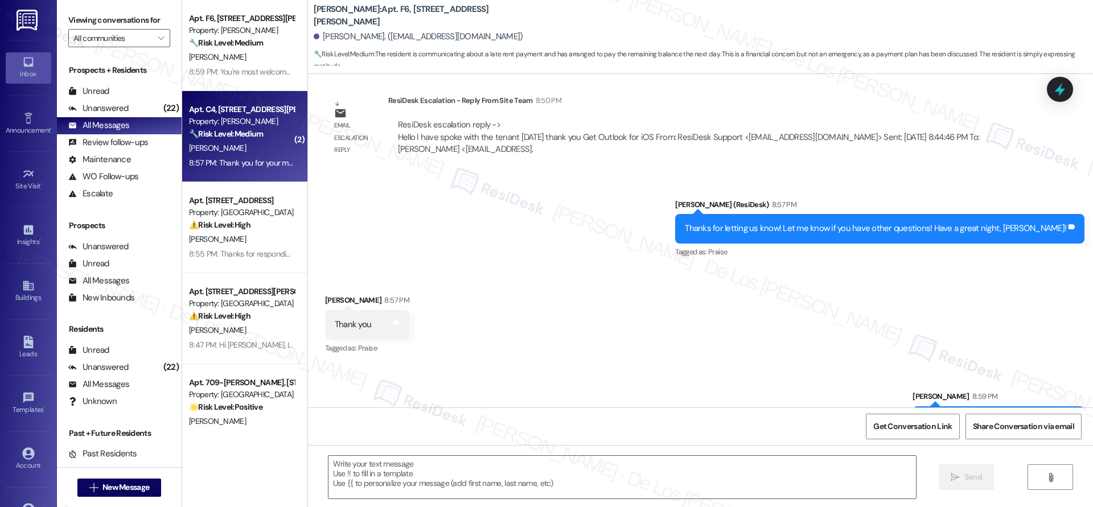
type textarea "Fetching suggested responses. Please feel free to read through the conversation…"
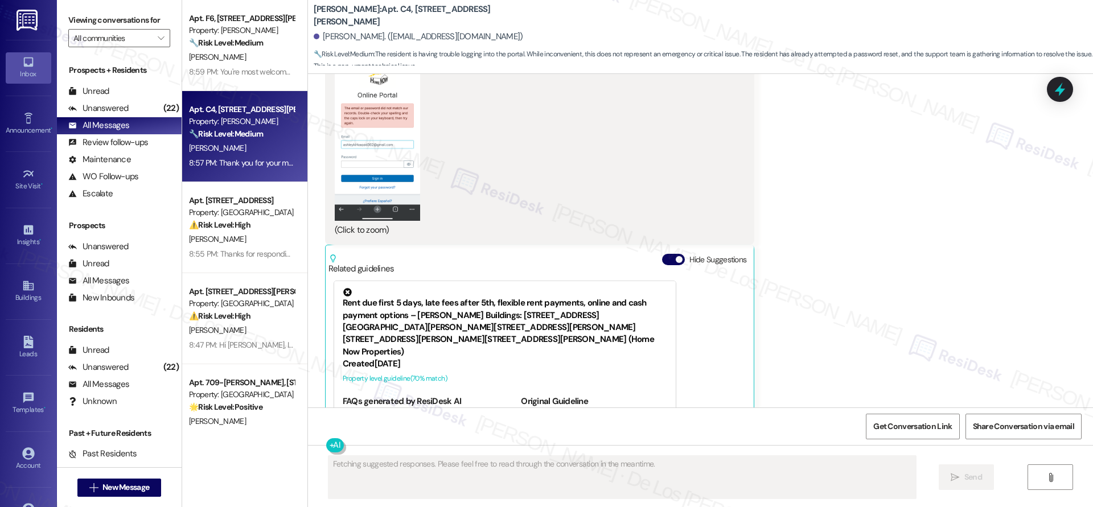
scroll to position [707, 0]
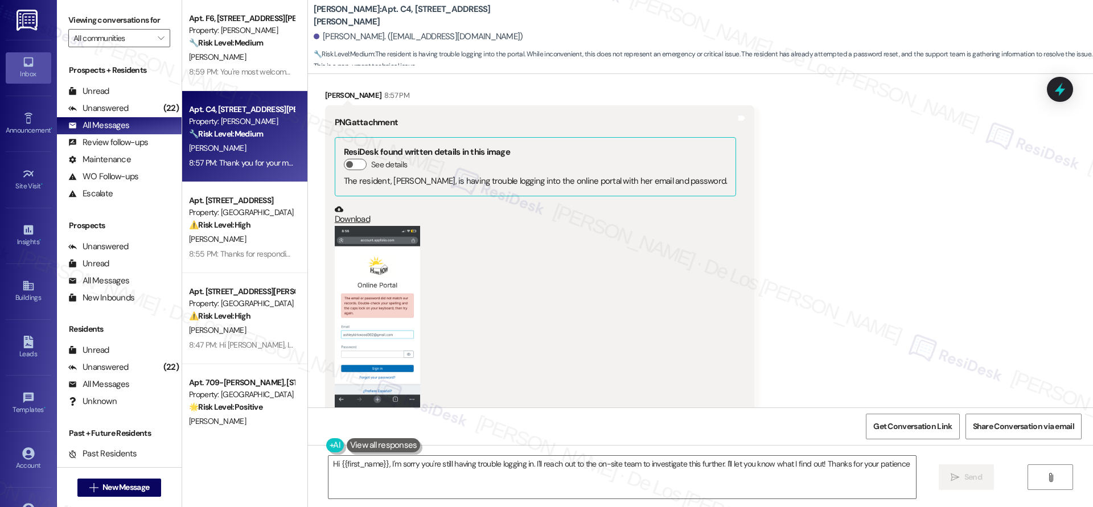
type textarea "Hi {{first_name}}, I'm sorry you're still having trouble logging in. I'll reach…"
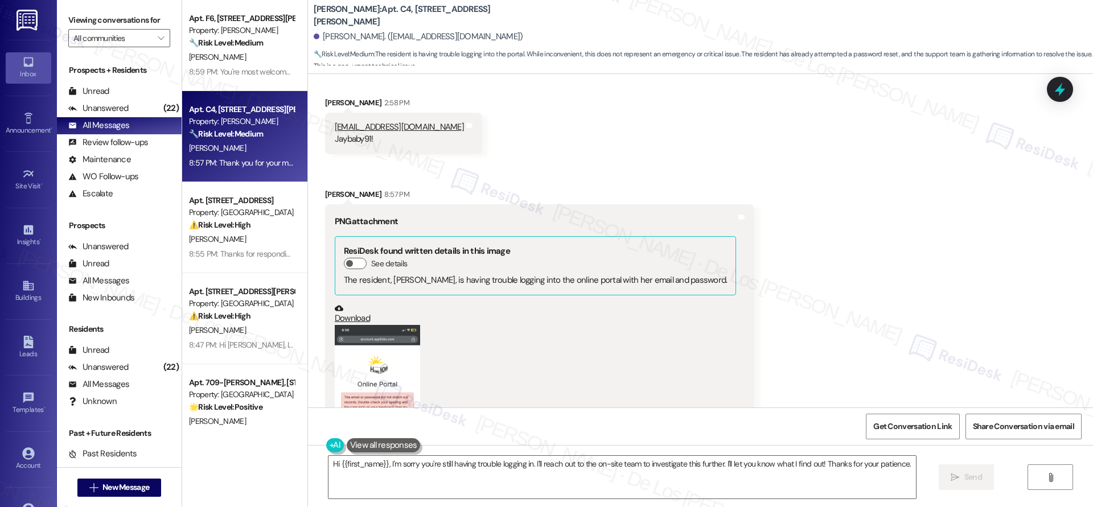
scroll to position [605, 0]
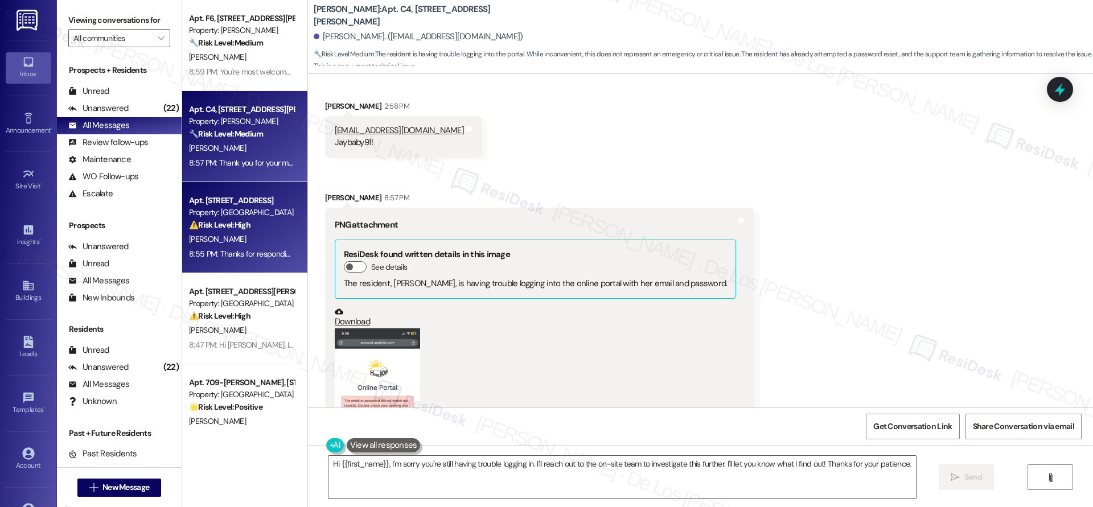
click at [246, 221] on div "⚠️ Risk Level: High The resident reports a lack of hot water, which is now cold…" at bounding box center [241, 225] width 105 height 12
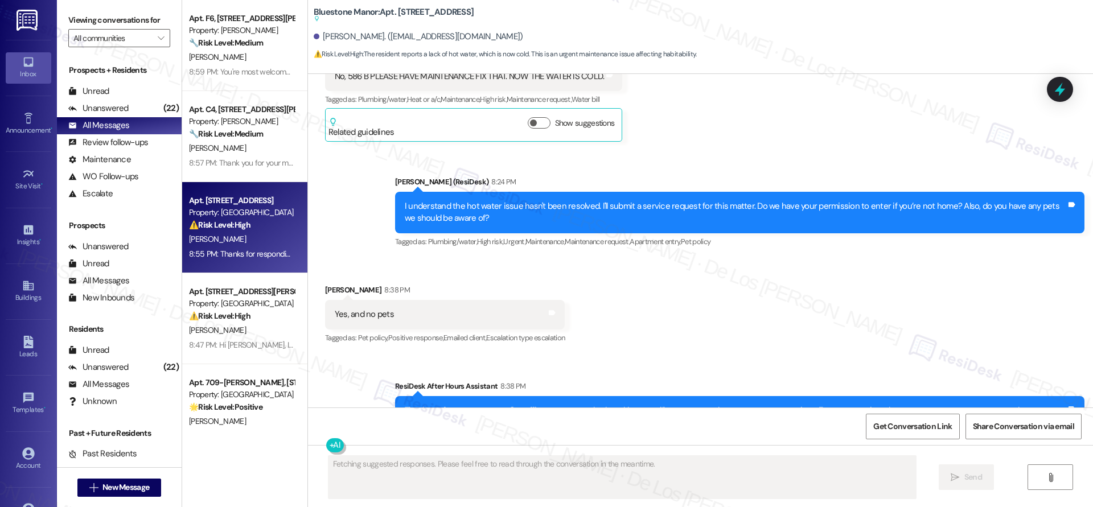
scroll to position [1342, 0]
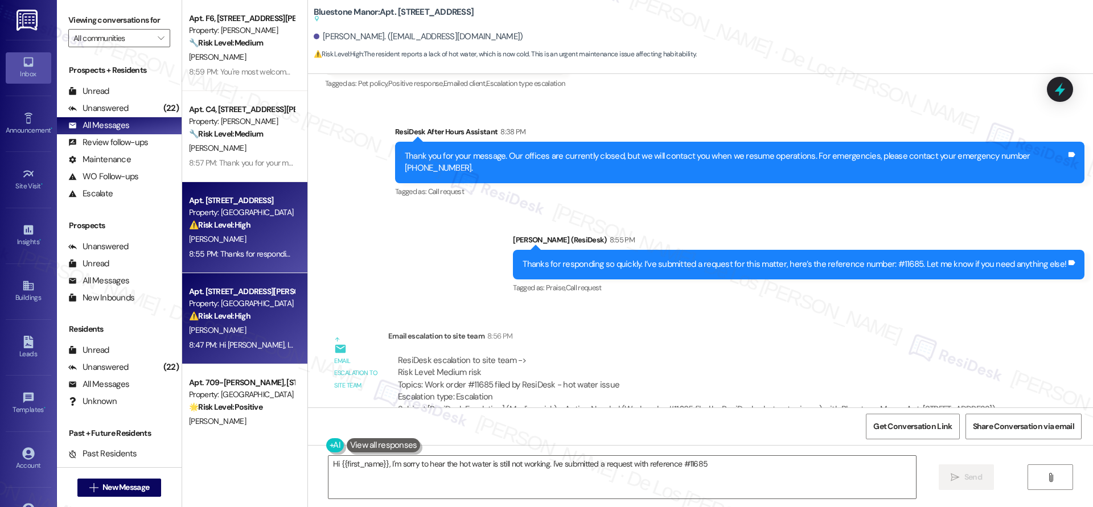
type textarea "Hi {{first_name}}, I'm sorry to hear the hot water is still not working. I've s…"
click at [273, 314] on div "⚠️ Risk Level: High The resident is reporting that maintenance has not shown up…" at bounding box center [241, 316] width 105 height 12
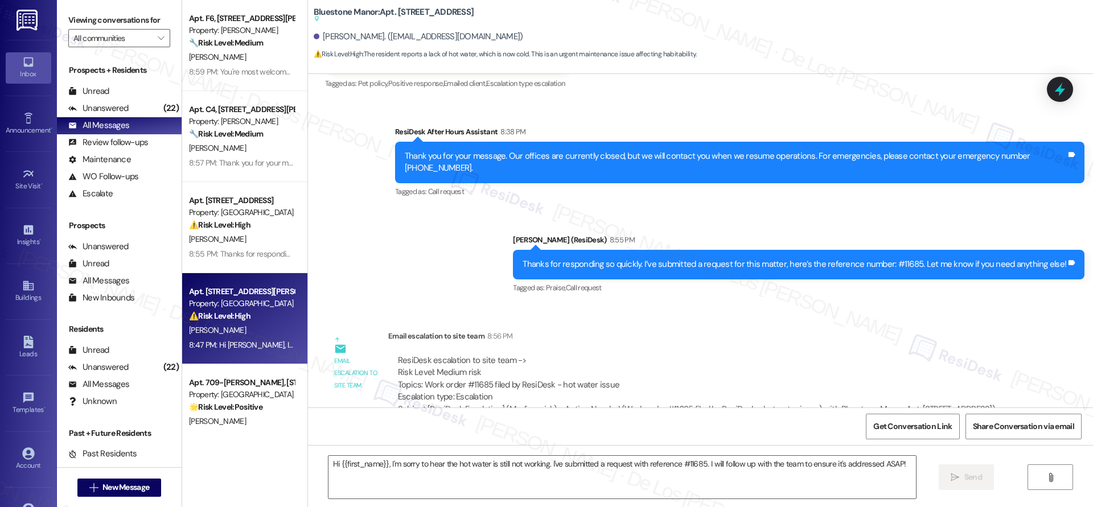
type textarea "Fetching suggested responses. Please feel free to read through the conversation…"
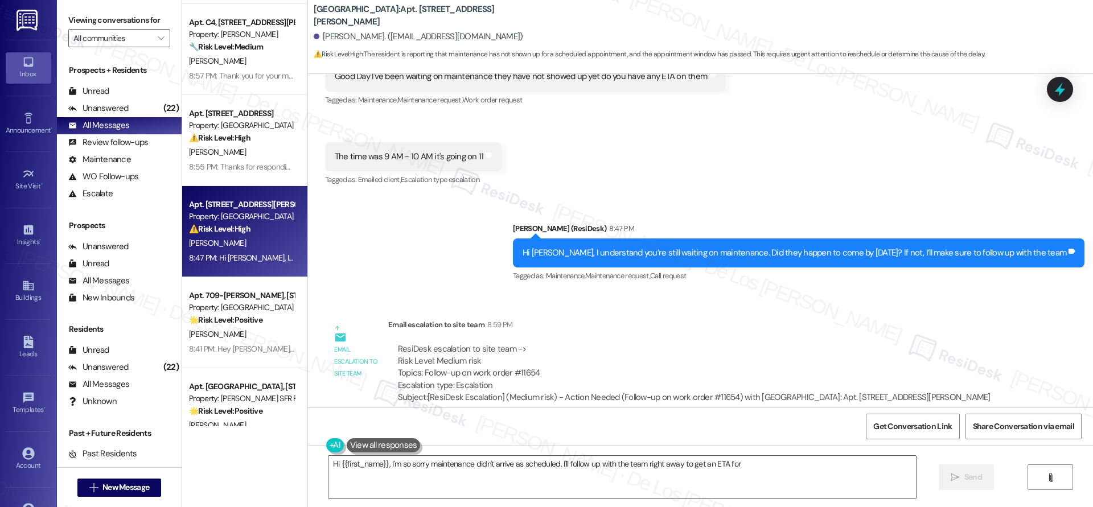
scroll to position [93, 0]
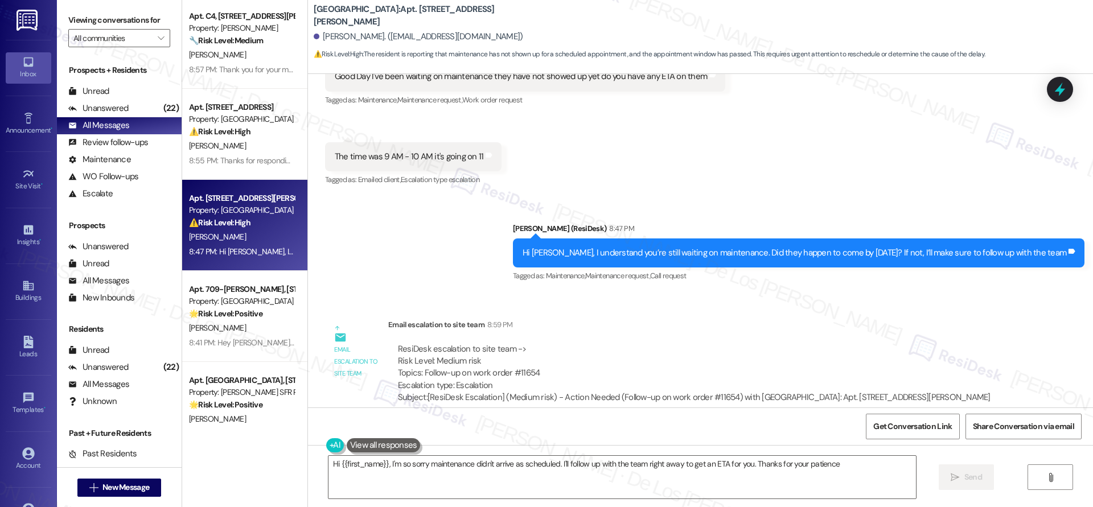
type textarea "Hi {{first_name}}, I'm so sorry maintenance didn't arrive as scheduled. I'll fo…"
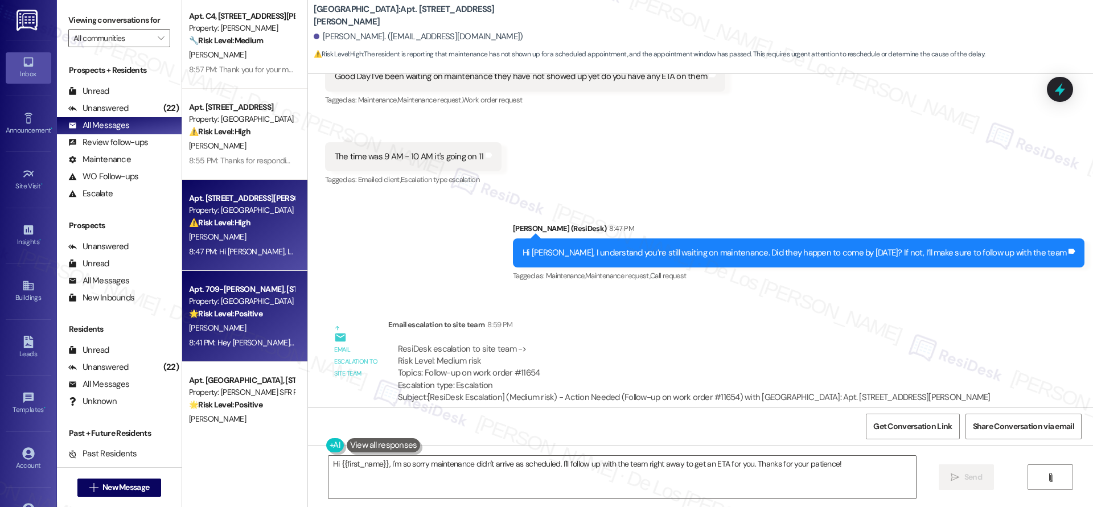
click at [244, 316] on strong "🌟 Risk Level: Positive" at bounding box center [225, 314] width 73 height 10
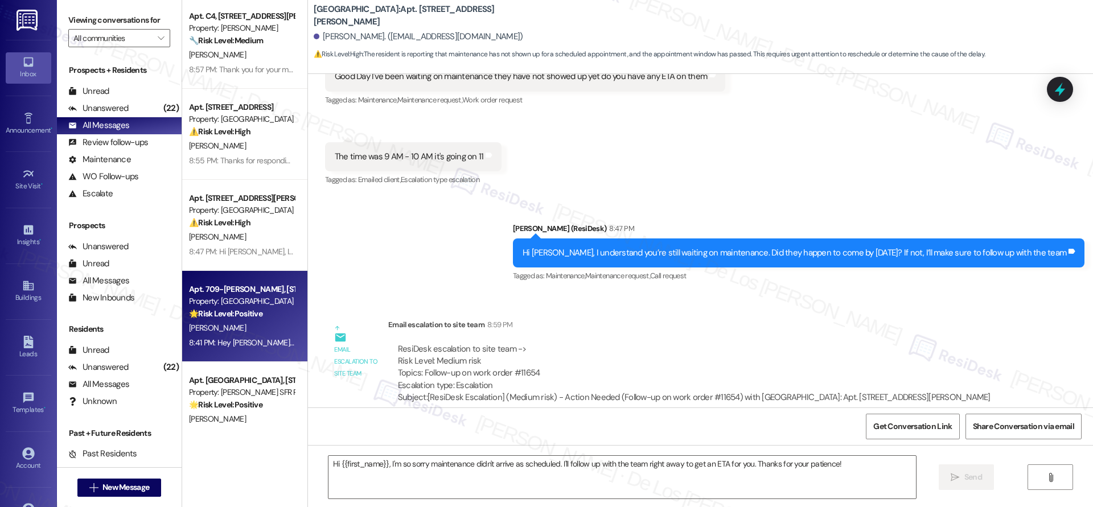
type textarea "Fetching suggested responses. Please feel free to read through the conversation…"
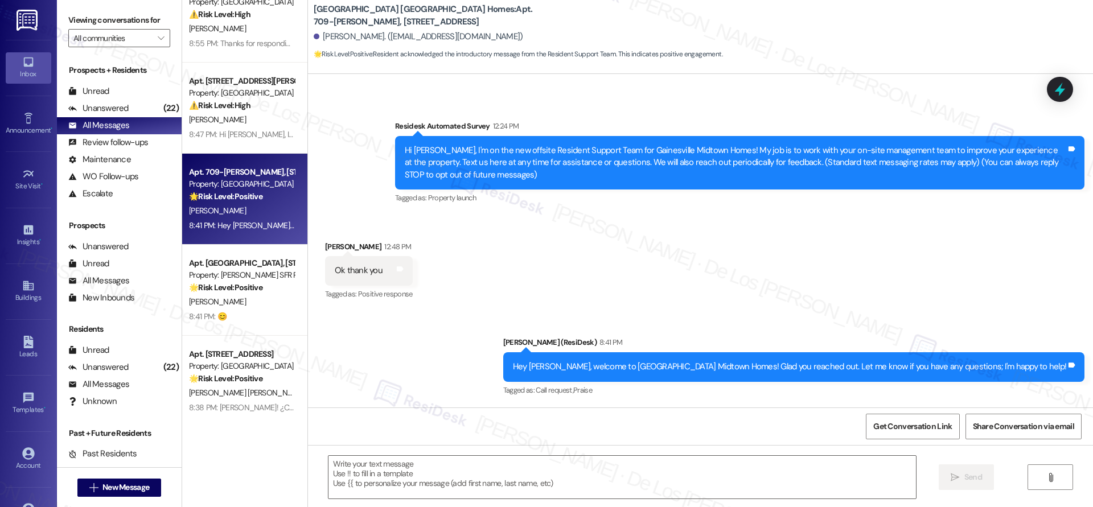
scroll to position [244, 0]
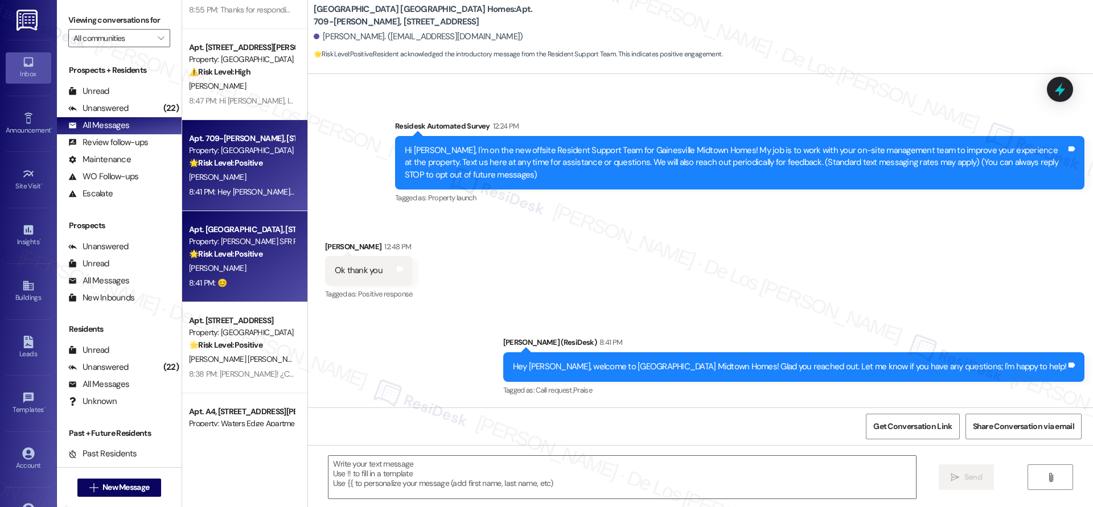
click at [251, 279] on div "8:41 PM: 😊 8:41 PM: 😊" at bounding box center [242, 283] width 108 height 14
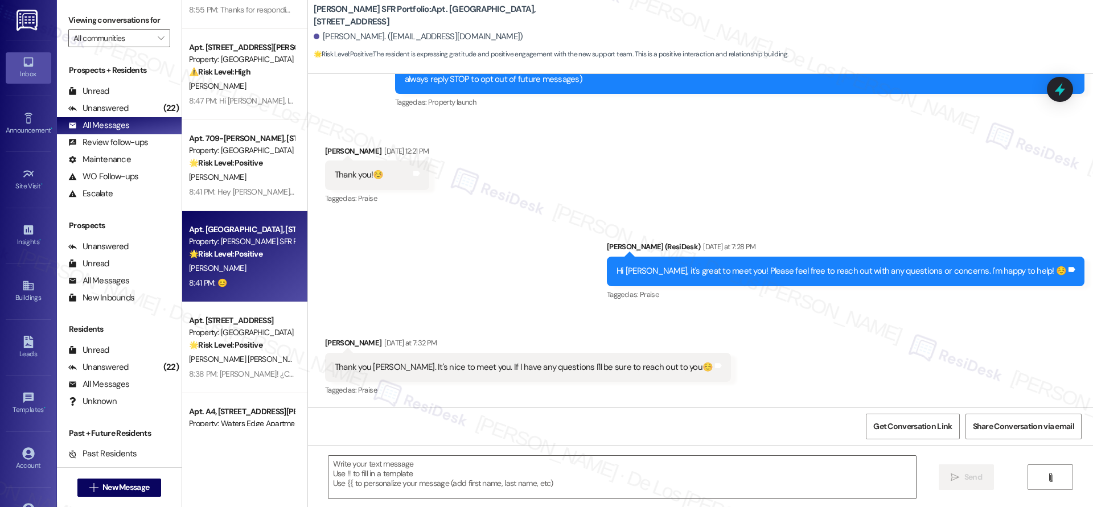
type textarea "Fetching suggested responses. Please feel free to read through the conversation…"
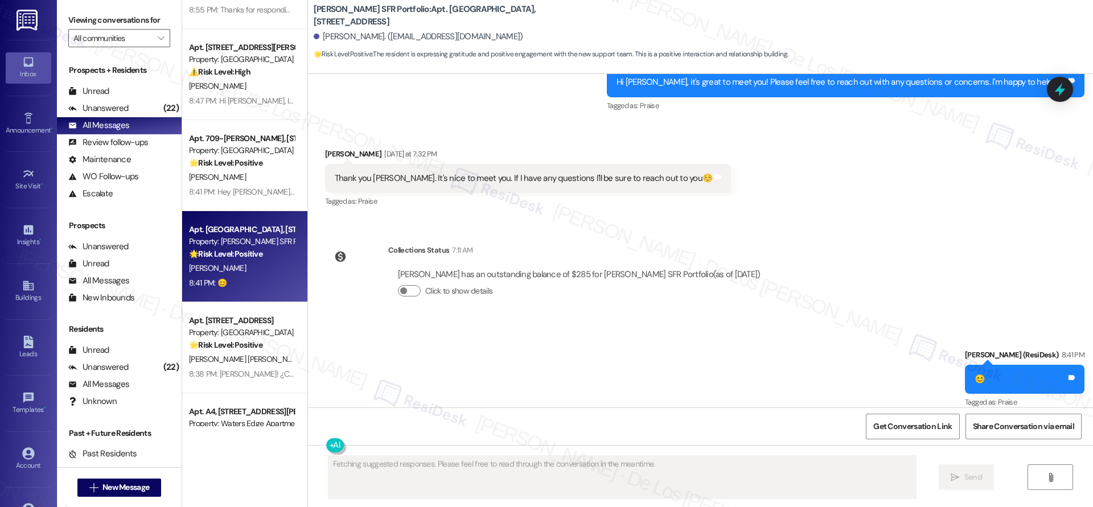
scroll to position [352, 0]
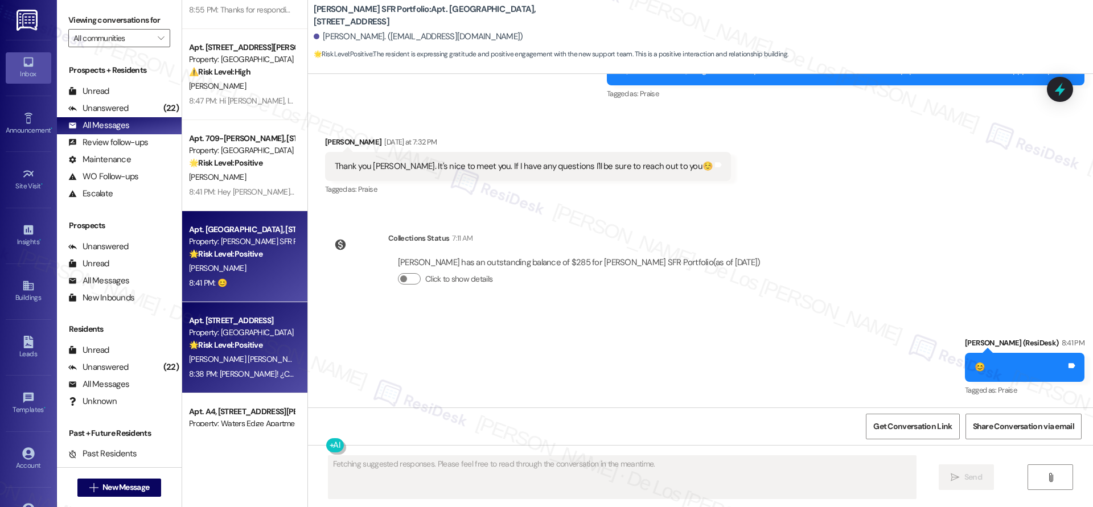
click at [194, 346] on strong "🌟 Risk Level: Positive" at bounding box center [225, 345] width 73 height 10
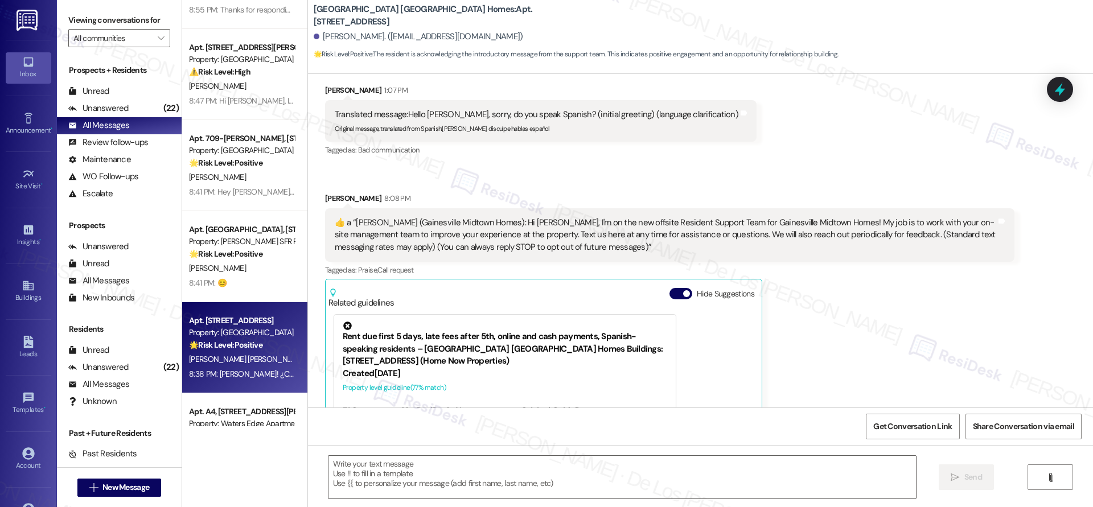
type textarea "Fetching suggested responses. Please feel free to read through the conversation…"
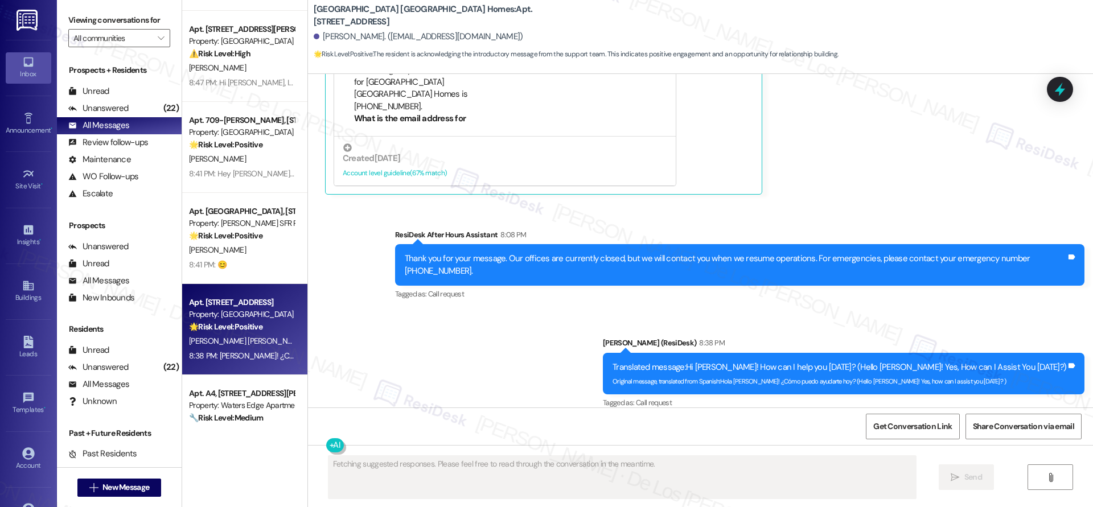
scroll to position [470, 0]
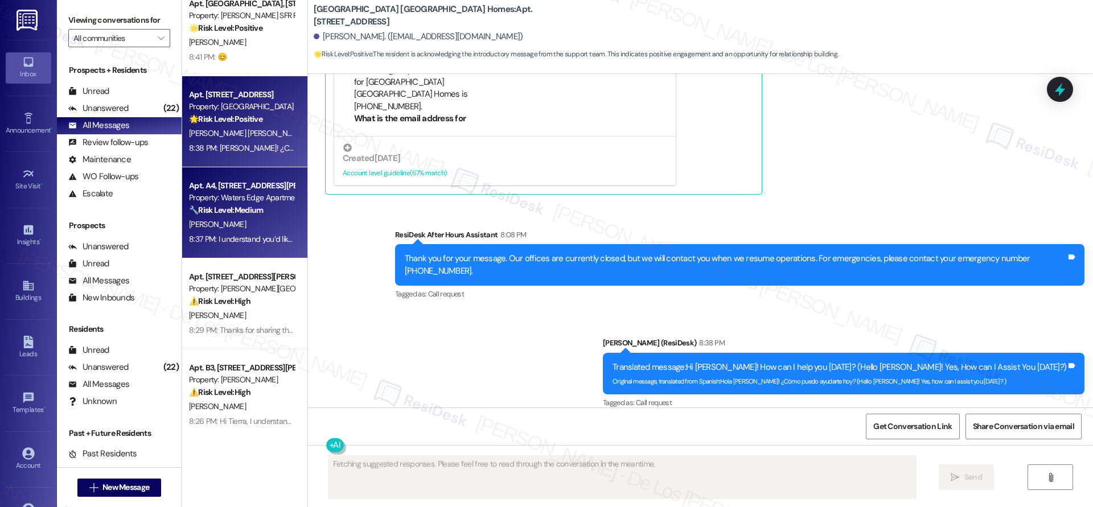
click at [245, 219] on div "[PERSON_NAME]" at bounding box center [242, 224] width 108 height 14
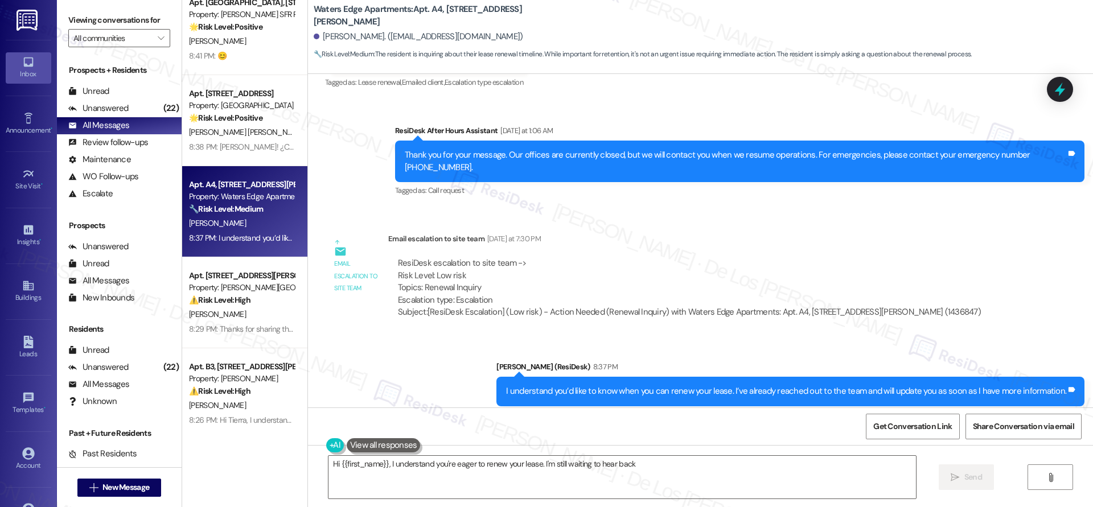
scroll to position [474, 0]
click at [249, 299] on div "Apt. Unit B4, 982 Smith Street Property: Willow Creek Apartments ⚠️ Risk Level:…" at bounding box center [244, 213] width 125 height 426
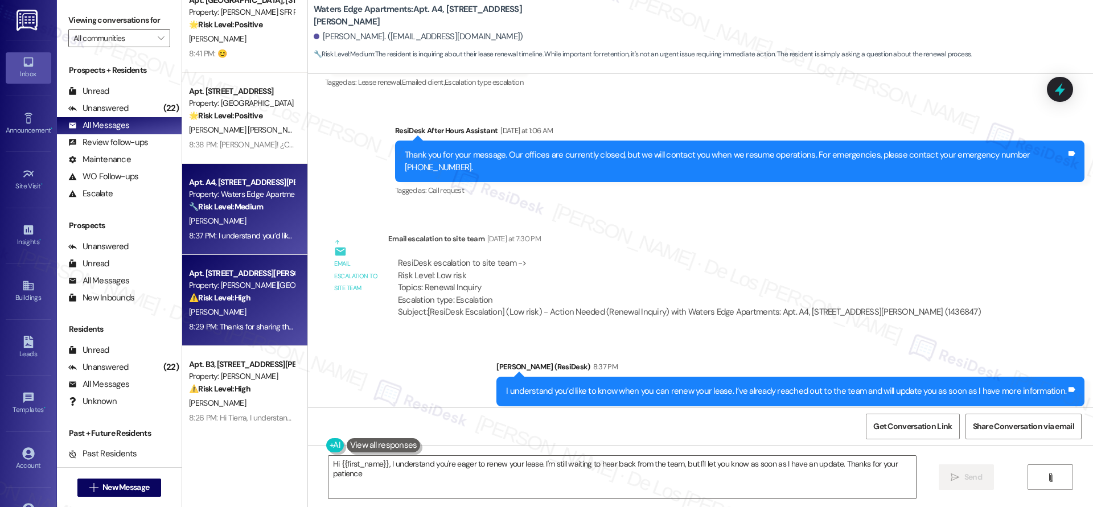
type textarea "Hi {{first_name}}, I understand you're eager to renew your lease. I'm still wai…"
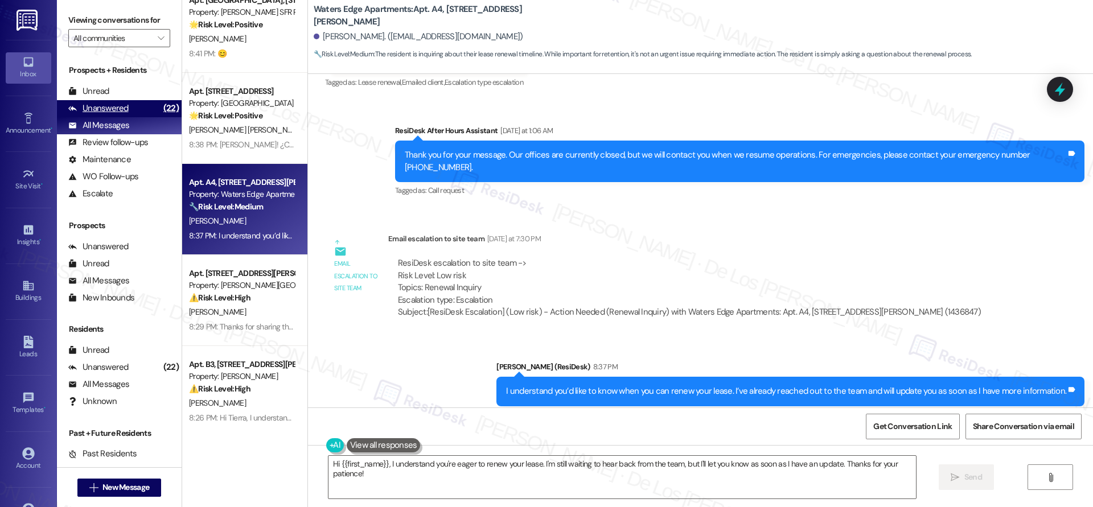
drag, startPoint x: 151, startPoint y: 106, endPoint x: 159, endPoint y: 106, distance: 7.4
click at [161, 107] on div "(22)" at bounding box center [171, 109] width 21 height 18
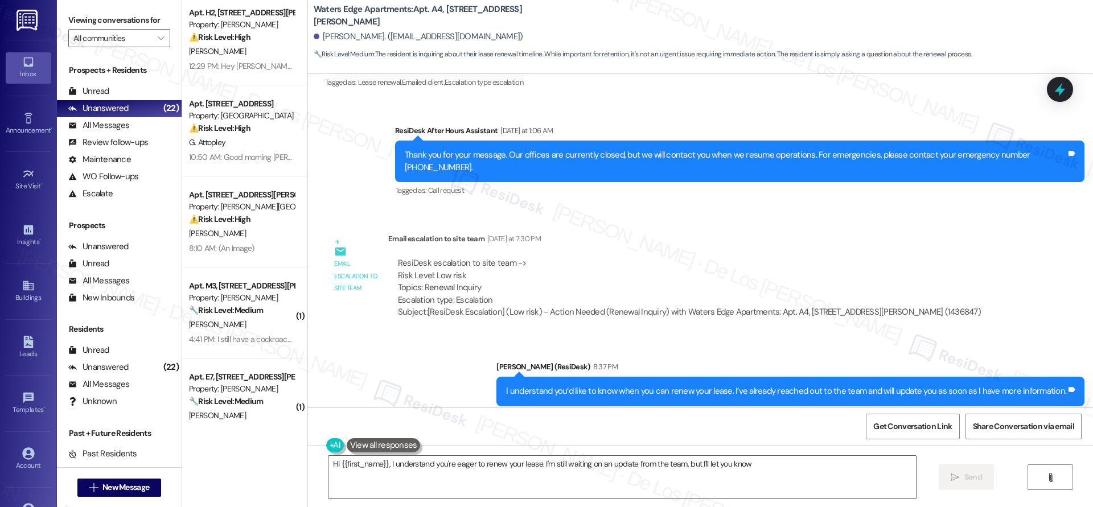
scroll to position [390, 0]
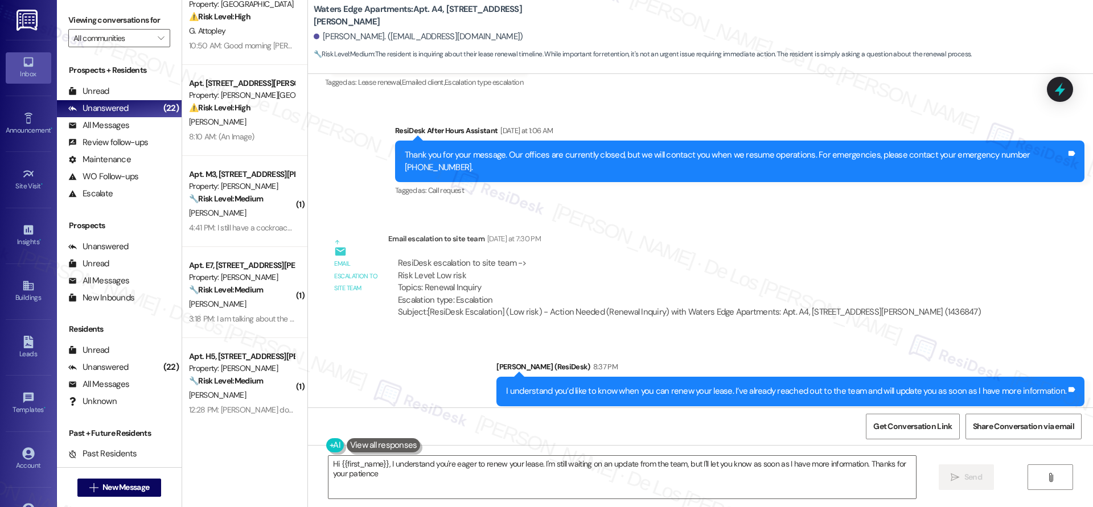
type textarea "Hi {{first_name}}, I understand you're eager to renew your lease. I'm still wai…"
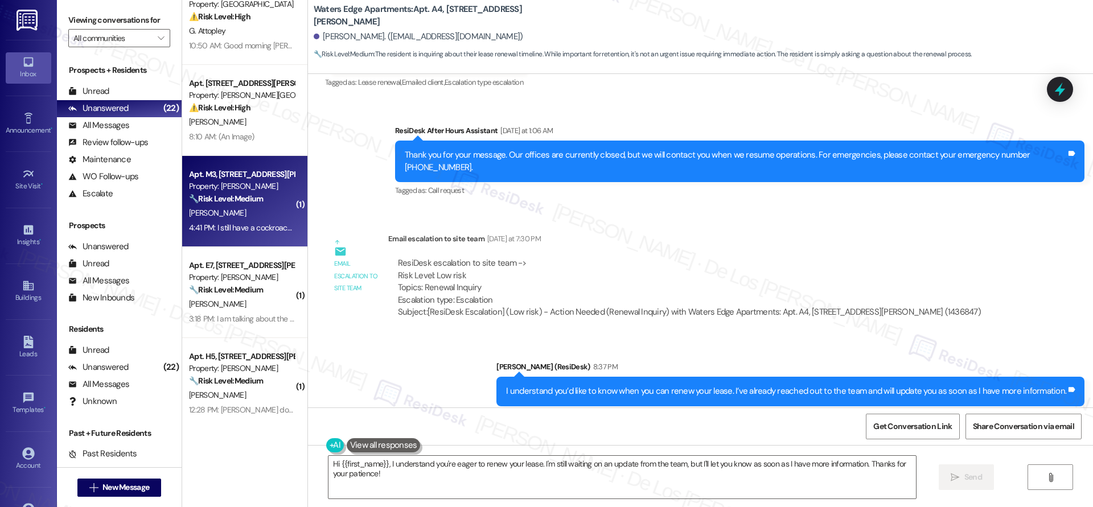
click at [260, 193] on div "🔧 Risk Level: Medium The resident is reporting a cockroach problem. While pests…" at bounding box center [241, 199] width 105 height 12
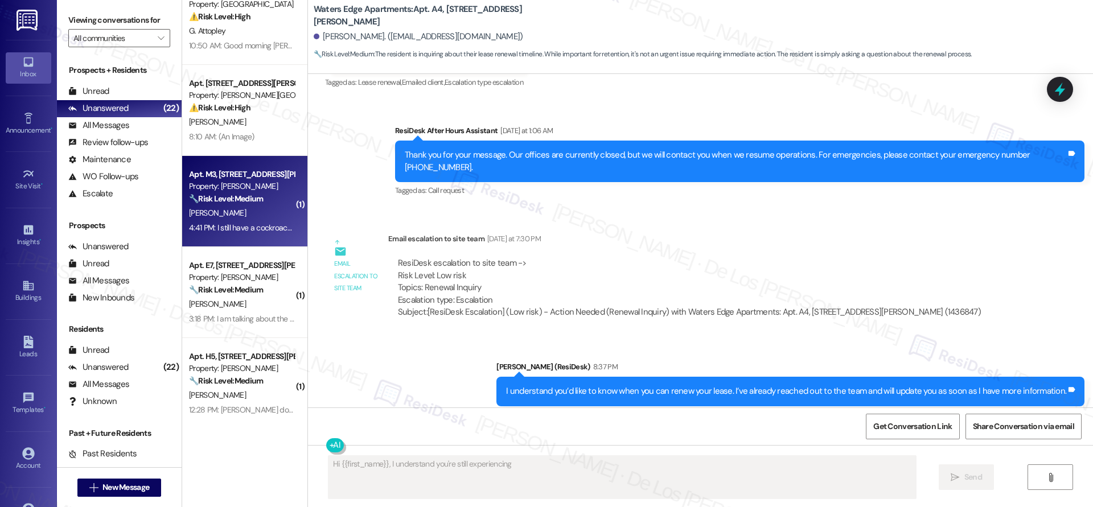
scroll to position [67, 0]
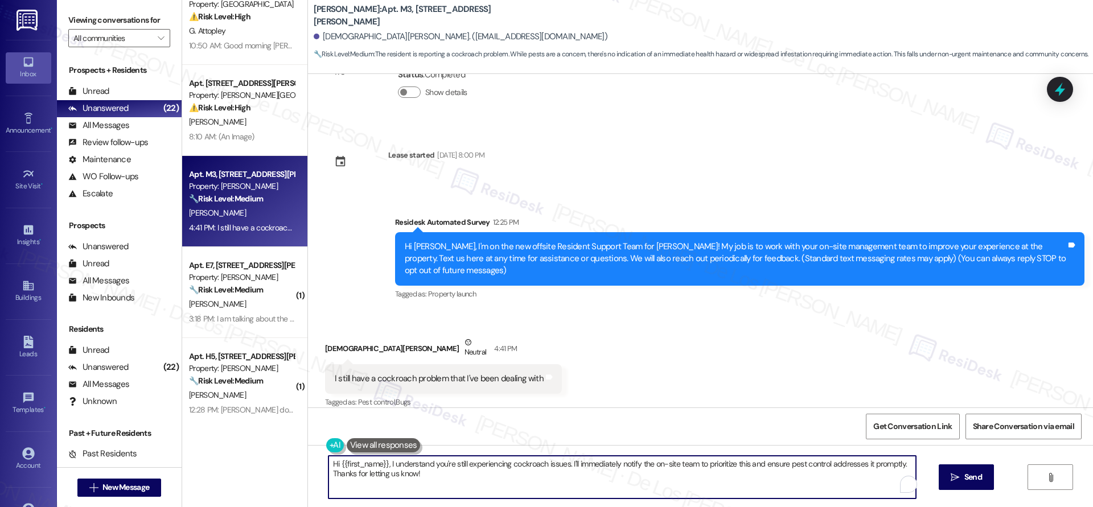
drag, startPoint x: 589, startPoint y: 475, endPoint x: 594, endPoint y: 478, distance: 5.9
click at [594, 478] on textarea "Hi {{first_name}}, I understand you're still experiencing cockroach issues. I'l…" at bounding box center [621, 477] width 587 height 43
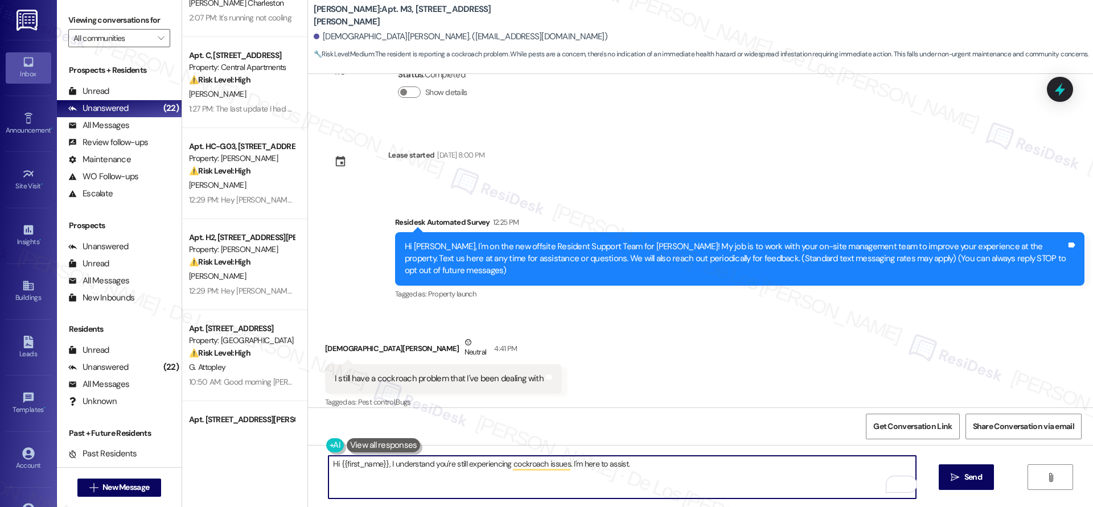
scroll to position [66, 0]
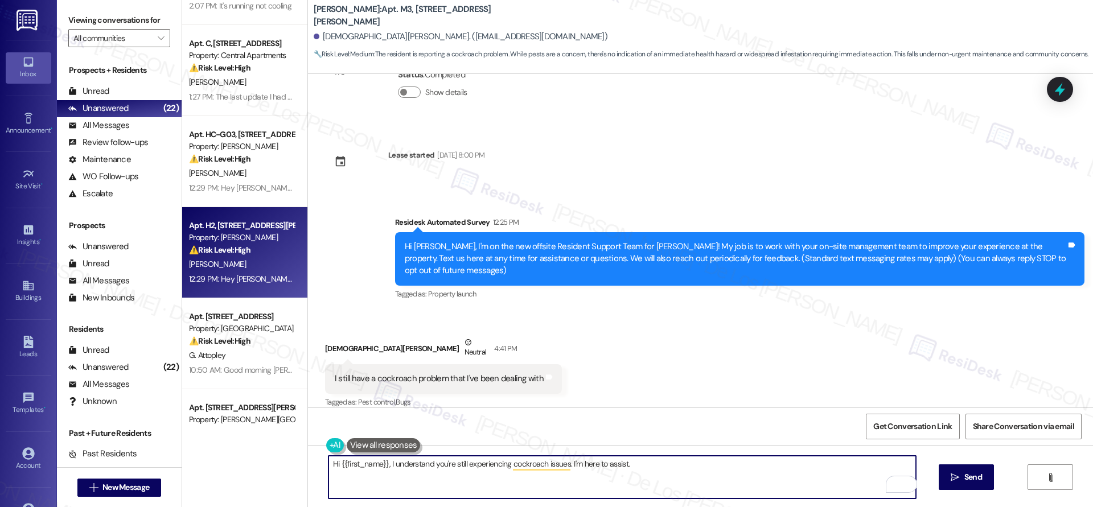
type textarea "Hi {{first_name}}, I understand you're still experiencing cockroach issues. I'm…"
click at [260, 269] on div "[PERSON_NAME]" at bounding box center [242, 264] width 108 height 14
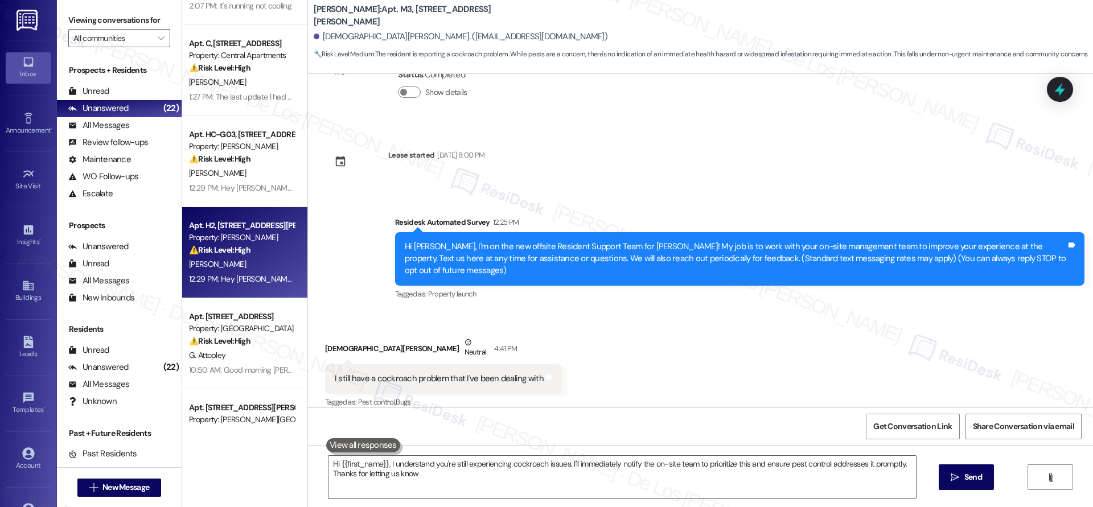
type textarea "Hi {{first_name}}, I understand you're still experiencing cockroach issues. I'l…"
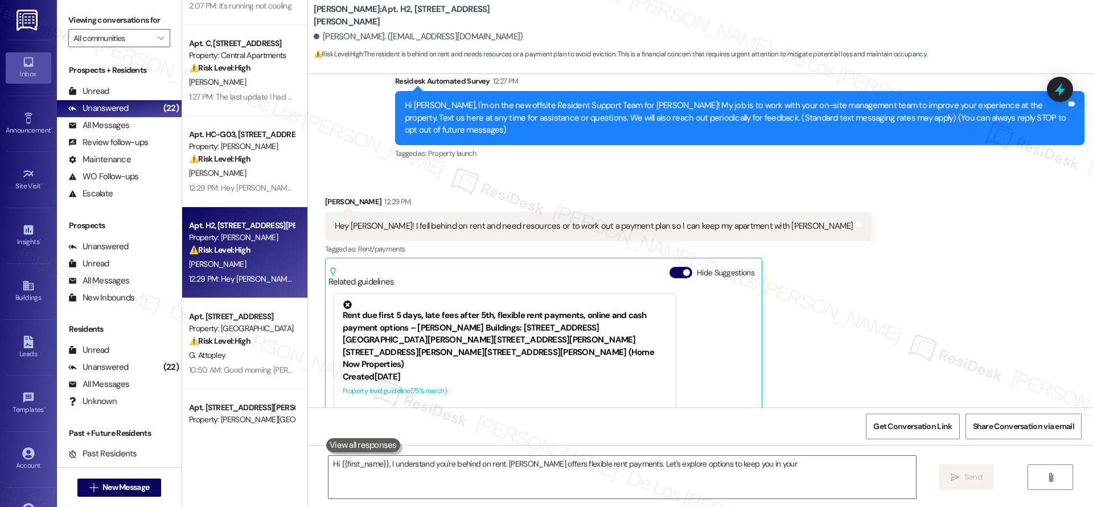
scroll to position [206, 0]
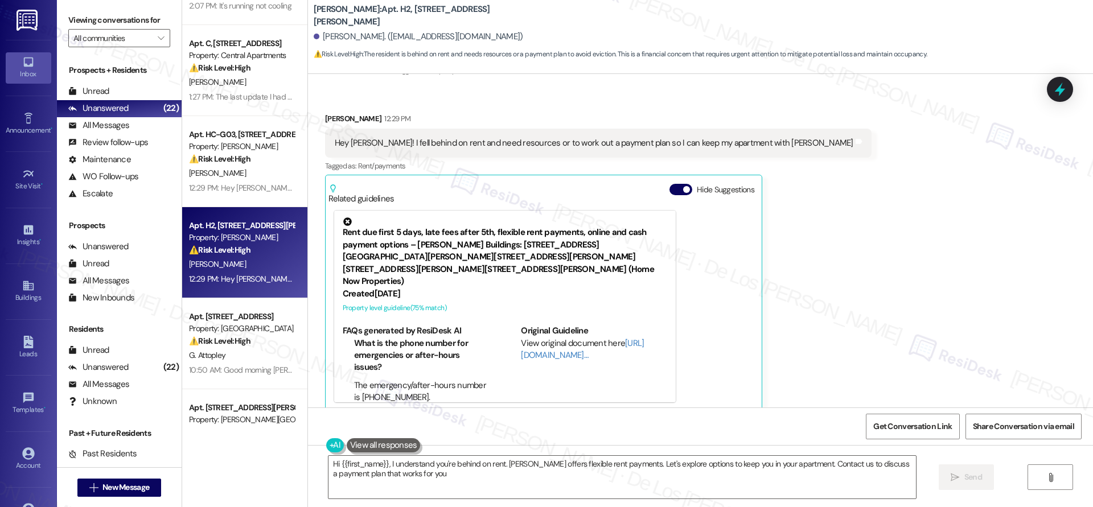
type textarea "Hi {{first_name}}, I understand you're behind on rent. [PERSON_NAME] offers fle…"
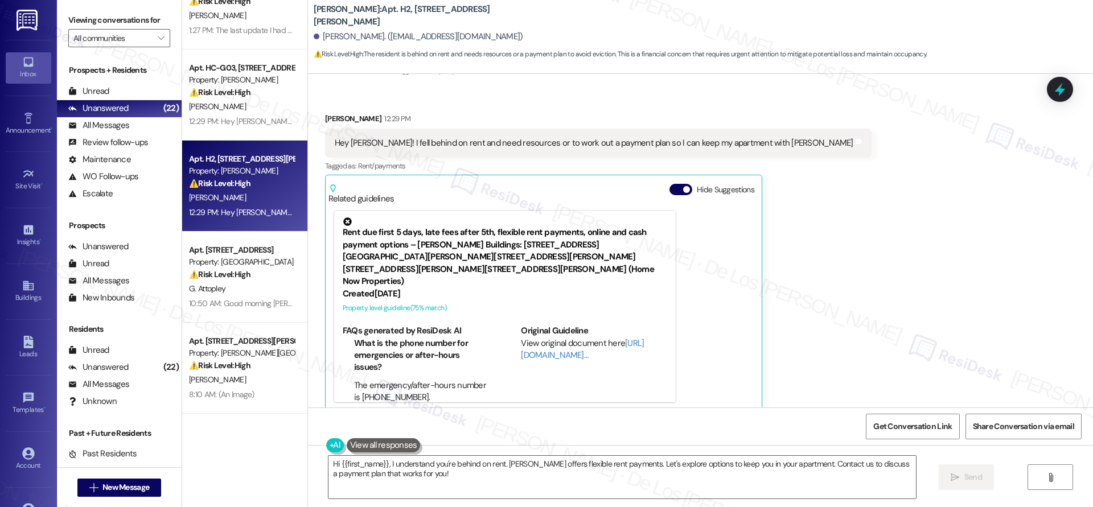
scroll to position [199, 0]
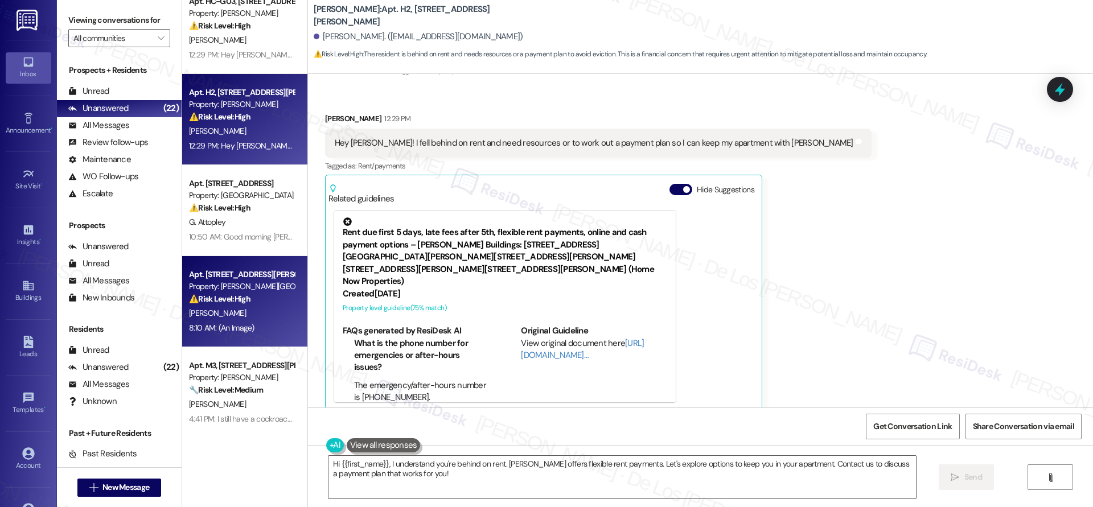
click at [261, 282] on div "Property: [PERSON_NAME][GEOGRAPHIC_DATA] Homes" at bounding box center [241, 287] width 105 height 12
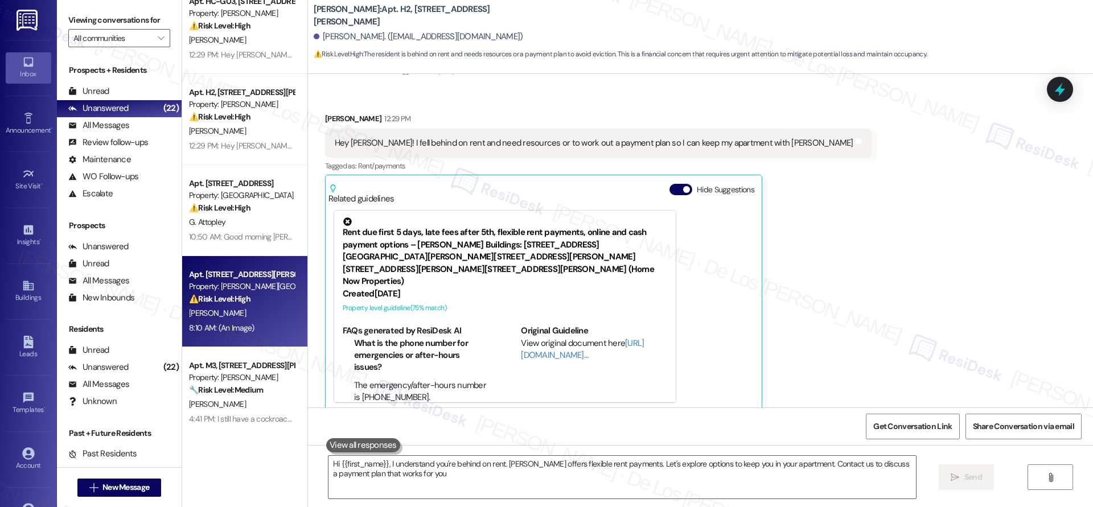
type textarea "Hi {{first_name}}, I understand you're behind on rent. [PERSON_NAME] offers fle…"
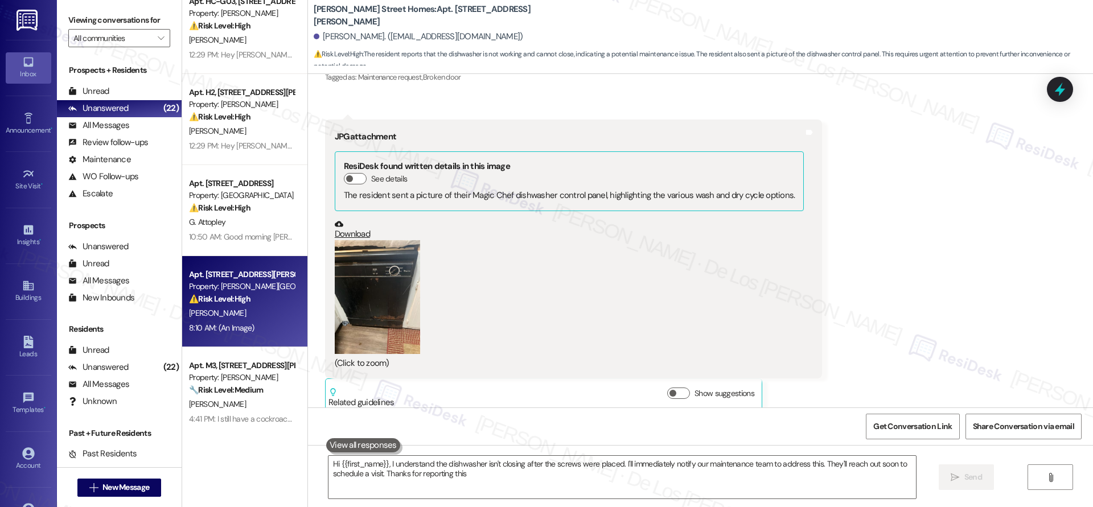
type textarea "Hi {{first_name}}, I understand the dishwasher isn't closing after the screws w…"
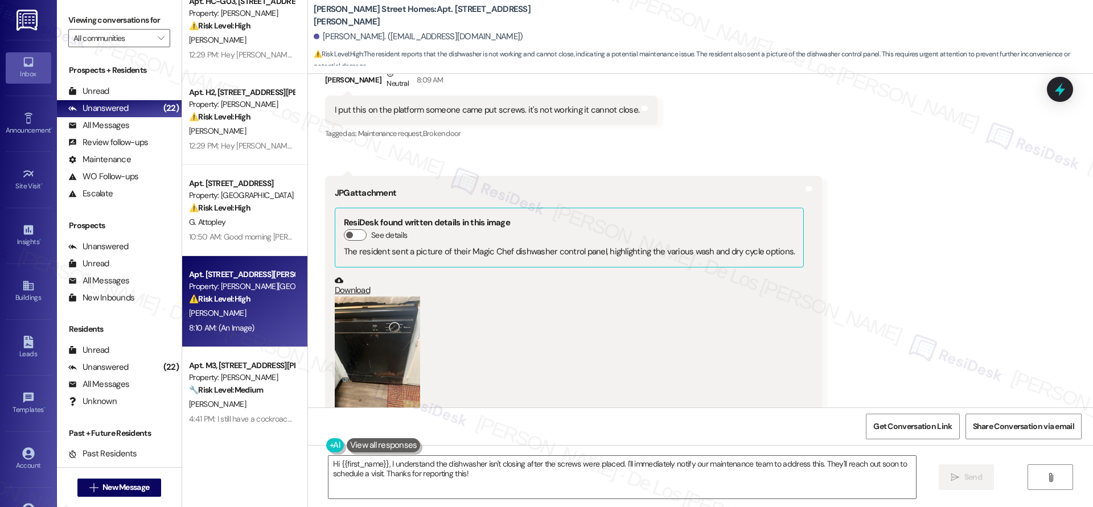
scroll to position [721, 0]
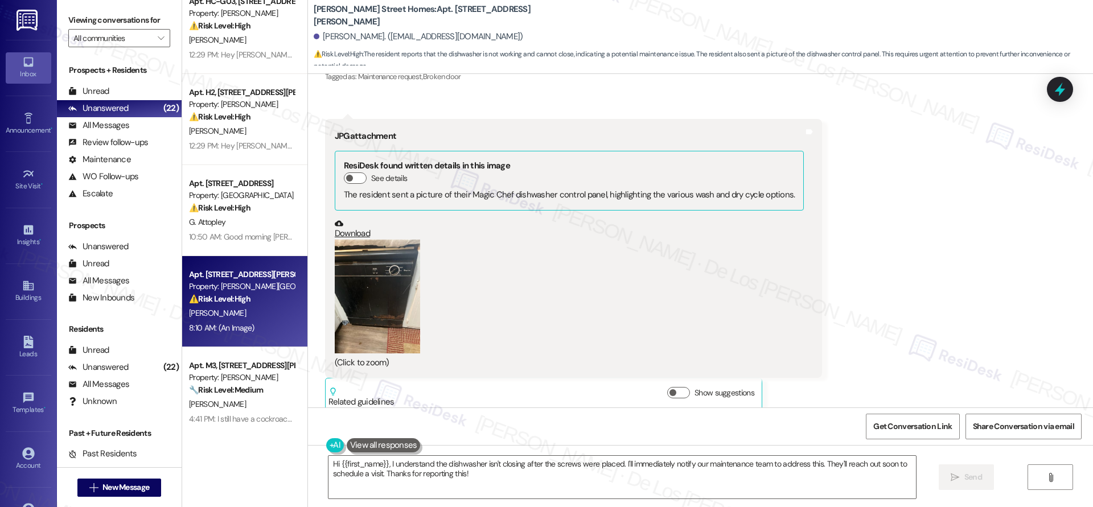
click at [373, 270] on button "Zoom image" at bounding box center [377, 297] width 85 height 114
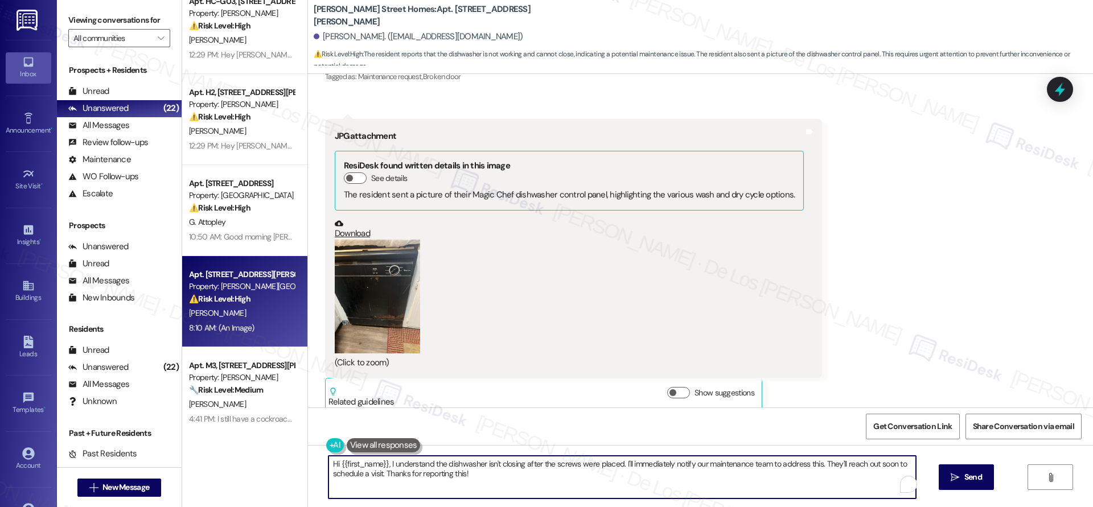
drag, startPoint x: 618, startPoint y: 463, endPoint x: 644, endPoint y: 480, distance: 30.8
click at [643, 480] on textarea "Hi {{first_name}}, I understand the dishwasher isn't closing after the screws w…" at bounding box center [621, 477] width 587 height 43
type textarea "Hi {{first_name}}, I understand the dishwasher isn't closing after the screws w…"
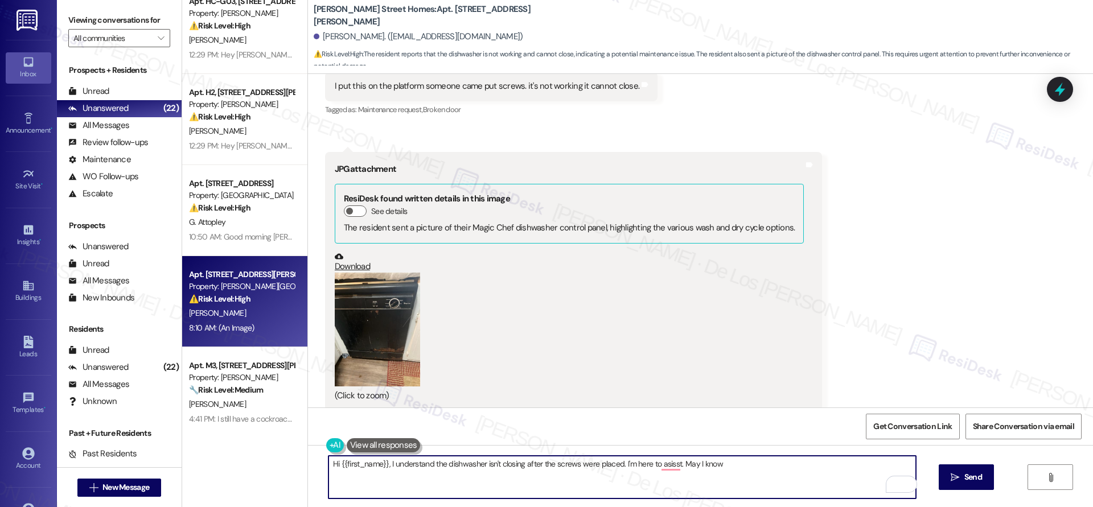
scroll to position [721, 0]
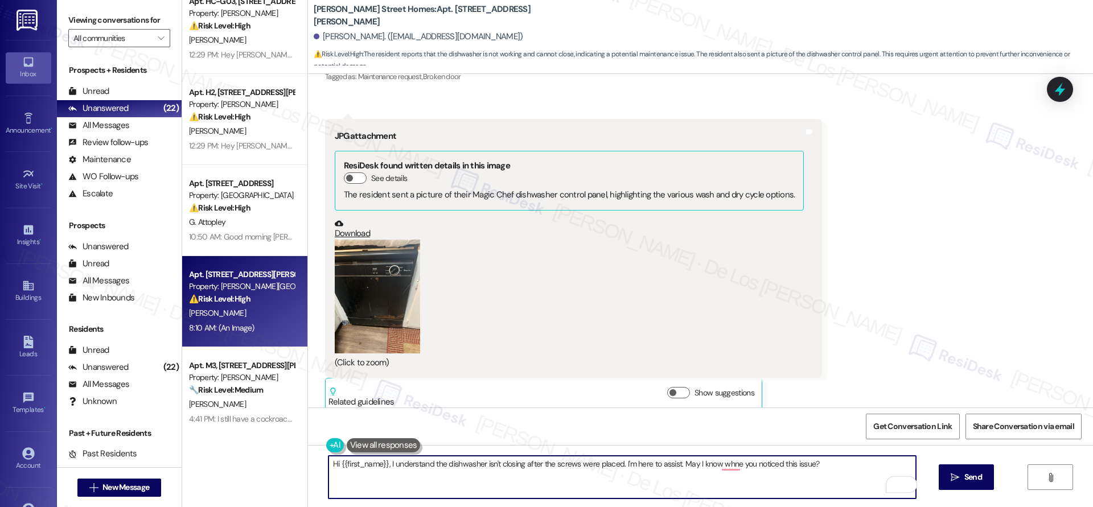
click at [676, 469] on textarea "Hi {{first_name}}, I understand the dishwasher isn't closing after the screws w…" at bounding box center [621, 477] width 587 height 43
paste textarea "’t closing properly after the screws were placed, and I’m here to help. Could y…"
type textarea "Hi {{first_name}}, I understand the dishwasher isn’t closing properly after the…"
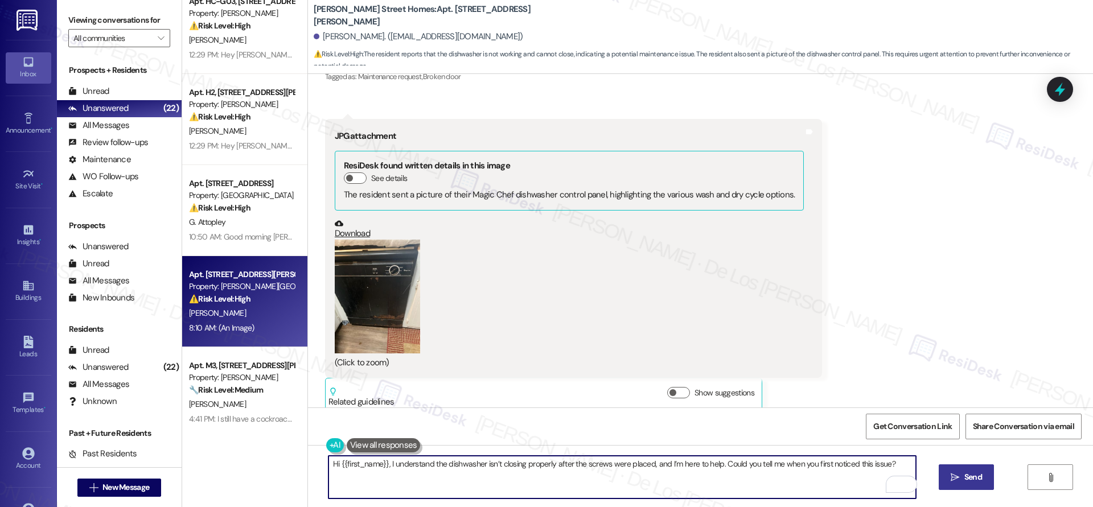
click at [962, 479] on span "Send" at bounding box center [973, 477] width 22 height 12
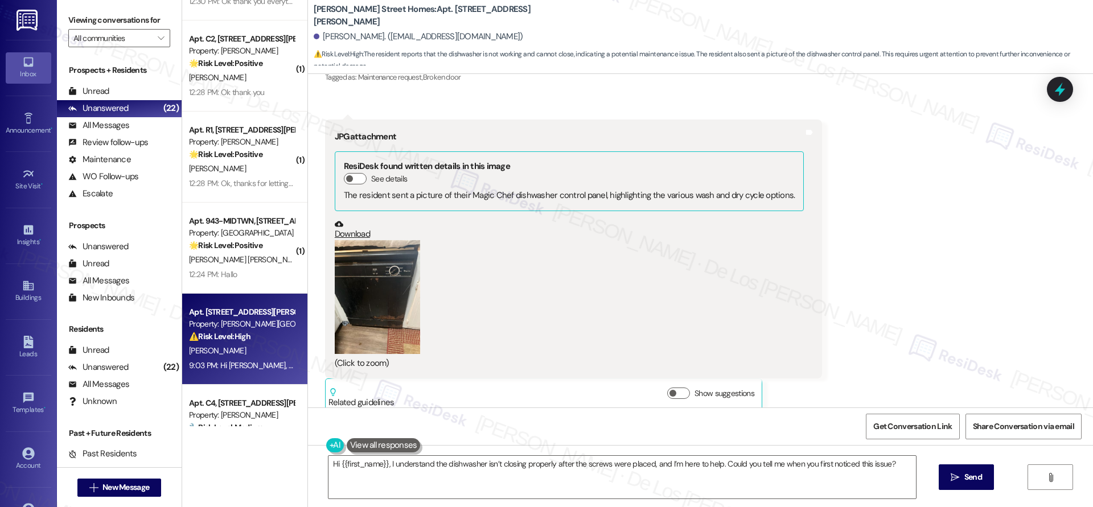
scroll to position [1304, 0]
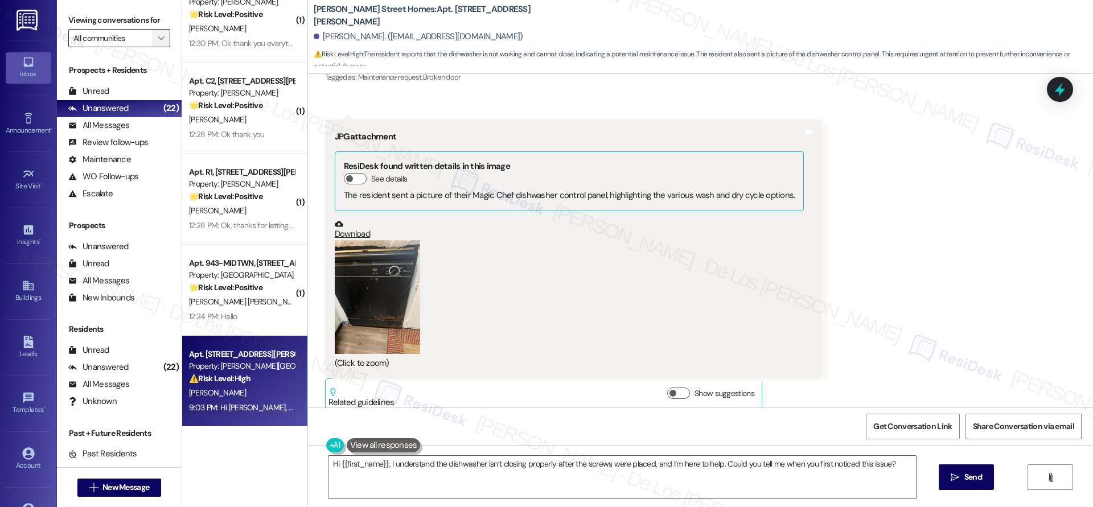
click at [158, 34] on icon "" at bounding box center [161, 38] width 6 height 9
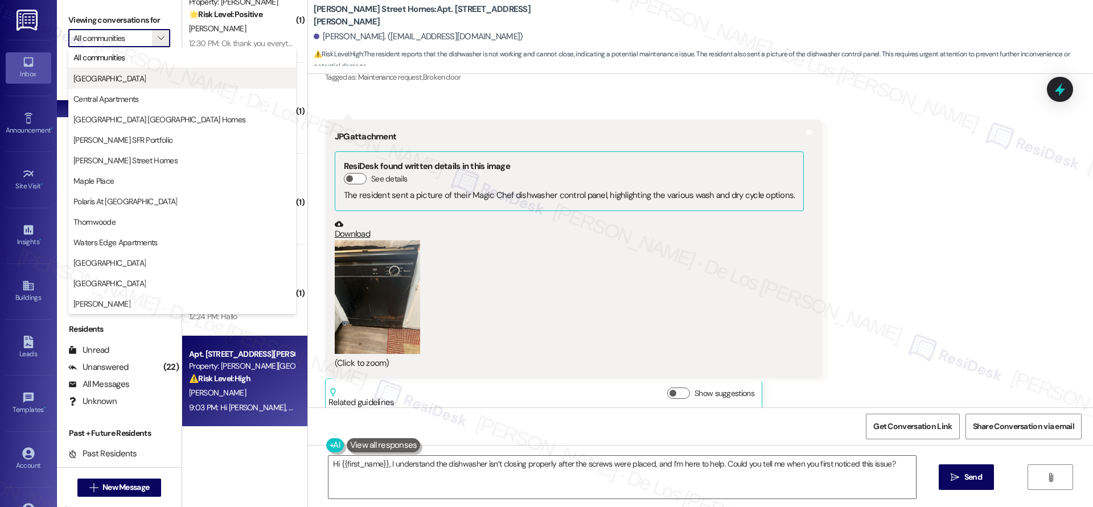
click at [124, 77] on span "Bluestone Manor" at bounding box center [109, 78] width 72 height 11
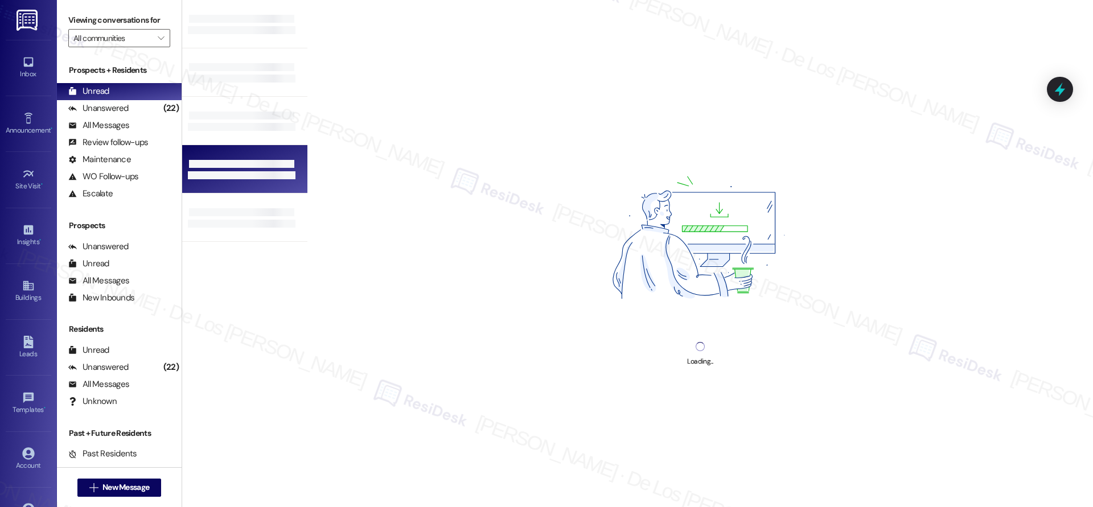
type input "Bluestone Manor"
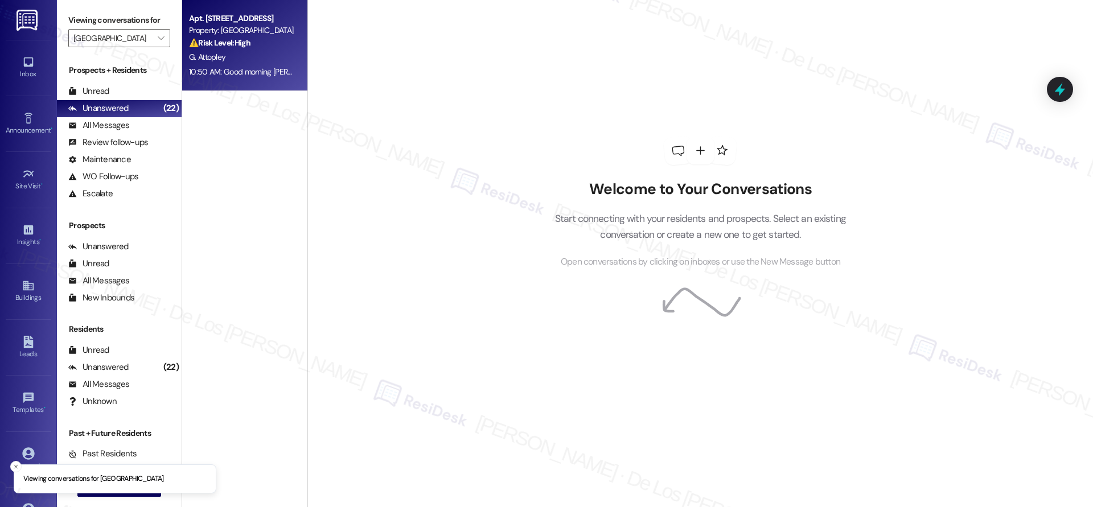
click at [258, 71] on div "10:50 AM: Good morning Sarah, This is Gloria in 598A with a work order concern.…" at bounding box center [721, 72] width 1065 height 10
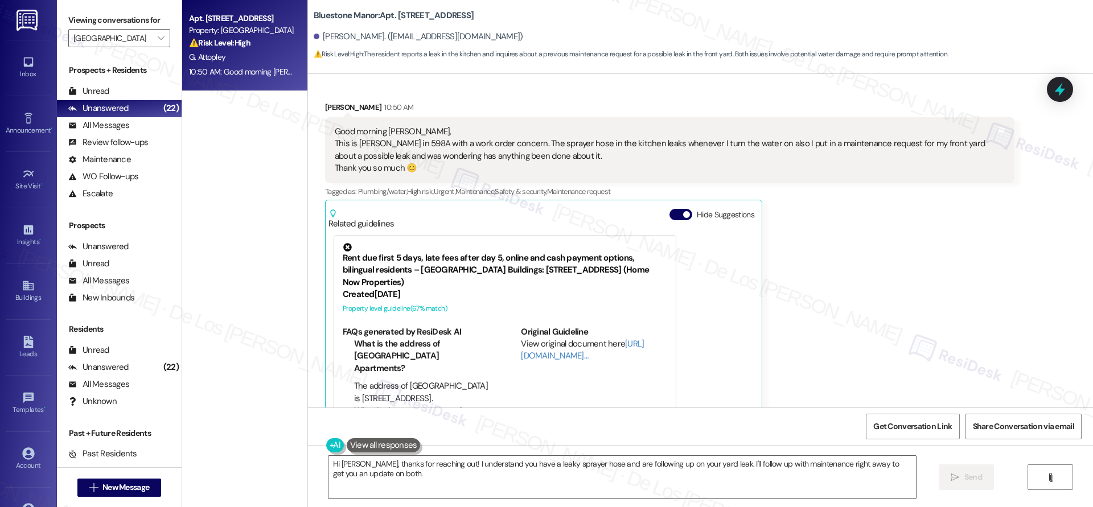
scroll to position [254, 0]
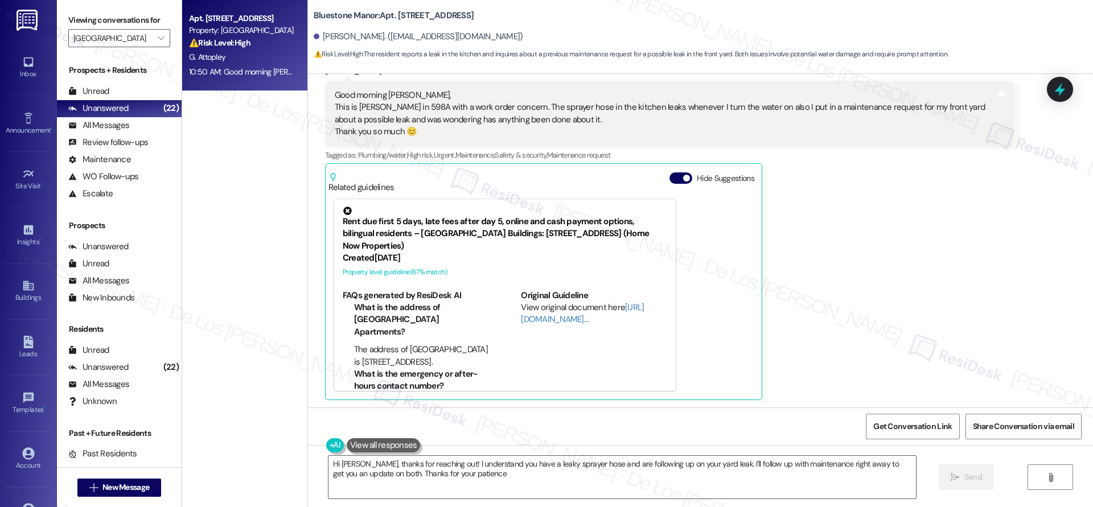
type textarea "Hi [PERSON_NAME], thanks for reaching out! I understand you have a leaky spraye…"
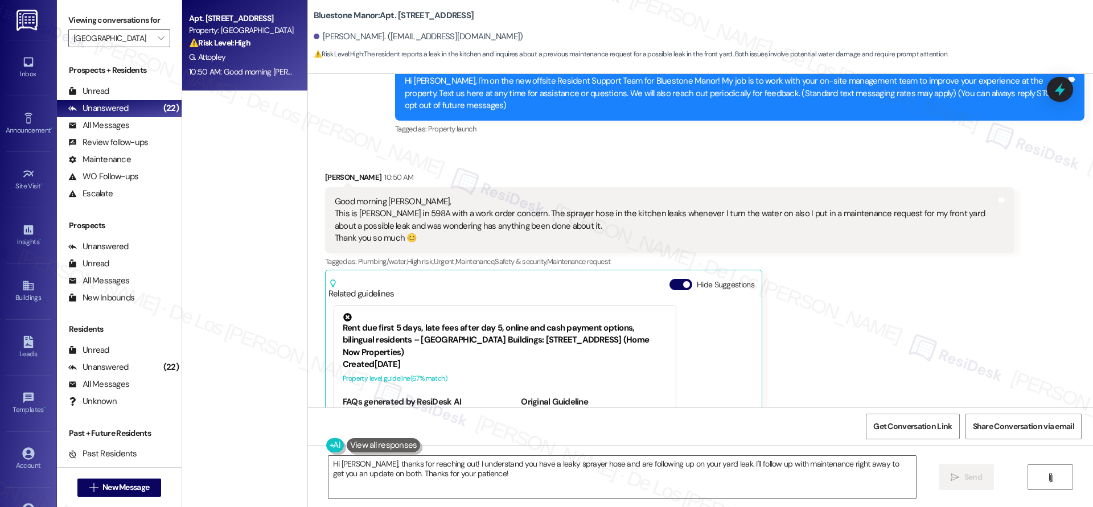
scroll to position [0, 0]
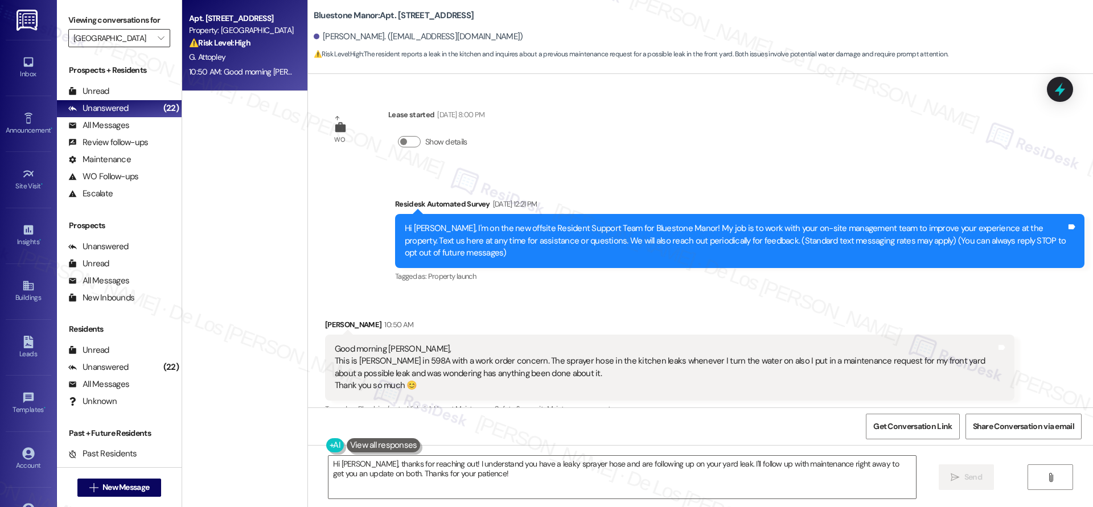
click at [130, 36] on input "Bluestone Manor" at bounding box center [112, 38] width 79 height 18
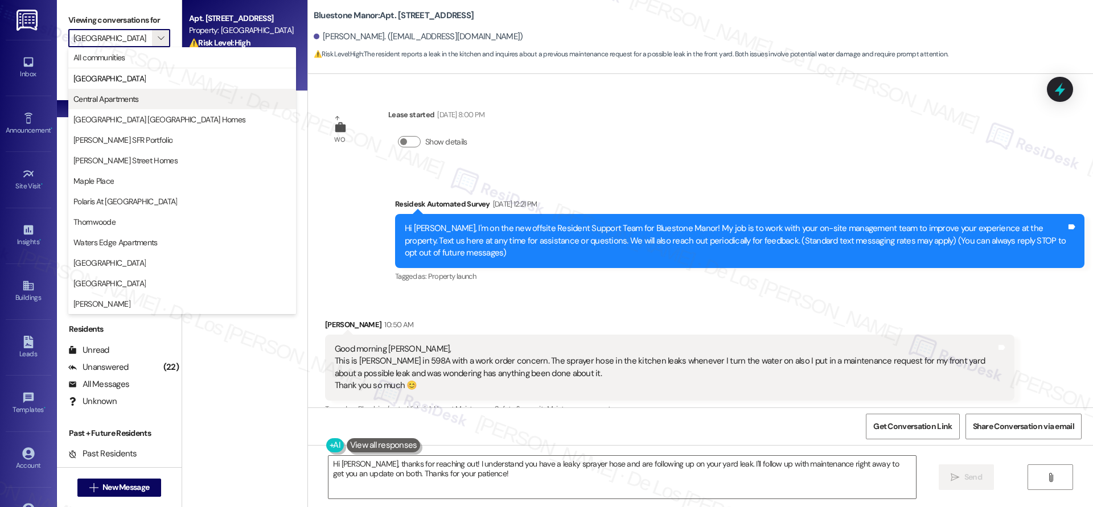
click at [150, 101] on span "Central Apartments" at bounding box center [181, 98] width 217 height 11
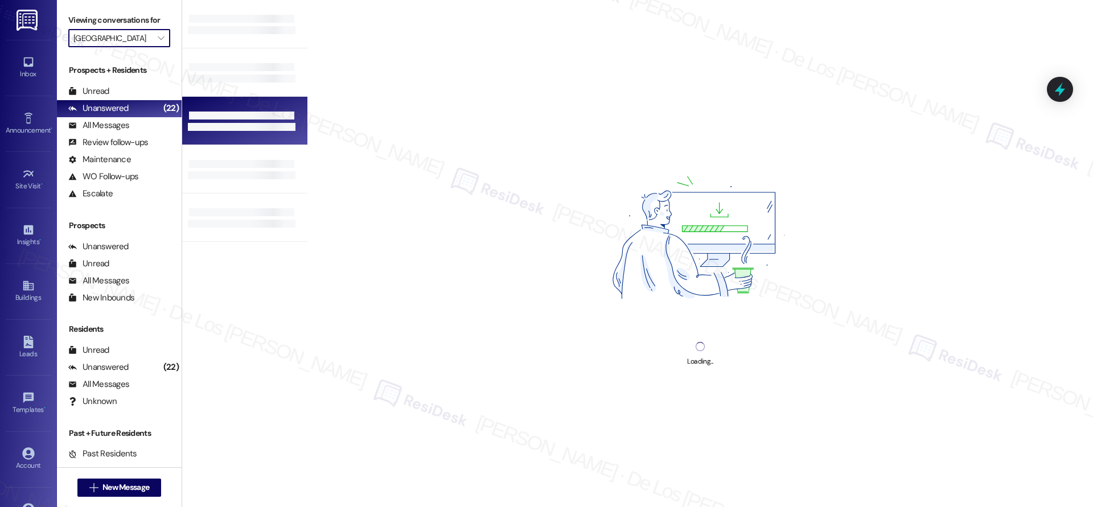
type input "Central Apartments"
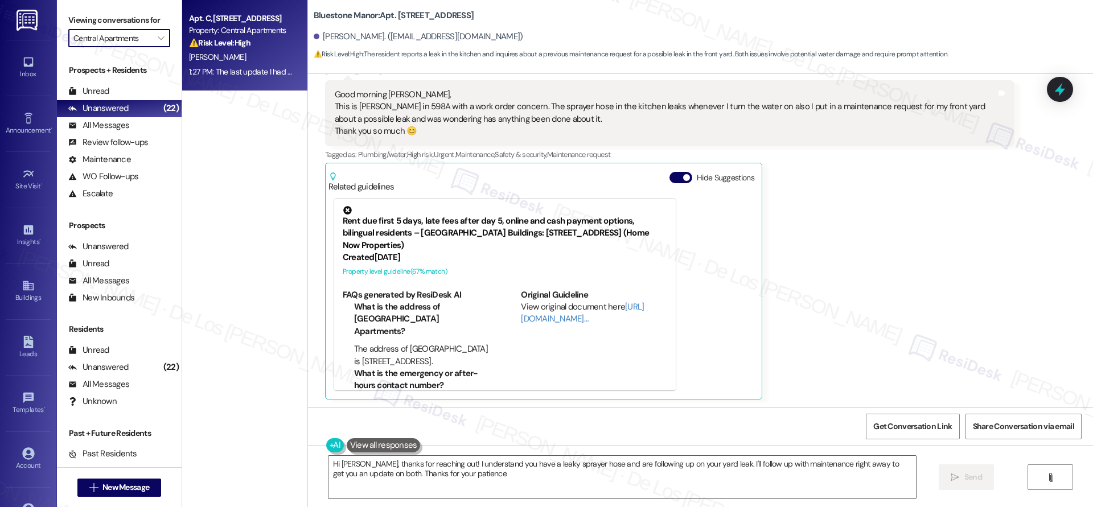
type textarea "Hi [PERSON_NAME], thanks for reaching out! I understand you have a leaky spraye…"
click at [253, 65] on div "1:27 PM: The last update I had was when the carpet guy came to actually have th…" at bounding box center [242, 72] width 108 height 14
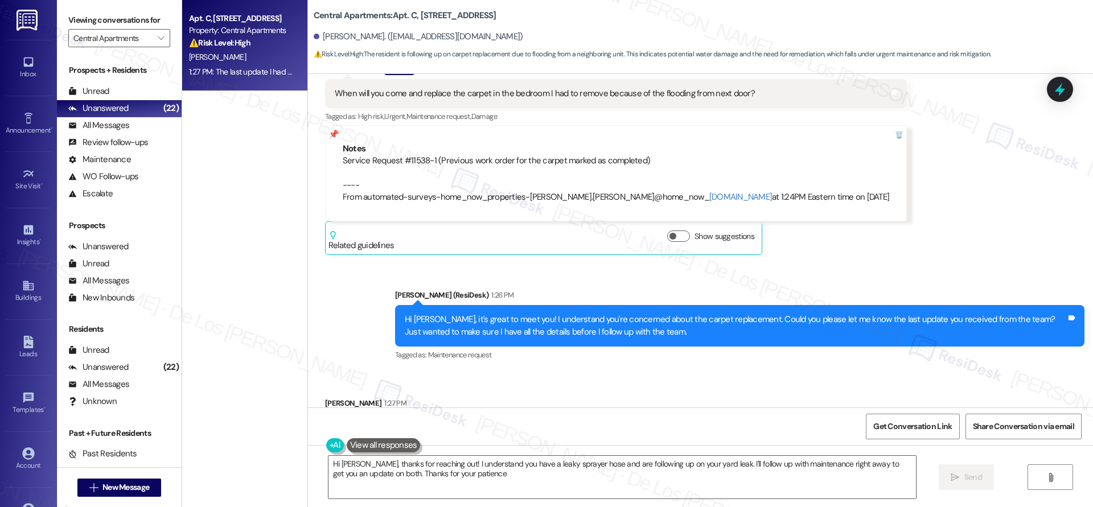
type textarea "Hi [PERSON_NAME], thanks for reaching out! I understand you have a leaky spraye…"
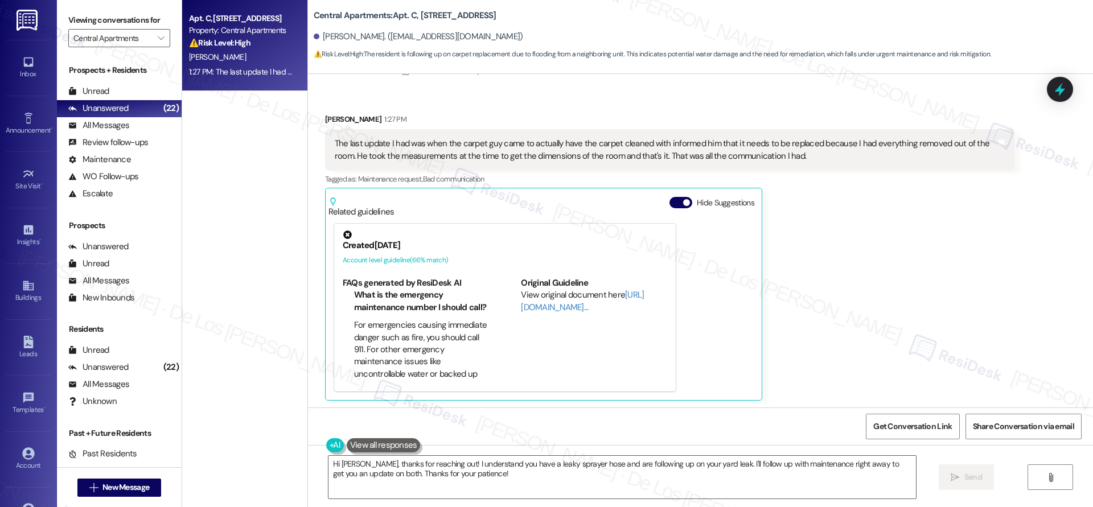
scroll to position [542, 0]
click at [110, 20] on label "Viewing conversations for" at bounding box center [119, 20] width 102 height 18
click at [110, 34] on input "Central Apartments" at bounding box center [112, 38] width 79 height 18
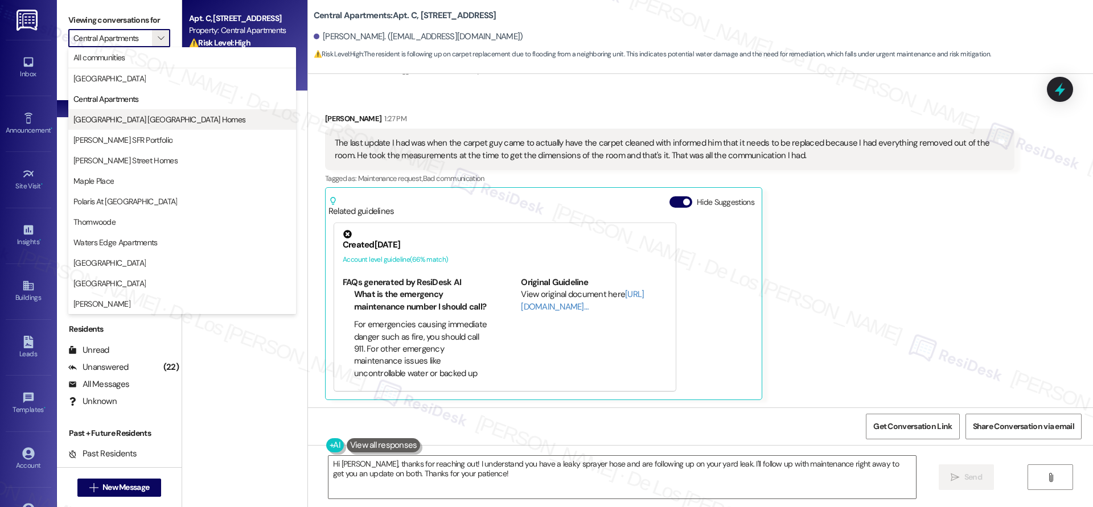
click at [133, 119] on span "Gainesville Midtown Homes" at bounding box center [159, 119] width 172 height 11
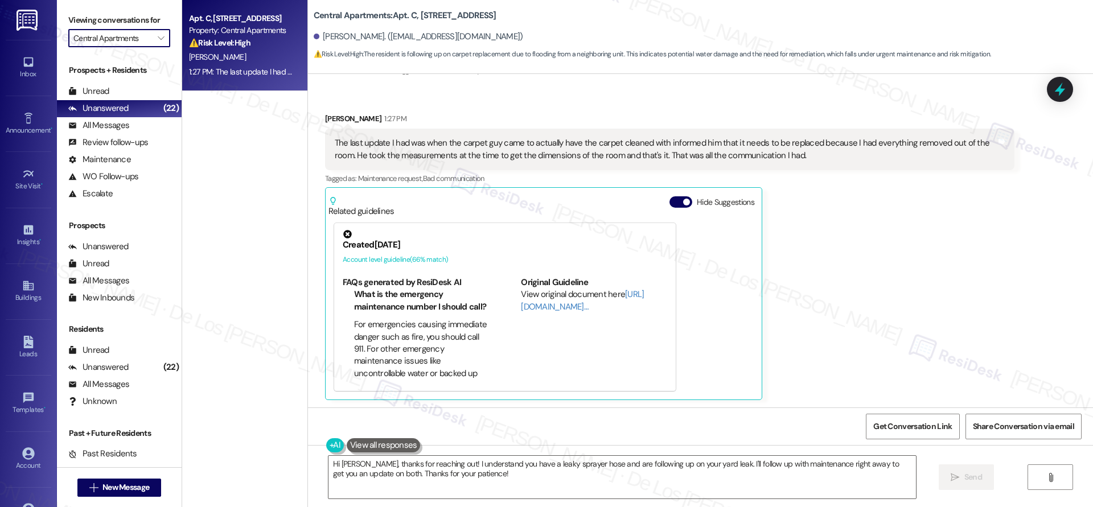
type input "Gainesville Midtown Homes"
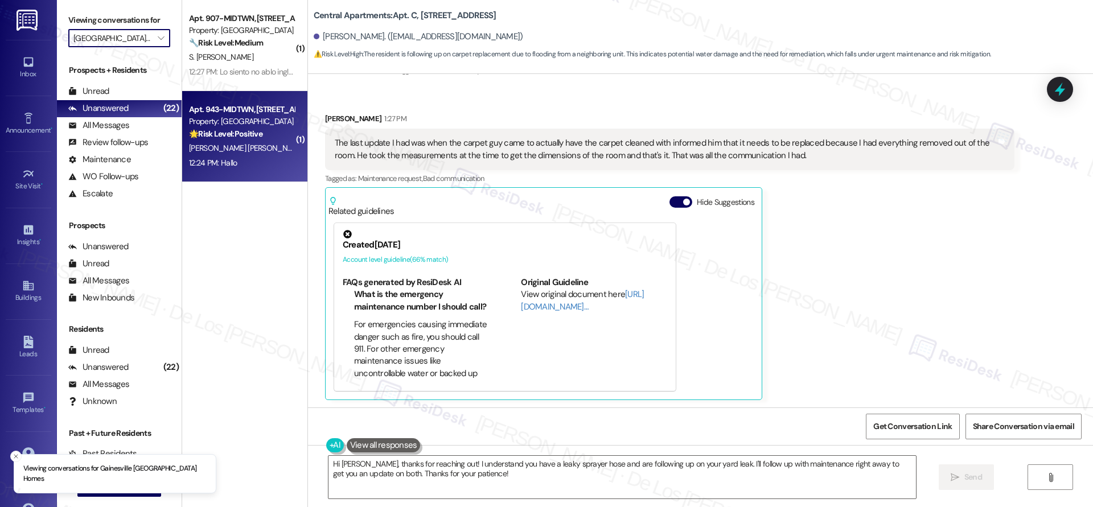
click at [260, 125] on div "Property: [GEOGRAPHIC_DATA] [GEOGRAPHIC_DATA] Homes" at bounding box center [241, 122] width 105 height 12
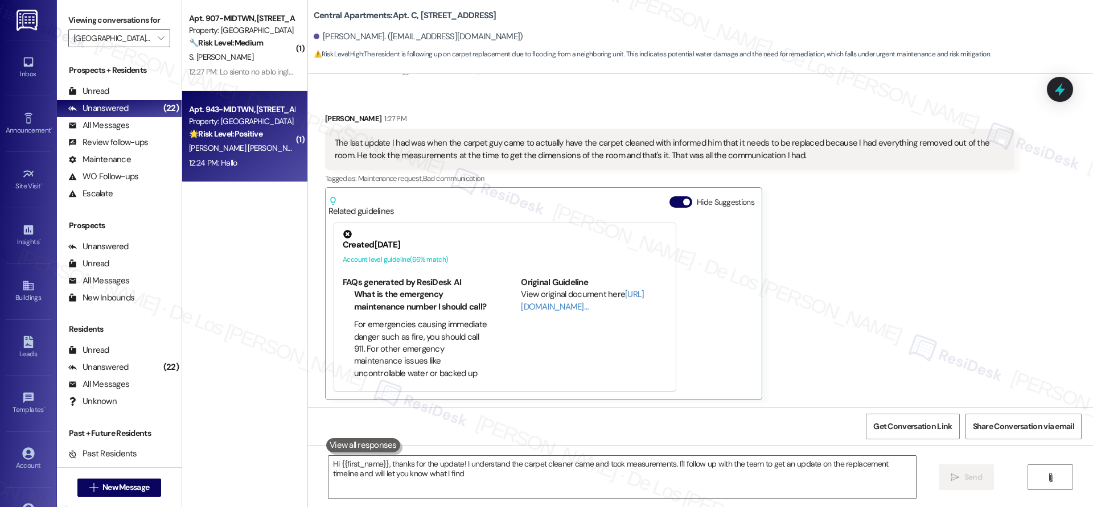
type textarea "Hi {{first_name}}, thanks for the update! I understand the carpet cleaner came …"
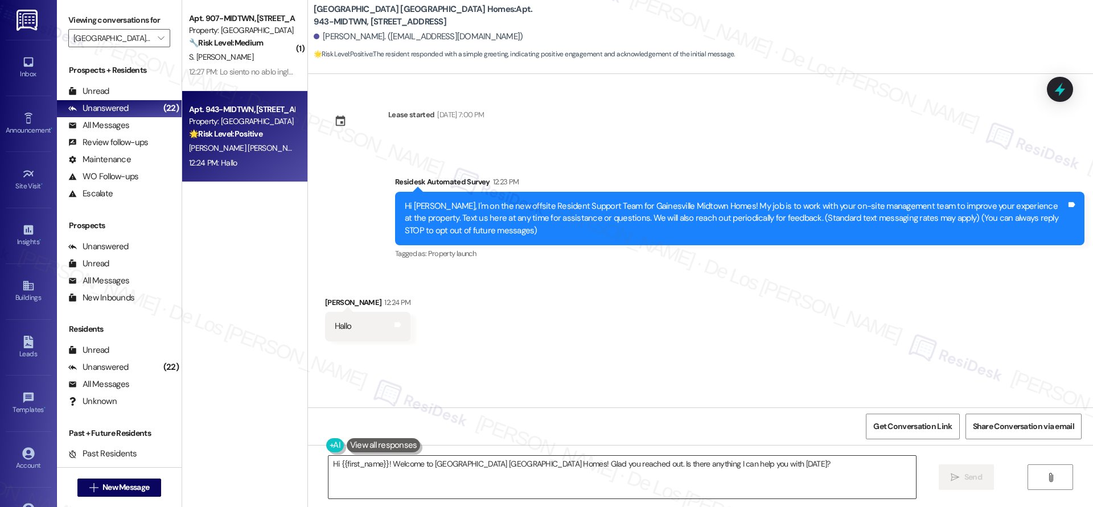
click at [789, 464] on textarea "Hi {{first_name}}! Welcome to Gainesville Midtown Homes! Glad you reached out. …" at bounding box center [621, 477] width 587 height 43
click at [964, 481] on span "Send" at bounding box center [973, 477] width 18 height 12
type textarea "Fetching suggested responses. Please feel free to read through the conversation…"
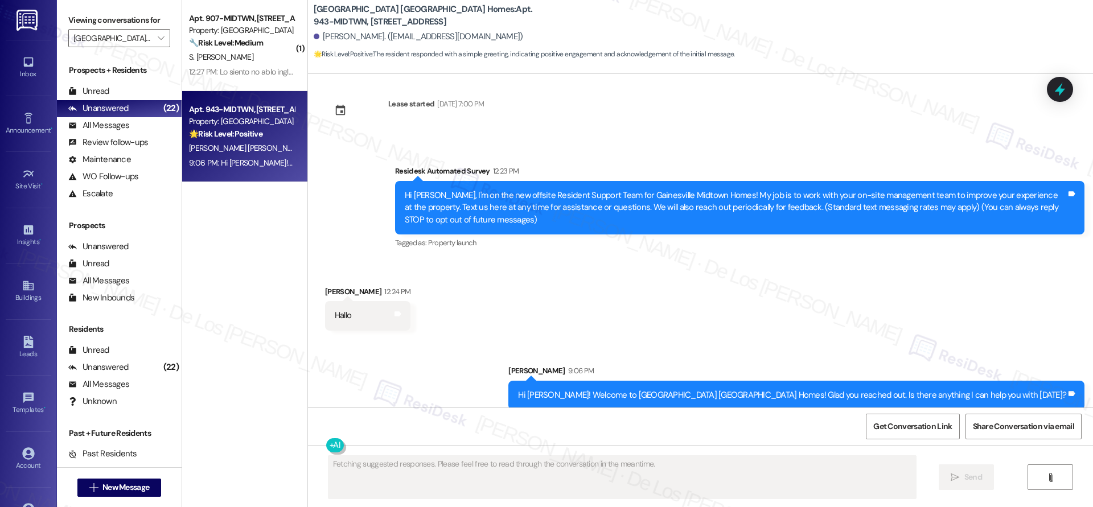
scroll to position [22, 0]
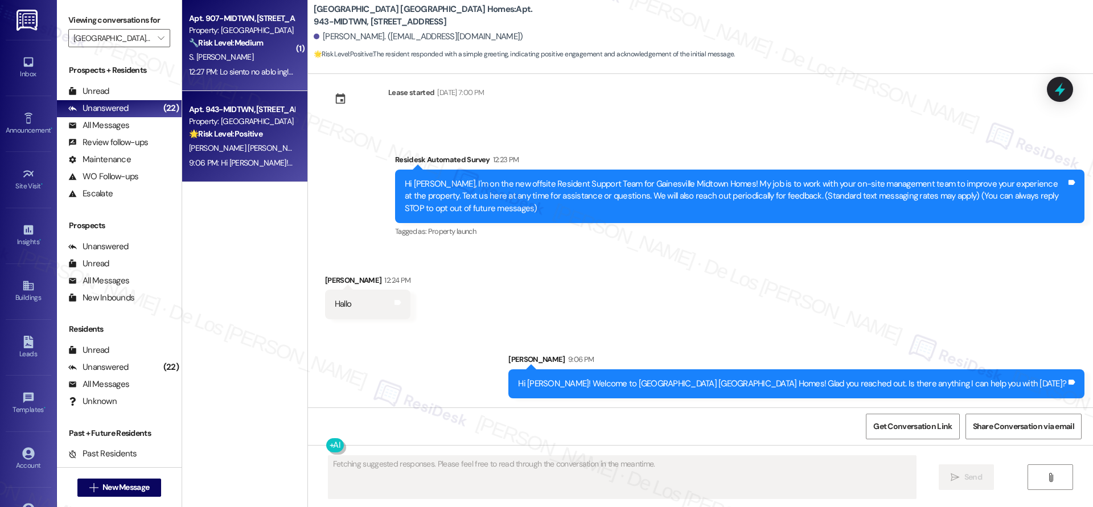
click at [208, 55] on span "S. [PERSON_NAME]" at bounding box center [221, 57] width 64 height 10
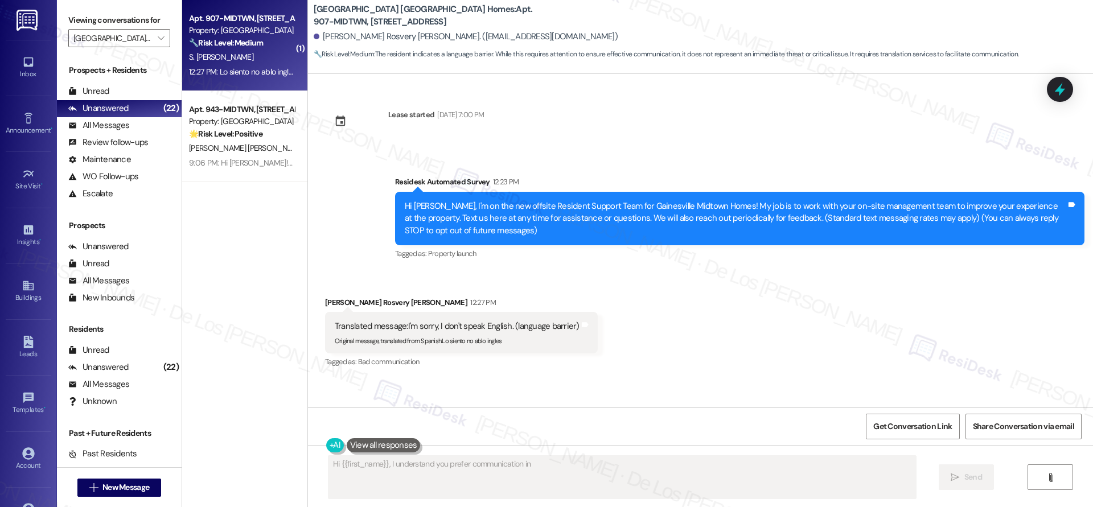
scroll to position [0, 0]
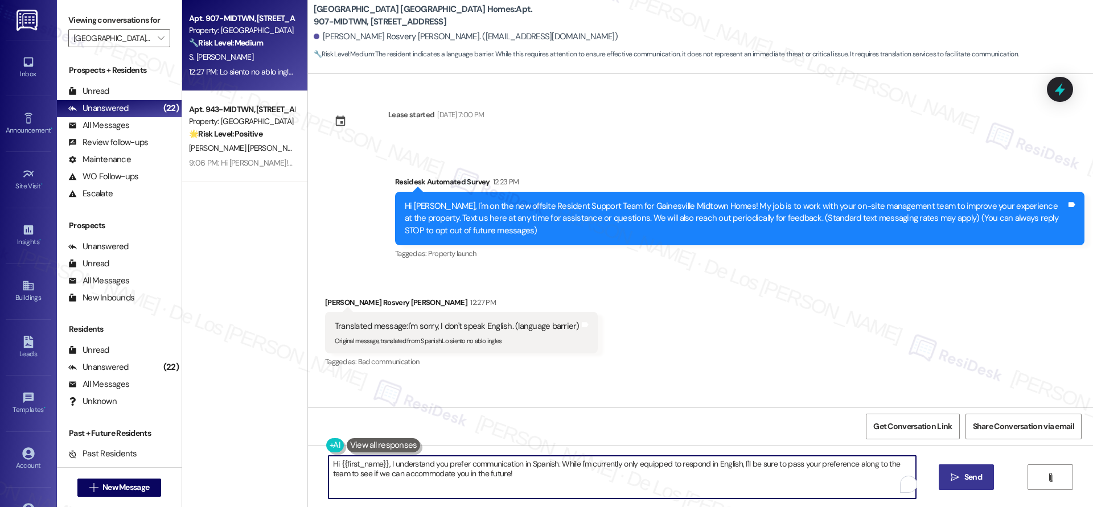
drag, startPoint x: 554, startPoint y: 463, endPoint x: 613, endPoint y: 484, distance: 62.8
click at [589, 483] on textarea "Hi {{first_name}}, I understand you prefer communication in Spanish. While I'm …" at bounding box center [621, 477] width 587 height 43
paste textarea "— no problem at all, and I appreciate you letting me know. Is there anything I …"
click at [557, 462] on textarea "Hi {{first_name}}, I understand you prefer communication in Spanish — no proble…" at bounding box center [621, 477] width 587 height 43
click at [887, 459] on textarea "Hi {{first_name}}, I understand you prefer communication in Spanish, no problem…" at bounding box center [621, 477] width 587 height 43
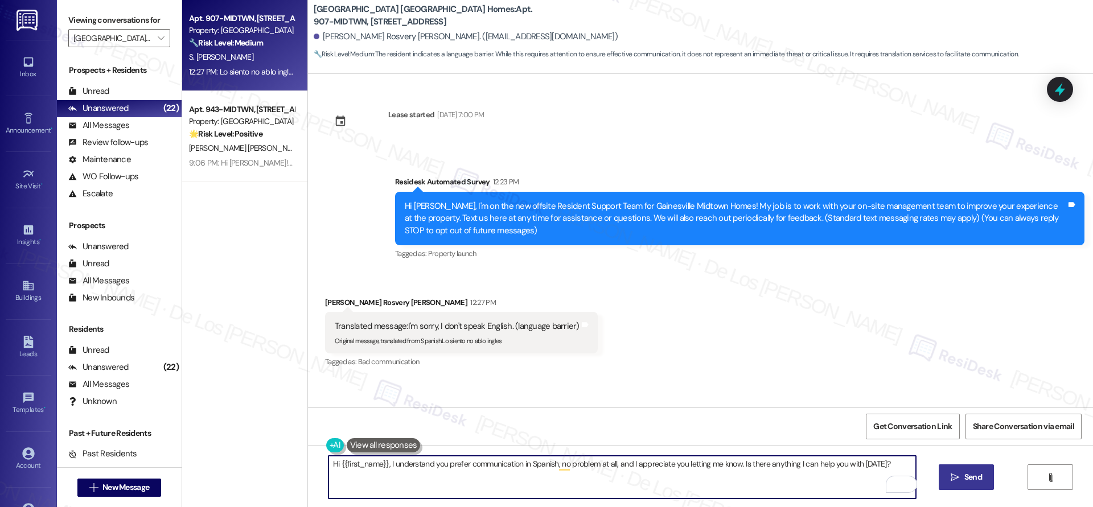
type textarea "Hi {{first_name}}, I understand you prefer communication in Spanish, no problem…"
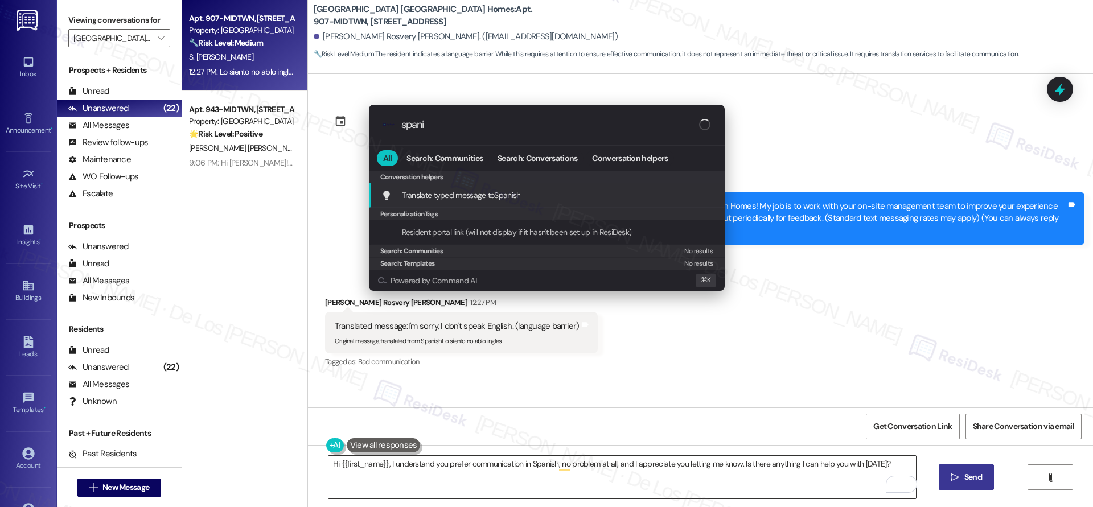
type input "spanis"
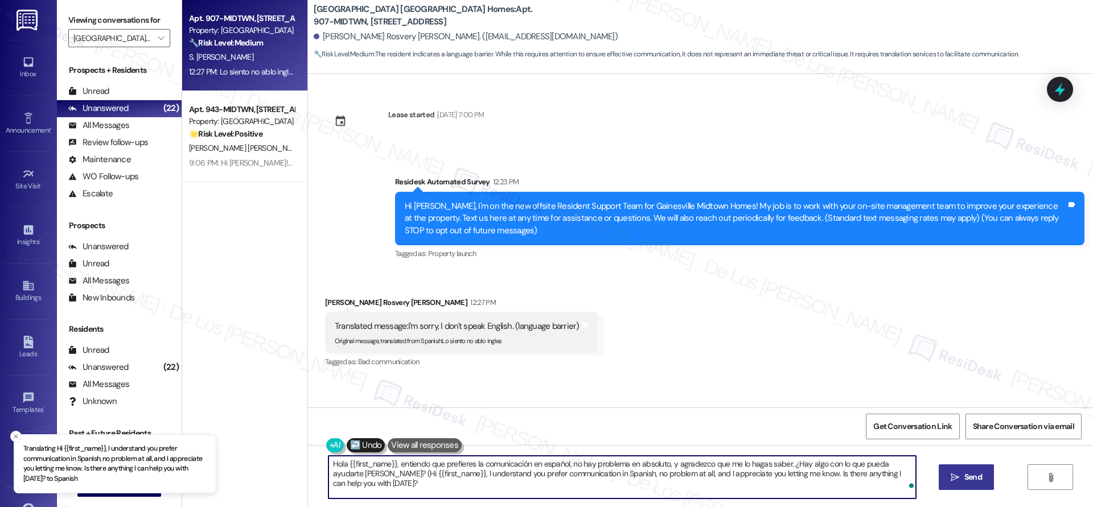
type textarea "Hola {{first_name}}, entiendo que prefieres la comunicación en español, no hay …"
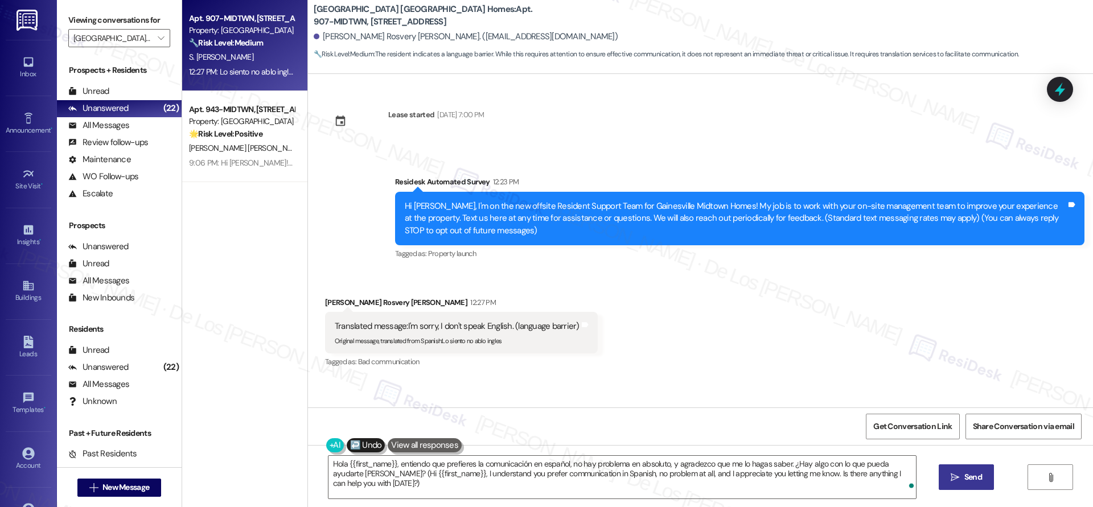
click at [970, 475] on span "Send" at bounding box center [973, 477] width 18 height 12
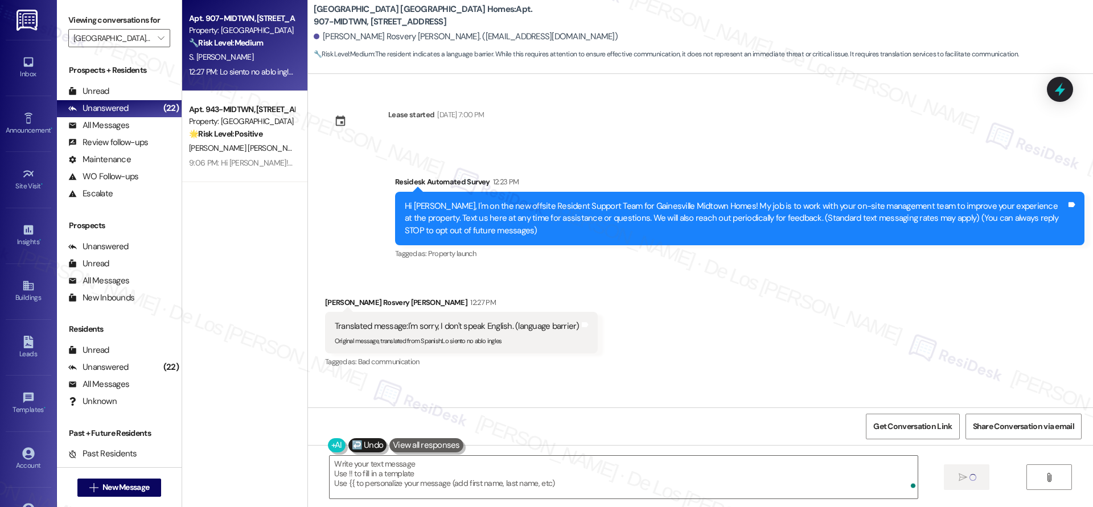
type textarea "Fetching suggested responses. Please feel free to read through the conversation…"
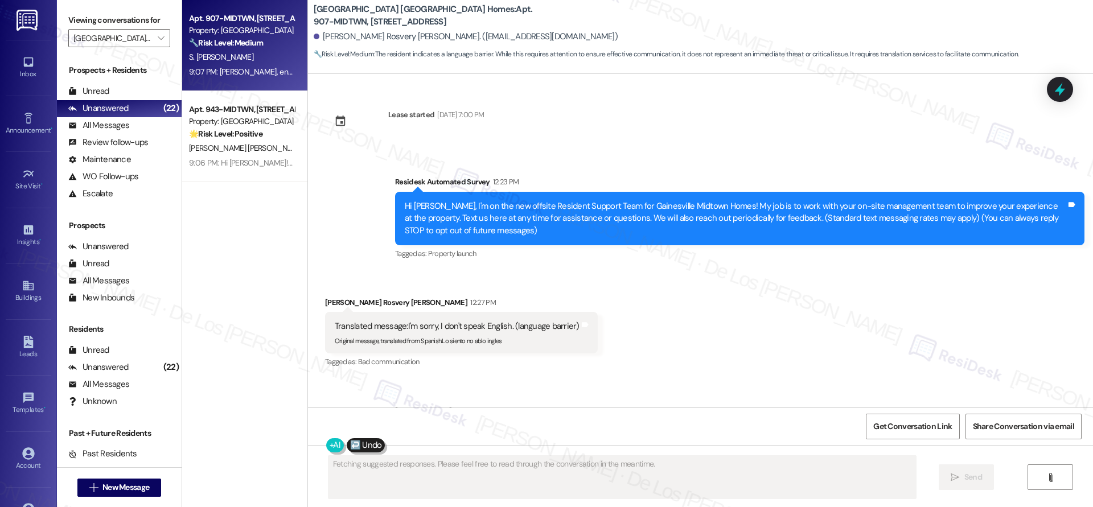
scroll to position [63, 0]
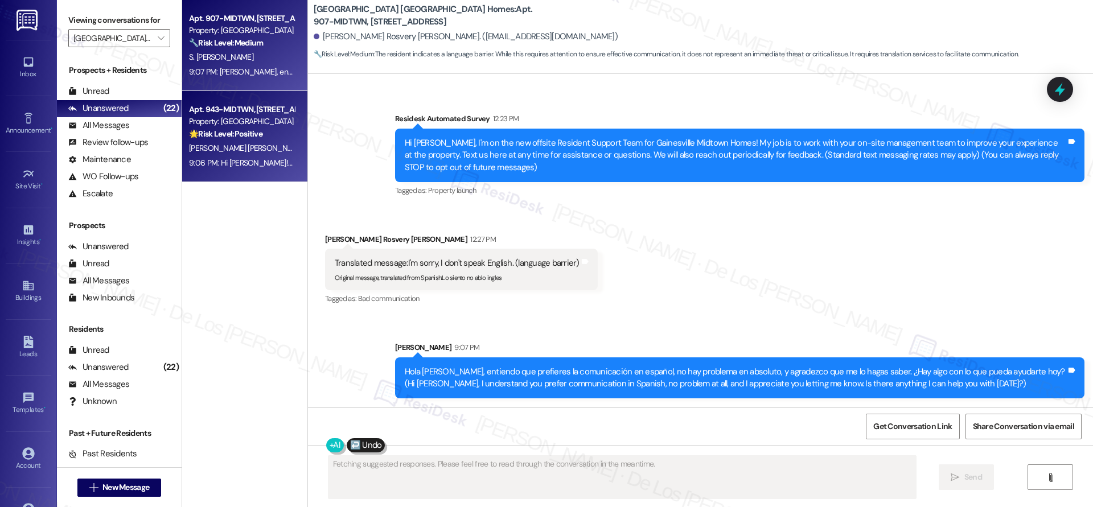
click at [211, 108] on div "Apt. 943-MIDTWN, [STREET_ADDRESS]" at bounding box center [241, 110] width 105 height 12
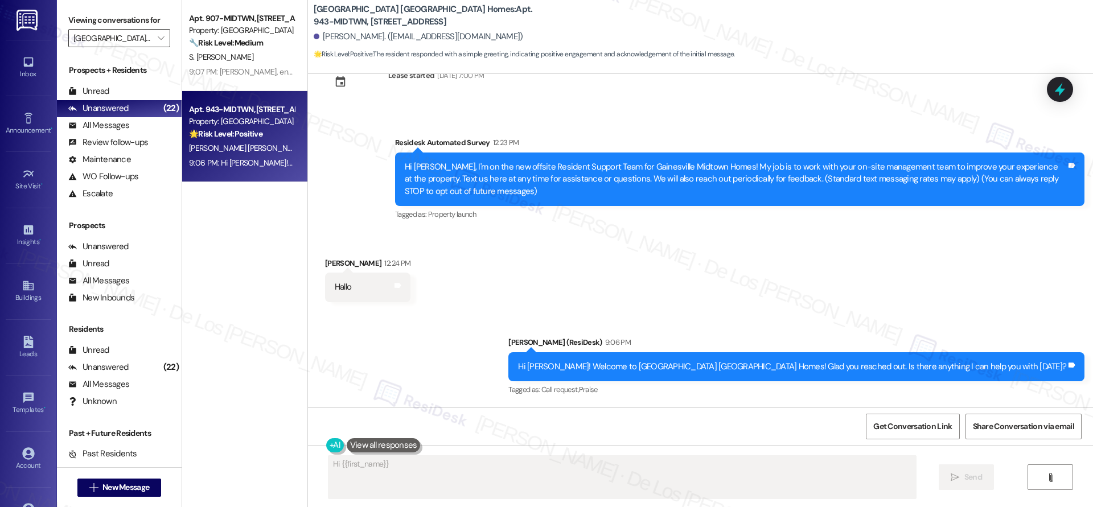
scroll to position [13, 0]
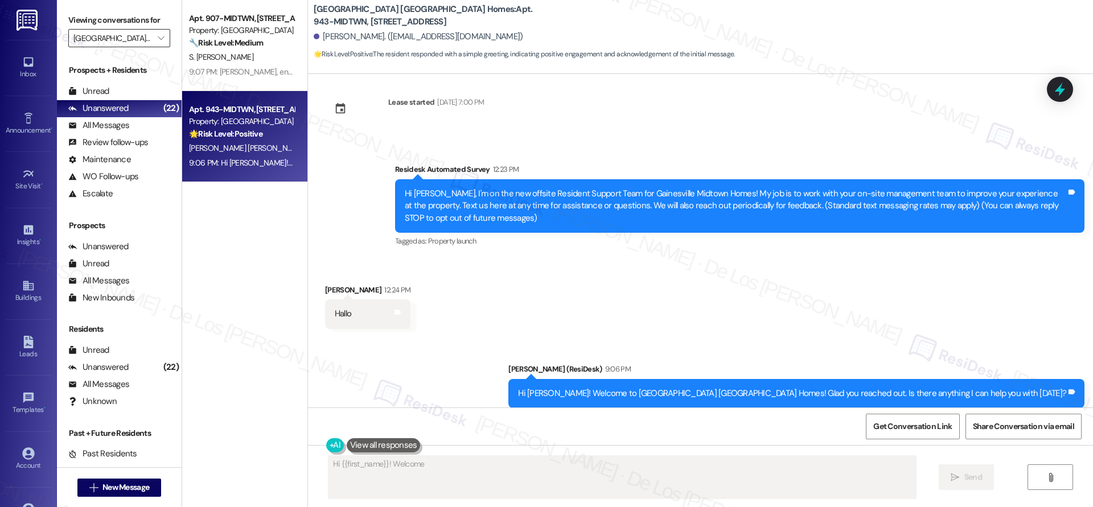
click at [141, 40] on input "Gainesville Midtown Homes" at bounding box center [112, 38] width 79 height 18
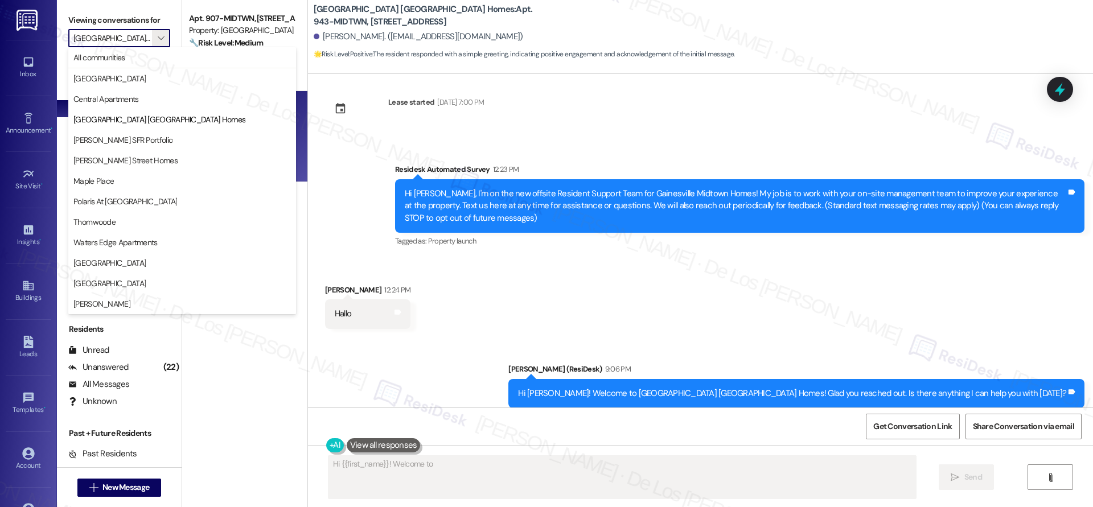
scroll to position [0, 0]
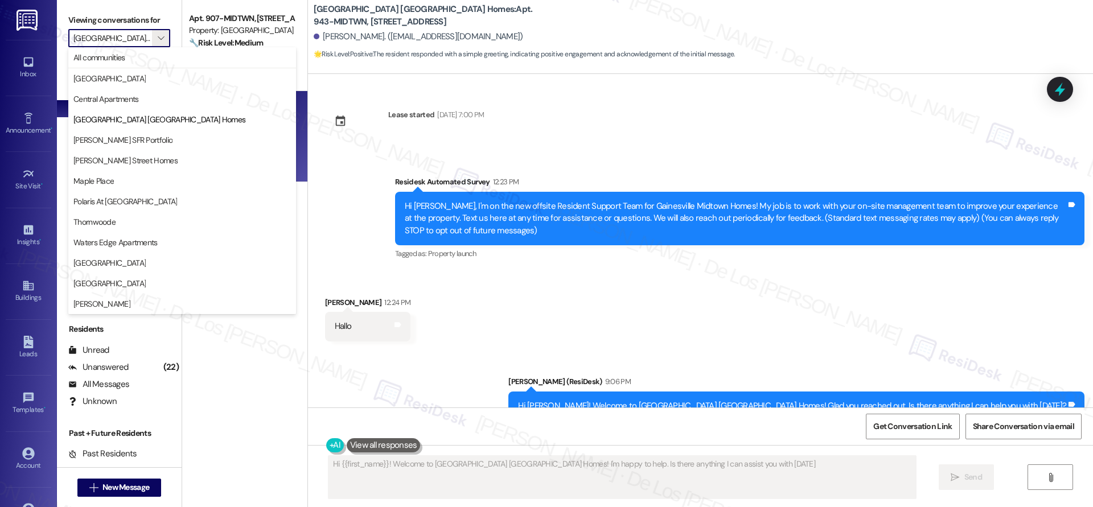
type textarea "Hi {{first_name}}! Welcome to Gainesville Midtown Homes! I'm happy to help. Is …"
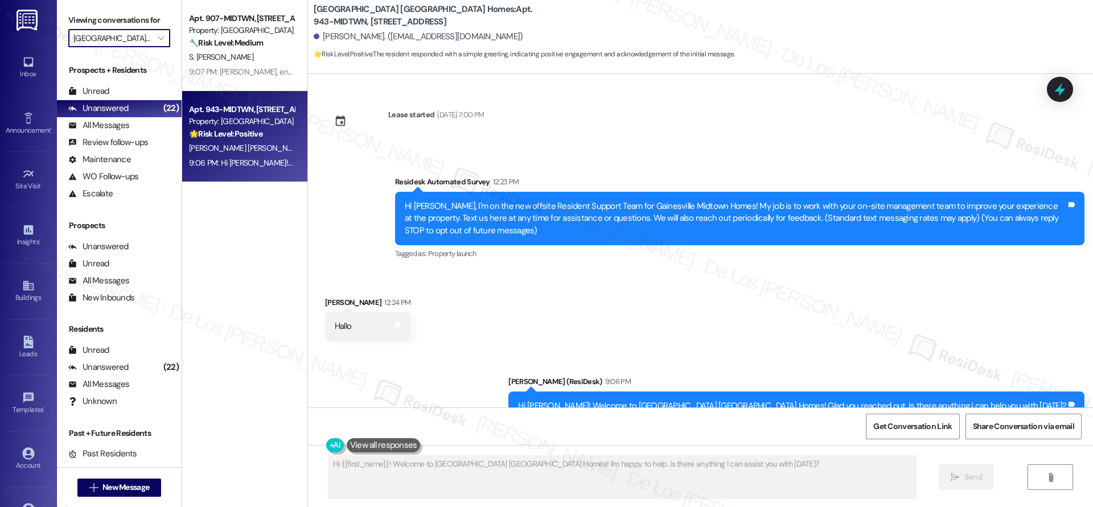
type input "[PERSON_NAME] SFR Portfolio"
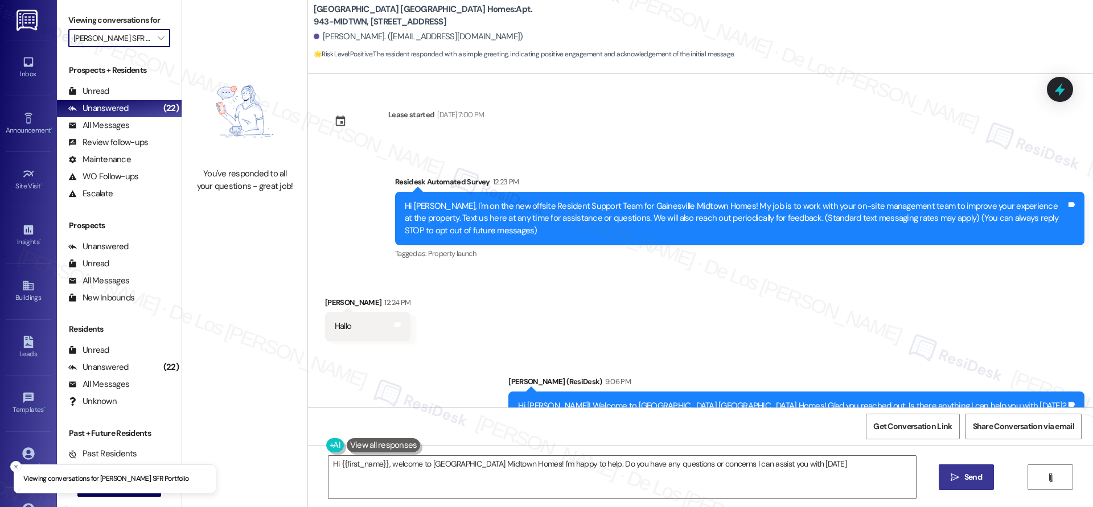
type textarea "Hi {{first_name}}, welcome to Gainesville Midtown Homes! I'm happy to help. Do …"
click at [126, 41] on input "[PERSON_NAME] SFR Portfolio" at bounding box center [112, 38] width 79 height 18
type input "Maddox Street Homes"
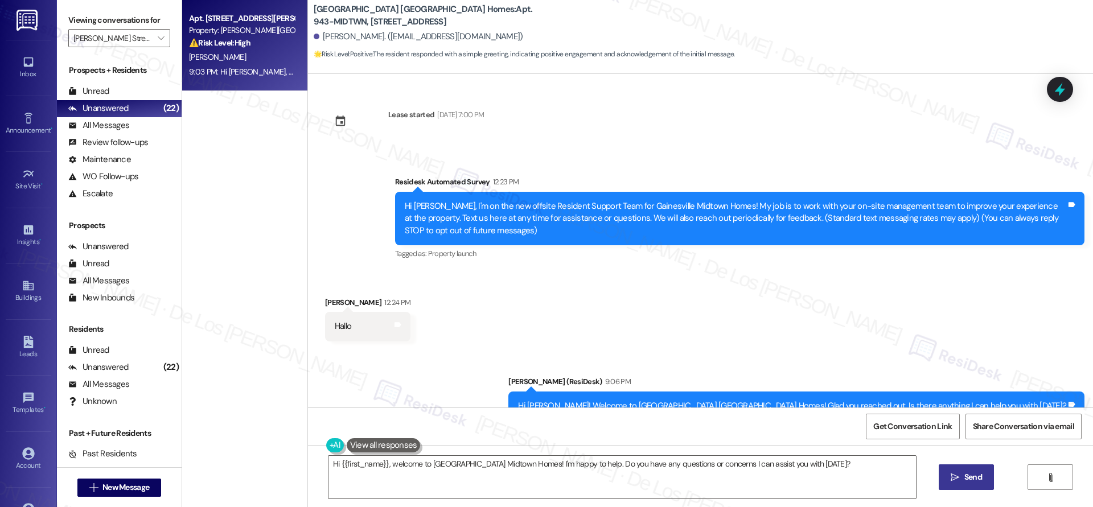
click at [189, 75] on div "9:03 PM: Hi Donna A., I understand the dishwasher isn’t closing properly after …" at bounding box center [490, 72] width 603 height 10
type textarea "Hi {{first_name}}! Welcome to Gainesville Midtown Homes! I'm happy to help. Is …"
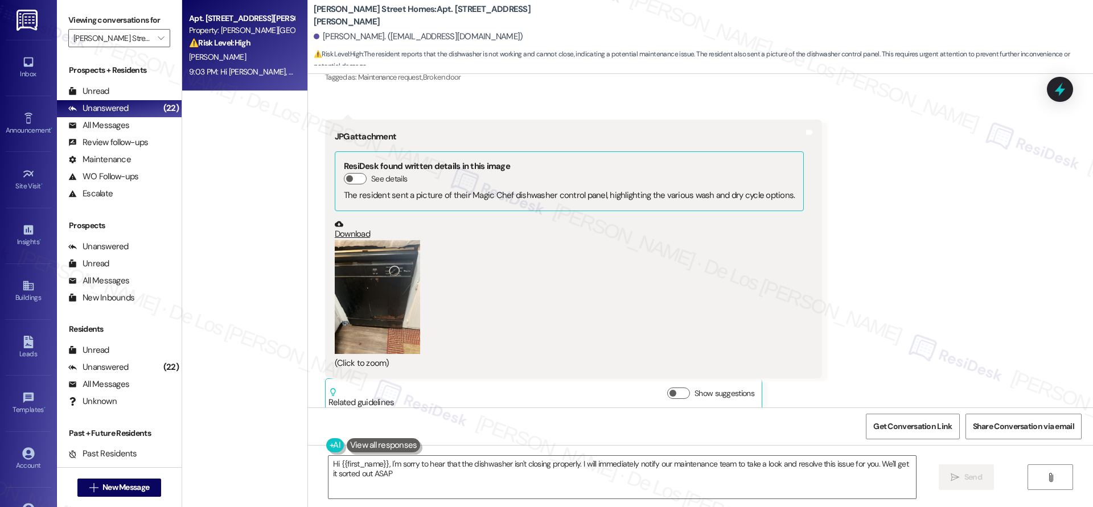
type textarea "Hi {{first_name}}, I'm sorry to hear that the dishwasher isn't closing properly…"
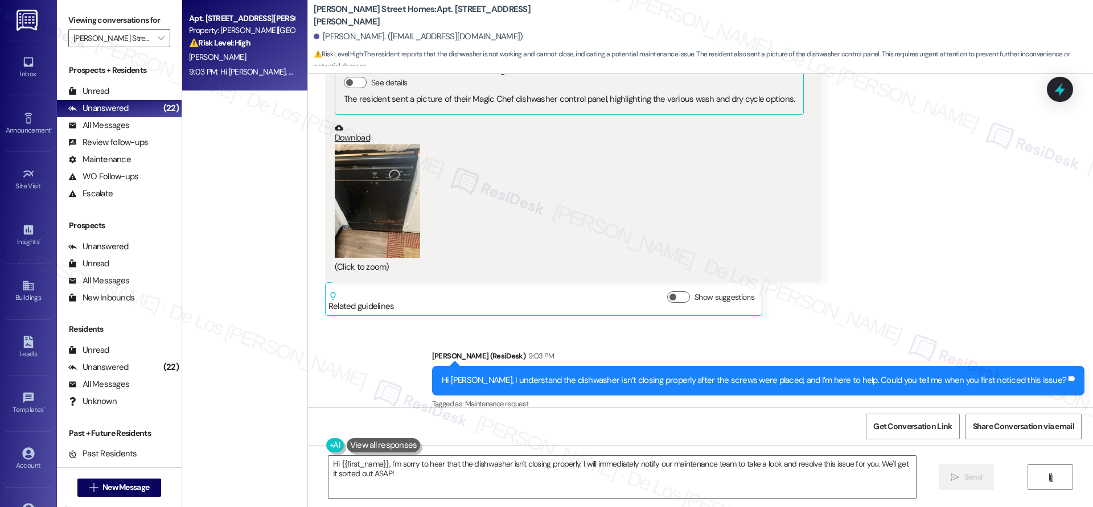
scroll to position [817, 0]
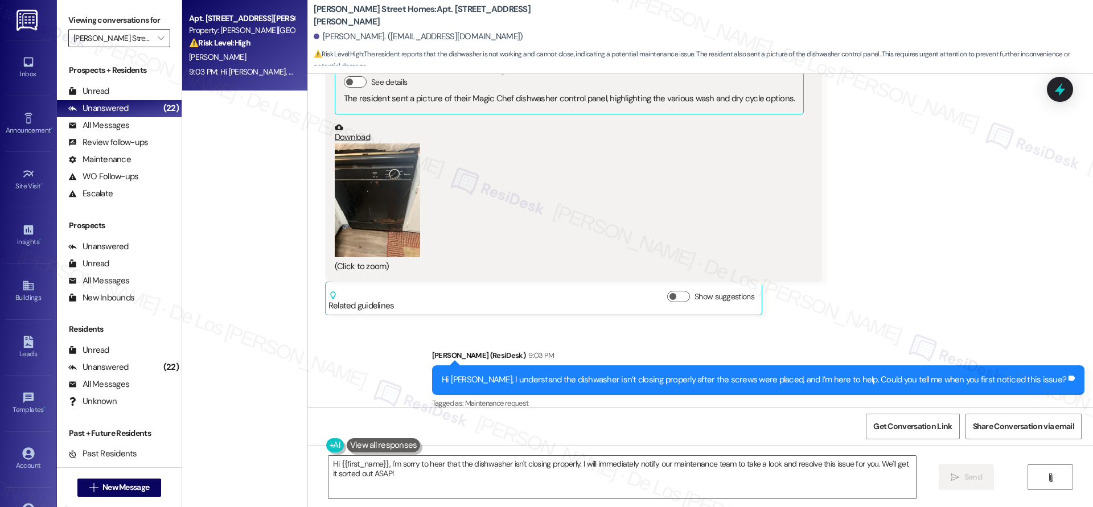
click at [124, 39] on input "Maddox Street Homes" at bounding box center [112, 38] width 79 height 18
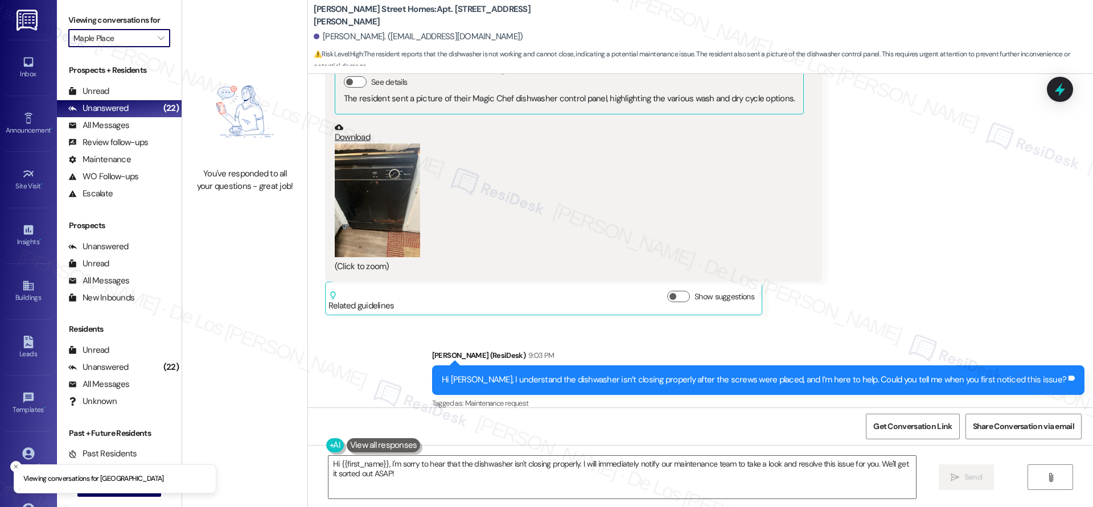
click at [120, 44] on input "Maple Place" at bounding box center [112, 38] width 79 height 18
click at [118, 43] on input "Polaris At Cumming" at bounding box center [112, 38] width 79 height 18
click at [118, 43] on input "Thornwoode" at bounding box center [112, 38] width 79 height 18
type input "Waters Edge Apartments"
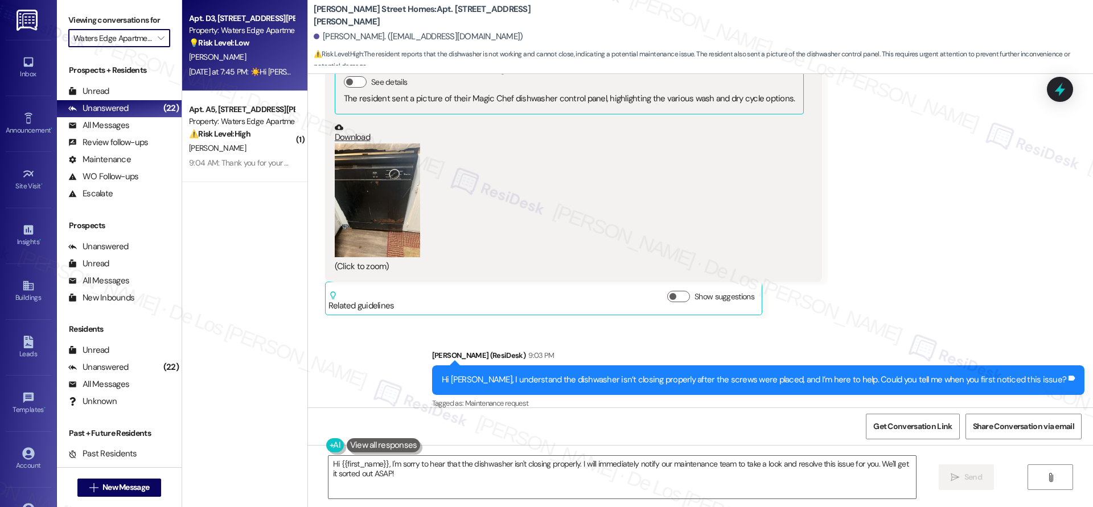
click at [223, 67] on div "Yesterday at 7:45 PM: ☀️Hi Sarah, this is Simone and Mark (New Phone Number) (4…" at bounding box center [517, 72] width 657 height 10
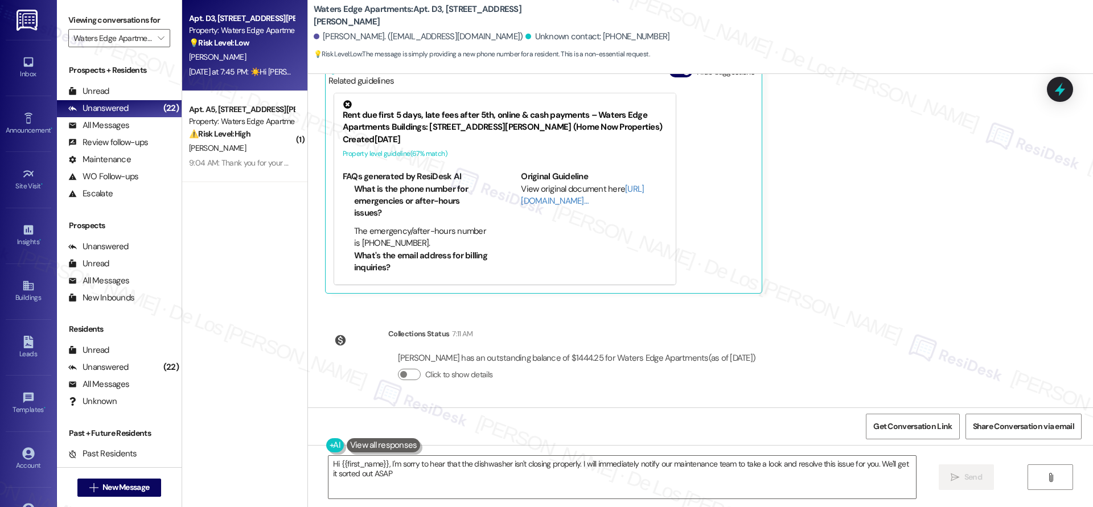
type textarea "Hi {{first_name}}, I'm sorry to hear that the dishwasher isn't closing properly…"
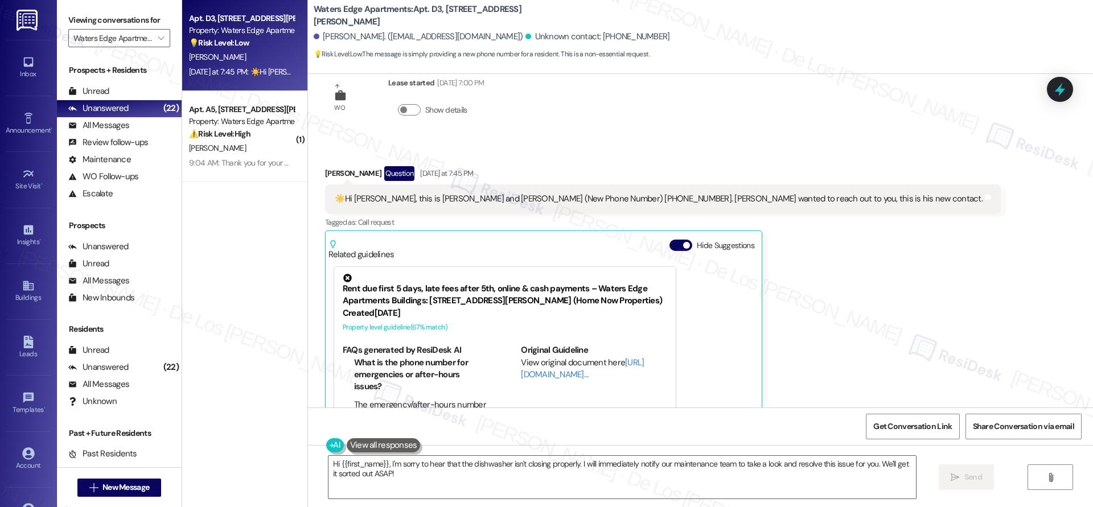
scroll to position [205, 0]
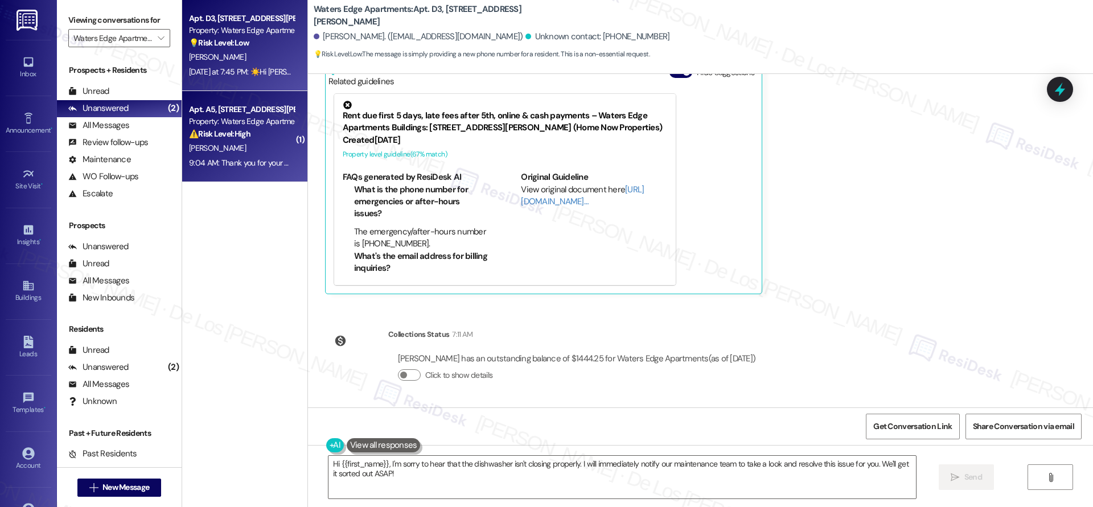
click at [198, 171] on div "Apt. A5, 417 Barton Drive Property: Waters Edge Apartments ⚠️ Risk Level: High …" at bounding box center [244, 136] width 125 height 91
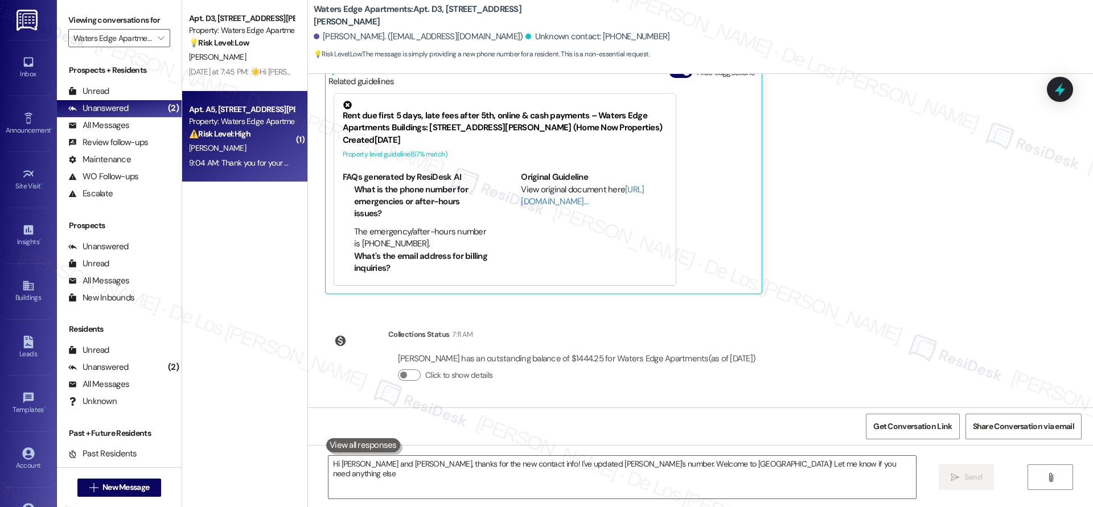
type textarea "Hi Simone and Mark, thanks for the new contact info! I've updated Mark's number…"
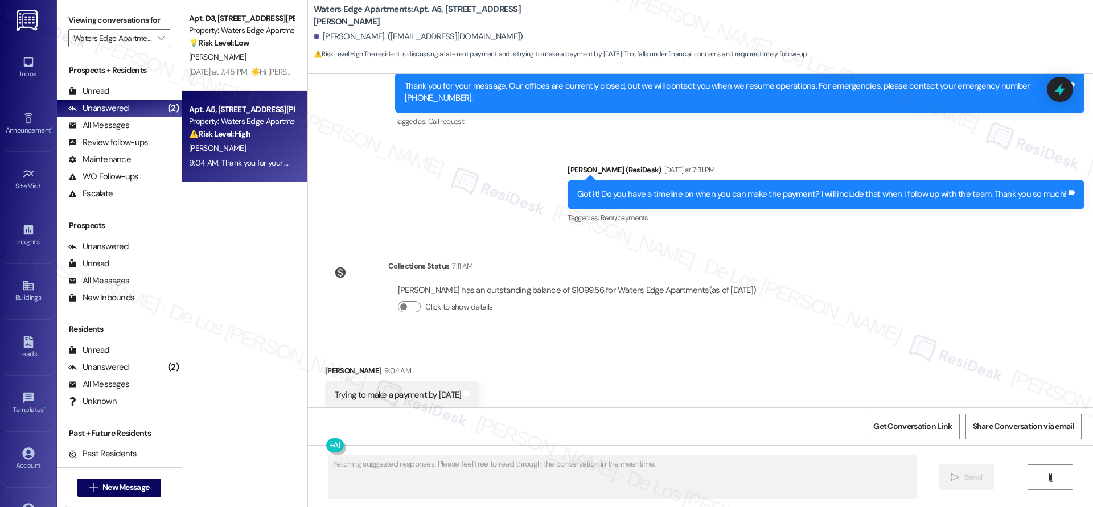
scroll to position [850, 0]
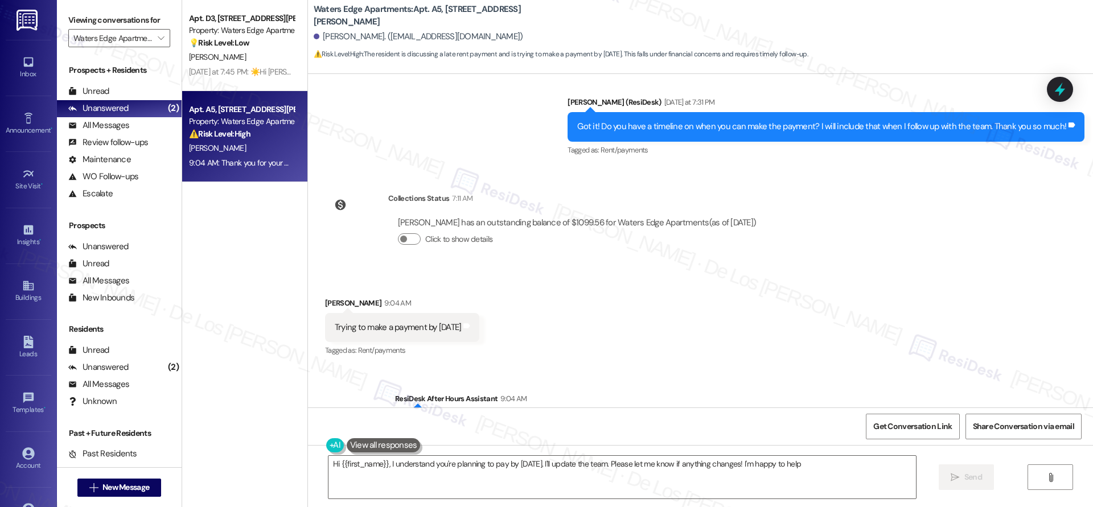
type textarea "Hi {{first_name}}, I understand you're planning to pay by Wednesday. I'll updat…"
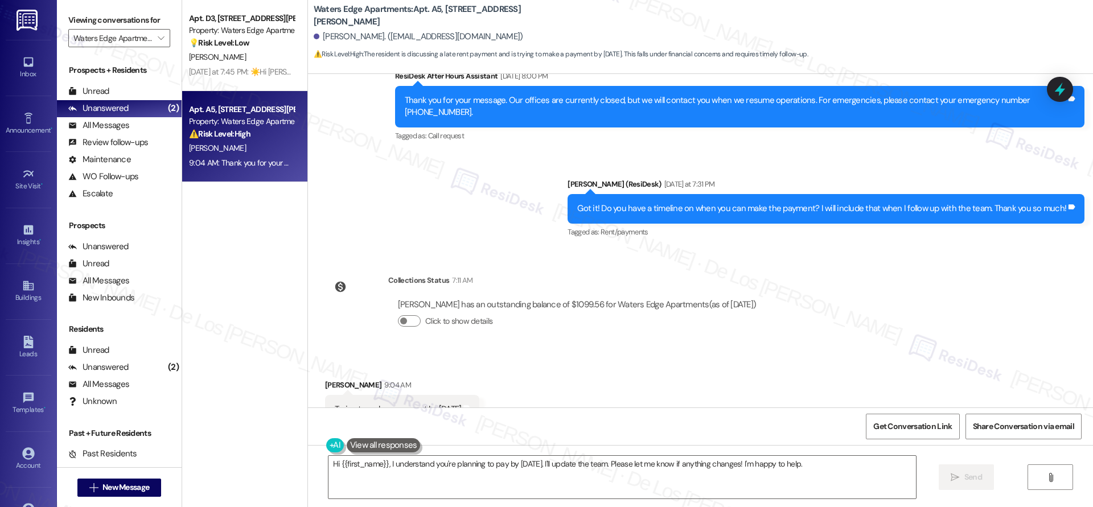
scroll to position [830, 0]
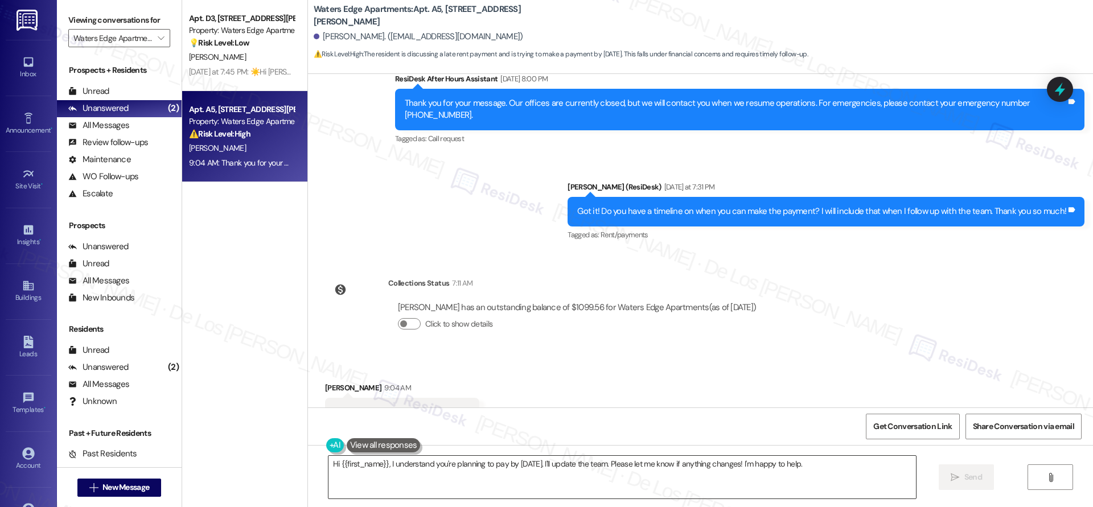
click at [828, 464] on textarea "Hi {{first_name}}, I understand you're planning to pay by Wednesday. I'll updat…" at bounding box center [621, 477] width 587 height 43
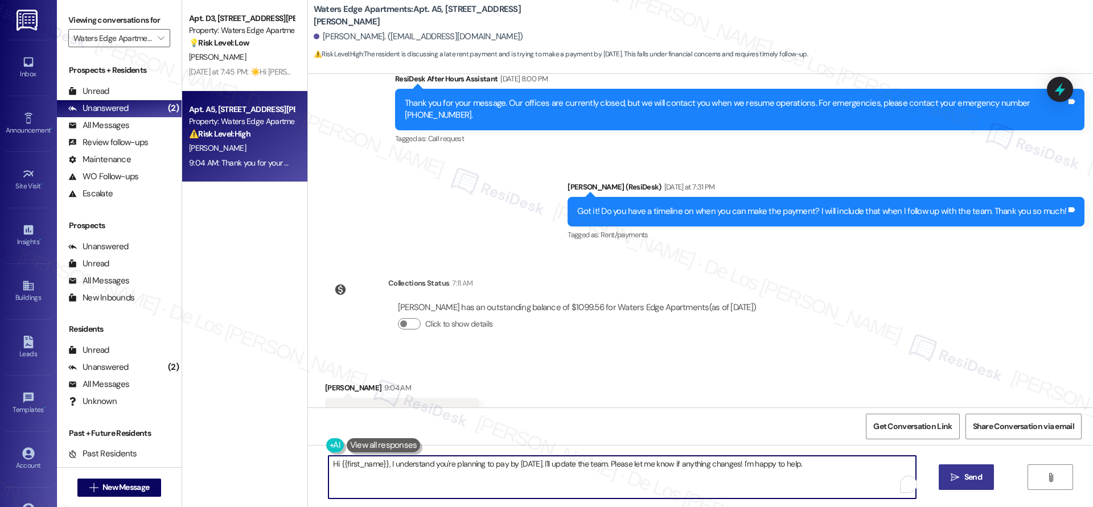
click at [962, 468] on button " Send" at bounding box center [966, 477] width 55 height 26
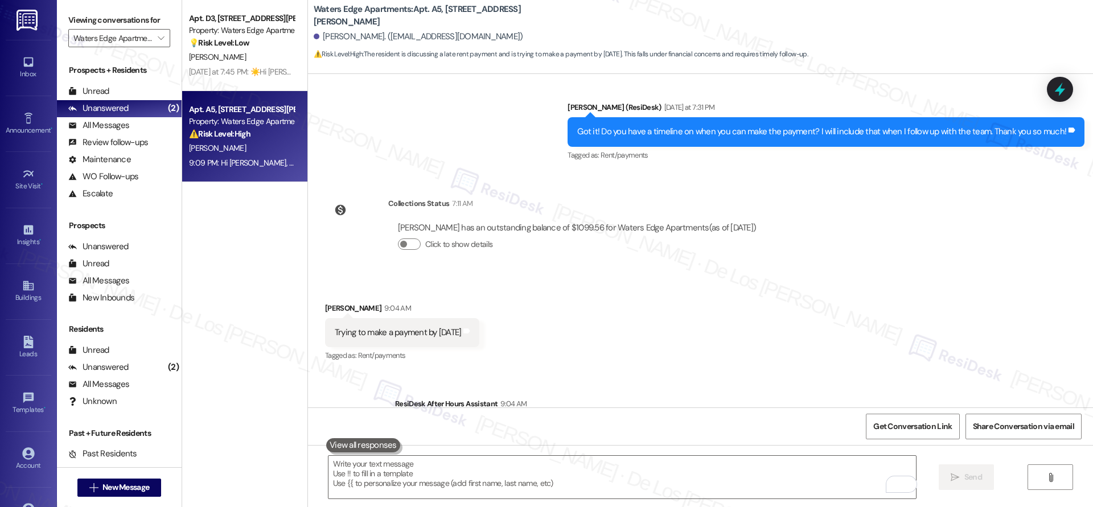
scroll to position [1009, 0]
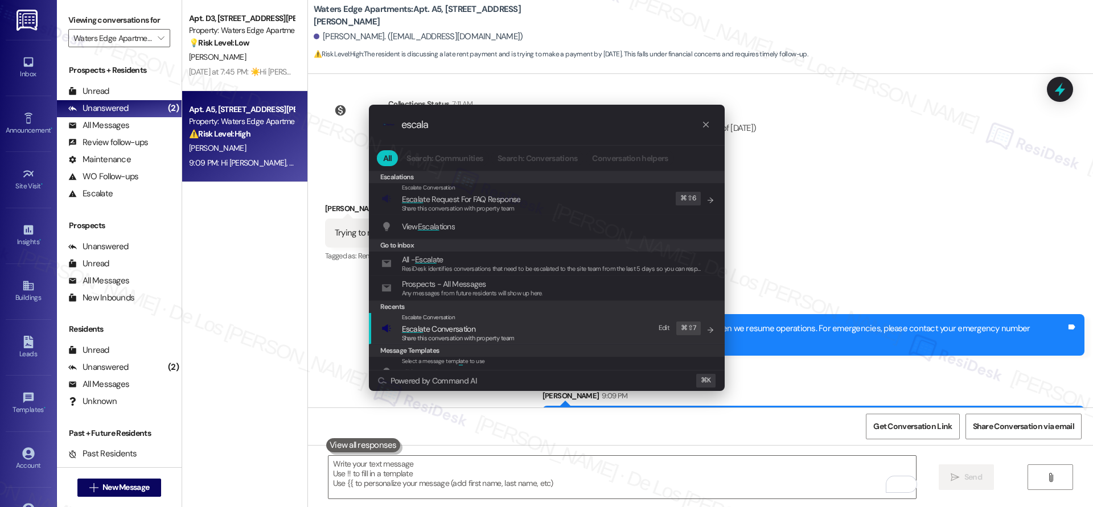
type input "escala"
drag, startPoint x: 478, startPoint y: 327, endPoint x: 492, endPoint y: 274, distance: 54.7
click at [478, 327] on span "Escala te Conversation" at bounding box center [458, 329] width 113 height 13
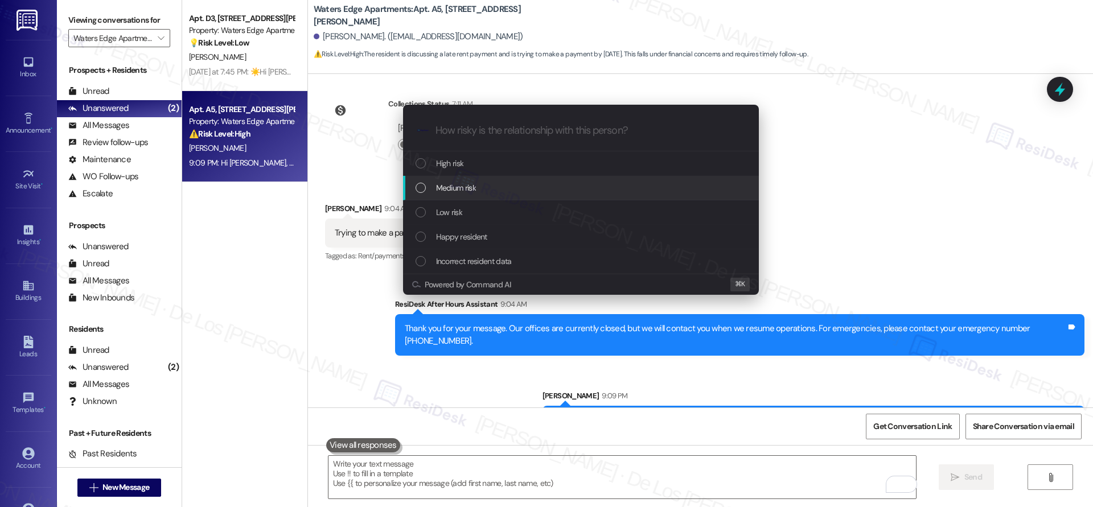
click at [499, 187] on div "Medium risk" at bounding box center [582, 188] width 333 height 13
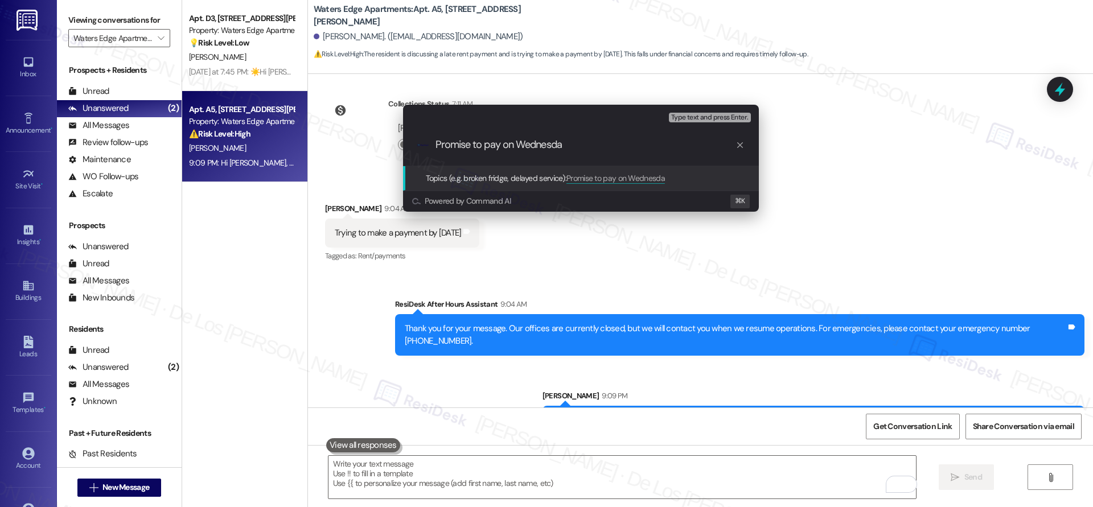
type input "Promise to pay on Wednesday"
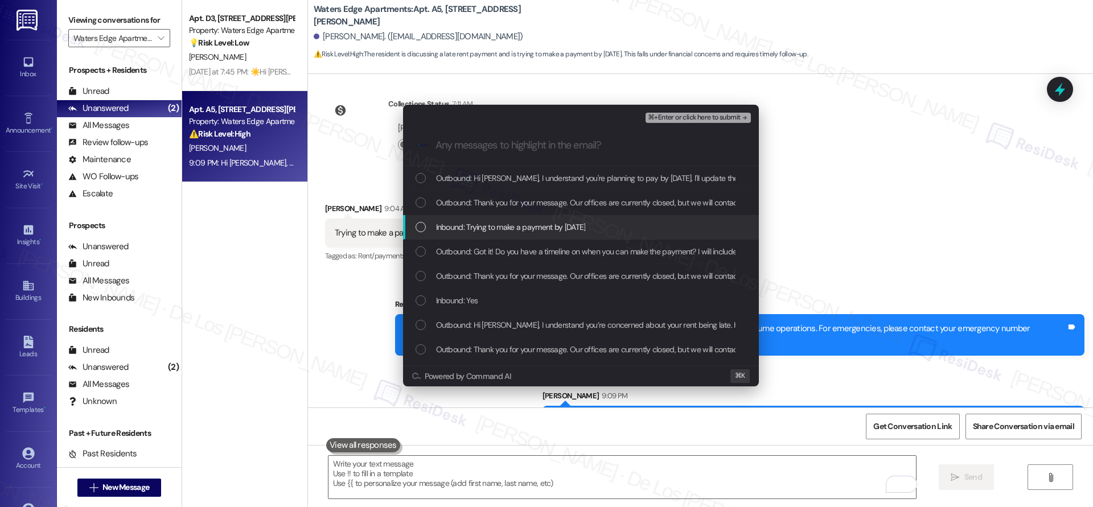
click at [544, 236] on div "Inbound: Trying to make a payment by Wednesday" at bounding box center [581, 227] width 356 height 24
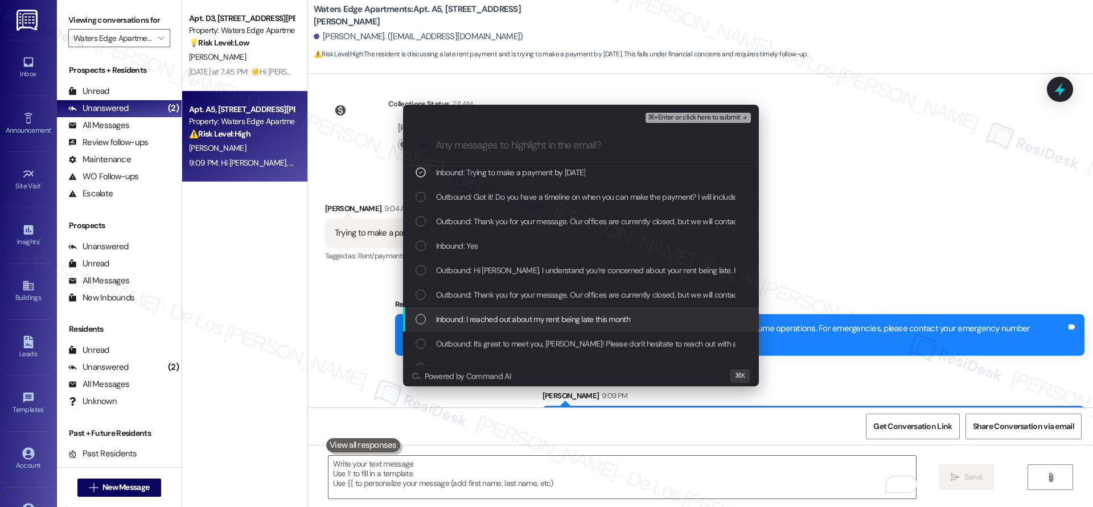
scroll to position [69, 0]
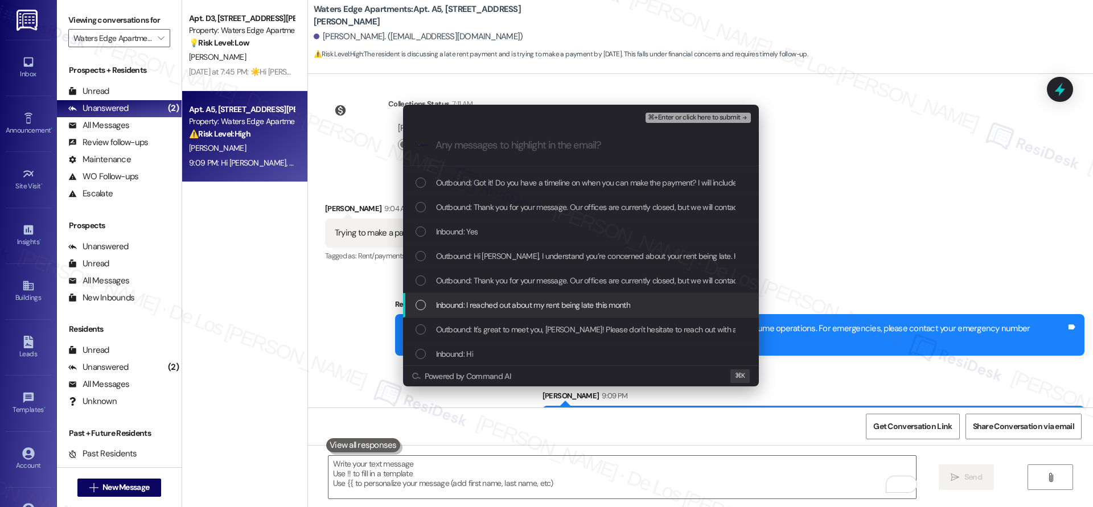
click at [564, 306] on span "Inbound: I reached out about my rent being late this month" at bounding box center [533, 305] width 194 height 13
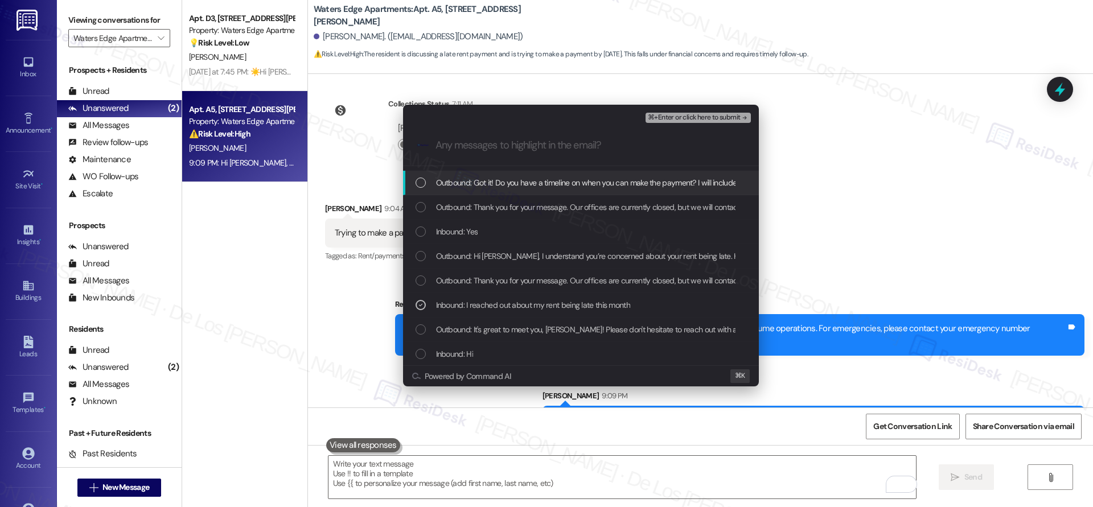
click at [714, 115] on span "⌘+Enter or click here to submit" at bounding box center [694, 118] width 92 height 8
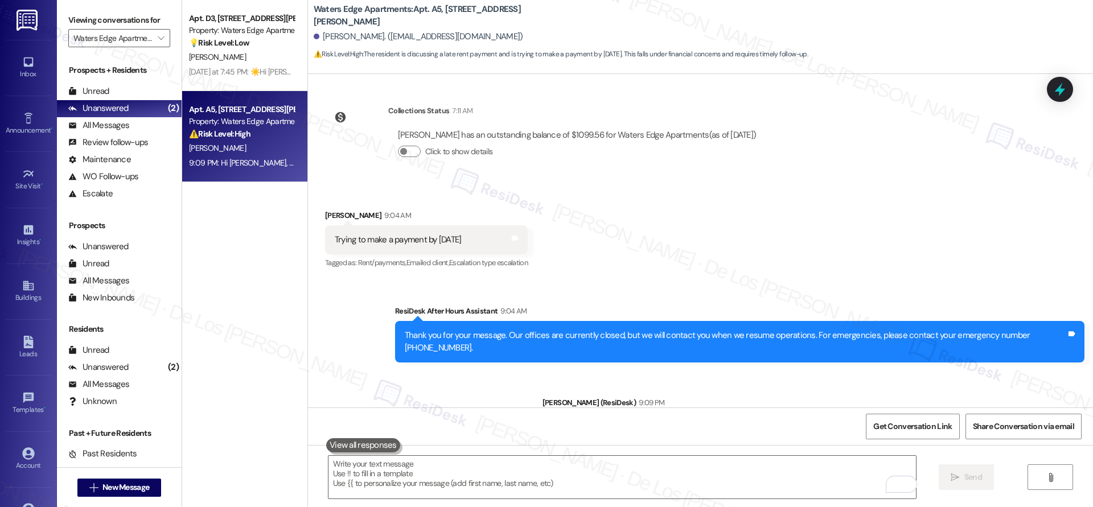
scroll to position [1026, 0]
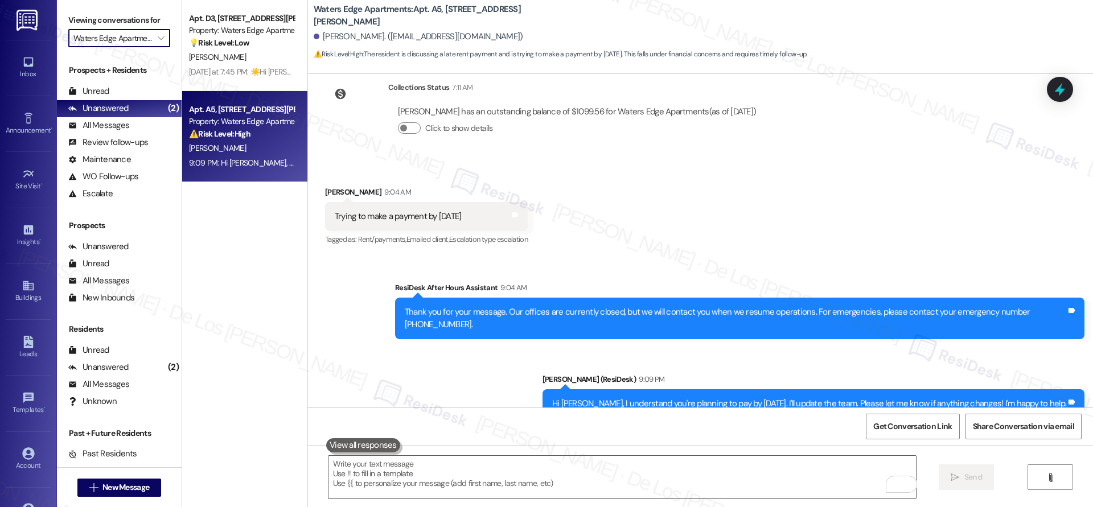
click at [139, 39] on input "Waters Edge Apartments" at bounding box center [112, 38] width 79 height 18
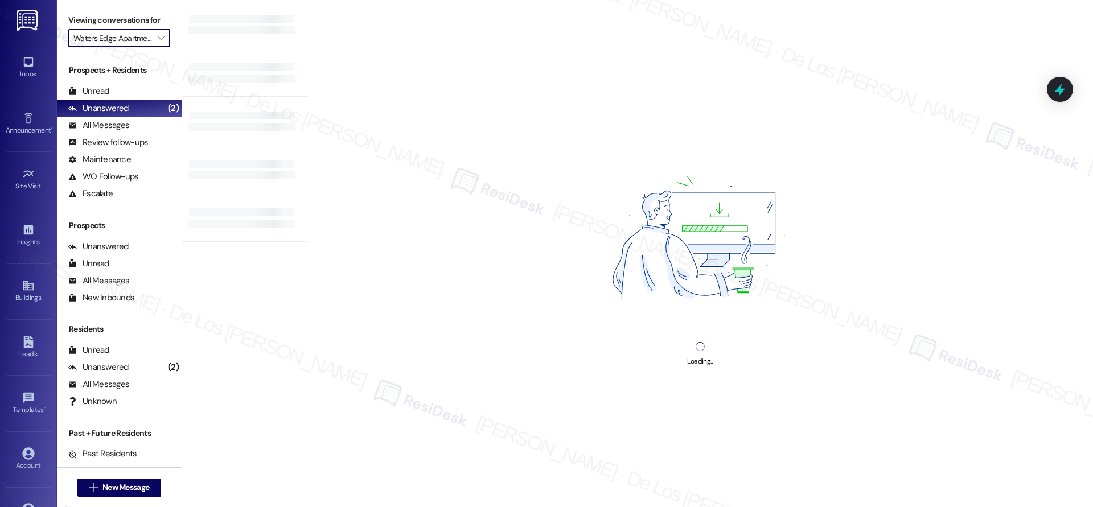
type input "West Street Condos"
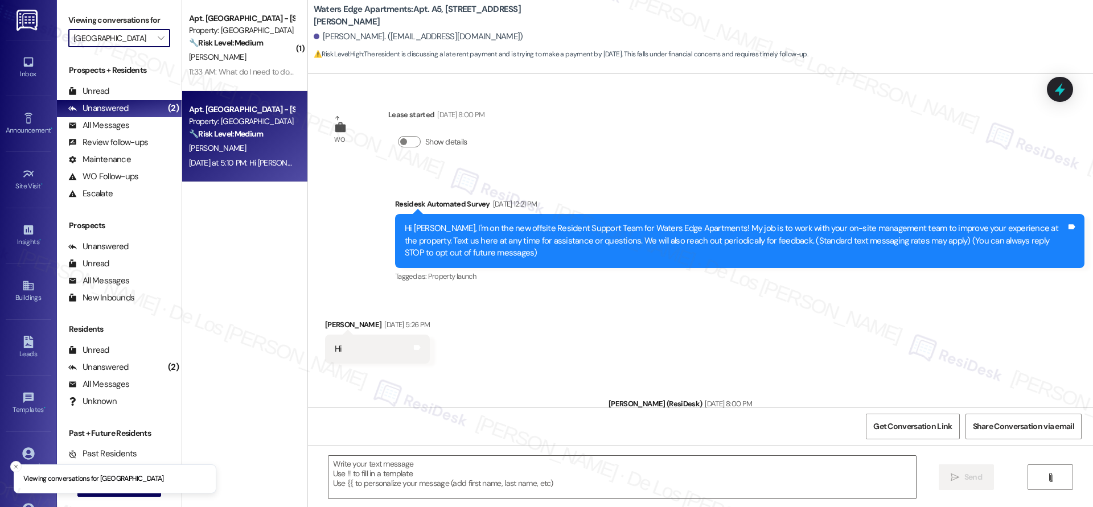
click at [265, 161] on div "[DATE] at 5:10 PM: Hi [PERSON_NAME]. Thank you for reaching out. My experience …" at bounding box center [1090, 163] width 1803 height 10
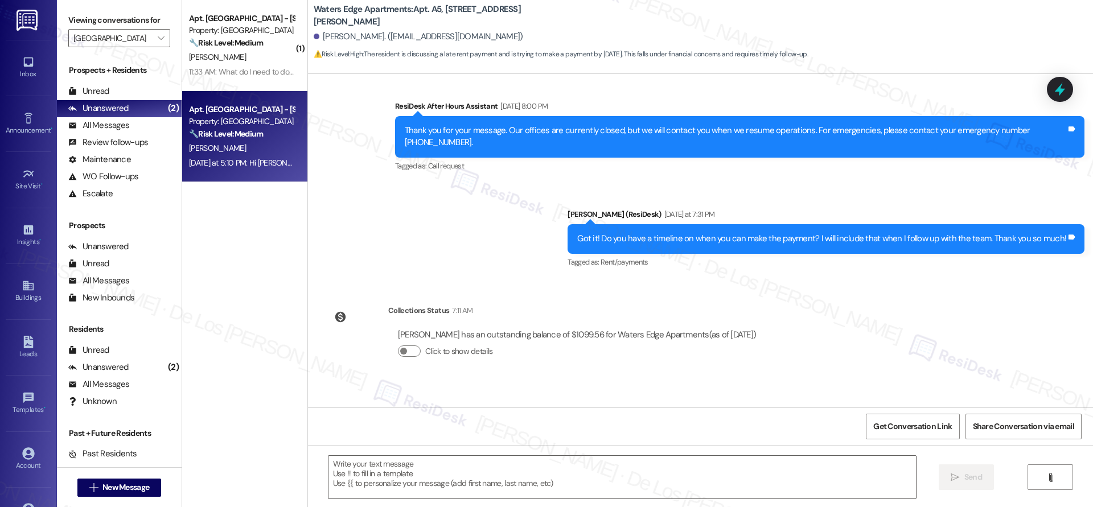
scroll to position [850, 0]
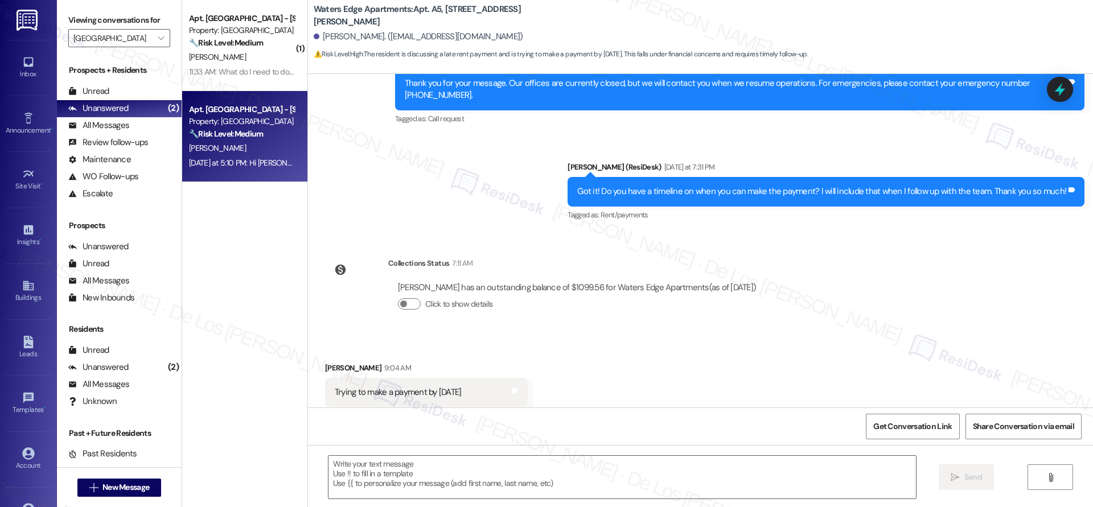
type textarea "Fetching suggested responses. Please feel free to read through the conversation…"
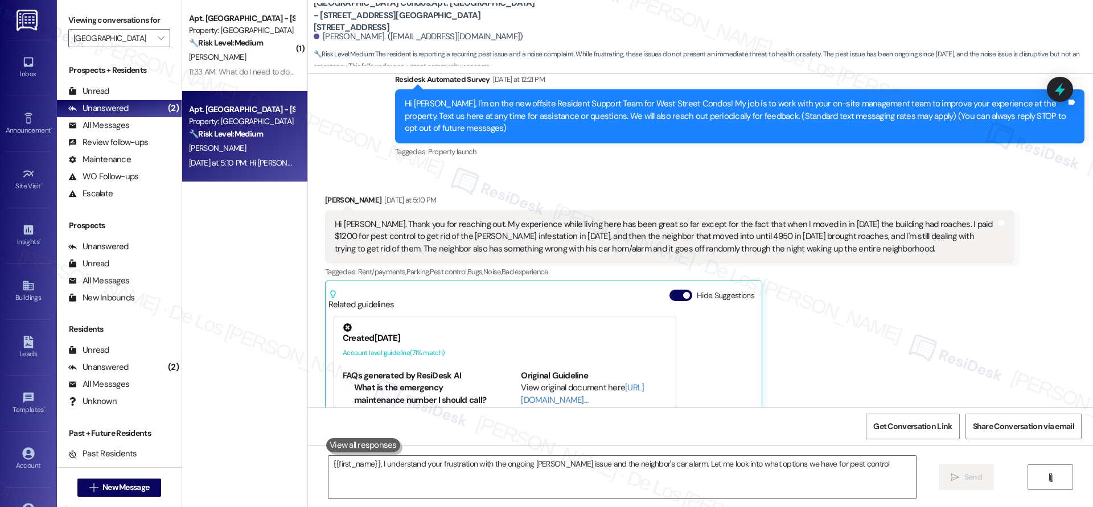
scroll to position [219, 0]
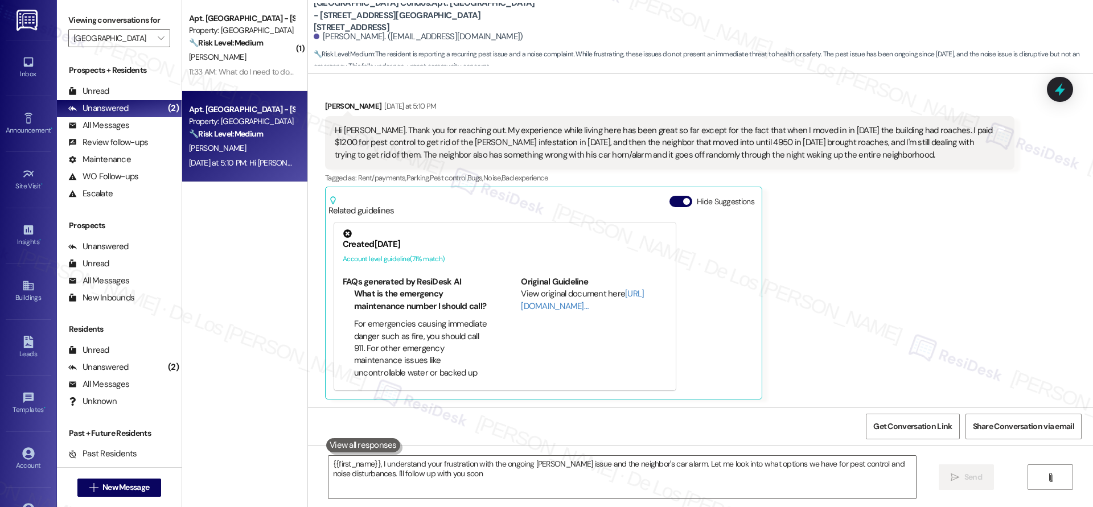
type textarea "{{first_name}}, I understand your frustration with the ongoing roach issue and …"
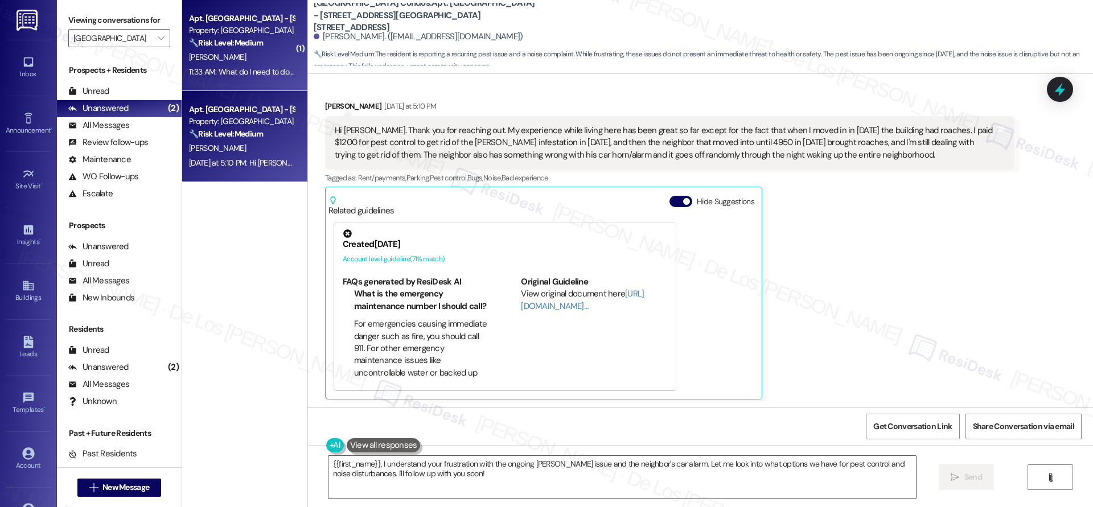
click at [203, 83] on div "Apt. West Street - 4956 West Street, 4956 West Street Property: West Street Con…" at bounding box center [244, 45] width 125 height 91
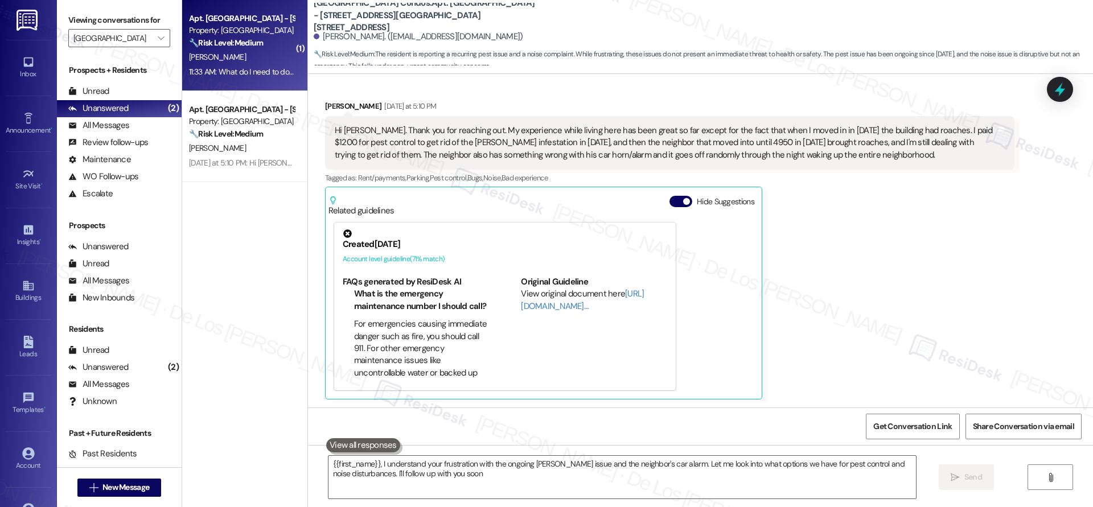
type textarea "{{first_name}}, I understand your frustration with the ongoing roach issue and …"
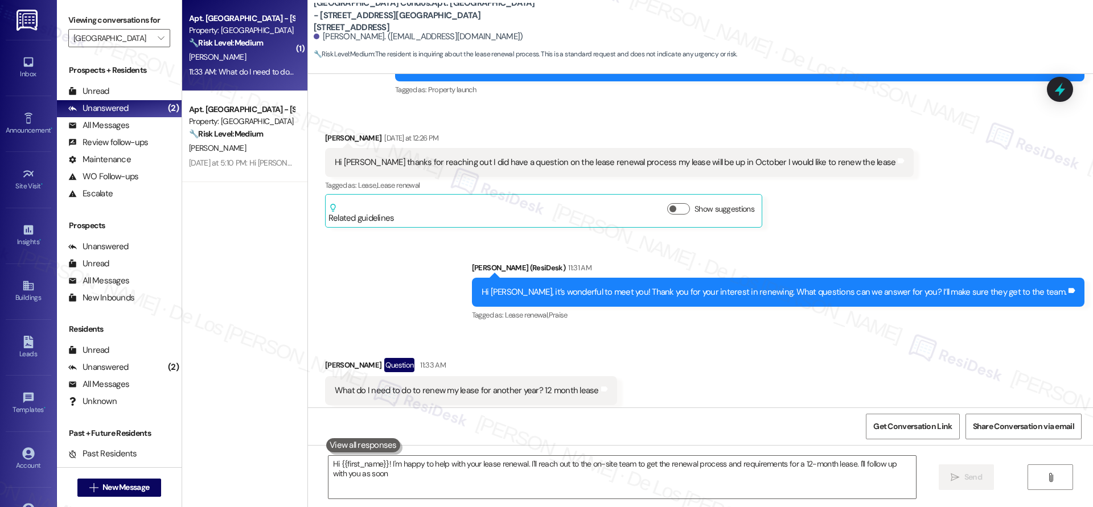
scroll to position [209, 0]
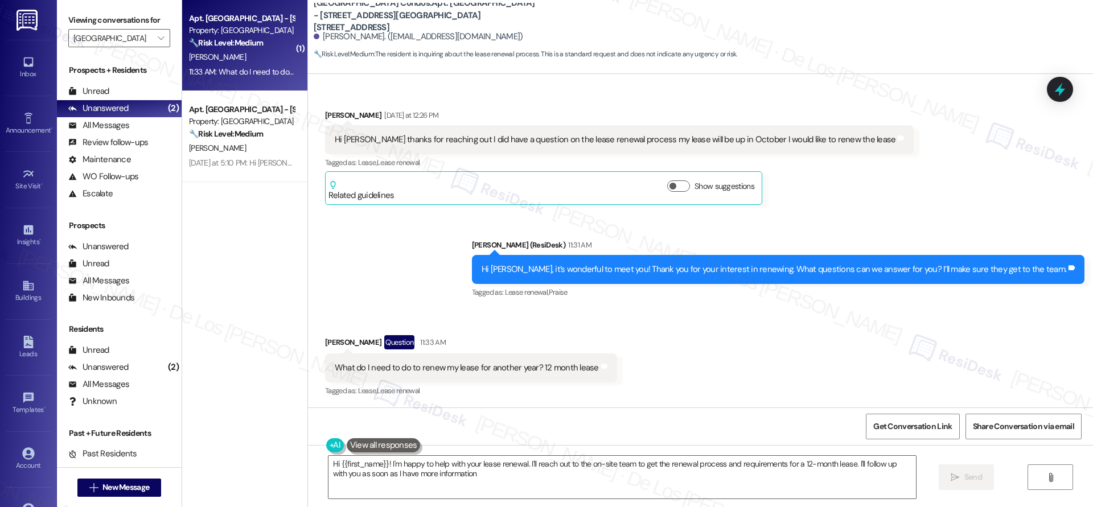
type textarea "Hi {{first_name}}! I'm happy to help with your lease renewal. I'll reach out to…"
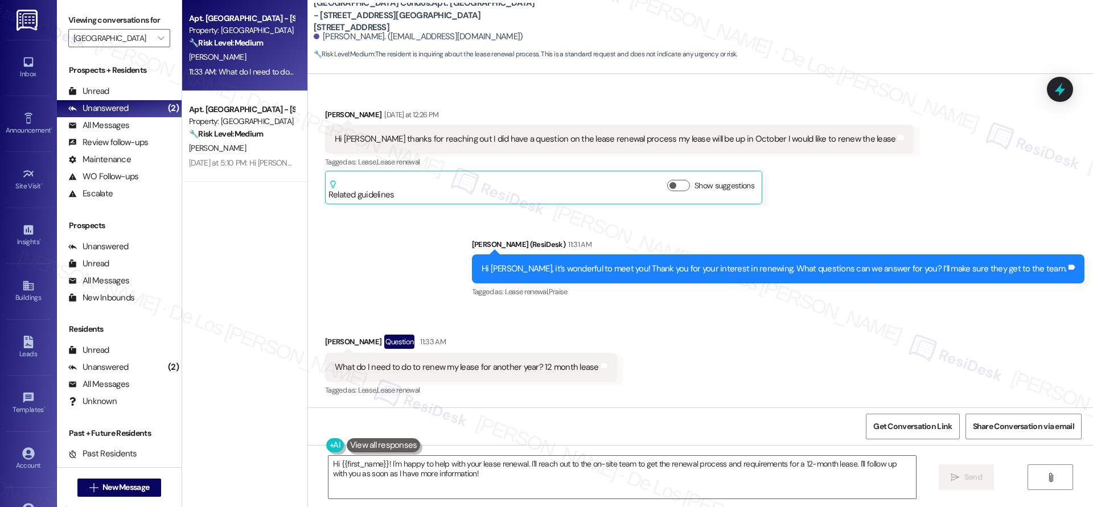
click at [128, 47] on div "Viewing conversations for West Street Condos " at bounding box center [119, 29] width 125 height 59
click at [124, 40] on input "West Street Condos" at bounding box center [112, 38] width 79 height 18
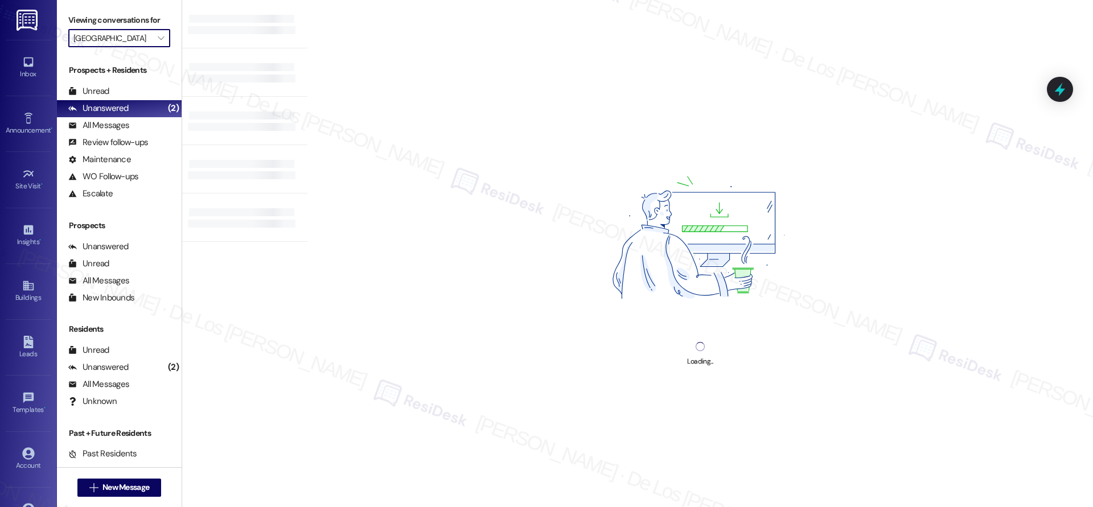
type input "Willow Creek Apartments"
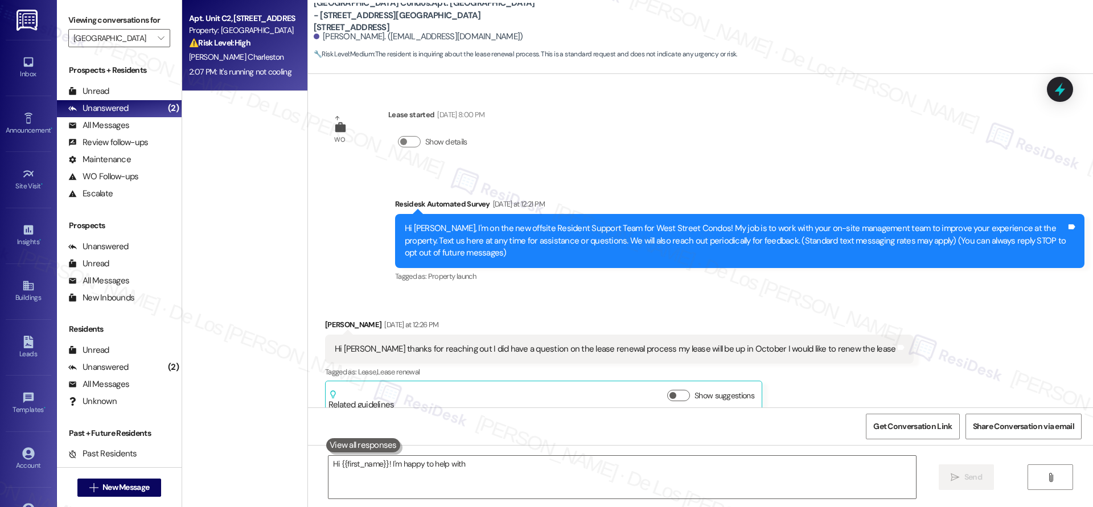
type textarea "Hi {{first_name}}! I'm happy to help with"
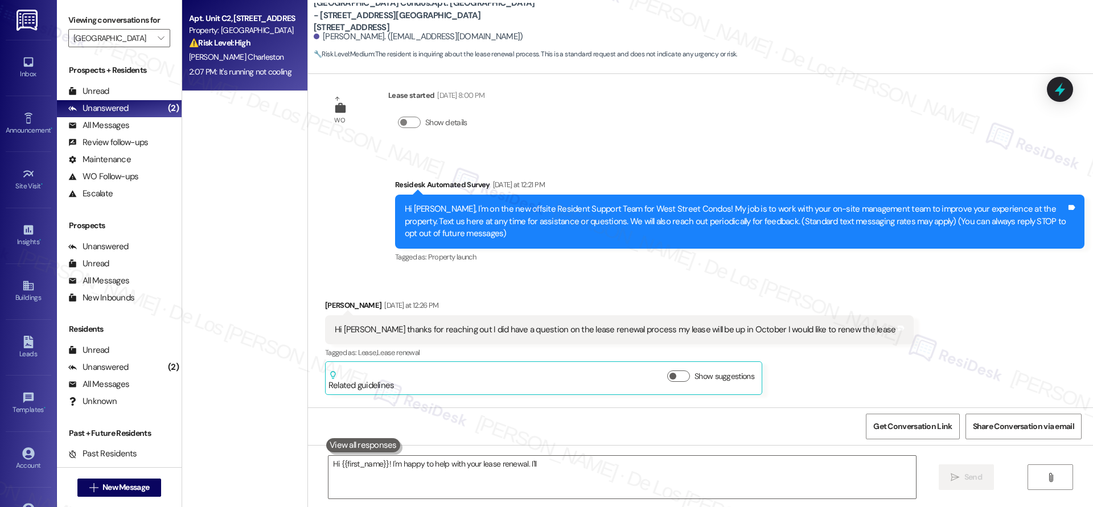
click at [224, 61] on div "[PERSON_NAME] Charleston" at bounding box center [242, 57] width 108 height 14
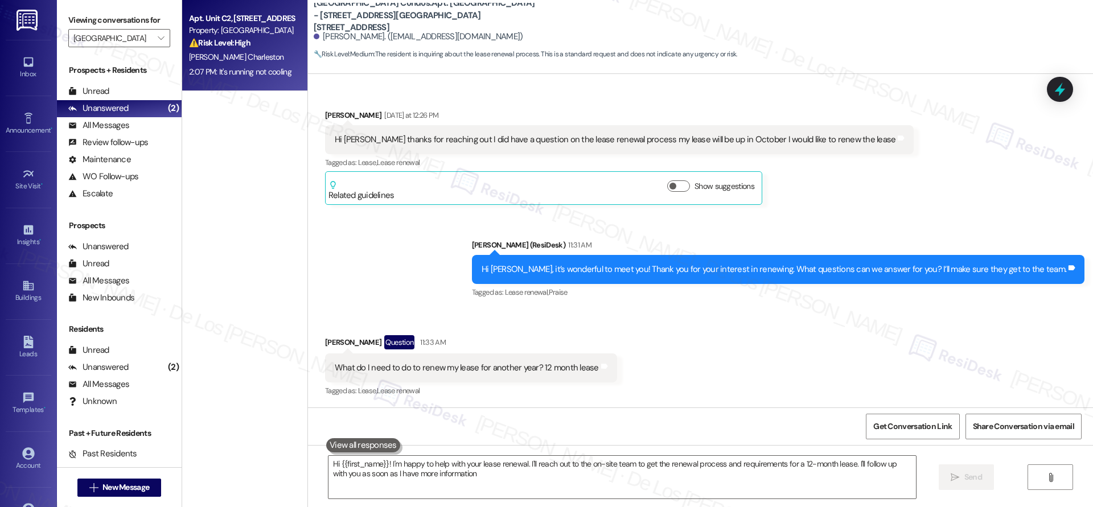
type textarea "Hi {{first_name}}! I'm happy to help with your lease renewal. I'll reach out to…"
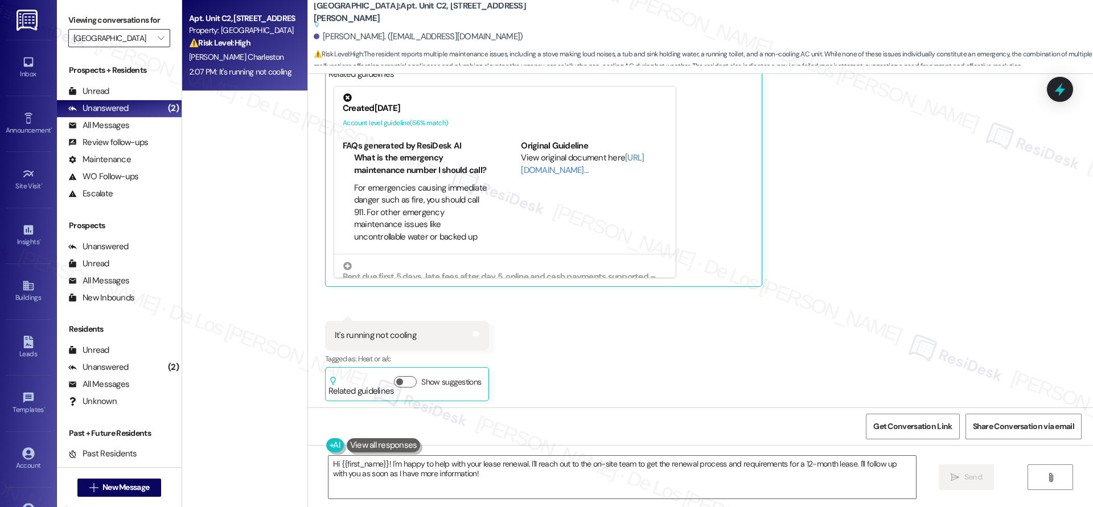
click at [133, 40] on input "Willow Creek Apartments" at bounding box center [112, 38] width 79 height 18
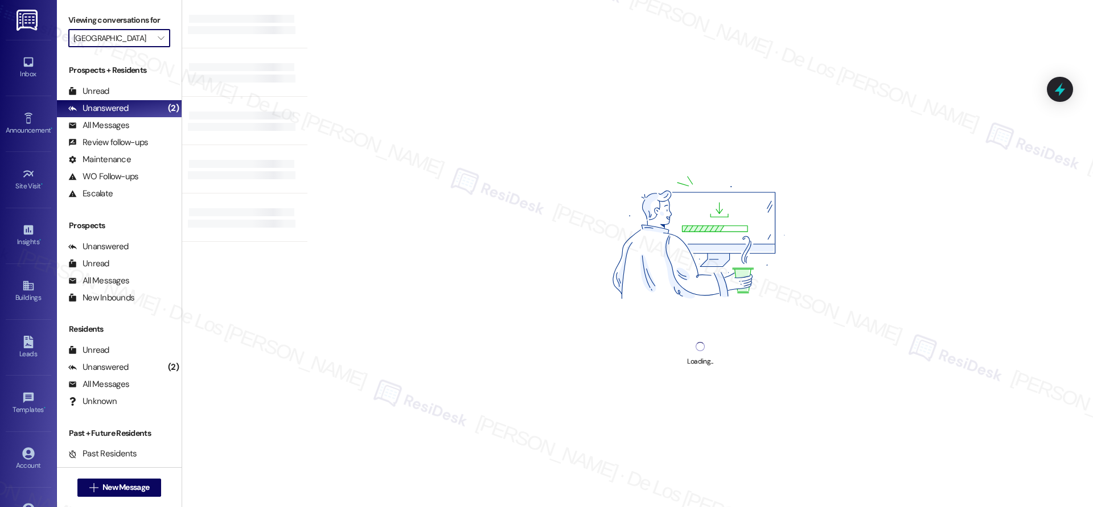
type input "Wingate"
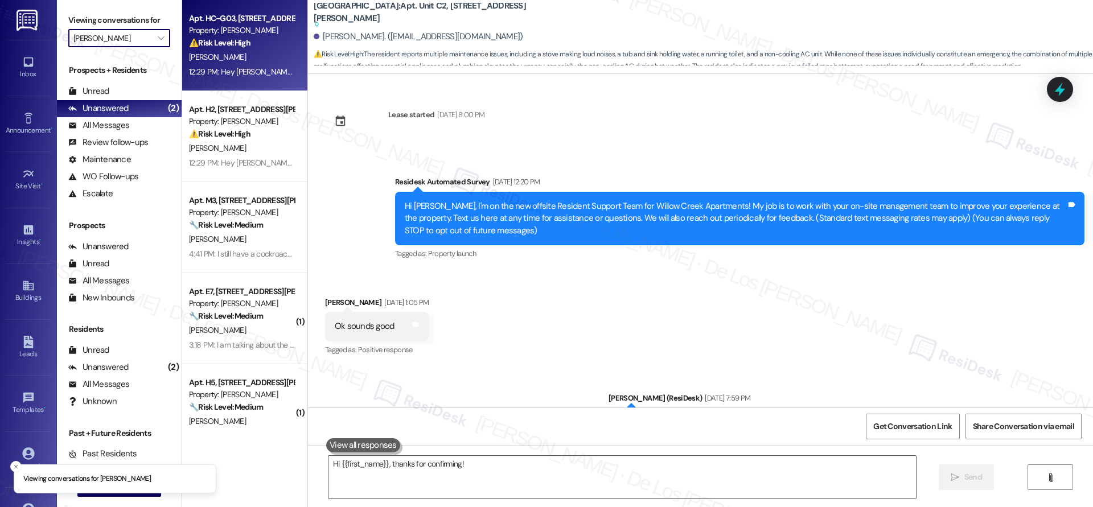
scroll to position [1144, 0]
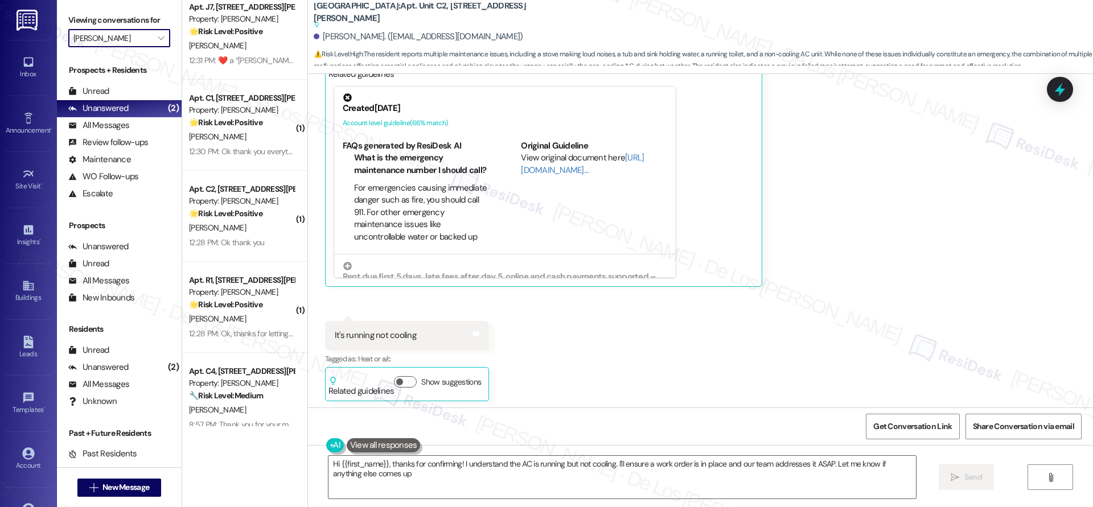
type textarea "Hi {{first_name}}, thanks for confirming! I understand the AC is running but no…"
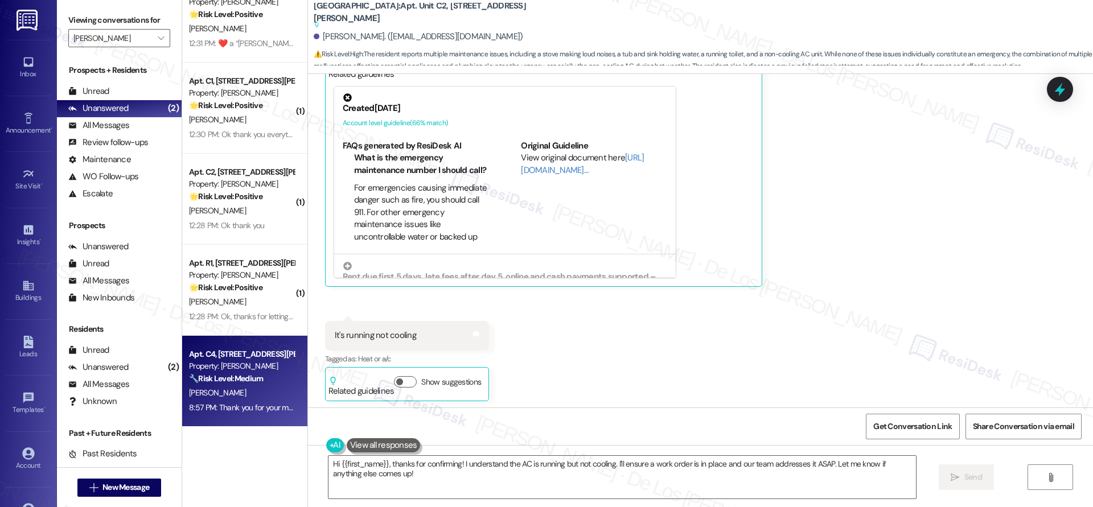
click at [254, 355] on div "Apt. C4, [STREET_ADDRESS][PERSON_NAME]" at bounding box center [241, 354] width 105 height 12
type textarea "Hi {{first_name}}, thanks for confirming! I understand the AC is running but no…"
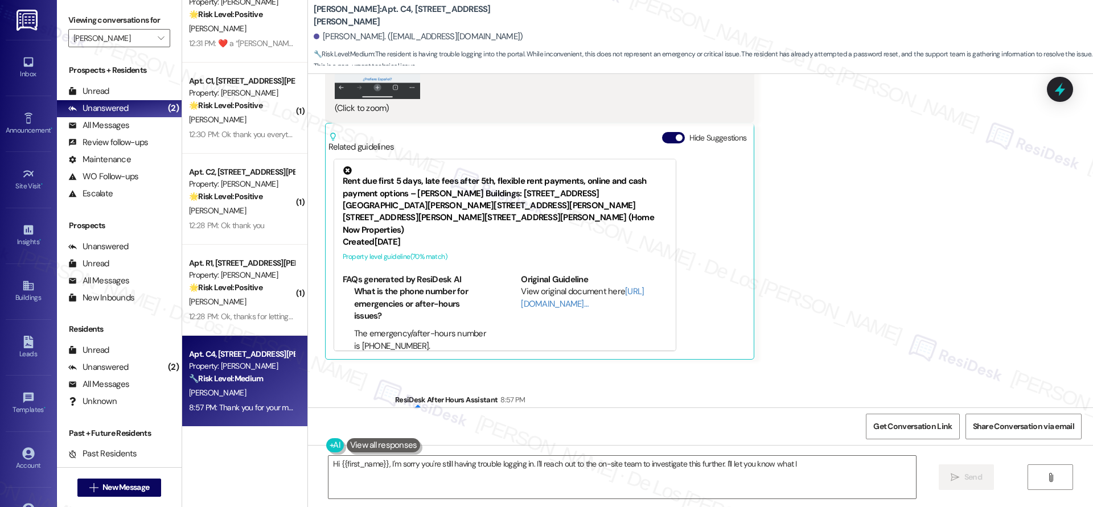
scroll to position [1063, 0]
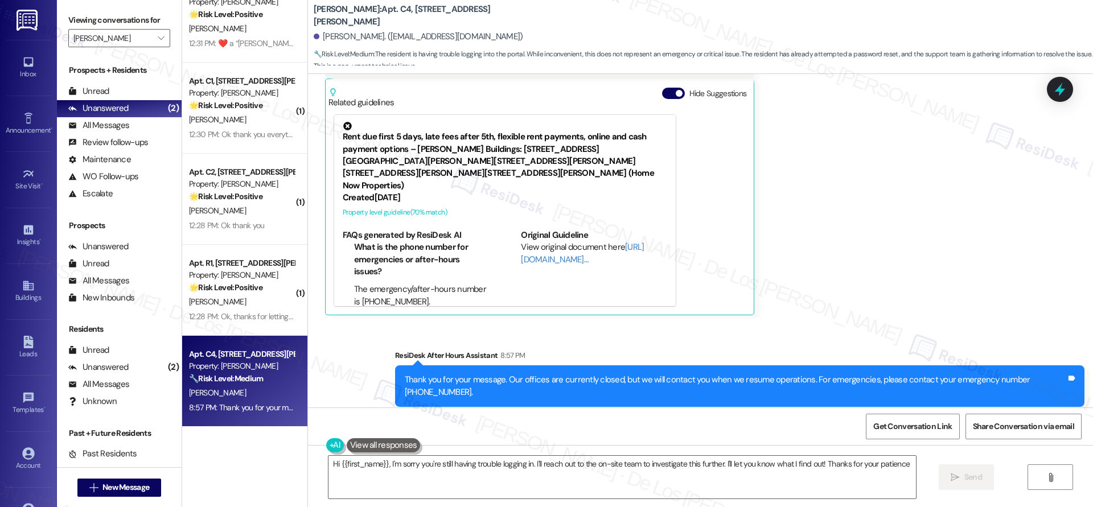
type textarea "Hi {{first_name}}, I'm sorry you're still having trouble logging in. I'll reach…"
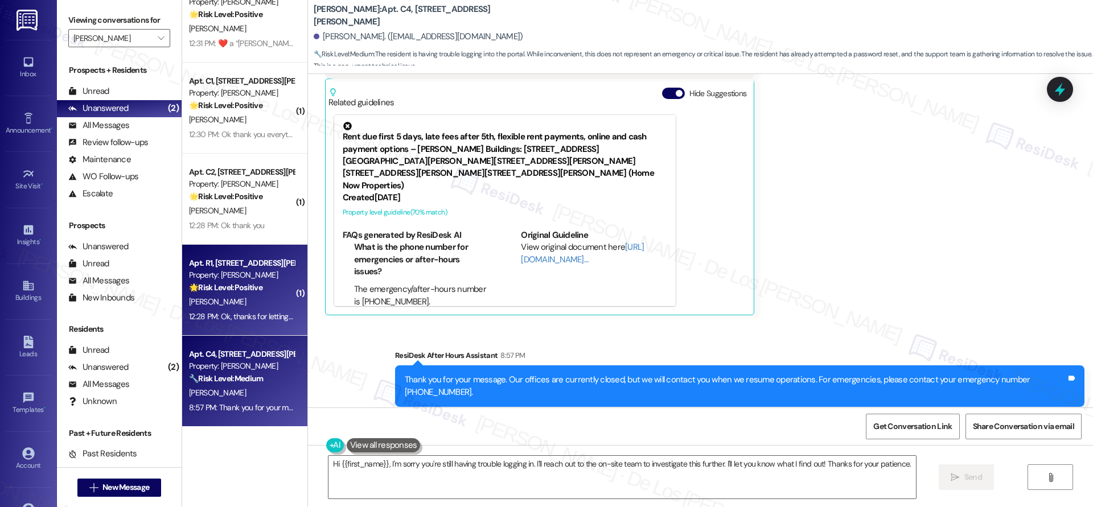
click at [252, 305] on div "[PERSON_NAME]" at bounding box center [242, 302] width 108 height 14
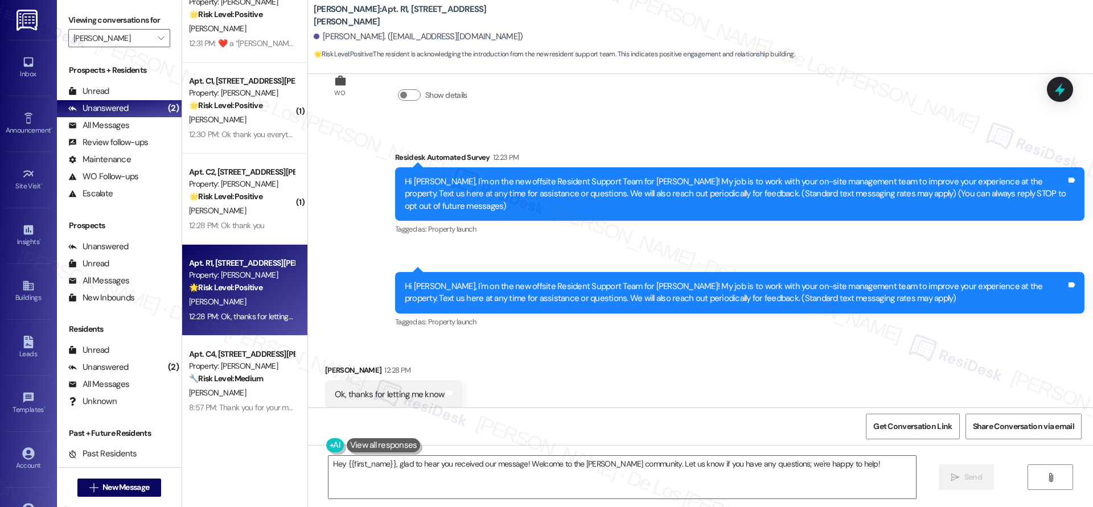
scroll to position [170, 0]
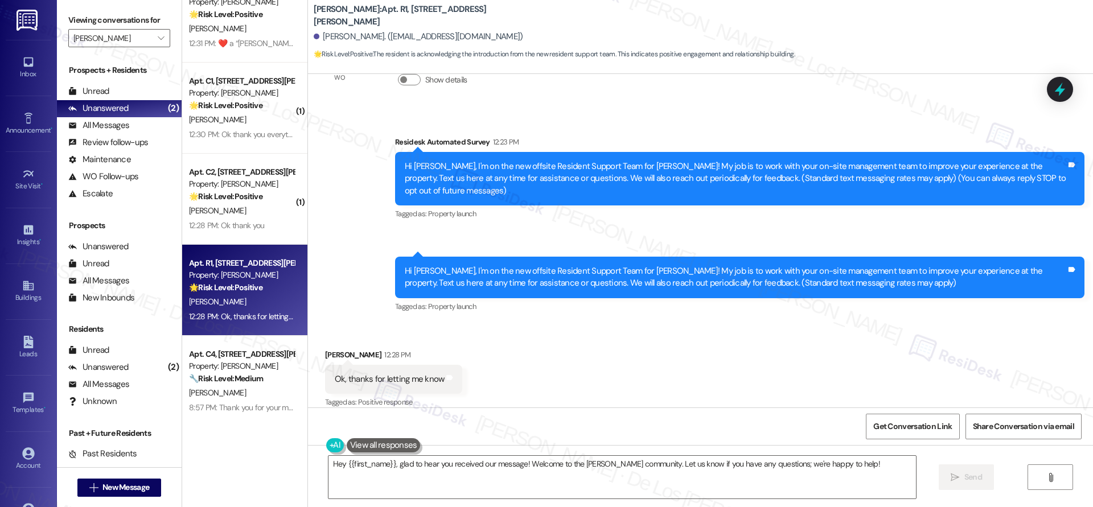
click at [484, 463] on textarea "Hey {{first_name}}, glad to hear you received our message! Welcome to the Winga…" at bounding box center [621, 477] width 587 height 43
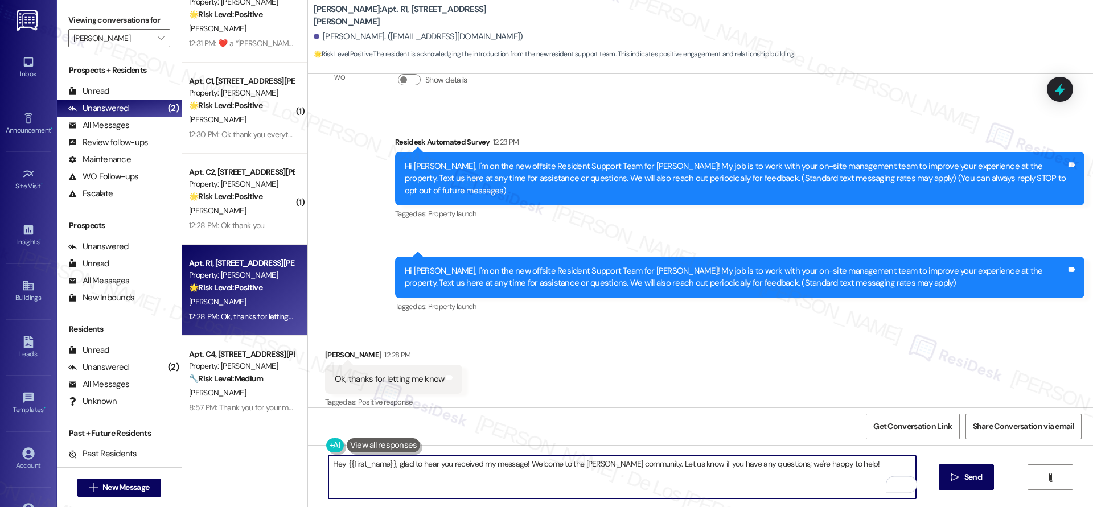
click at [336, 460] on textarea "Hey {{first_name}}, glad to hear you received my message! Welcome to the Wingat…" at bounding box center [621, 477] width 587 height 43
click at [840, 466] on textarea "{{first_name}}, glad to hear you received my message! Welcome to the Wingate co…" at bounding box center [621, 477] width 587 height 43
click at [648, 461] on textarea "{{first_name}}, glad to hear you received my message! Welcome to the Wingate co…" at bounding box center [621, 477] width 587 height 43
click at [859, 458] on textarea "{{first_name}}, glad to hear you received my message! Welcome to the Wingate co…" at bounding box center [621, 477] width 587 height 43
click at [776, 465] on textarea "{{first_name}}, glad to hear you received my message! Welcome to the Wingate co…" at bounding box center [621, 477] width 587 height 43
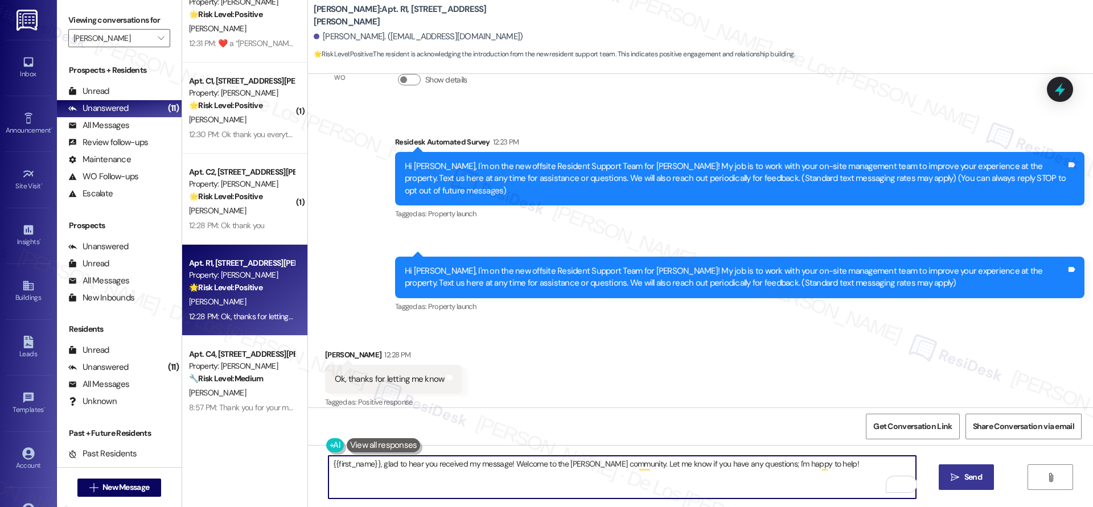
type textarea "{{first_name}}, glad to hear you received my message! Welcome to the Wingate co…"
click at [958, 466] on button " Send" at bounding box center [966, 477] width 55 height 26
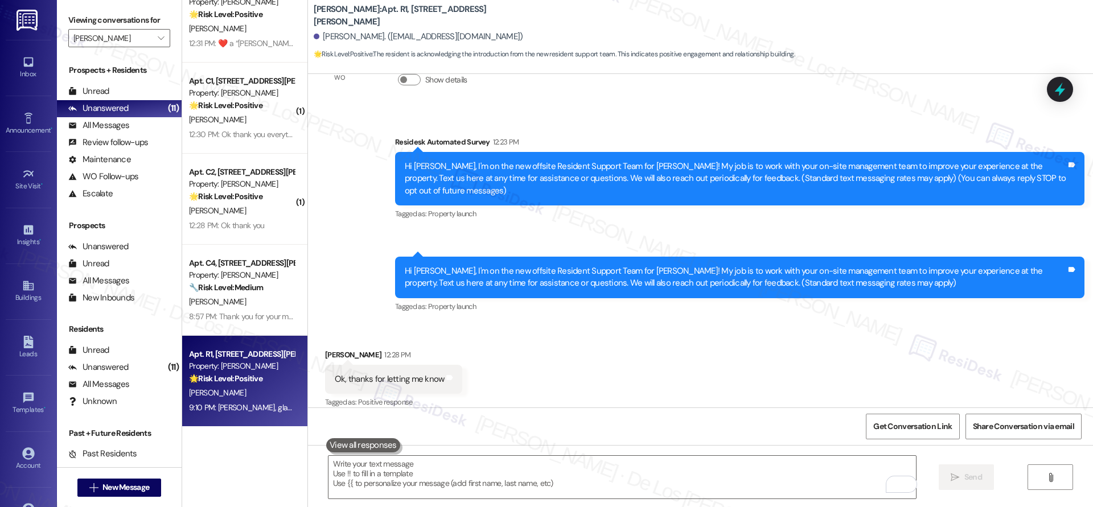
scroll to position [249, 0]
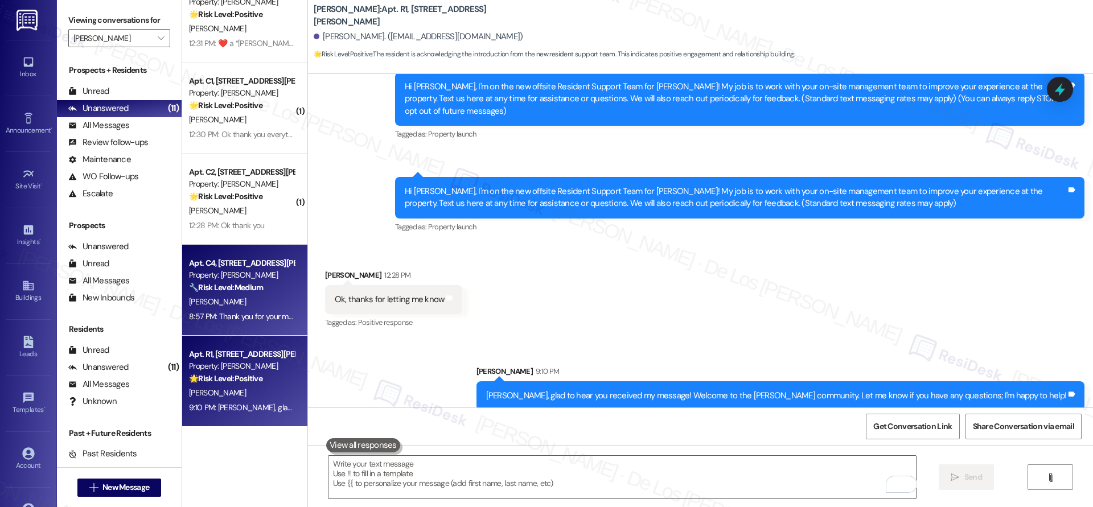
click at [263, 246] on div "Apt. C4, 4735 Courtney Drive Property: Wingate 🔧 Risk Level: Medium The residen…" at bounding box center [244, 290] width 125 height 91
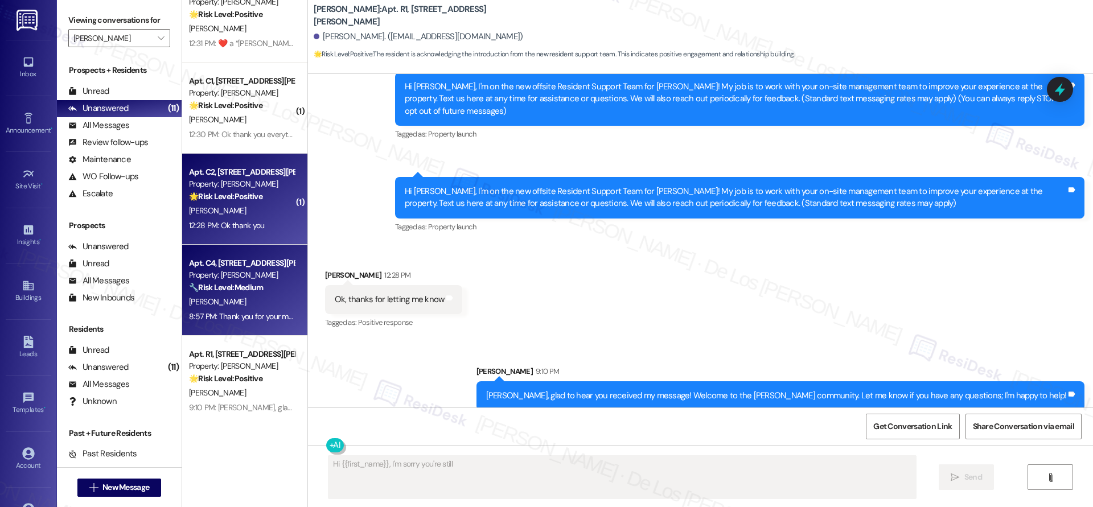
type textarea "Hi {{first_name}}, I'm sorry you're still having"
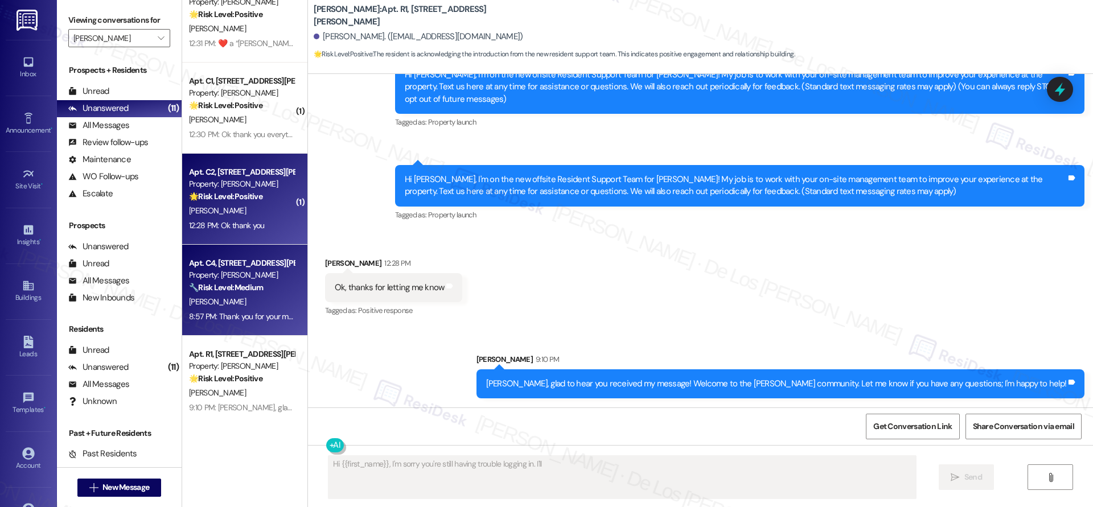
click at [261, 226] on div "12:28 PM: Ok thank you 12:28 PM: Ok thank you" at bounding box center [242, 226] width 108 height 14
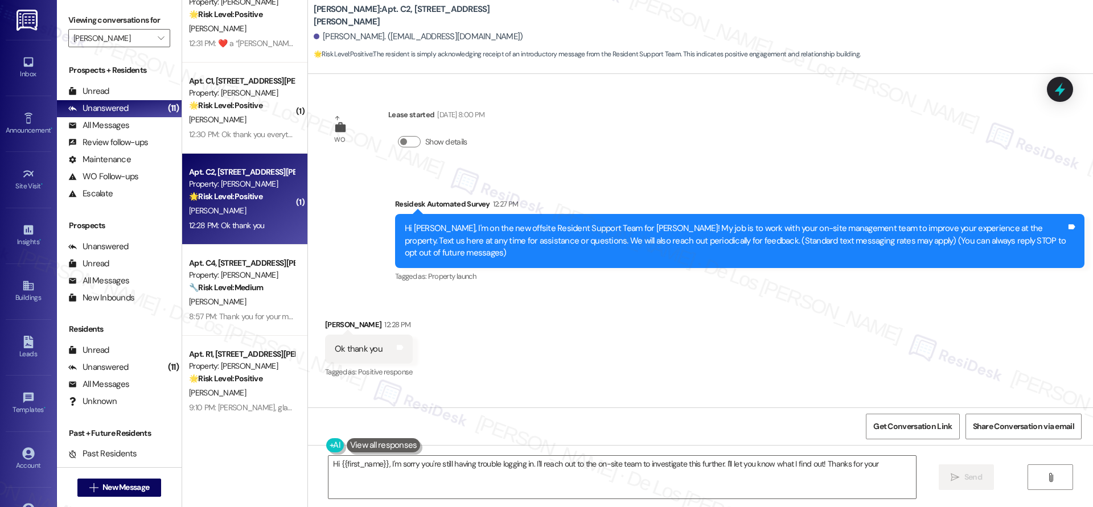
scroll to position [0, 0]
type textarea "Hi {{first_name}}, I'm sorry you're still having trouble logging in. I'll reach…"
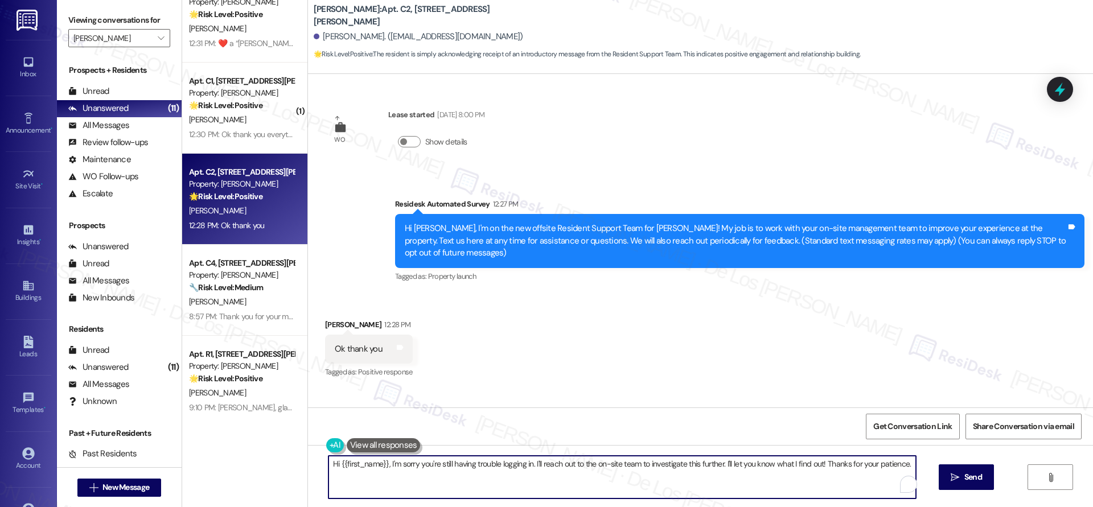
click at [457, 467] on textarea "Hi {{first_name}}, I'm sorry you're still having trouble logging in. I'll reach…" at bounding box center [621, 477] width 587 height 43
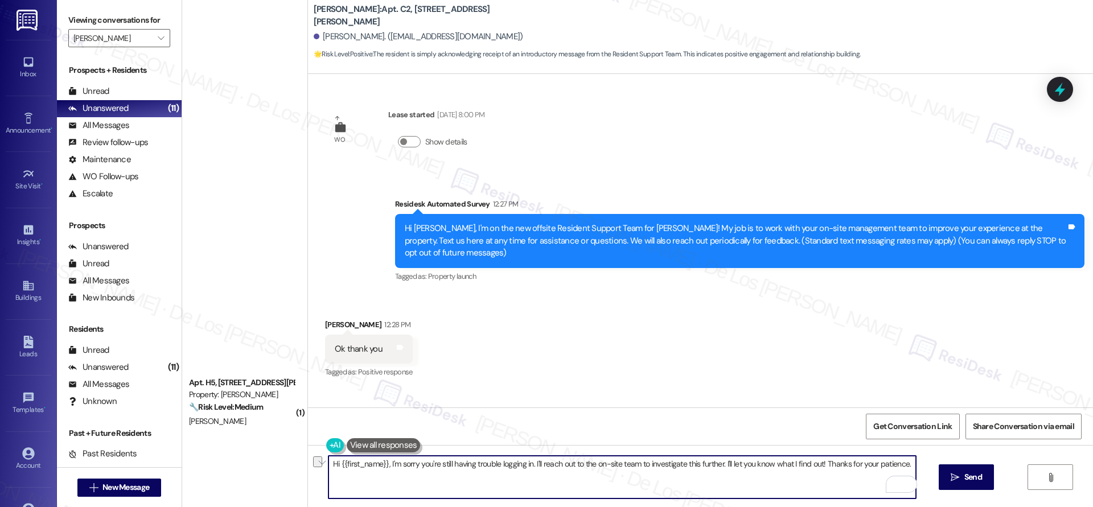
scroll to position [575, 0]
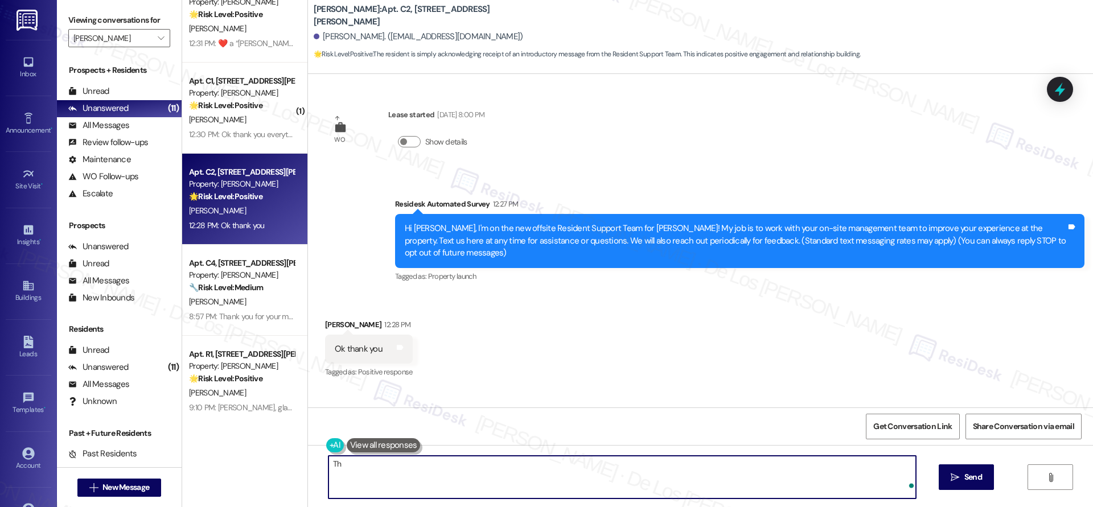
type textarea "T"
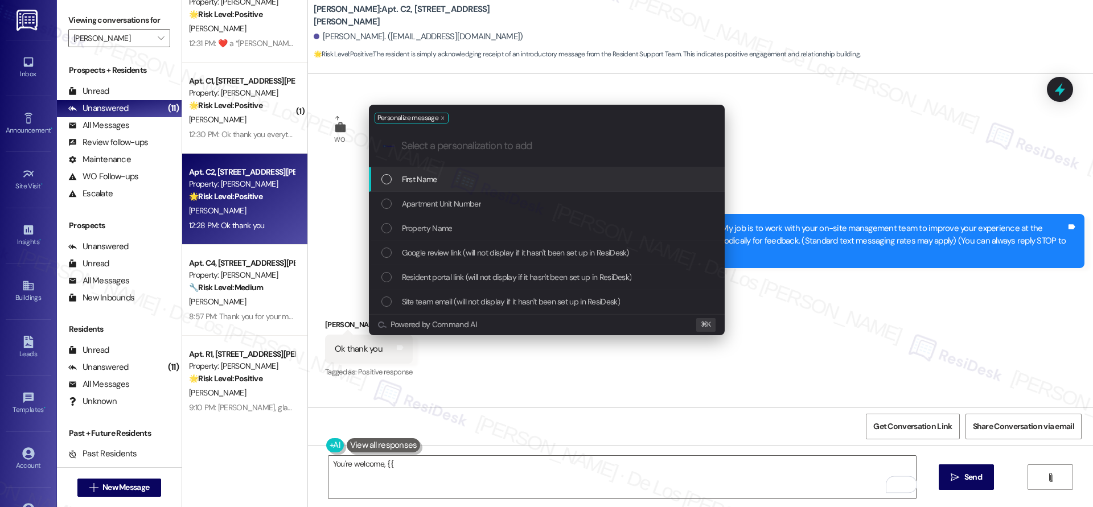
click at [431, 173] on span "First Name" at bounding box center [419, 179] width 35 height 13
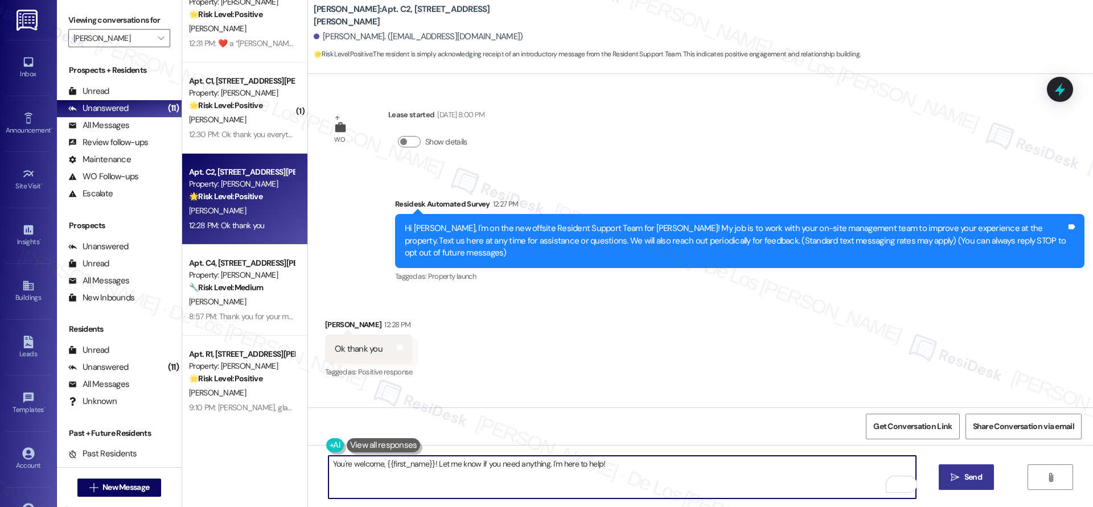
type textarea "You're welcome, {{first_name}}! Let me know if you need anything. I'm here to h…"
click at [965, 473] on span "Send" at bounding box center [973, 477] width 18 height 12
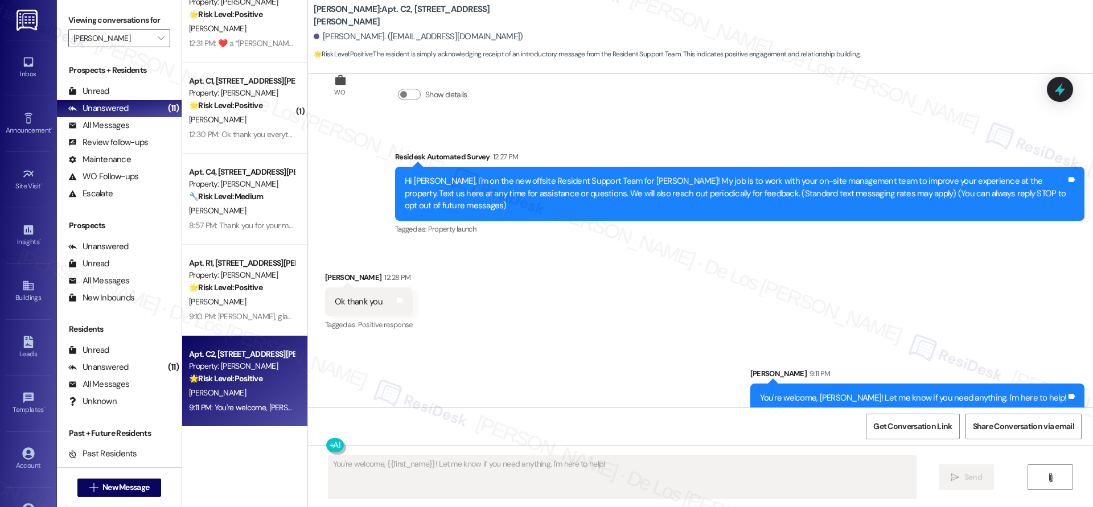
scroll to position [49, 0]
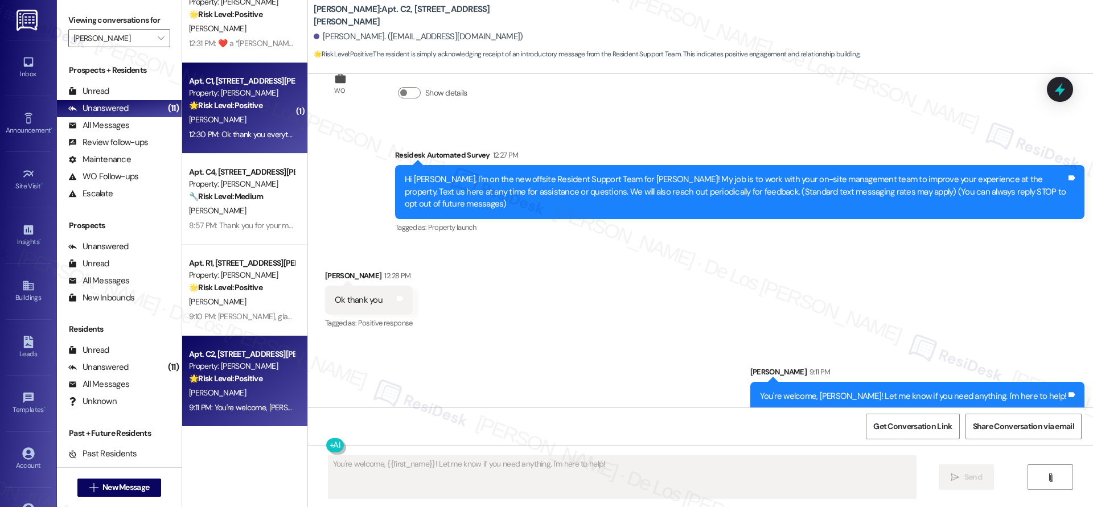
click at [227, 142] on div "Apt. C1, 4685 Courtney Drive Property: Wingate 🌟 Risk Level: Positive The resid…" at bounding box center [244, 108] width 125 height 91
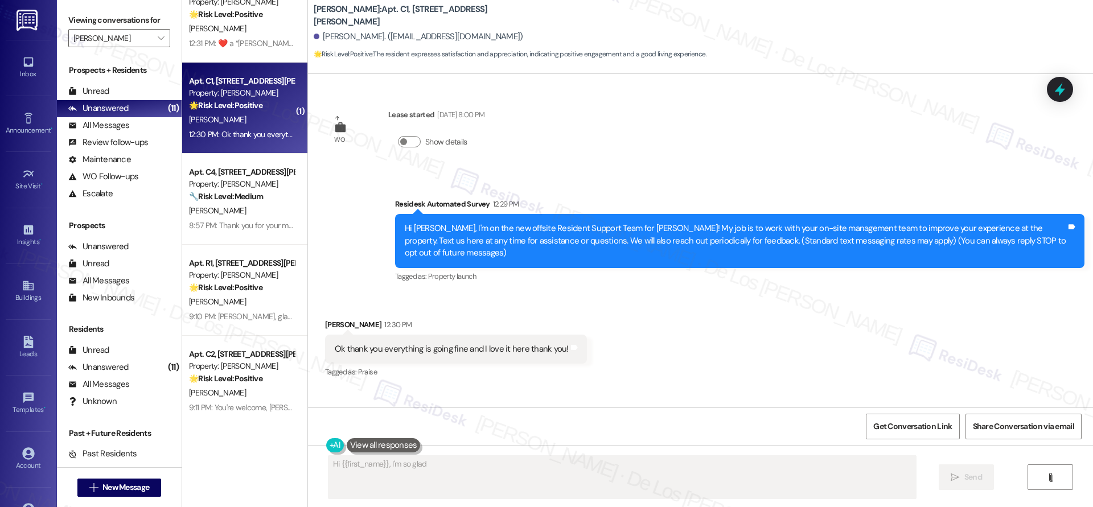
scroll to position [0, 0]
type textarea "Hi {{first_name}}, I'm so glad to hear that everything is going well and that y…"
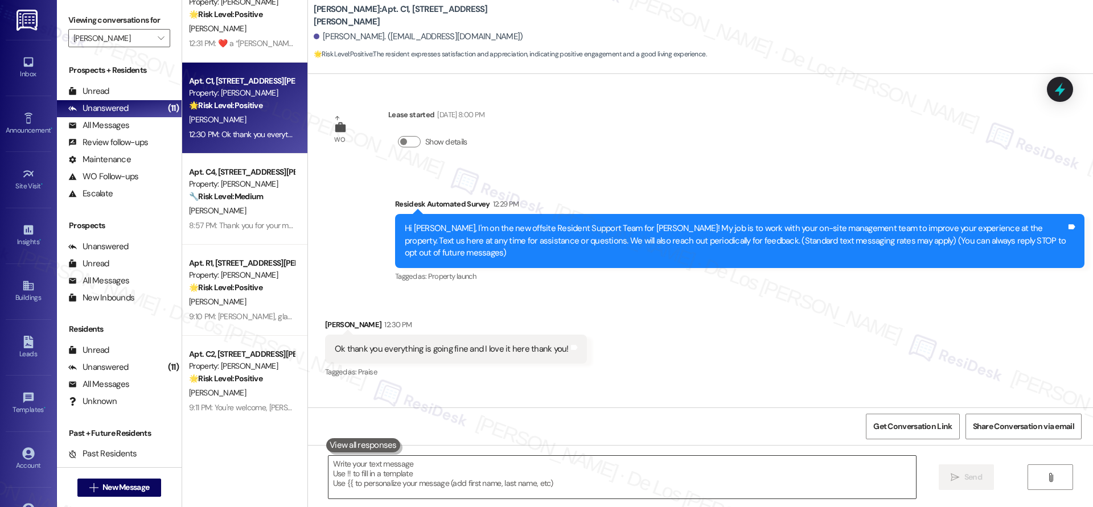
click at [606, 470] on textarea at bounding box center [621, 477] width 587 height 43
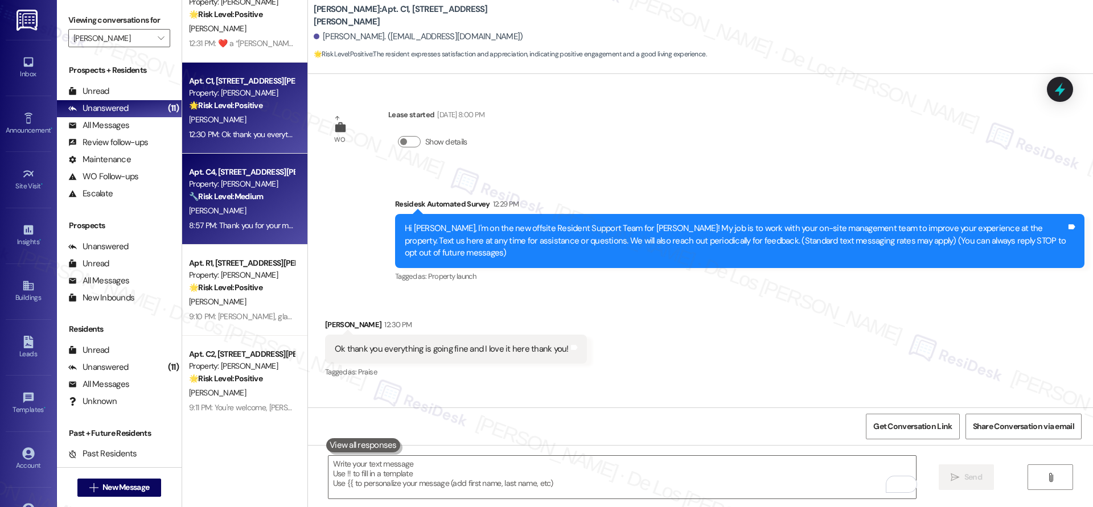
click at [260, 213] on div "[PERSON_NAME]" at bounding box center [242, 211] width 108 height 14
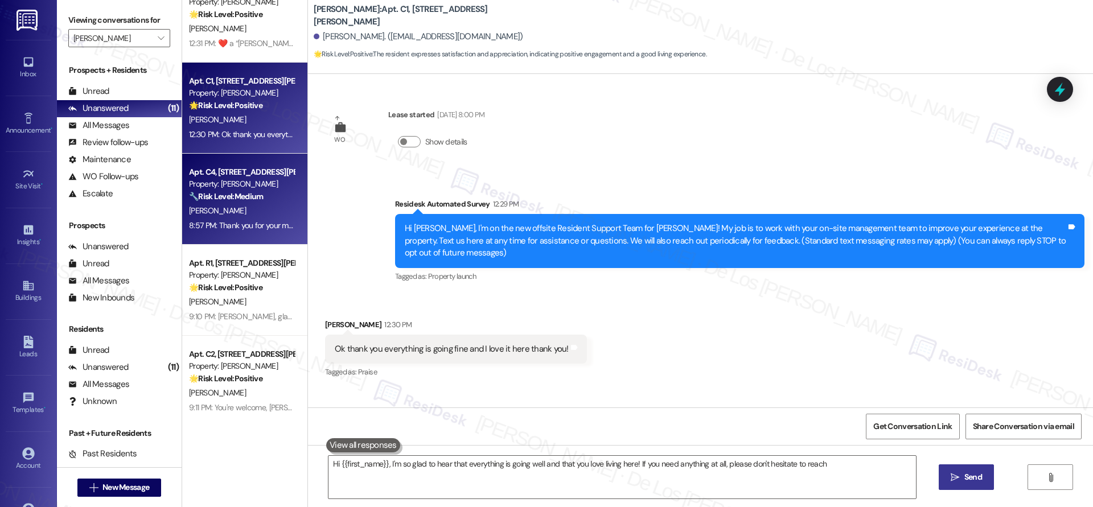
type textarea "Hi {{first_name}}, I'm so glad to hear that everything is going well and that y…"
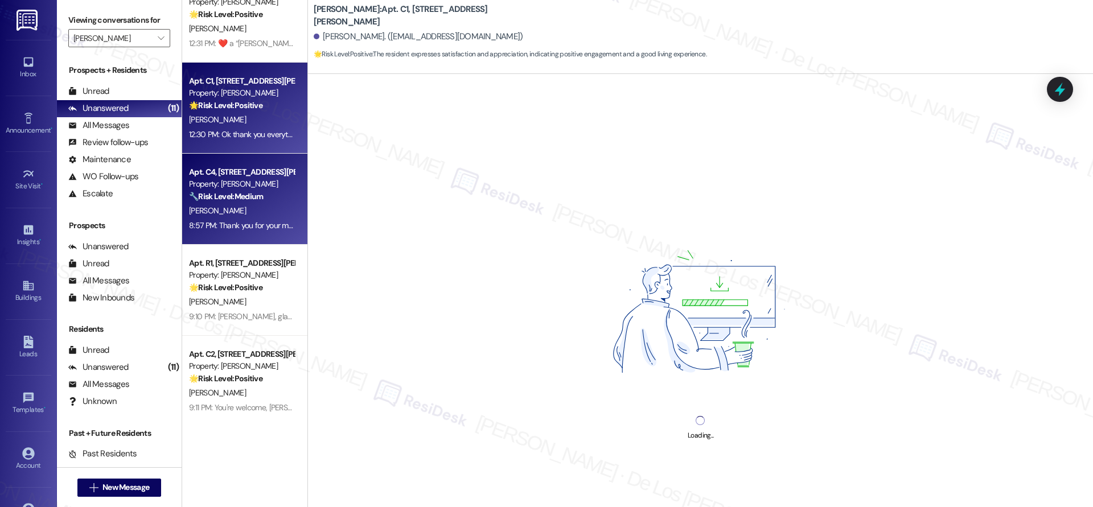
click at [256, 114] on div "[PERSON_NAME]" at bounding box center [242, 120] width 108 height 14
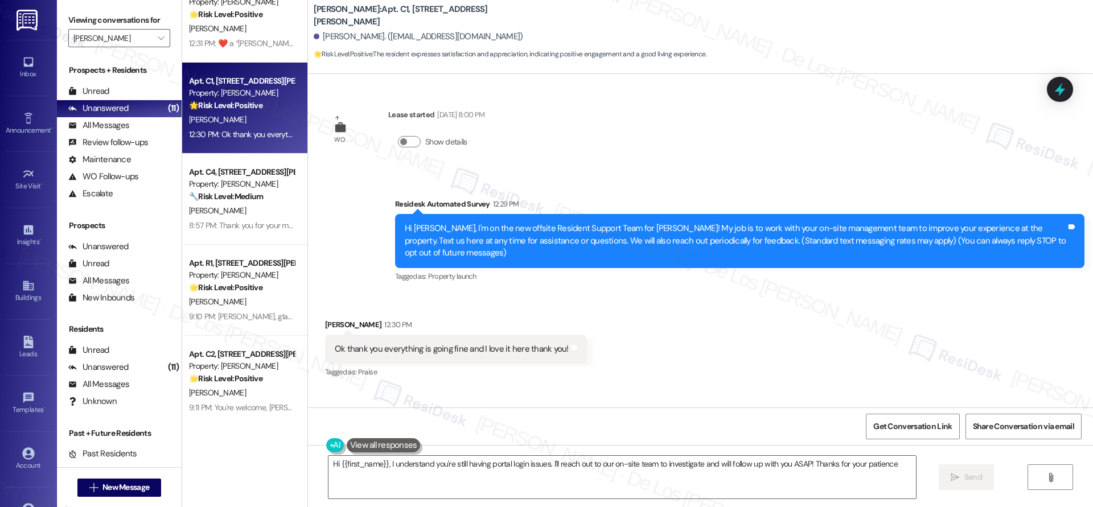
type textarea "Hi {{first_name}}, I understand you're still having portal login issues. I'll r…"
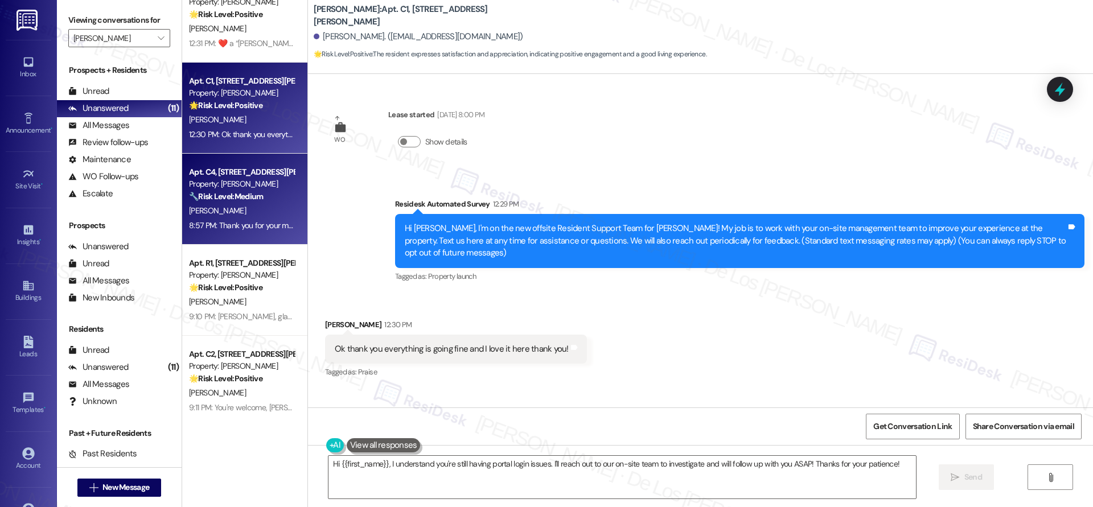
click at [234, 204] on div "[PERSON_NAME]" at bounding box center [242, 211] width 108 height 14
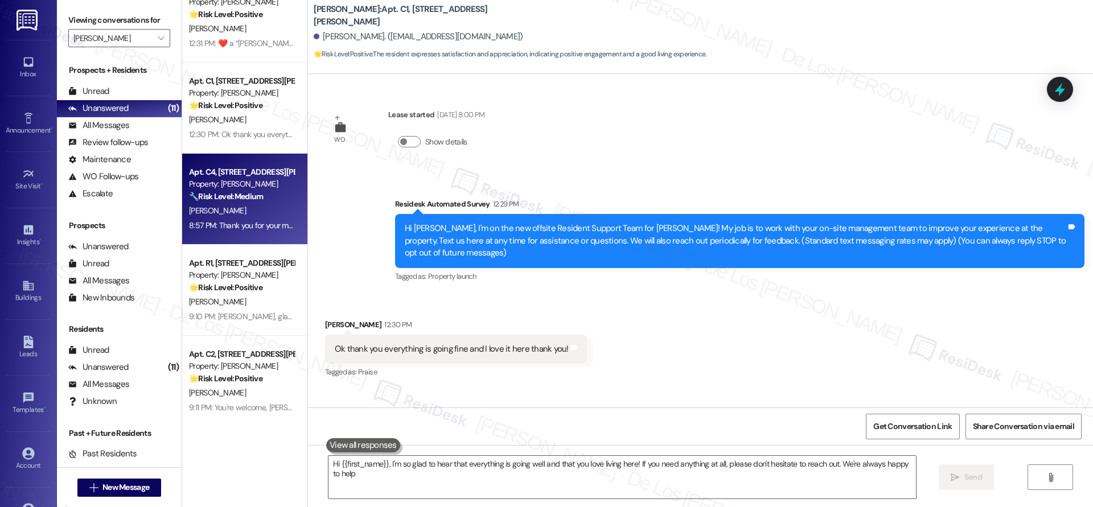
type textarea "Hi {{first_name}}, I'm so glad to hear that everything is going well and that y…"
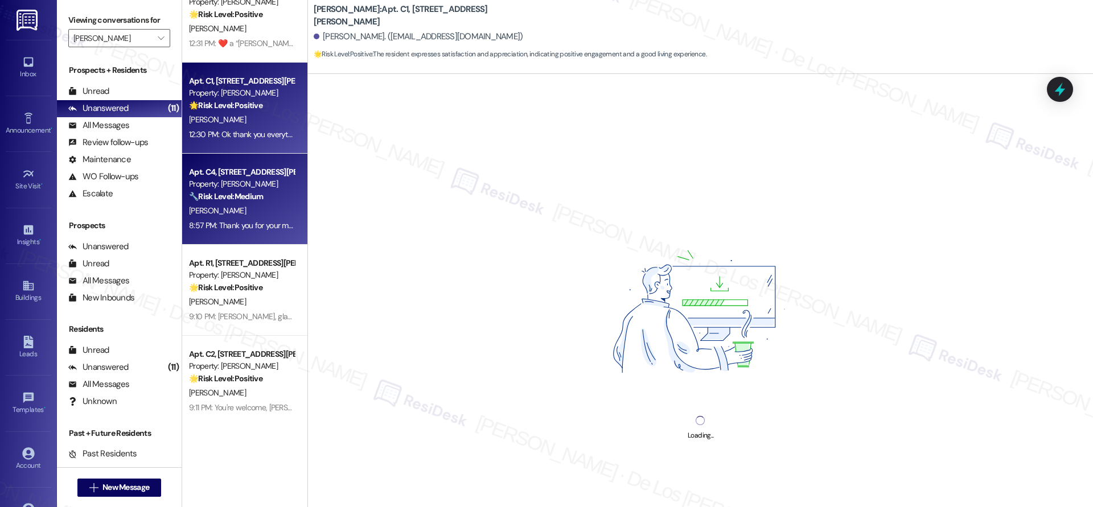
click at [238, 113] on div "[PERSON_NAME]" at bounding box center [242, 120] width 108 height 14
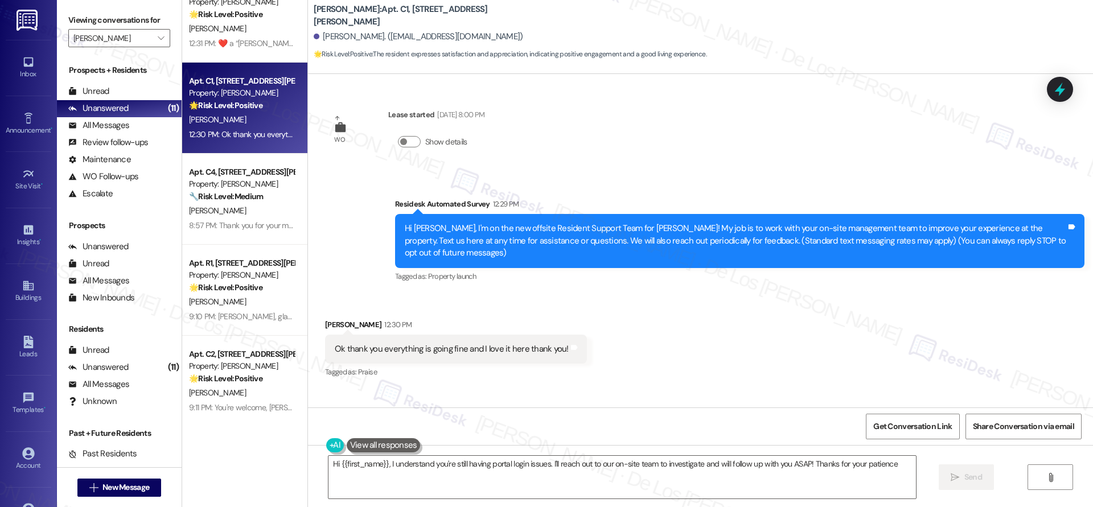
type textarea "Hi {{first_name}}, I understand you're still having portal login issues. I'll r…"
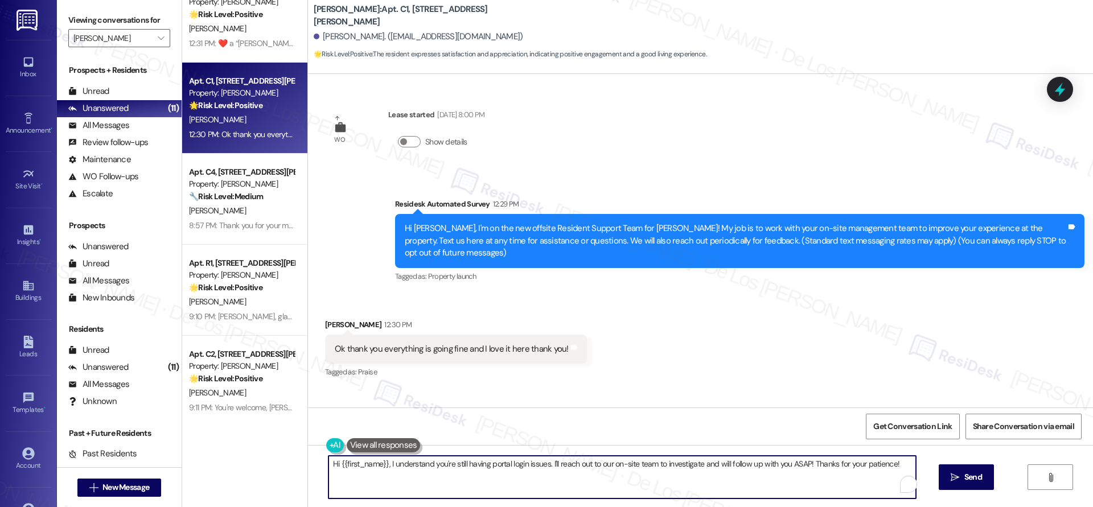
click at [635, 468] on textarea "Hi {{first_name}}, I understand you're still having portal login issues. I'll r…" at bounding box center [621, 477] width 587 height 43
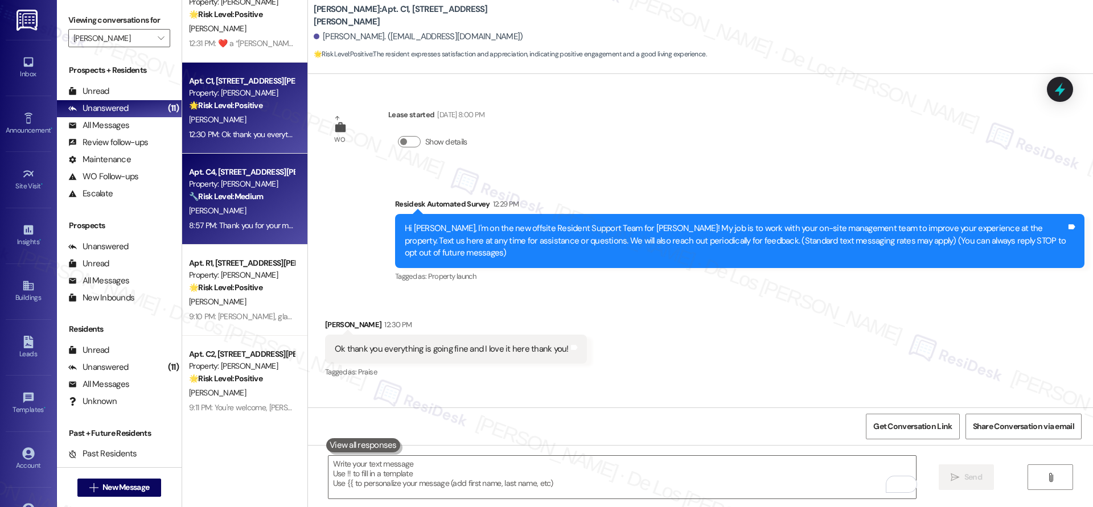
click at [200, 176] on div "Apt. C4, [STREET_ADDRESS][PERSON_NAME]" at bounding box center [241, 172] width 105 height 12
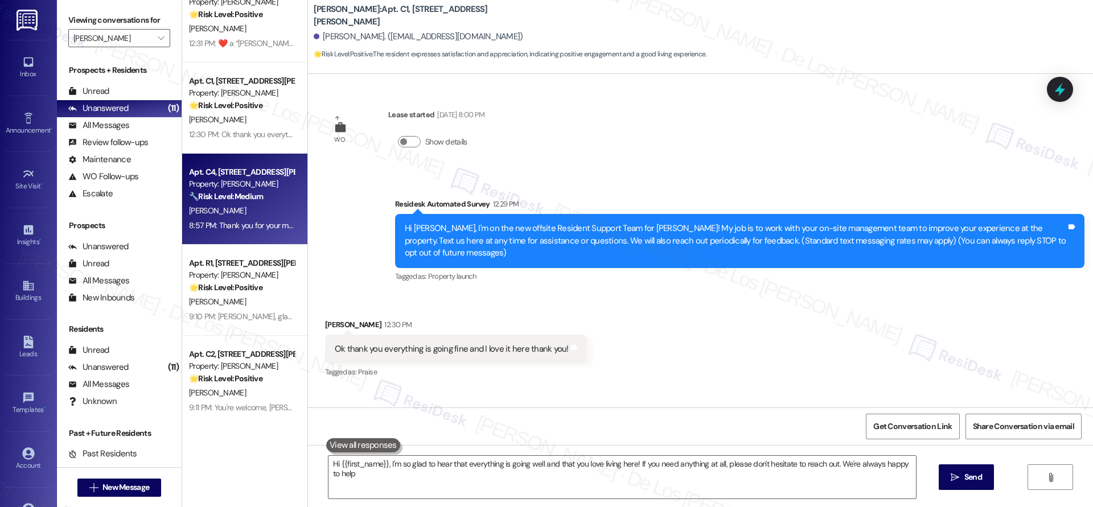
type textarea "Hi {{first_name}}, I'm so glad to hear that everything is going well and that y…"
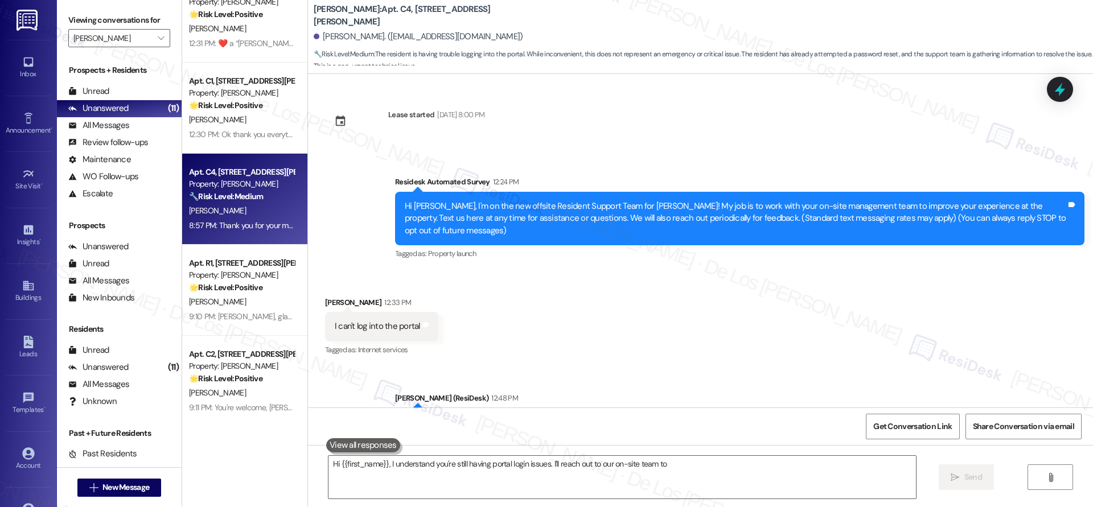
scroll to position [967, 0]
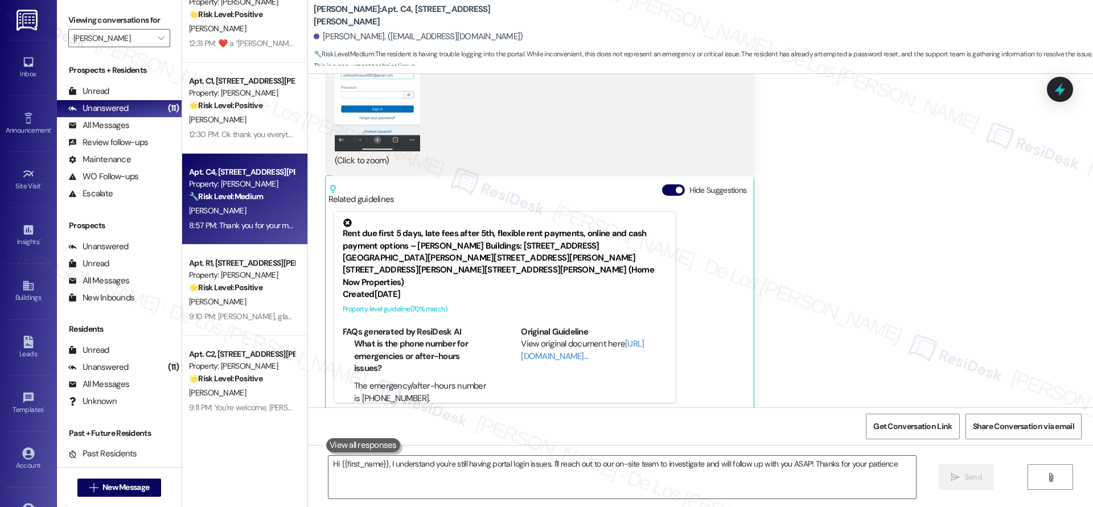
type textarea "Hi {{first_name}}, I understand you're still having portal login issues. I'll r…"
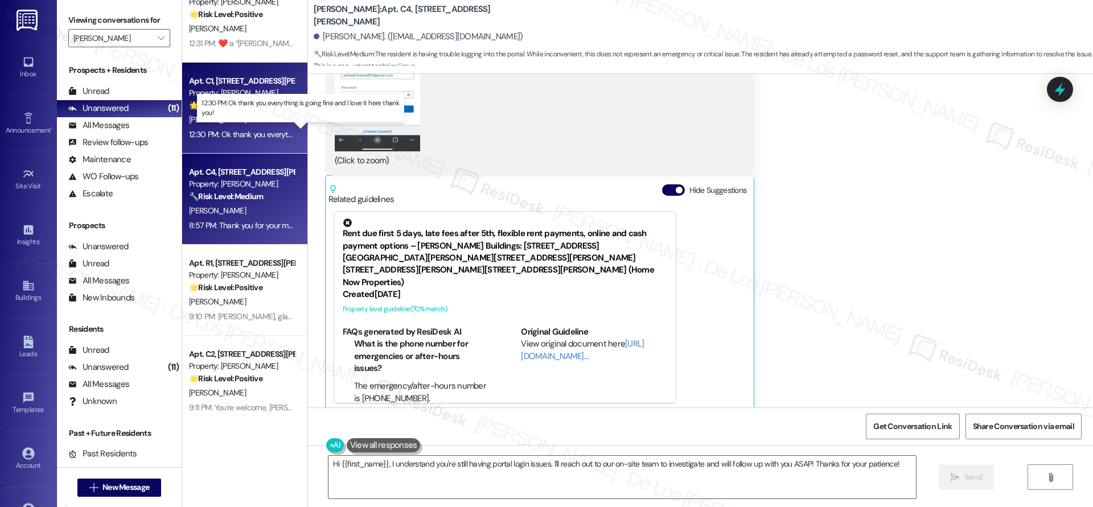
click at [236, 130] on div "12:30 PM: Ok thank you everything is going fine and I love it here thank you! 1…" at bounding box center [311, 134] width 245 height 10
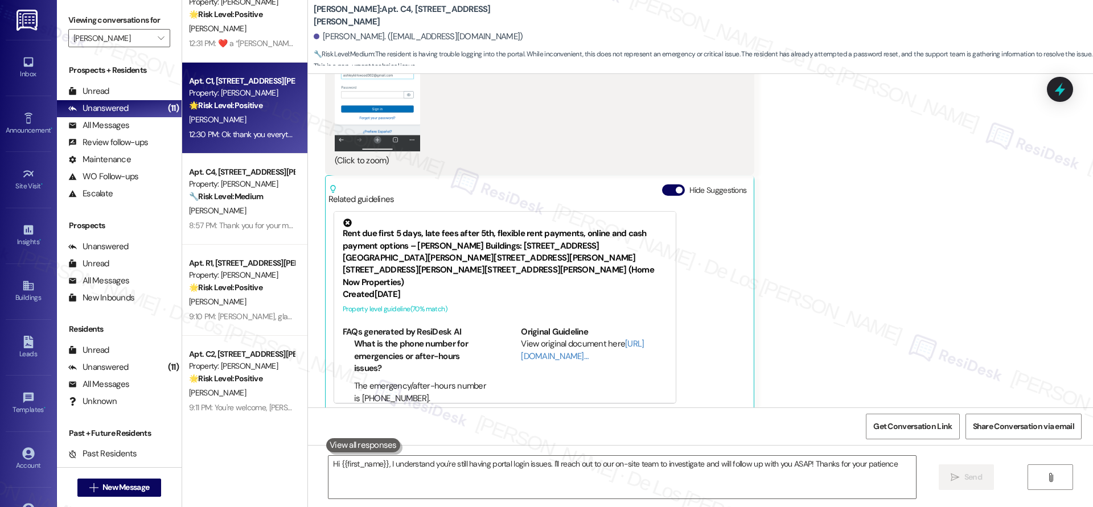
type textarea "Hi {{first_name}}, I understand you're still having portal login issues. I'll r…"
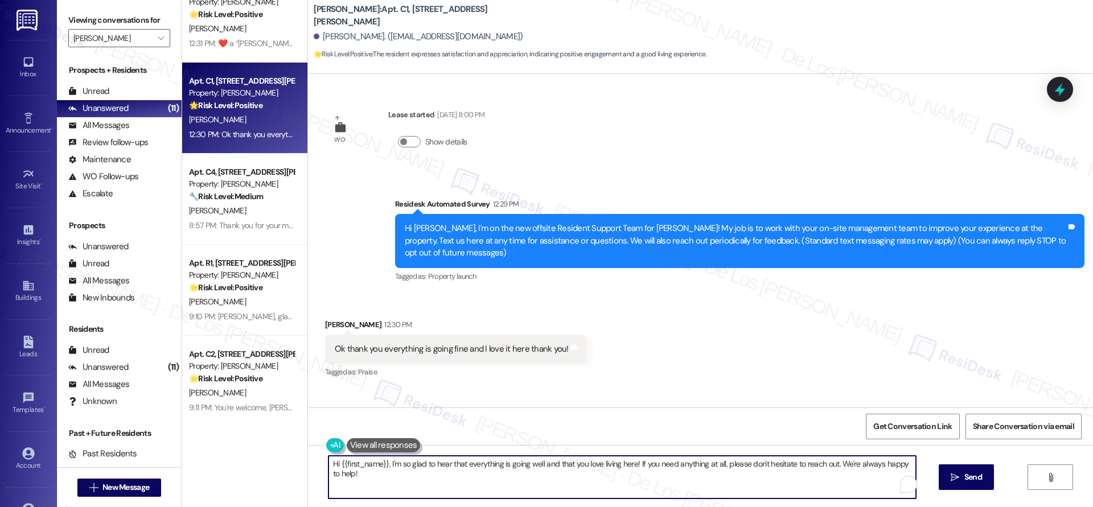
drag, startPoint x: 632, startPoint y: 462, endPoint x: 671, endPoint y: 487, distance: 46.3
click at [682, 492] on textarea "Hi {{first_name}}, I'm so glad to hear that everything is going well and that y…" at bounding box center [621, 477] width 587 height 43
click at [381, 463] on textarea "Hi {{first_name}}, I'm so glad to hear that everything is going well and that y…" at bounding box center [621, 477] width 587 height 43
click at [650, 464] on textarea "You're welcome! I'm so glad to hear that everything is going well and that you …" at bounding box center [621, 477] width 587 height 43
paste textarea "f I may ask..overall, has {{property}} lived up to your expectations?"
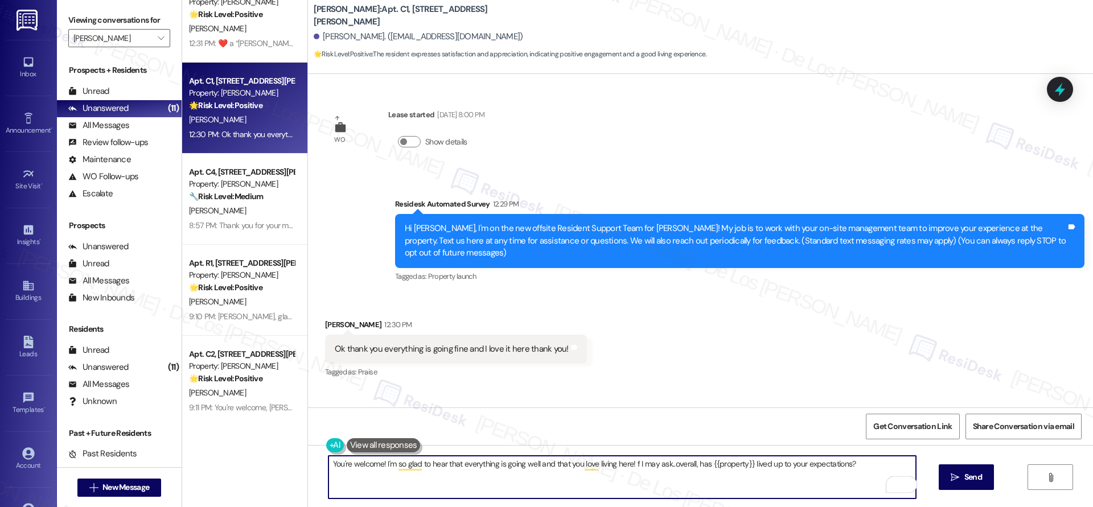
drag, startPoint x: 625, startPoint y: 463, endPoint x: 640, endPoint y: 461, distance: 15.5
click at [626, 463] on textarea "You're welcome! I'm so glad to hear that everything is going well and that you …" at bounding box center [621, 477] width 587 height 43
type textarea "You're welcome! I'm so glad to hear that everything is going well and that you …"
click at [972, 475] on span "Send" at bounding box center [973, 477] width 18 height 12
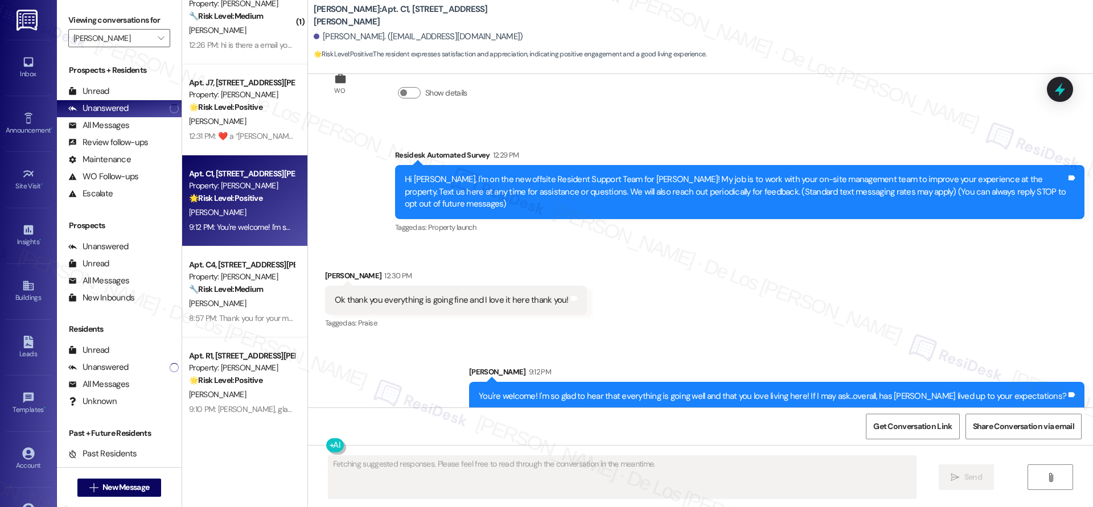
scroll to position [482, 0]
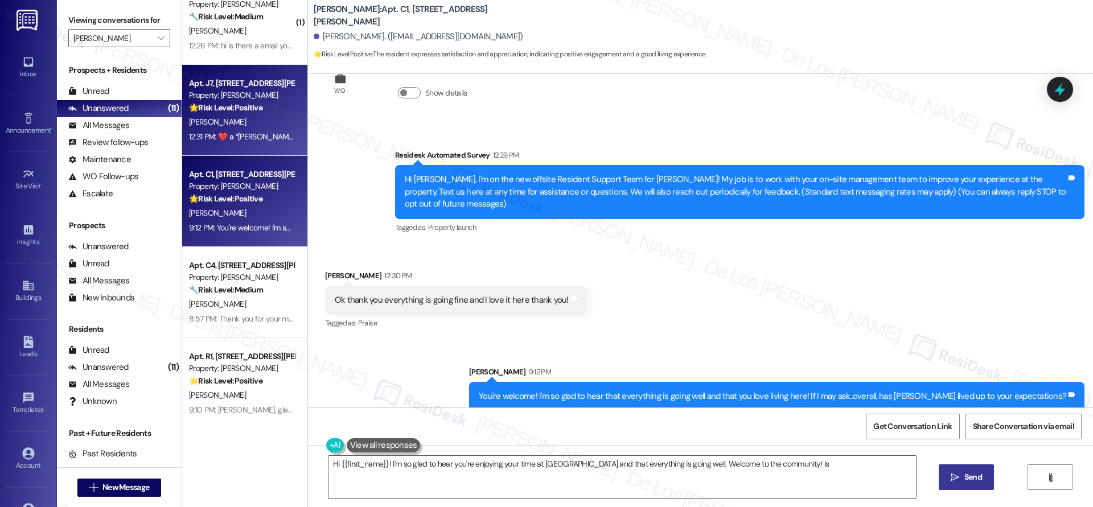
type textarea "Hi {{first_name}}! I'm so glad to hear you're enjoying your time at Wingate and…"
click at [216, 139] on div "12:31 PM:  ​❤️​ a “ [PERSON_NAME] ([PERSON_NAME]): Hi [PERSON_NAME], I'm on the…" at bounding box center [922, 136] width 1466 height 10
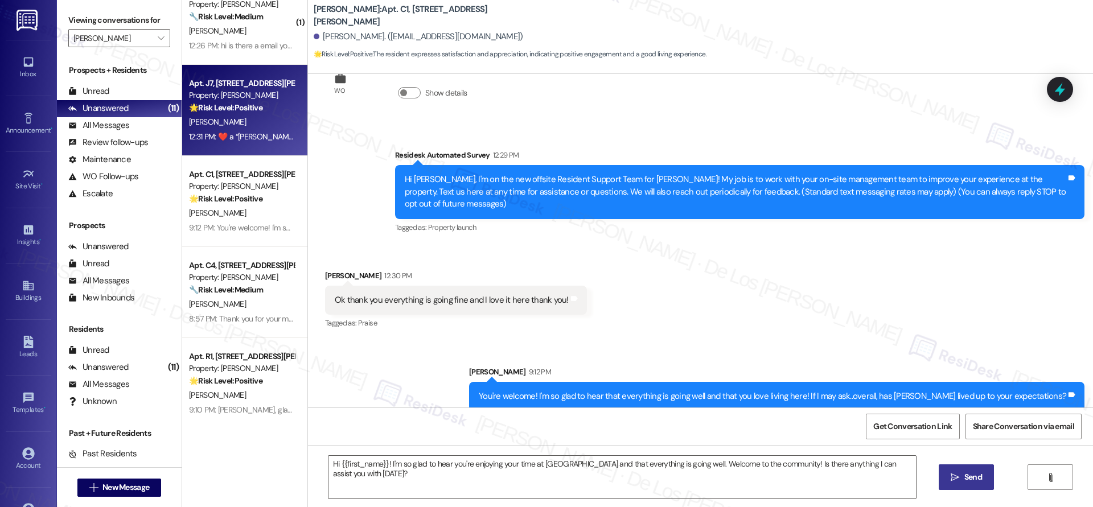
type textarea "Fetching suggested responses. Please feel free to read through the conversation…"
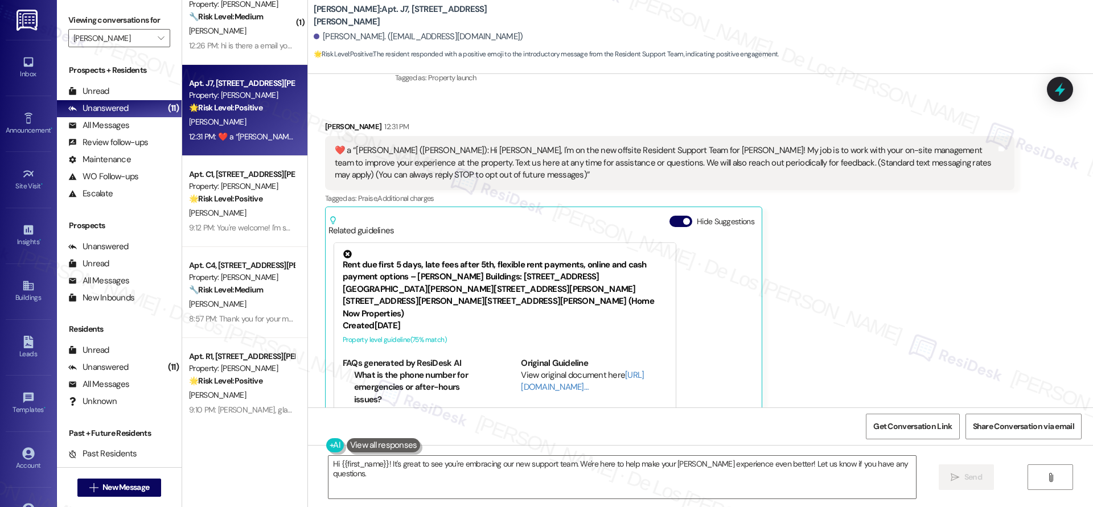
scroll to position [208, 0]
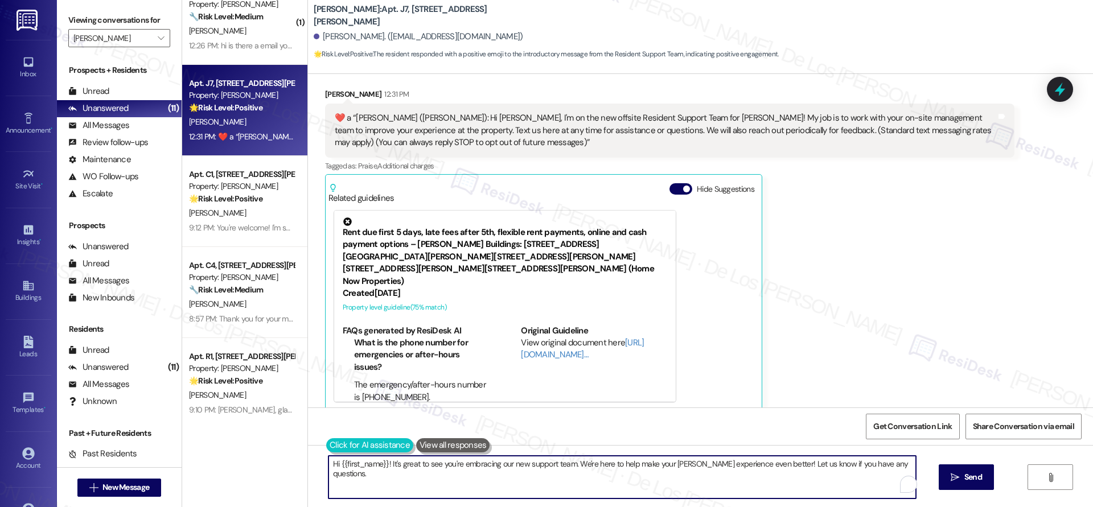
drag, startPoint x: 572, startPoint y: 466, endPoint x: 323, endPoint y: 451, distance: 249.2
click at [323, 455] on div "Hi {{first_name}}! It's great to see you're embracing our new support team. We'…" at bounding box center [616, 477] width 589 height 44
click at [601, 463] on textarea "Thank you, Victor! I'm here to help make your Wingate experience even better! L…" at bounding box center [621, 477] width 587 height 43
click at [769, 470] on textarea "Thank you, Victor! I'm here to help make your Wingate experience even better! L…" at bounding box center [621, 477] width 587 height 43
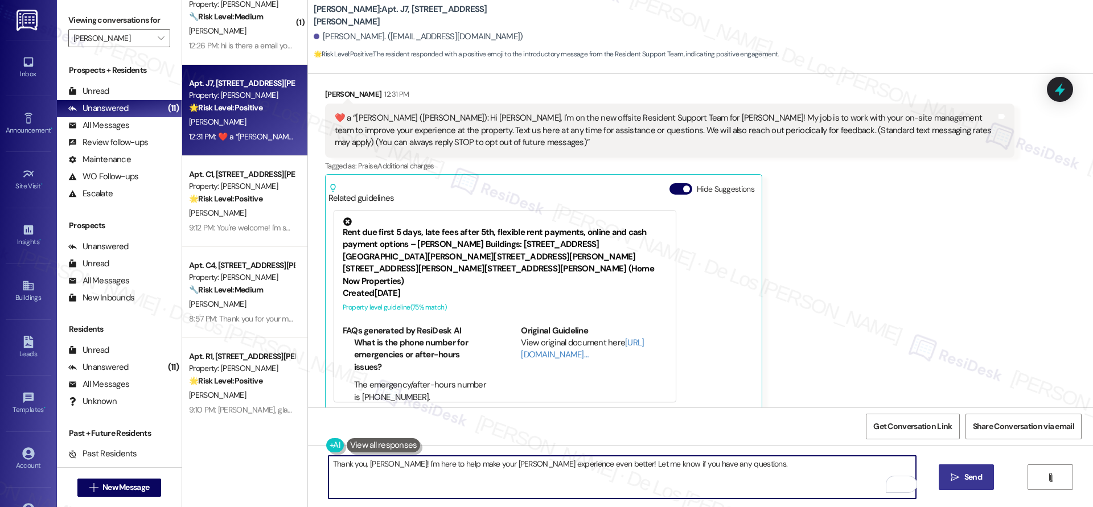
type textarea "Thank you, Victor! I'm here to help make your Wingate experience even better! L…"
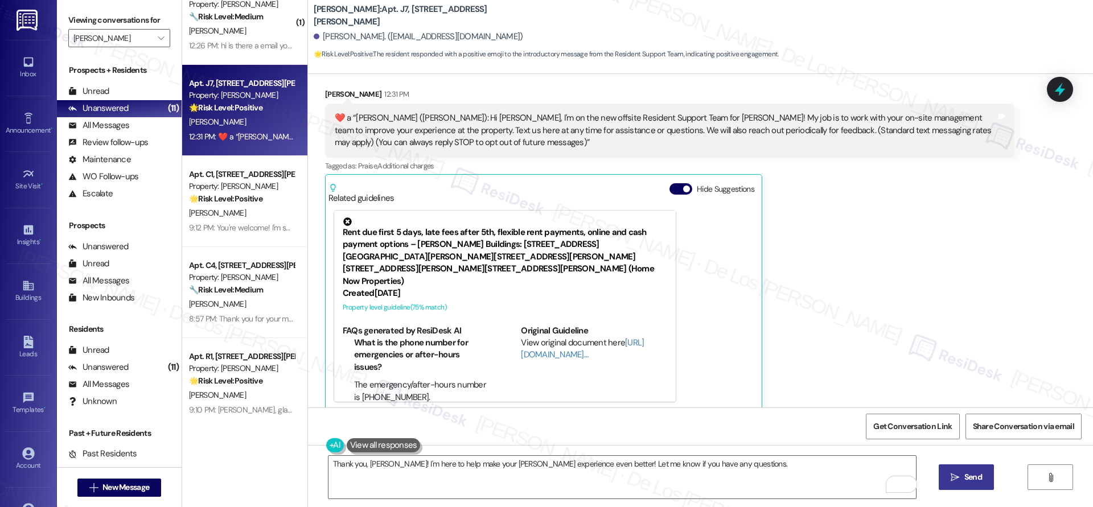
click at [964, 473] on span "Send" at bounding box center [973, 477] width 18 height 12
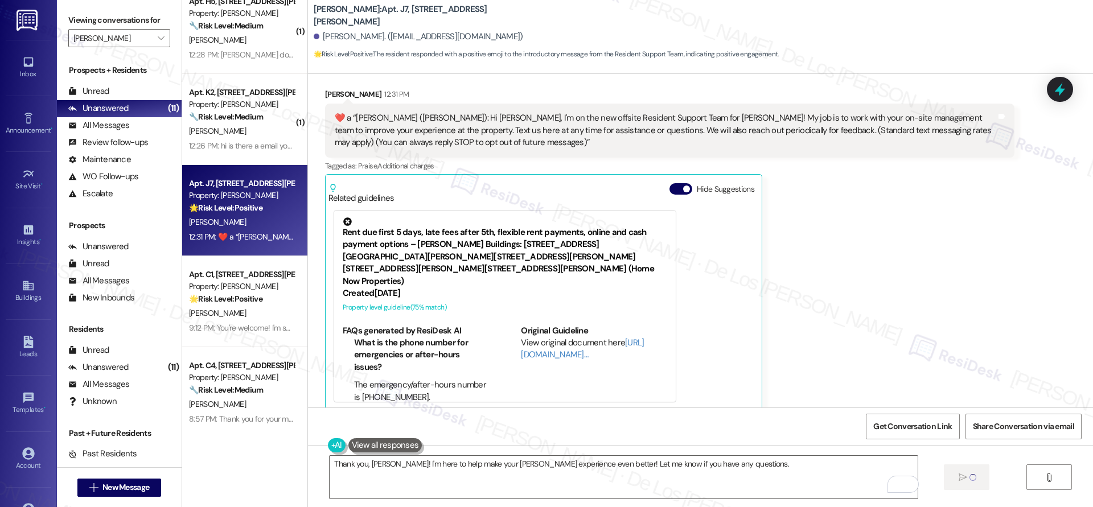
scroll to position [378, 0]
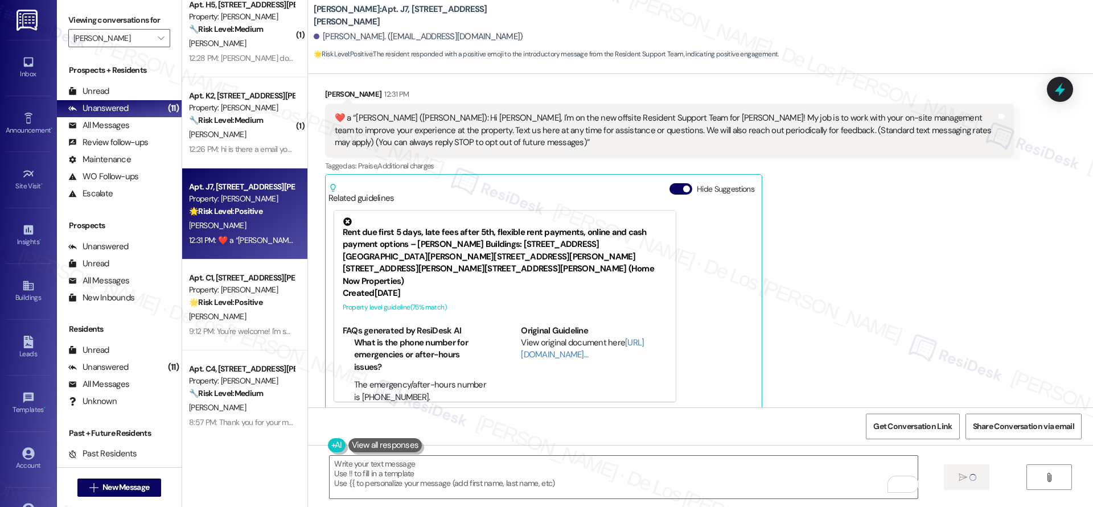
type textarea "Fetching suggested responses. Please feel free to read through the conversation…"
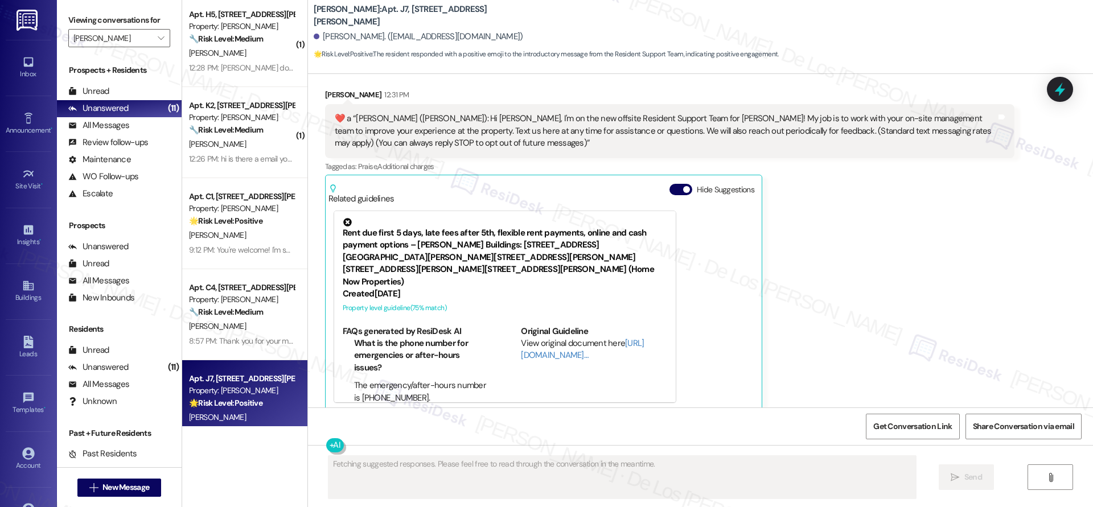
scroll to position [367, 0]
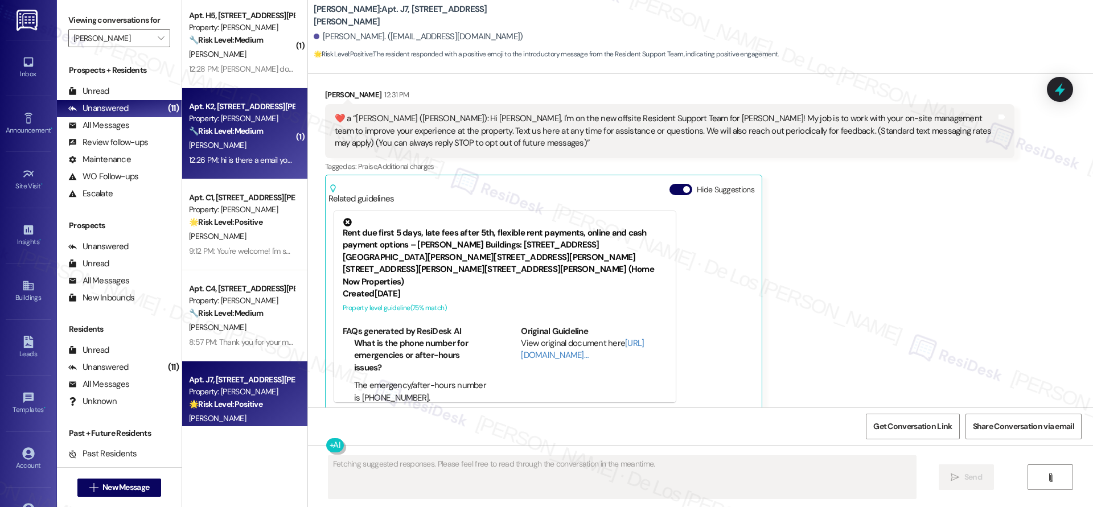
click at [241, 158] on div "12:26 PM: hi is there a email you have so i can discuss my situation? 12:26 PM:…" at bounding box center [299, 160] width 220 height 10
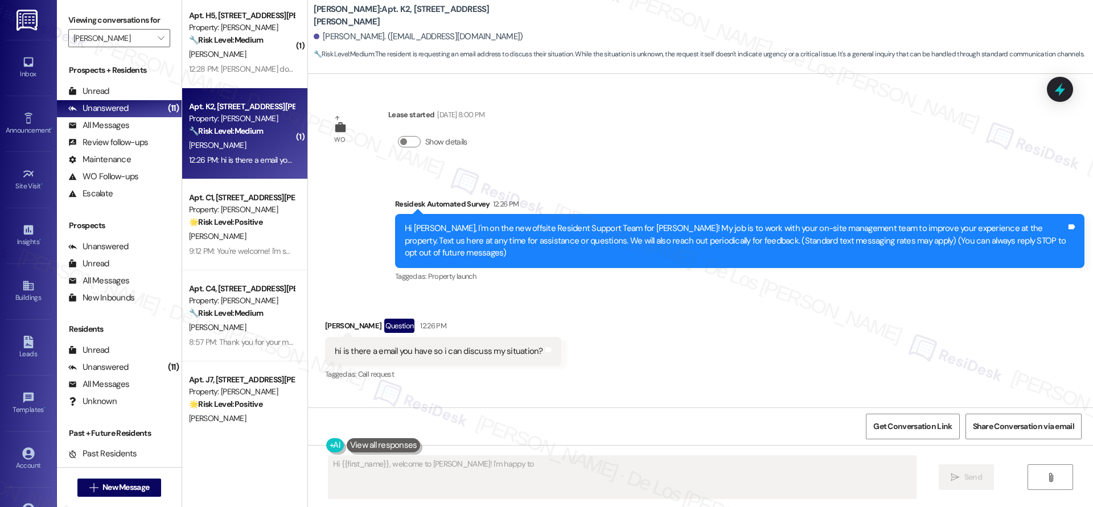
scroll to position [0, 0]
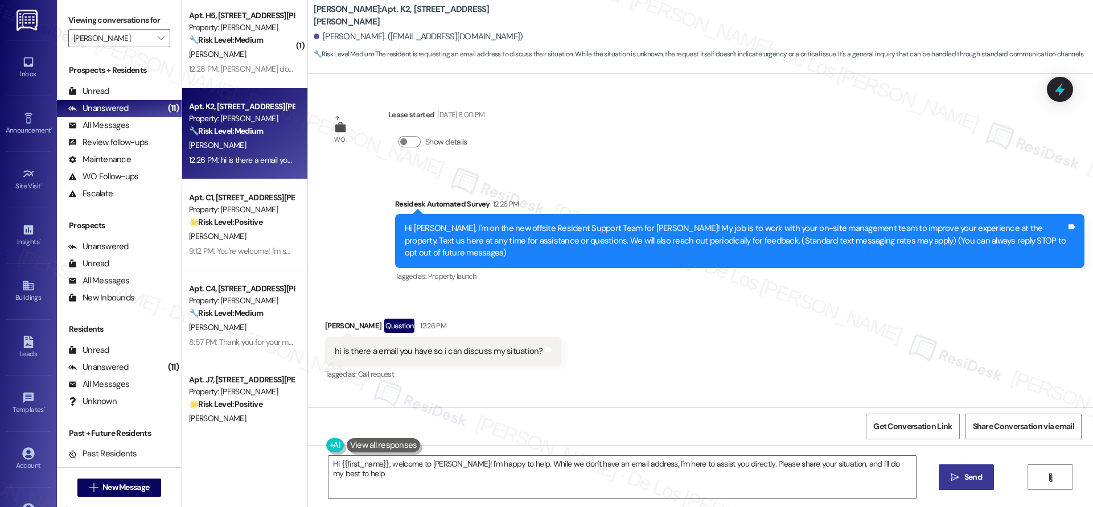
type textarea "Hi {{first_name}}, welcome to Wingate! I'm happy to help. While we don't have a…"
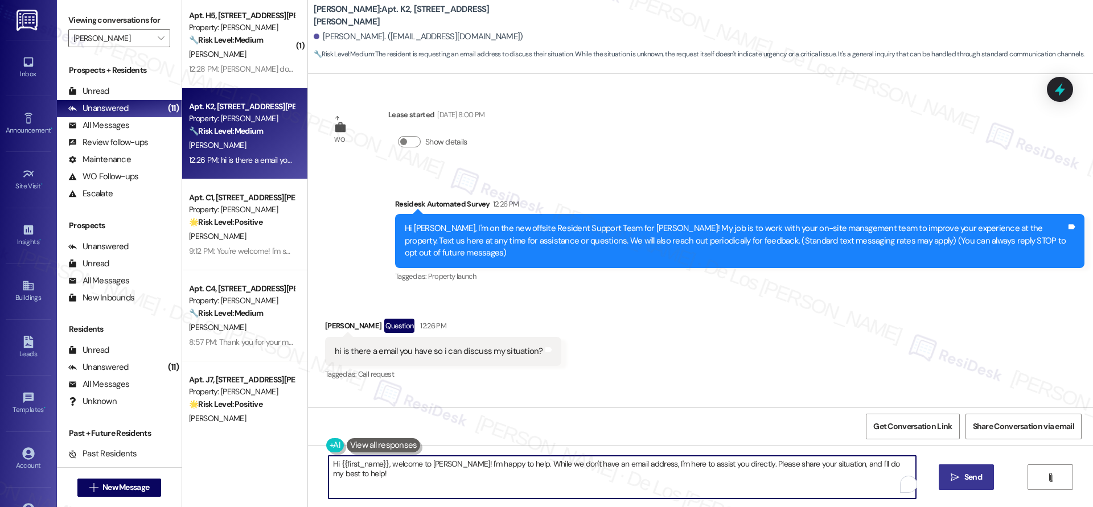
click at [749, 479] on textarea "Hi {{first_name}}, welcome to Wingate! I'm happy to help. While we don't have a…" at bounding box center [621, 477] width 587 height 43
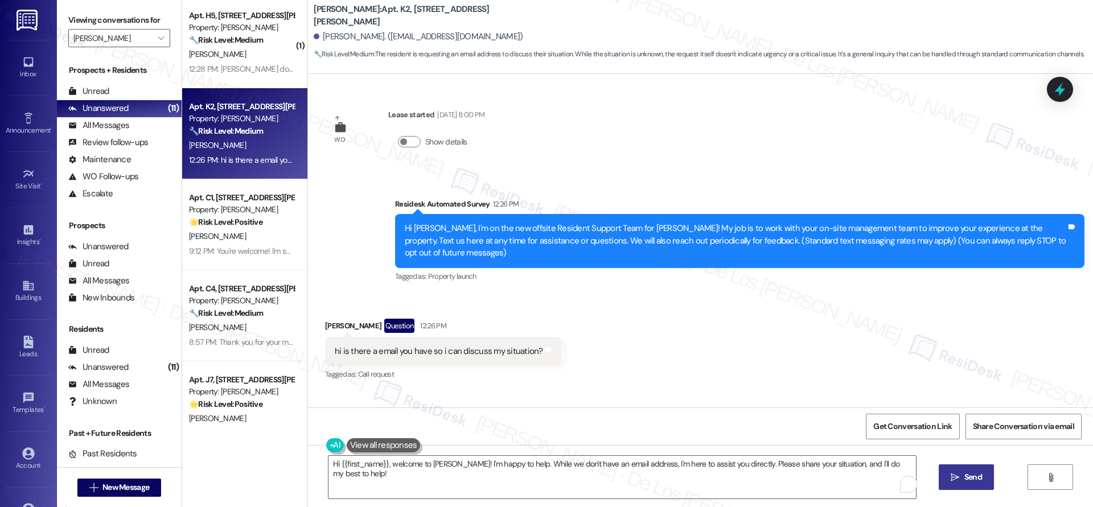
click at [968, 477] on span "Send" at bounding box center [973, 477] width 18 height 12
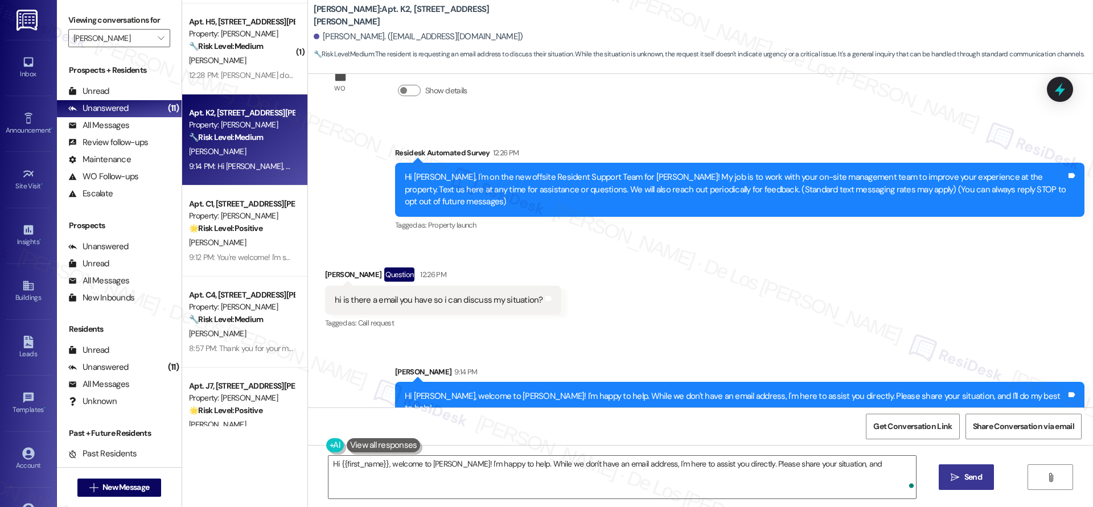
scroll to position [282, 0]
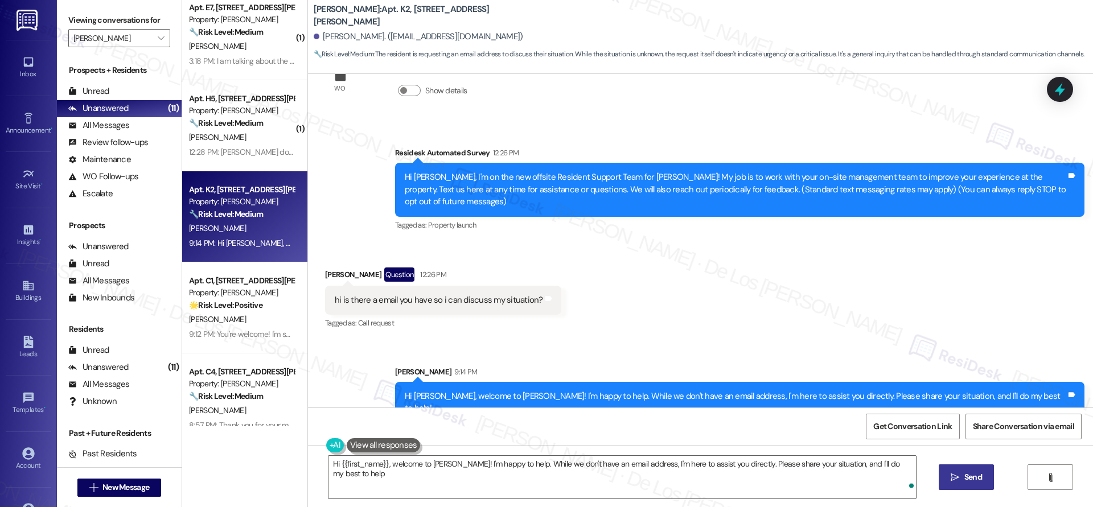
type textarea "Hi {{first_name}}, welcome to Wingate! I'm happy to help. While we don't have a…"
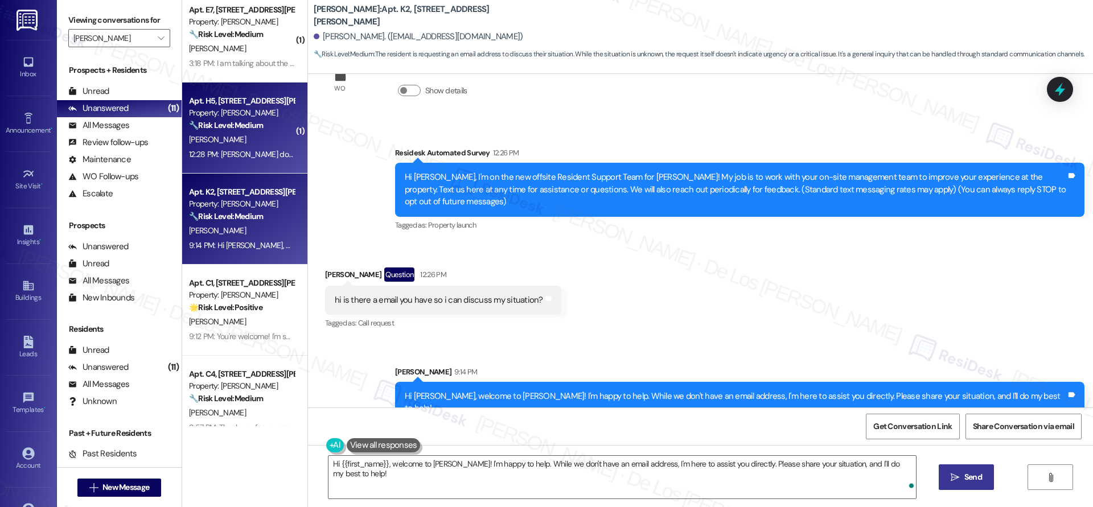
click at [241, 146] on div "[PERSON_NAME]" at bounding box center [242, 140] width 108 height 14
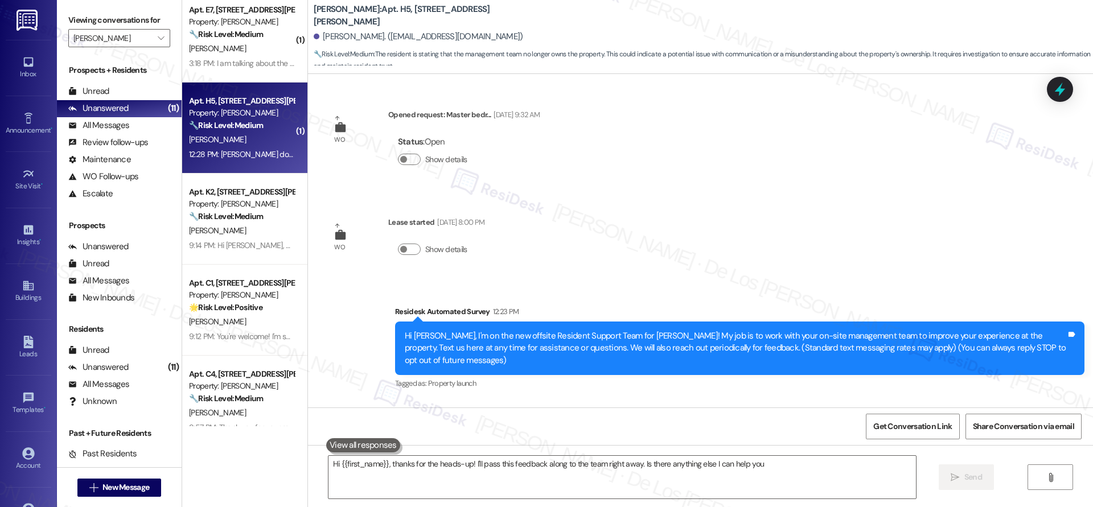
scroll to position [77, 0]
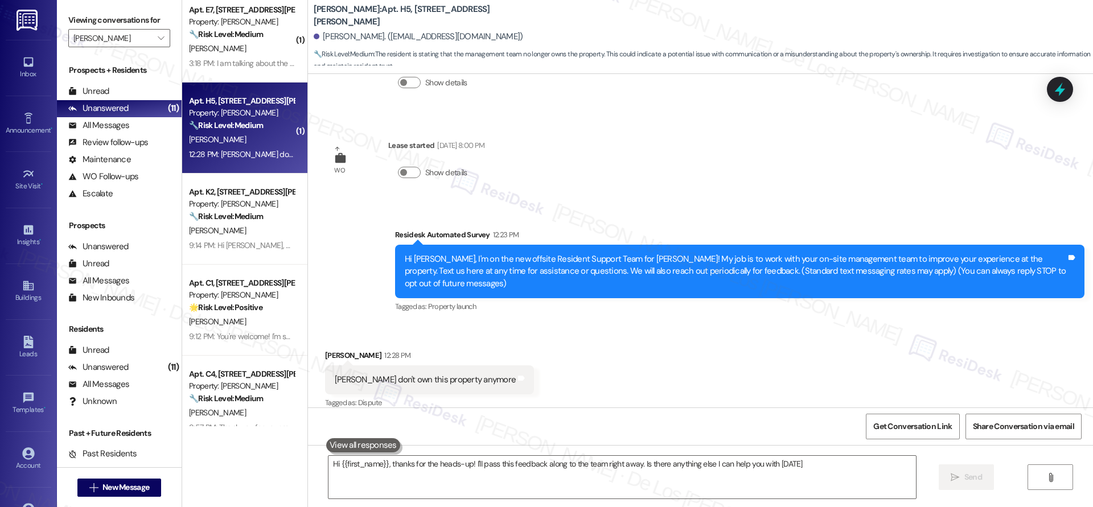
type textarea "Hi {{first_name}}, thanks for the heads-up! I'll pass this feedback along to th…"
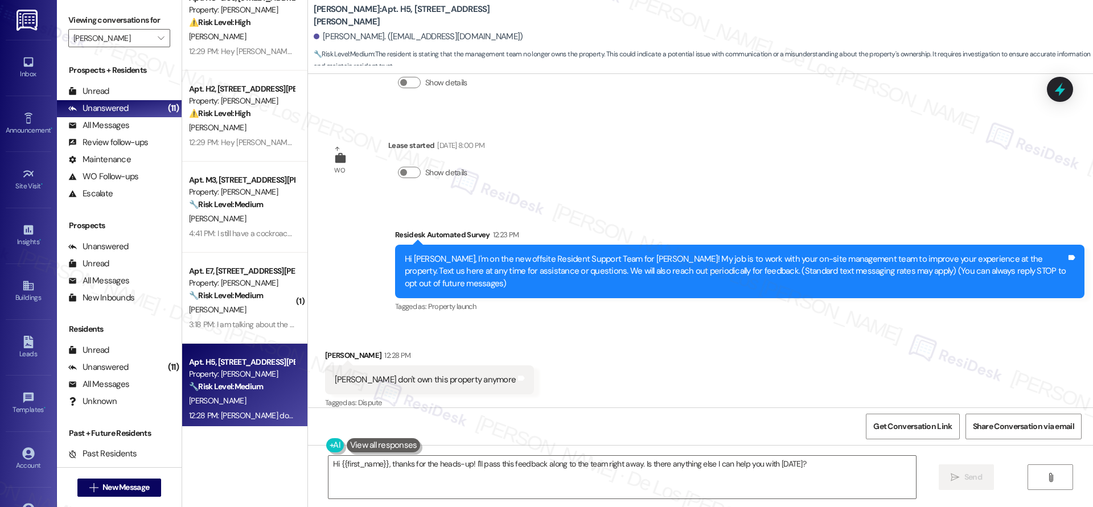
scroll to position [0, 0]
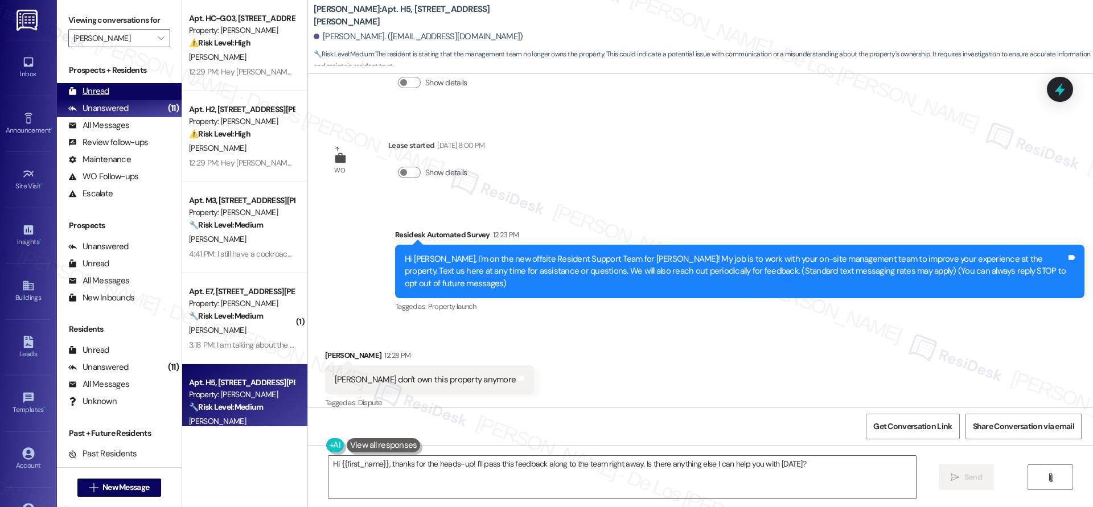
click at [143, 90] on div "Unread (0)" at bounding box center [119, 91] width 125 height 17
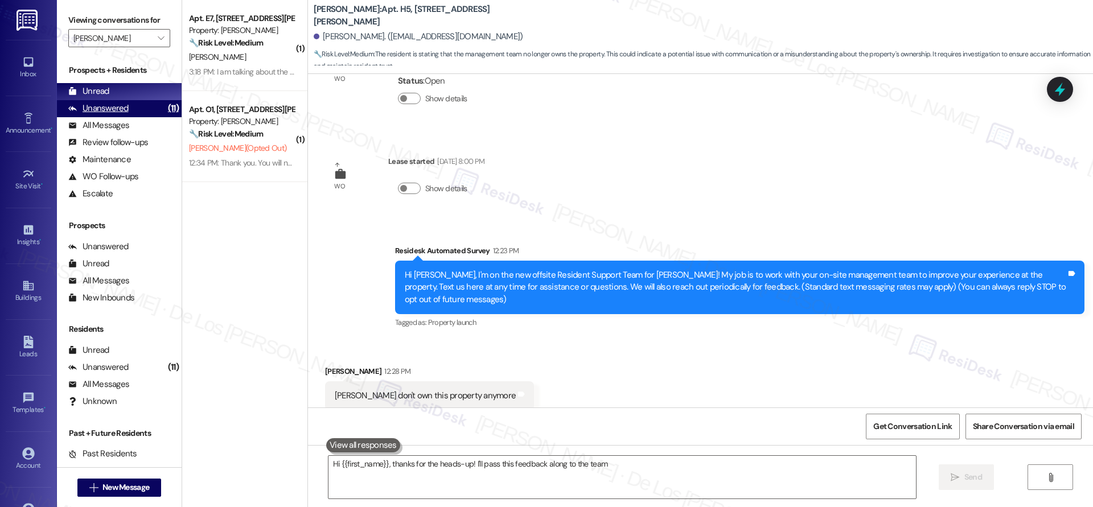
click at [138, 110] on div "Unanswered (11)" at bounding box center [119, 108] width 125 height 17
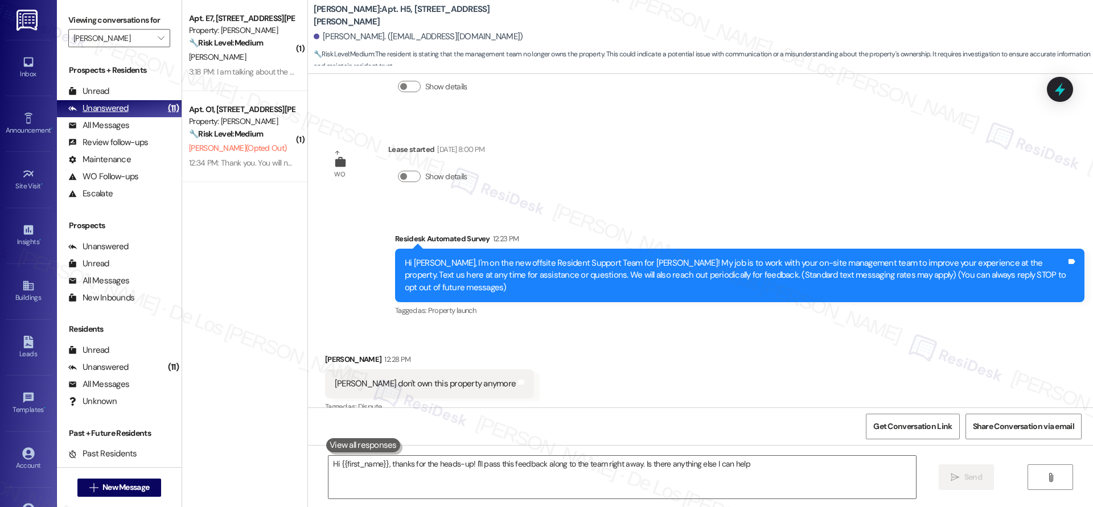
scroll to position [77, 0]
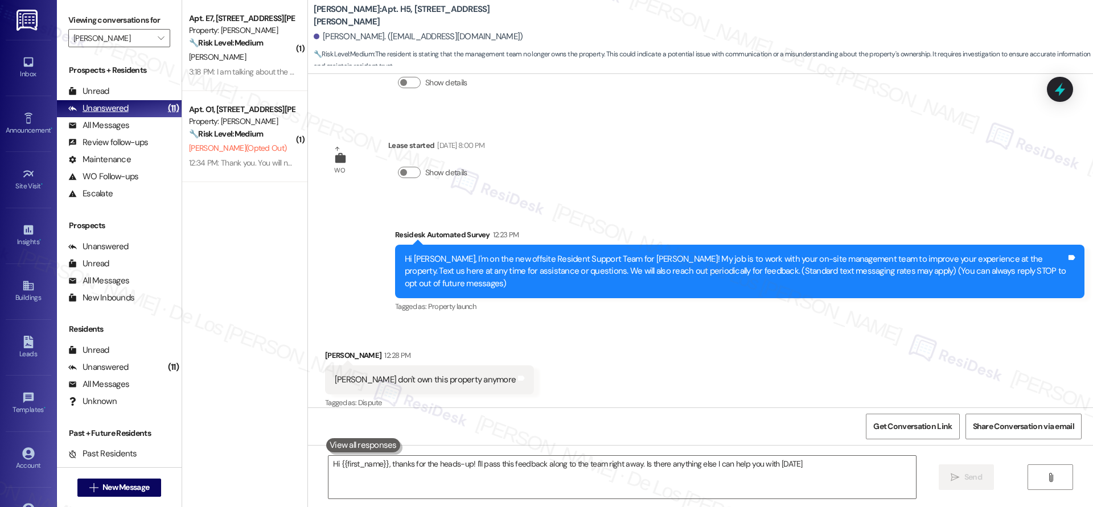
type textarea "Hi {{first_name}}, thanks for the heads-up! I'll pass this feedback along to th…"
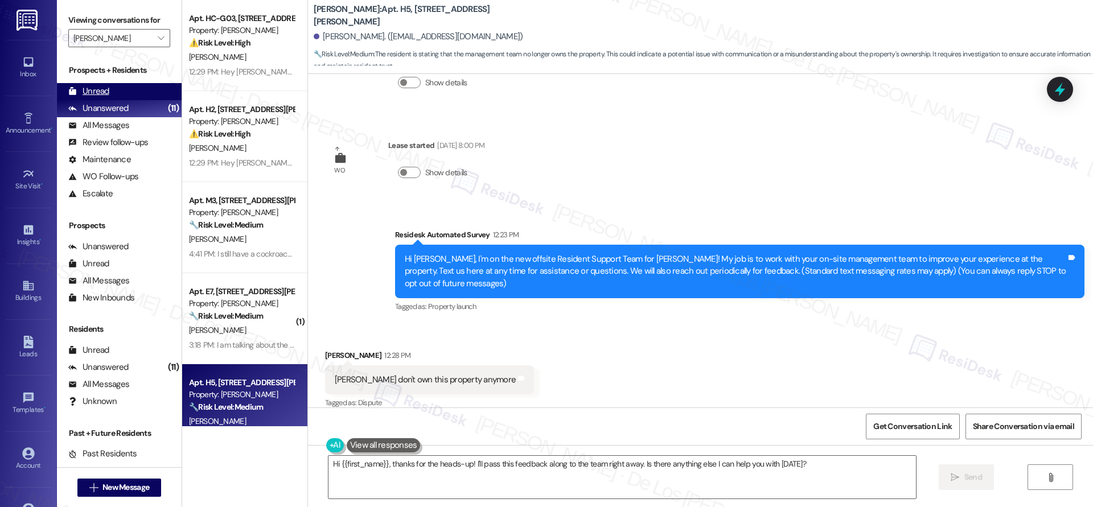
click at [117, 94] on div "Unread (0)" at bounding box center [119, 91] width 125 height 17
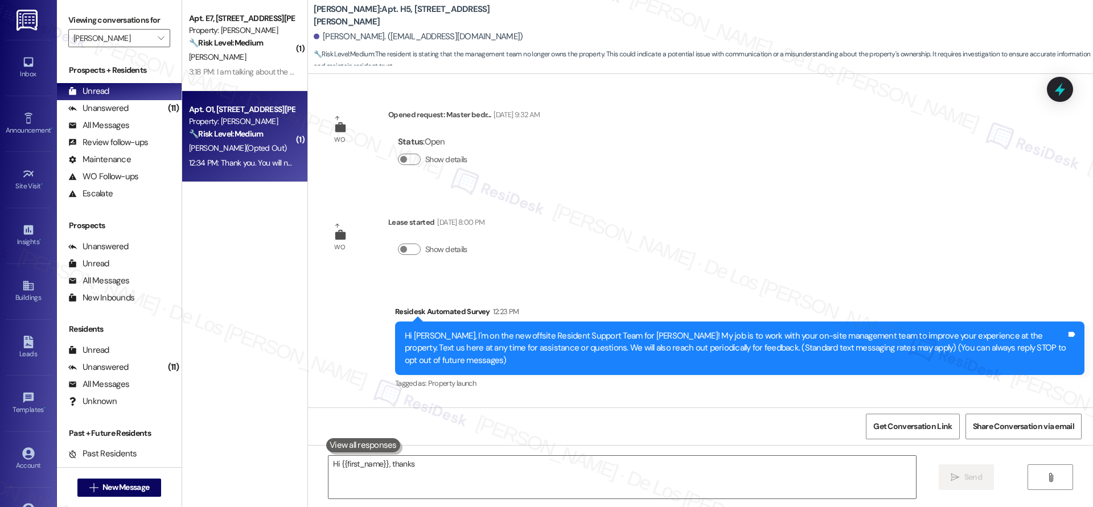
type textarea "Hi {{first_name}}, thanks for"
click at [263, 102] on div "Apt. O1, 4735 Courtney Drive Property: Wingate 🔧 Risk Level: Medium The residen…" at bounding box center [242, 121] width 108 height 39
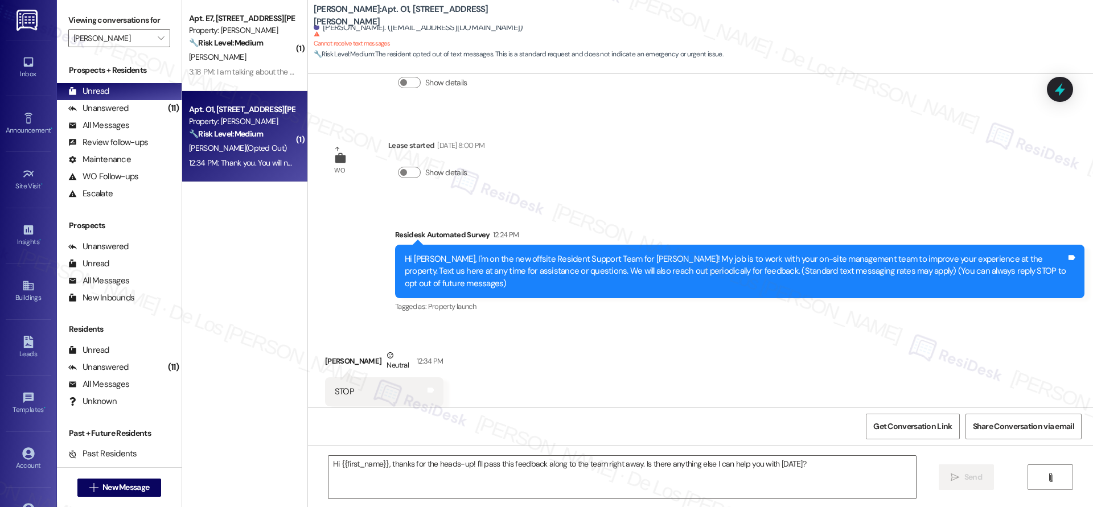
type textarea "Fetching suggested responses. Please feel free to read through the conversation…"
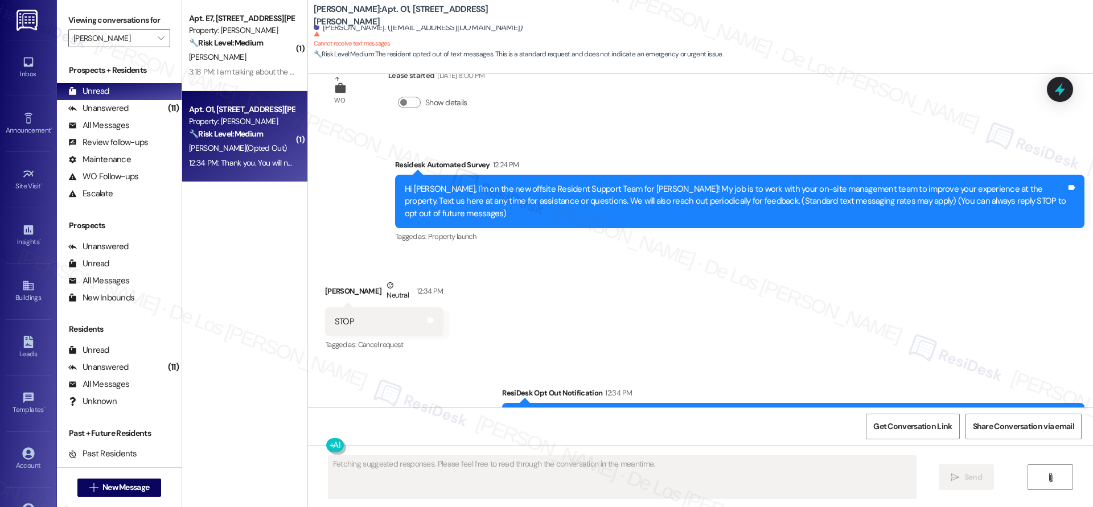
scroll to position [186, 0]
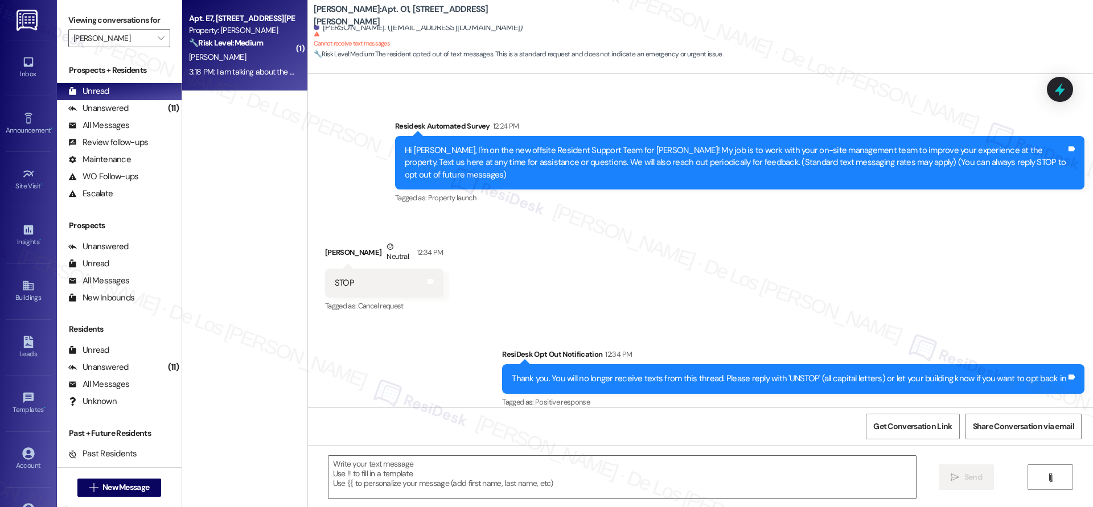
click at [293, 56] on div "Apt. E7, 4735 Courtney Drive Property: Wingate 🔧 Risk Level: Medium The residen…" at bounding box center [244, 45] width 125 height 91
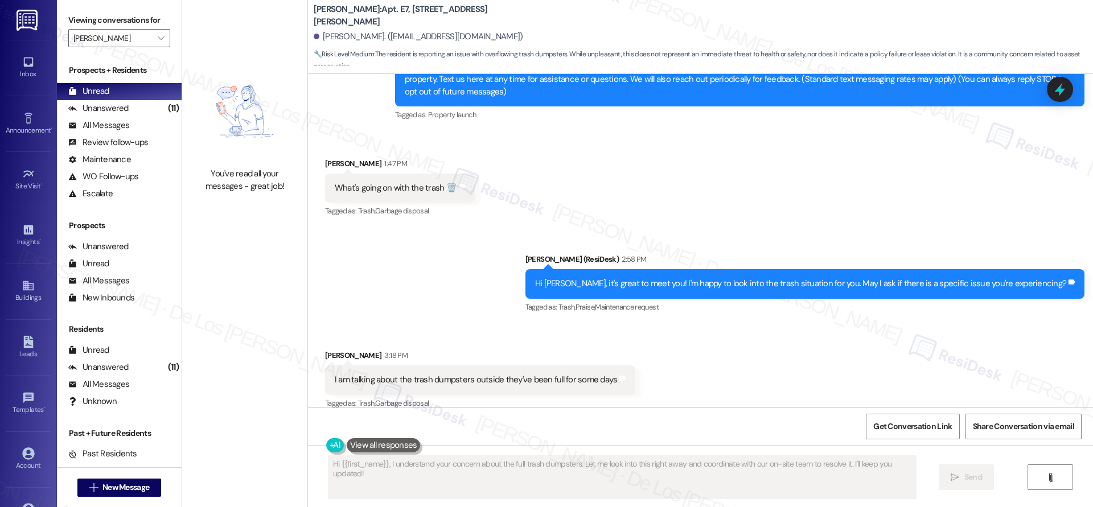
scroll to position [336, 0]
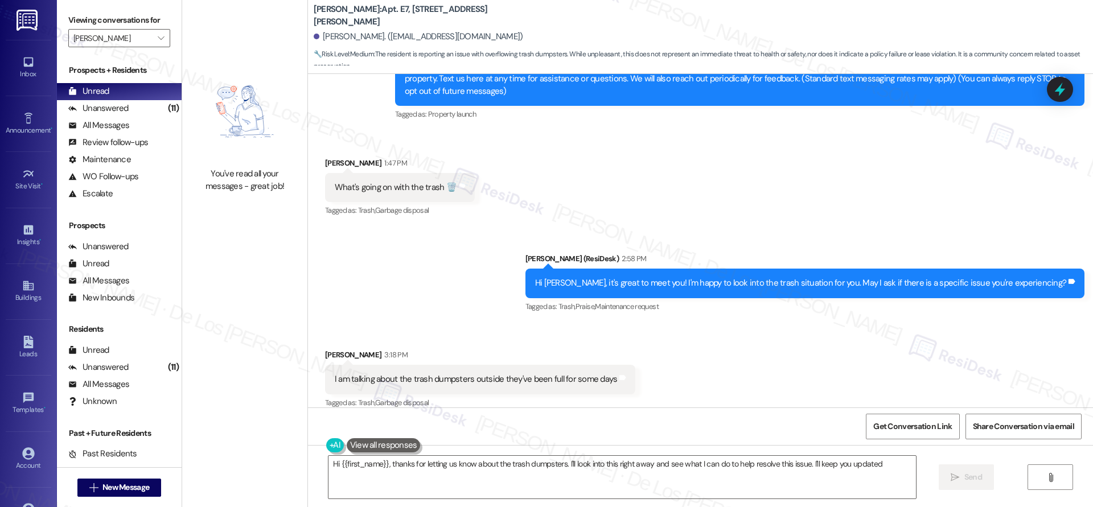
type textarea "Hi {{first_name}}, thanks for letting us know about the trash dumpsters. I'll l…"
